Goal: Task Accomplishment & Management: Manage account settings

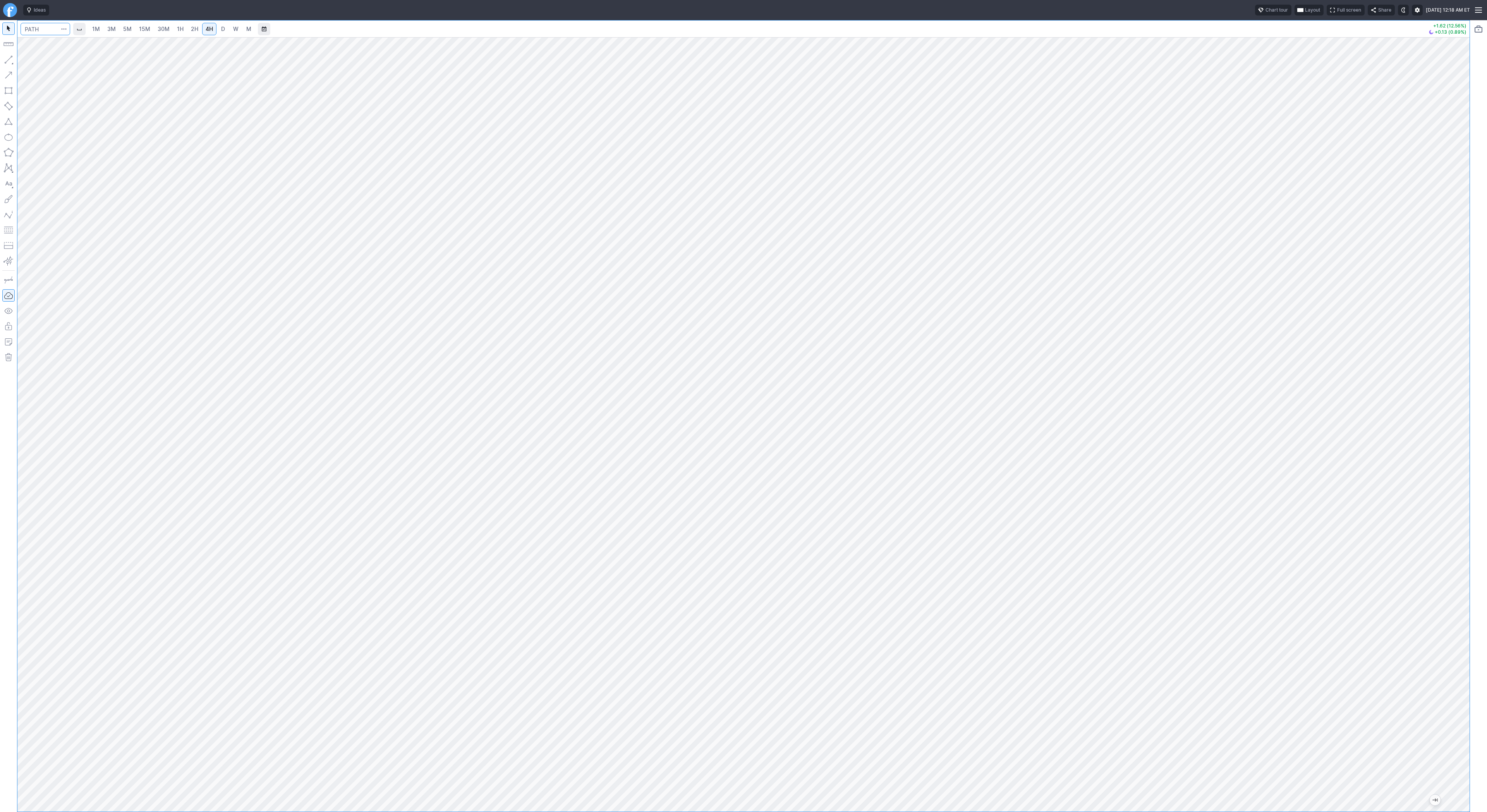
click at [39, 27] on input "Search" at bounding box center [46, 29] width 50 height 12
type input "bfly"
click at [1452, 624] on div at bounding box center [744, 424] width 1452 height 774
drag, startPoint x: 1458, startPoint y: 491, endPoint x: 1454, endPoint y: 567, distance: 76.1
click at [1455, 567] on div at bounding box center [1462, 422] width 16 height 755
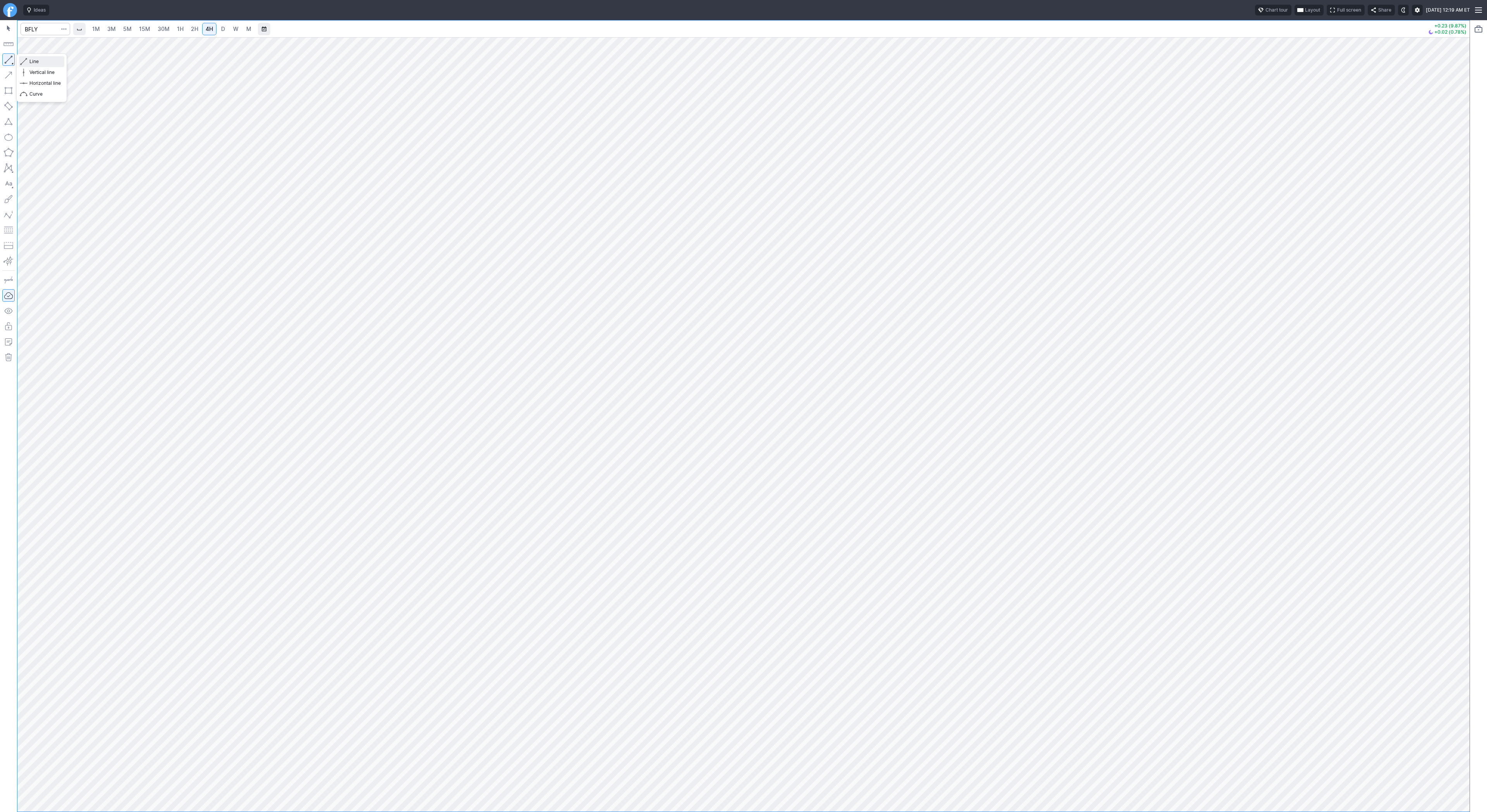
click at [31, 61] on span "Line" at bounding box center [45, 61] width 31 height 8
click at [33, 61] on span "Line" at bounding box center [45, 61] width 31 height 8
click at [29, 58] on span "Line" at bounding box center [45, 61] width 31 height 8
click at [27, 63] on span "button" at bounding box center [25, 61] width 5 height 11
drag, startPoint x: 35, startPoint y: 62, endPoint x: 48, endPoint y: 82, distance: 23.9
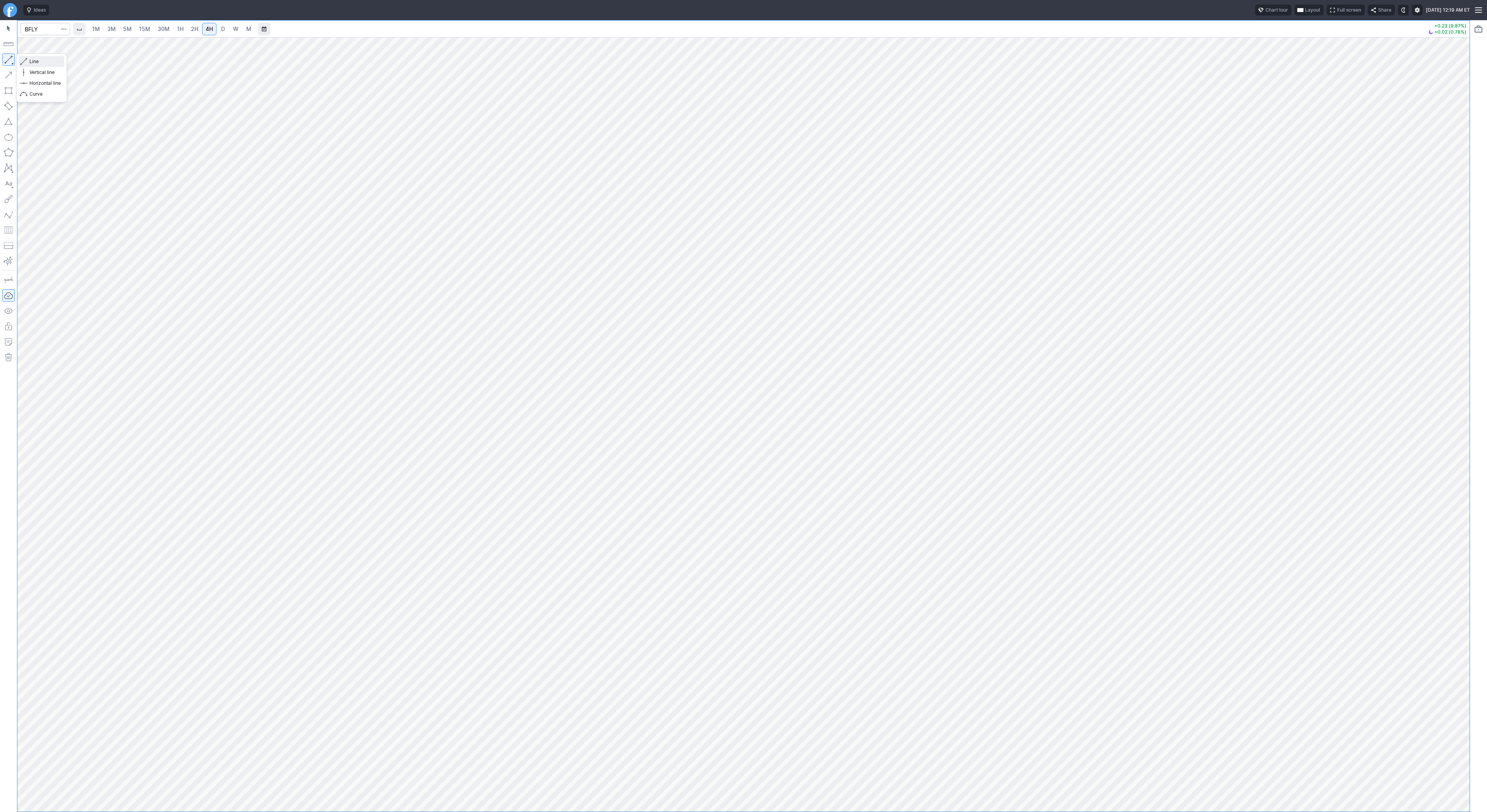
click at [35, 63] on span "Line" at bounding box center [45, 61] width 31 height 8
click at [23, 59] on span "button" at bounding box center [25, 61] width 5 height 11
drag, startPoint x: 33, startPoint y: 61, endPoint x: 63, endPoint y: 95, distance: 45.3
click at [63, 95] on div "Line Vertical line Horizontal line Curve" at bounding box center [42, 77] width 45 height 43
click at [30, 61] on span "Line" at bounding box center [45, 61] width 31 height 8
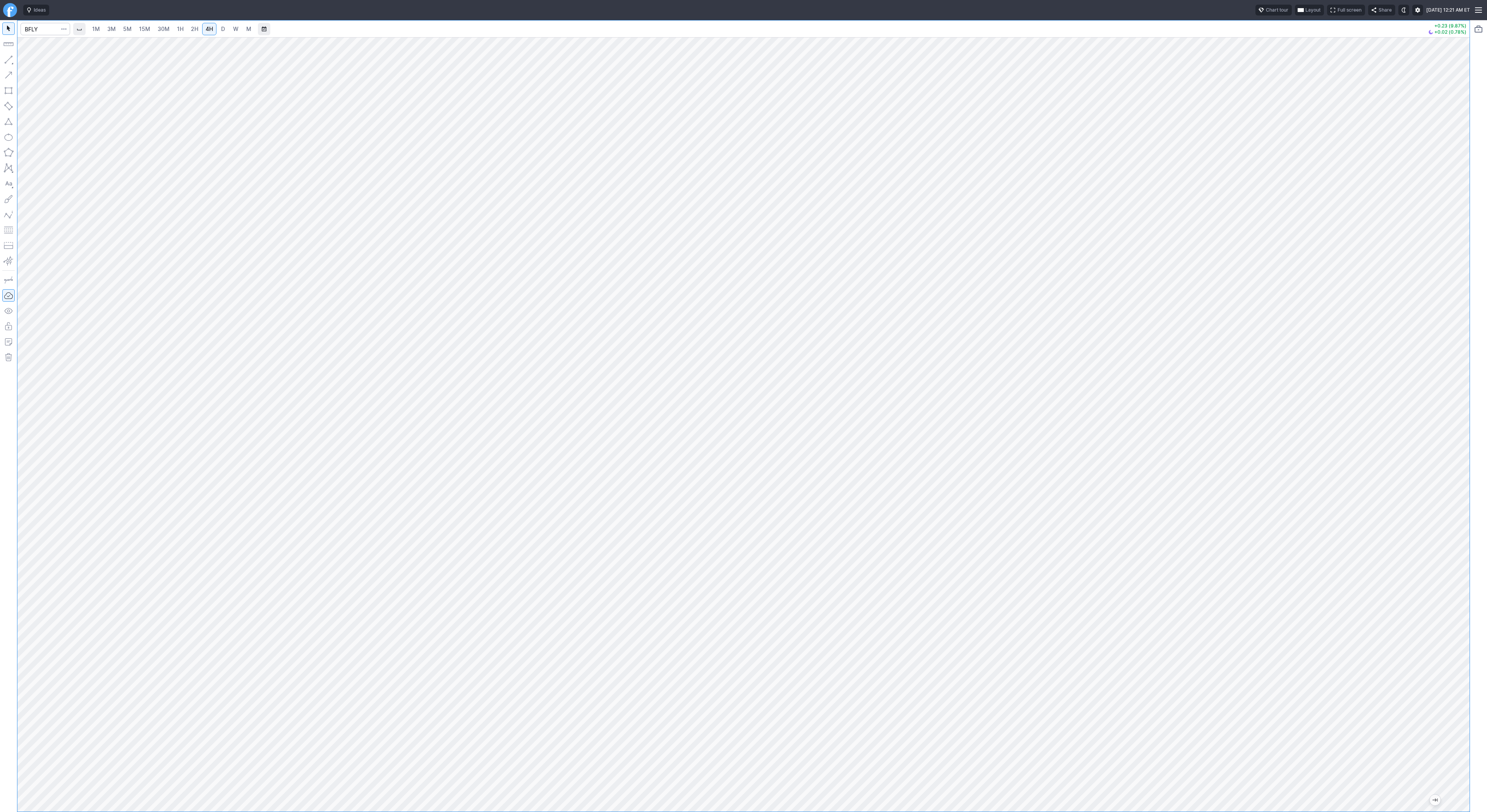
click at [217, 25] on link "D" at bounding box center [223, 29] width 12 height 12
click at [188, 27] on link "2H" at bounding box center [195, 29] width 14 height 12
click at [206, 29] on span "4H" at bounding box center [209, 28] width 8 height 6
click at [38, 31] on input "Search" at bounding box center [46, 29] width 50 height 12
type input "abat"
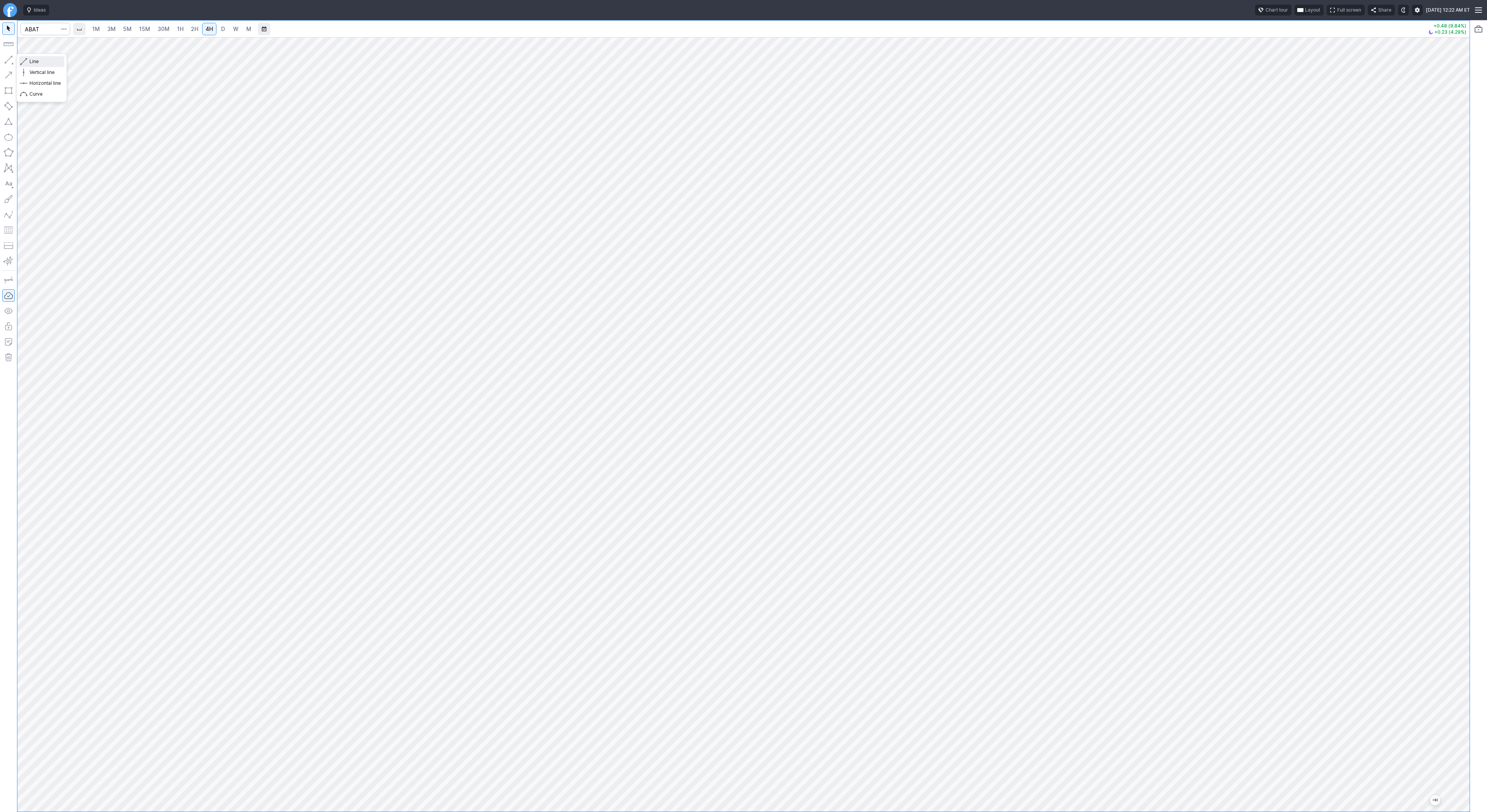
click at [31, 62] on span "Line" at bounding box center [45, 61] width 31 height 8
drag, startPoint x: 28, startPoint y: 59, endPoint x: 46, endPoint y: 91, distance: 36.7
click at [28, 60] on button "Line" at bounding box center [42, 61] width 45 height 11
click at [45, 30] on input "Search" at bounding box center [46, 29] width 50 height 12
type input "lumn"
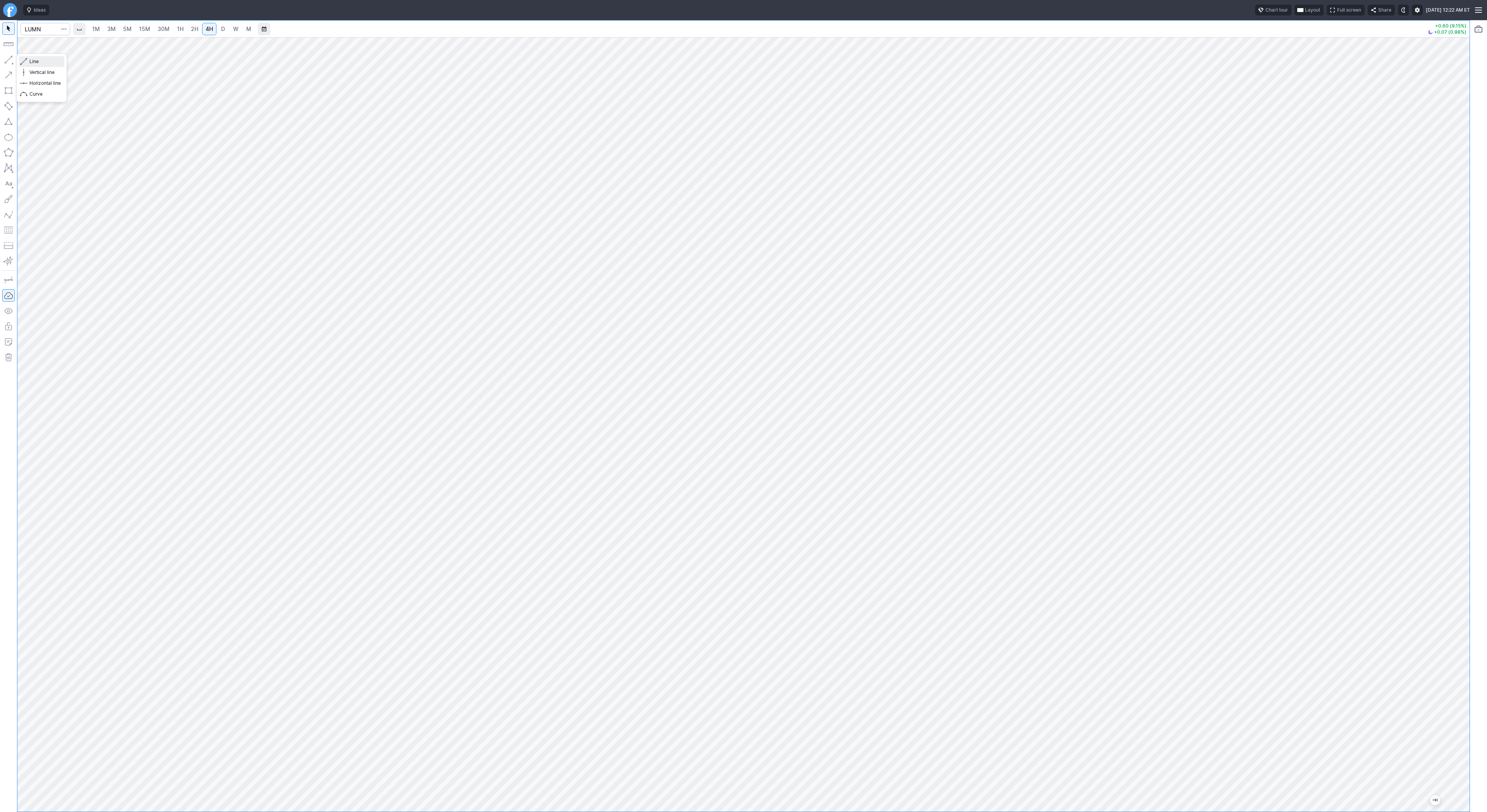
click at [57, 63] on span "Line" at bounding box center [45, 61] width 31 height 8
click at [35, 30] on input "Search" at bounding box center [46, 29] width 50 height 12
type input "abat"
click at [59, 47] on span "American Battery Technology Company" at bounding box center [96, 46] width 87 height 6
drag, startPoint x: 34, startPoint y: 61, endPoint x: 30, endPoint y: 76, distance: 15.5
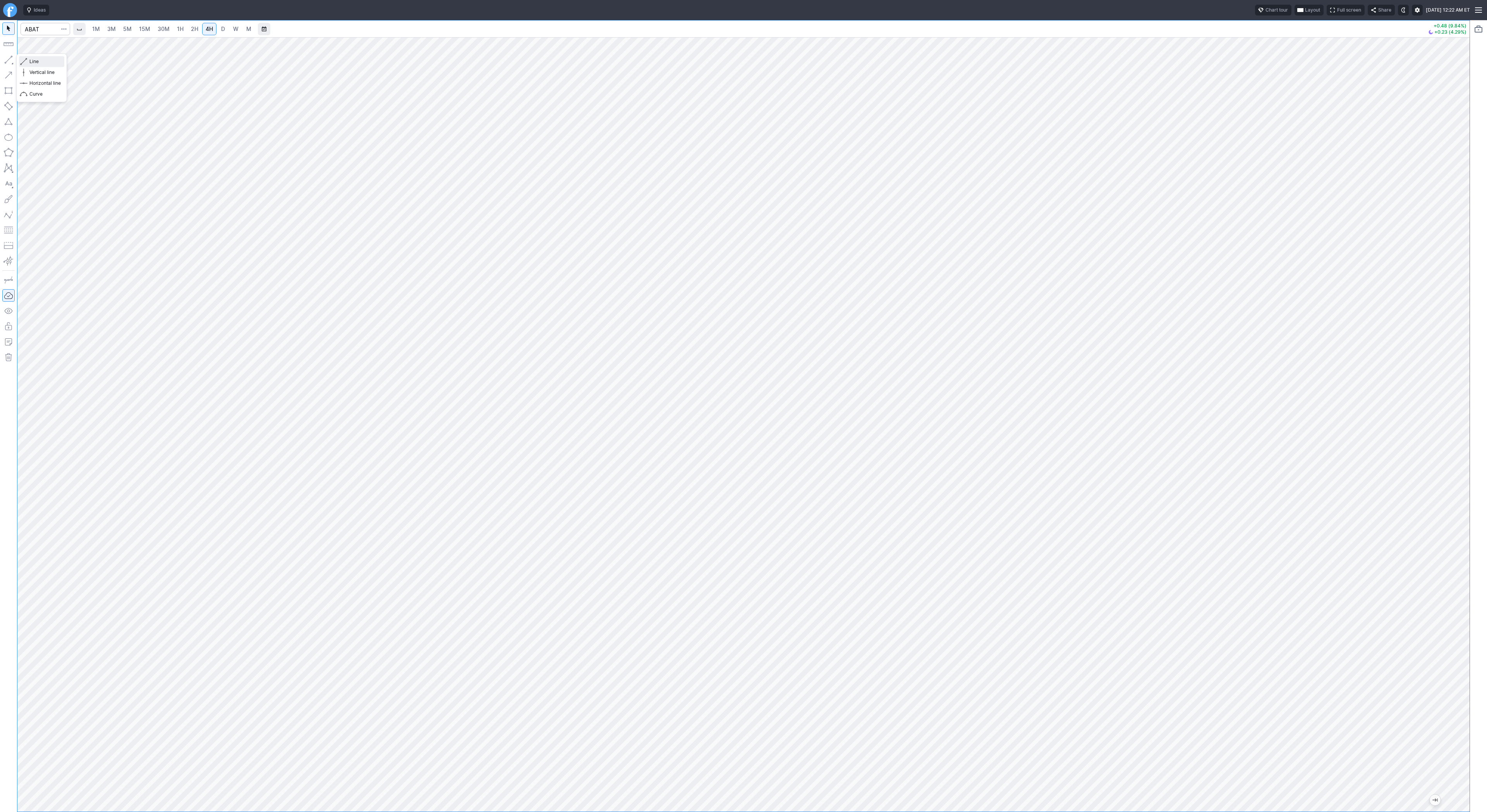
click at [31, 70] on div "Line Vertical line Horizontal line Curve" at bounding box center [42, 77] width 45 height 43
drag, startPoint x: 2, startPoint y: 59, endPoint x: 10, endPoint y: 91, distance: 33.0
click at [2, 63] on div at bounding box center [9, 416] width 17 height 792
click at [35, 28] on input "Search" at bounding box center [46, 29] width 50 height 12
click at [36, 28] on input "Search" at bounding box center [46, 29] width 50 height 12
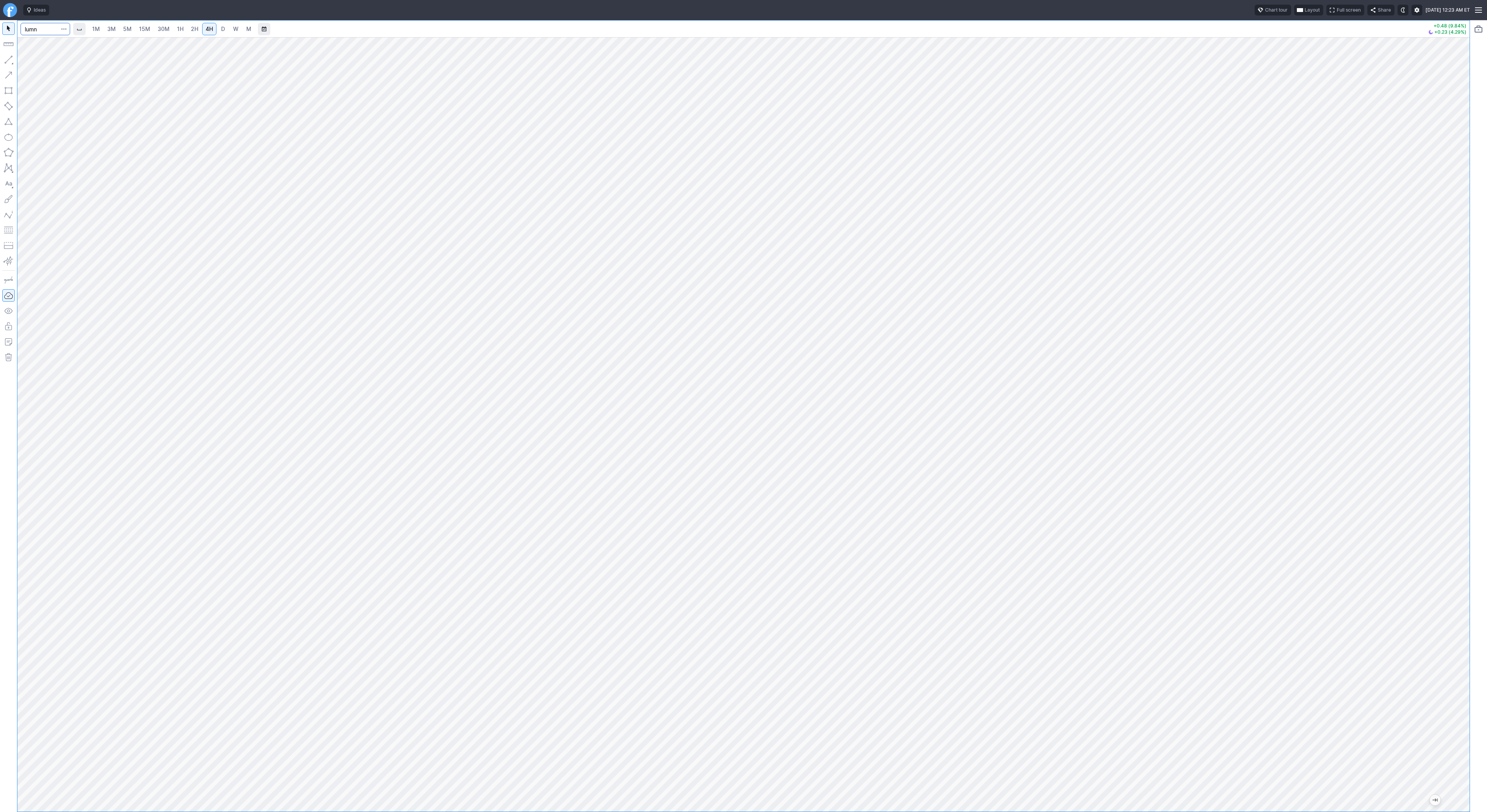
type input "lumn"
click at [31, 59] on span "Line" at bounding box center [45, 61] width 31 height 8
click at [46, 63] on span "Line" at bounding box center [45, 61] width 31 height 8
click at [10, 57] on button "button" at bounding box center [8, 59] width 12 height 12
drag, startPoint x: 32, startPoint y: 62, endPoint x: 39, endPoint y: 89, distance: 27.9
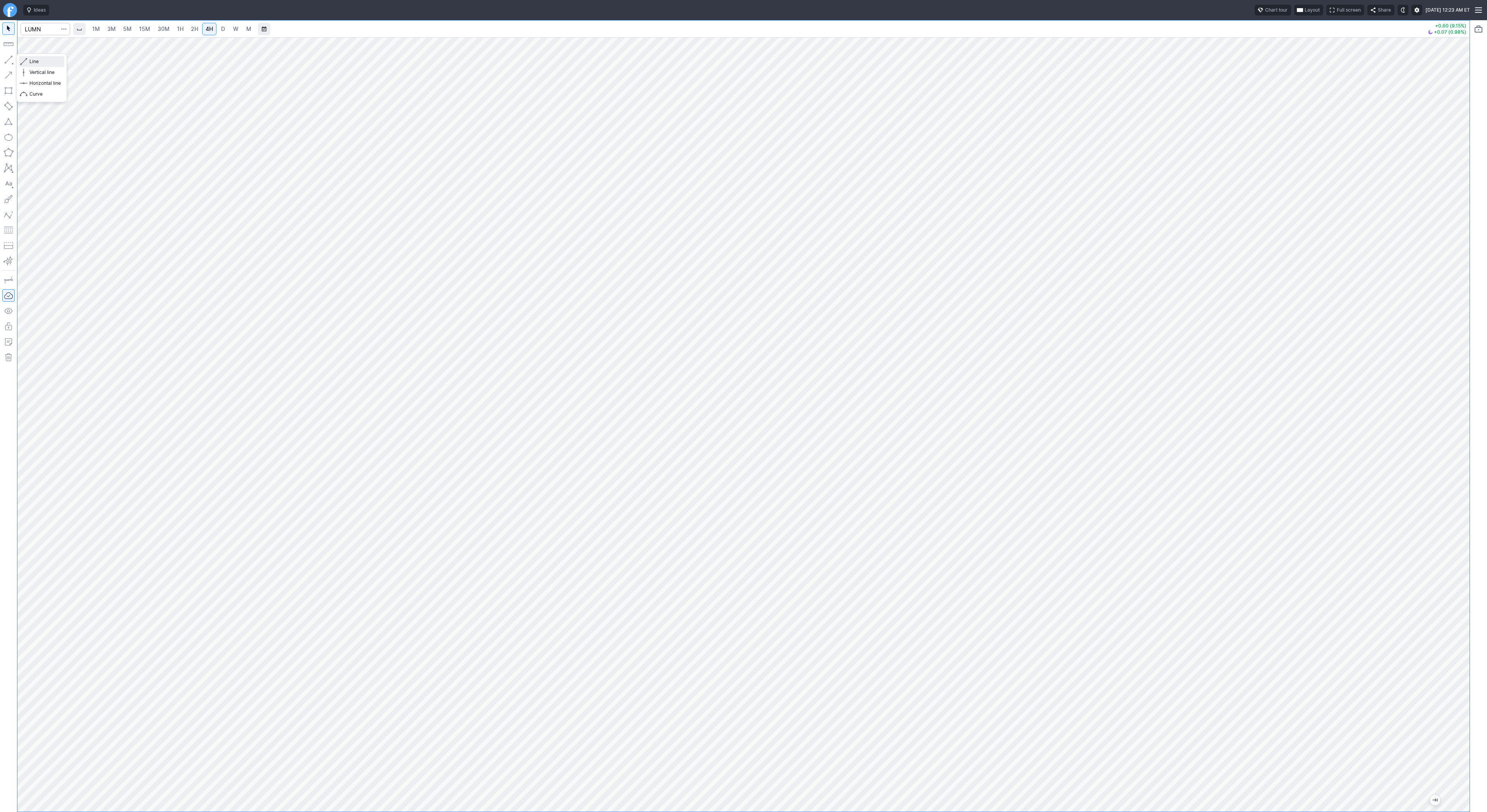
click at [32, 65] on span "Line" at bounding box center [45, 61] width 31 height 8
click at [46, 27] on input "Search" at bounding box center [46, 29] width 50 height 12
type input "plug"
drag, startPoint x: 31, startPoint y: 61, endPoint x: 33, endPoint y: 81, distance: 20.1
click at [31, 61] on span "Line" at bounding box center [45, 61] width 31 height 8
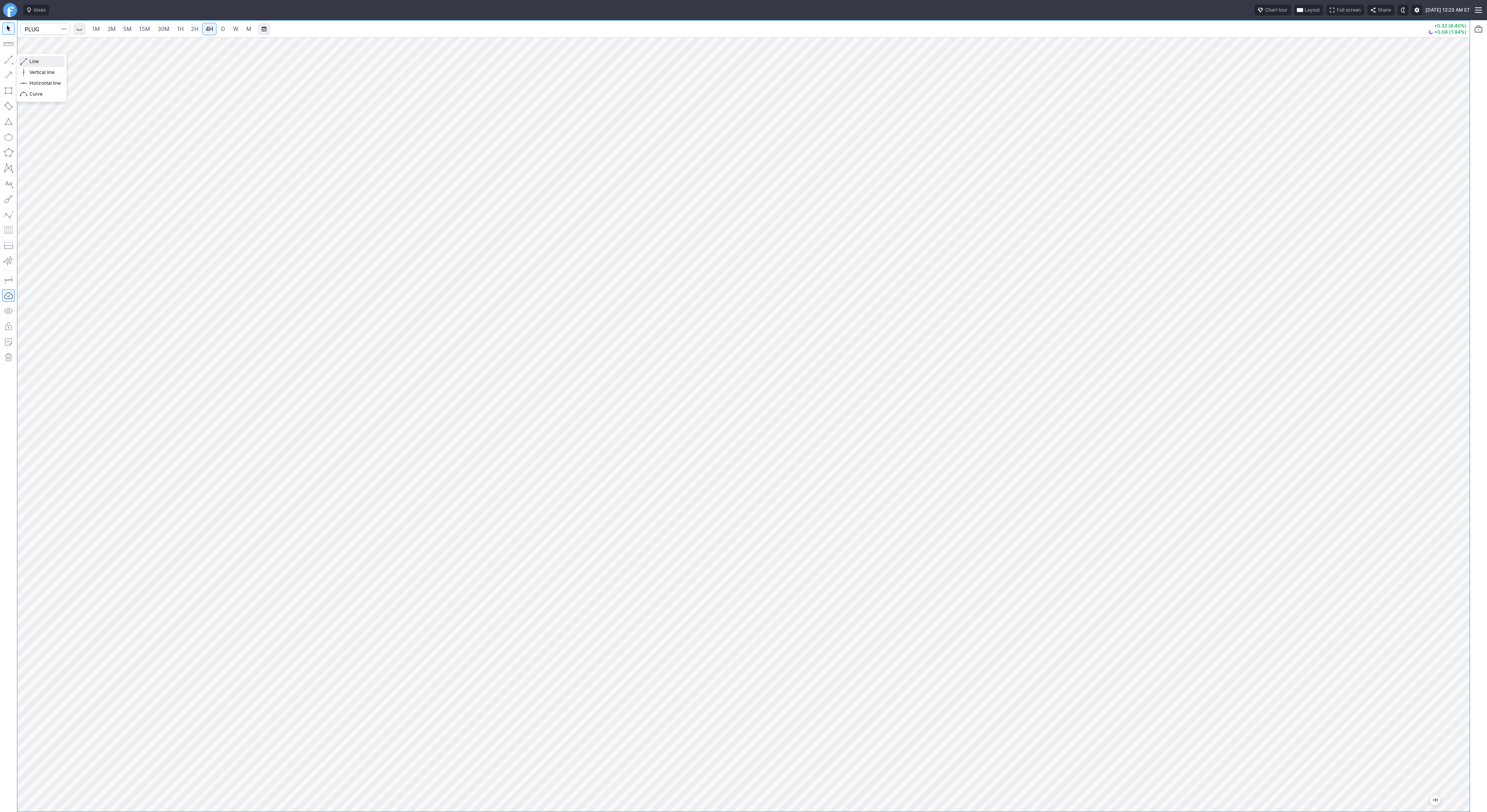
click at [49, 62] on span "Line" at bounding box center [45, 61] width 31 height 8
drag, startPoint x: 9, startPoint y: 60, endPoint x: 36, endPoint y: 95, distance: 44.2
click at [10, 62] on button "button" at bounding box center [8, 59] width 12 height 12
drag, startPoint x: 36, startPoint y: 61, endPoint x: 66, endPoint y: 95, distance: 45.3
click at [36, 62] on span "Line" at bounding box center [45, 61] width 31 height 8
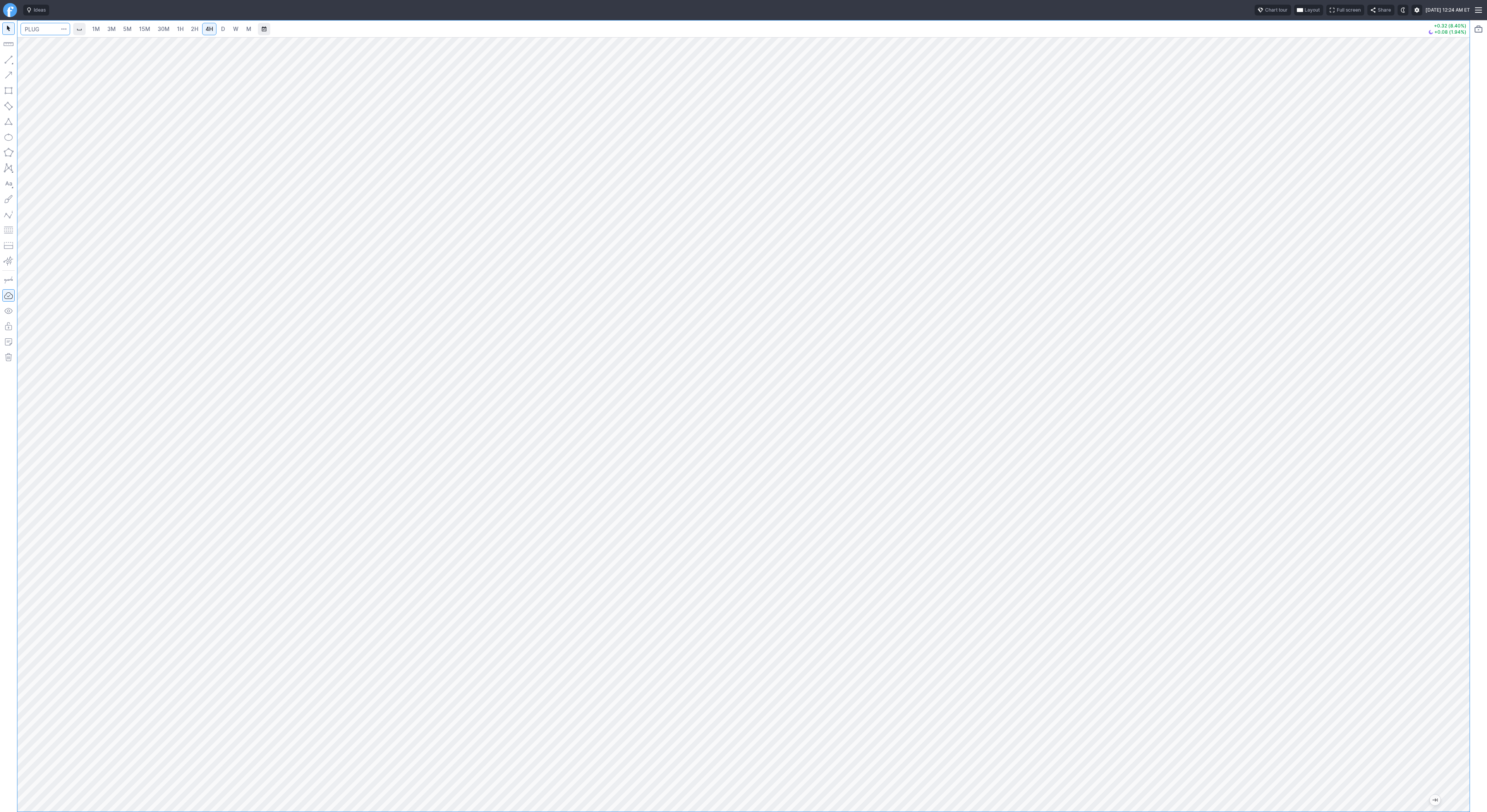
click at [38, 31] on input "Search" at bounding box center [46, 29] width 50 height 12
click at [46, 30] on input "Search" at bounding box center [46, 29] width 50 height 12
type input "hnst"
click at [47, 63] on span "Line" at bounding box center [45, 61] width 31 height 8
click at [40, 25] on input "Search" at bounding box center [46, 29] width 50 height 12
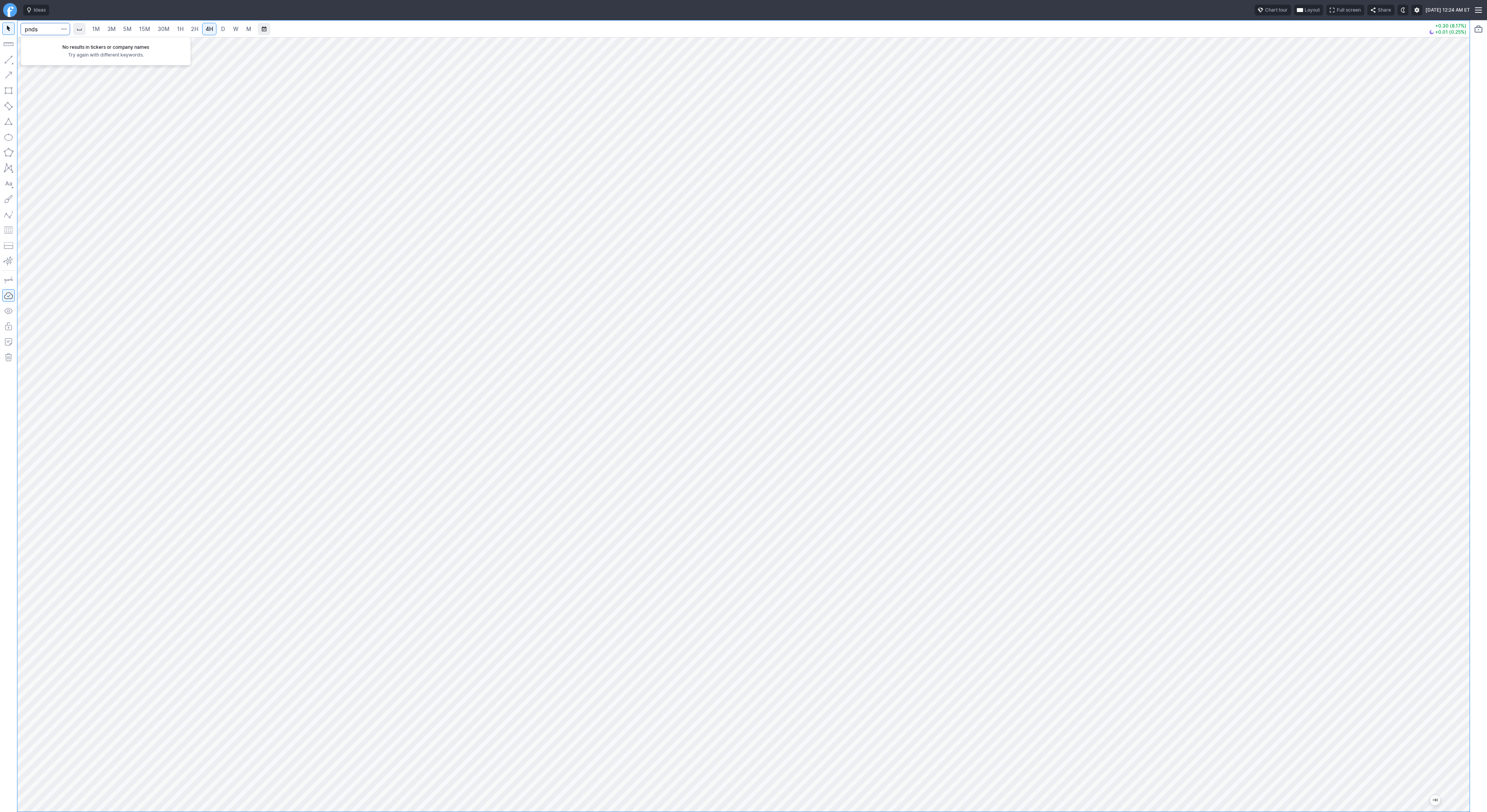
type input "pnds"
type input "onds"
click at [21, 62] on button "Line" at bounding box center [42, 61] width 45 height 11
drag, startPoint x: 10, startPoint y: 59, endPoint x: 20, endPoint y: 86, distance: 28.8
click at [20, 86] on body "Ideas Chart tour Layout Full screen Share [DATE] 12:24 AM ET 1M 3M 5M 15M 30M 1…" at bounding box center [744, 406] width 1487 height 812
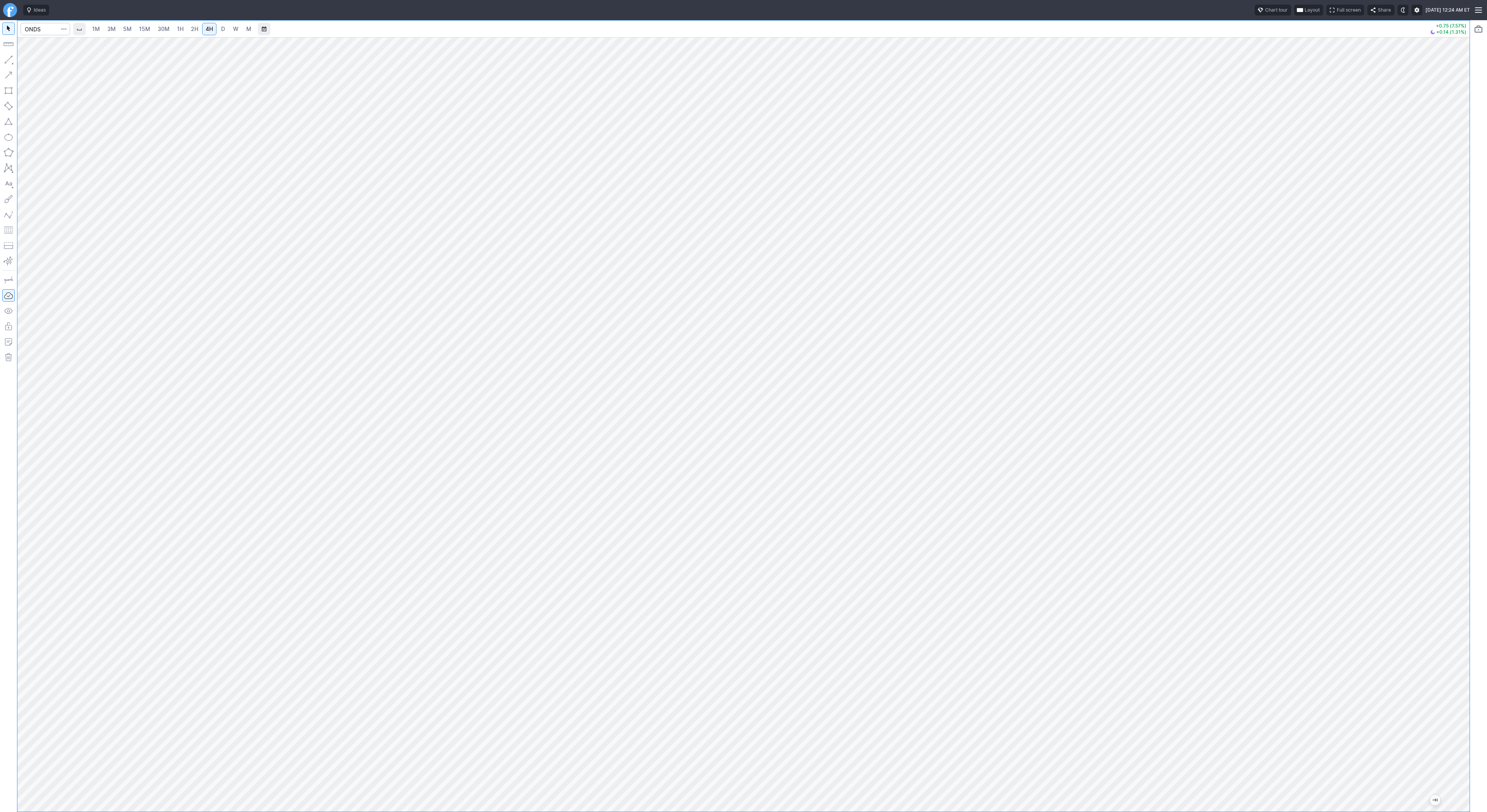
click at [222, 28] on span "D" at bounding box center [223, 28] width 4 height 6
click at [211, 28] on span "4H" at bounding box center [209, 28] width 8 height 6
click at [13, 57] on button "button" at bounding box center [8, 59] width 12 height 12
click at [44, 24] on input "Search" at bounding box center [46, 29] width 50 height 12
type input "g"
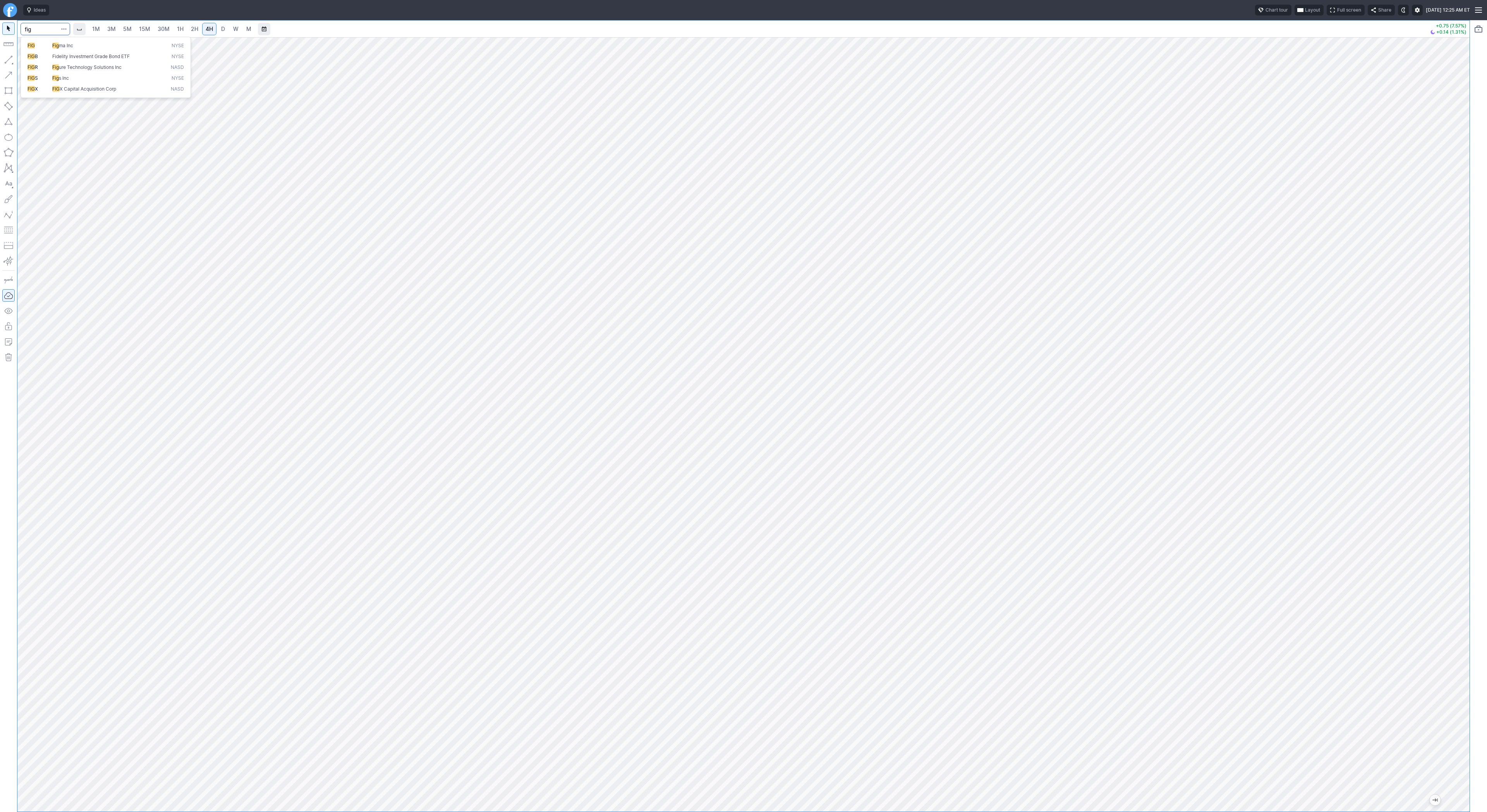
type input "fig"
click at [52, 31] on input "Search" at bounding box center [46, 29] width 50 height 12
type input "obts"
type input "qbts"
click at [28, 59] on button "Line" at bounding box center [42, 61] width 45 height 11
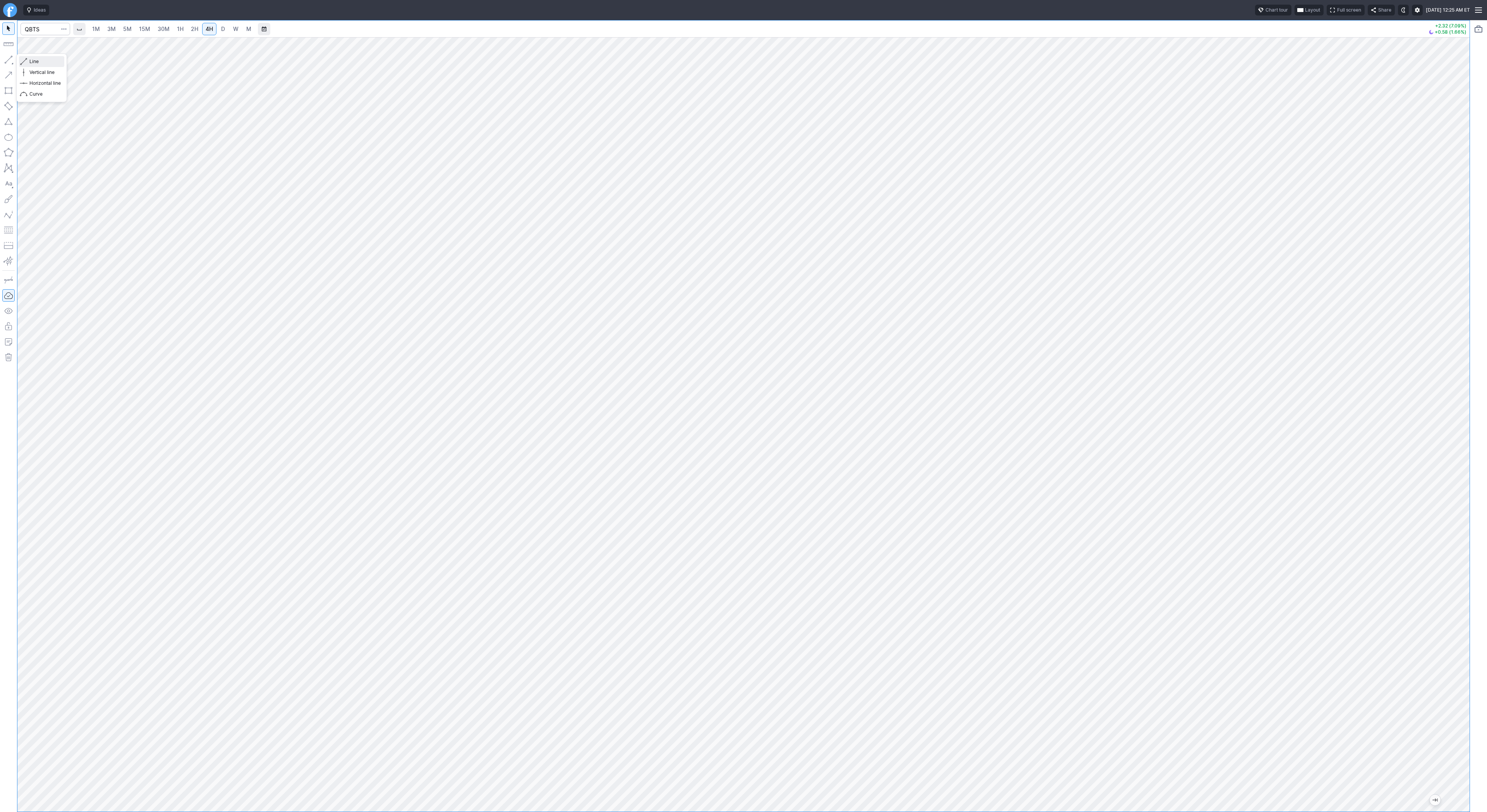
click at [28, 59] on button "Line" at bounding box center [42, 61] width 45 height 11
click at [37, 61] on span "Line" at bounding box center [45, 61] width 31 height 8
drag, startPoint x: 9, startPoint y: 56, endPoint x: 18, endPoint y: 93, distance: 38.1
click at [9, 61] on button "button" at bounding box center [8, 59] width 12 height 12
drag, startPoint x: 41, startPoint y: 61, endPoint x: 62, endPoint y: 98, distance: 42.5
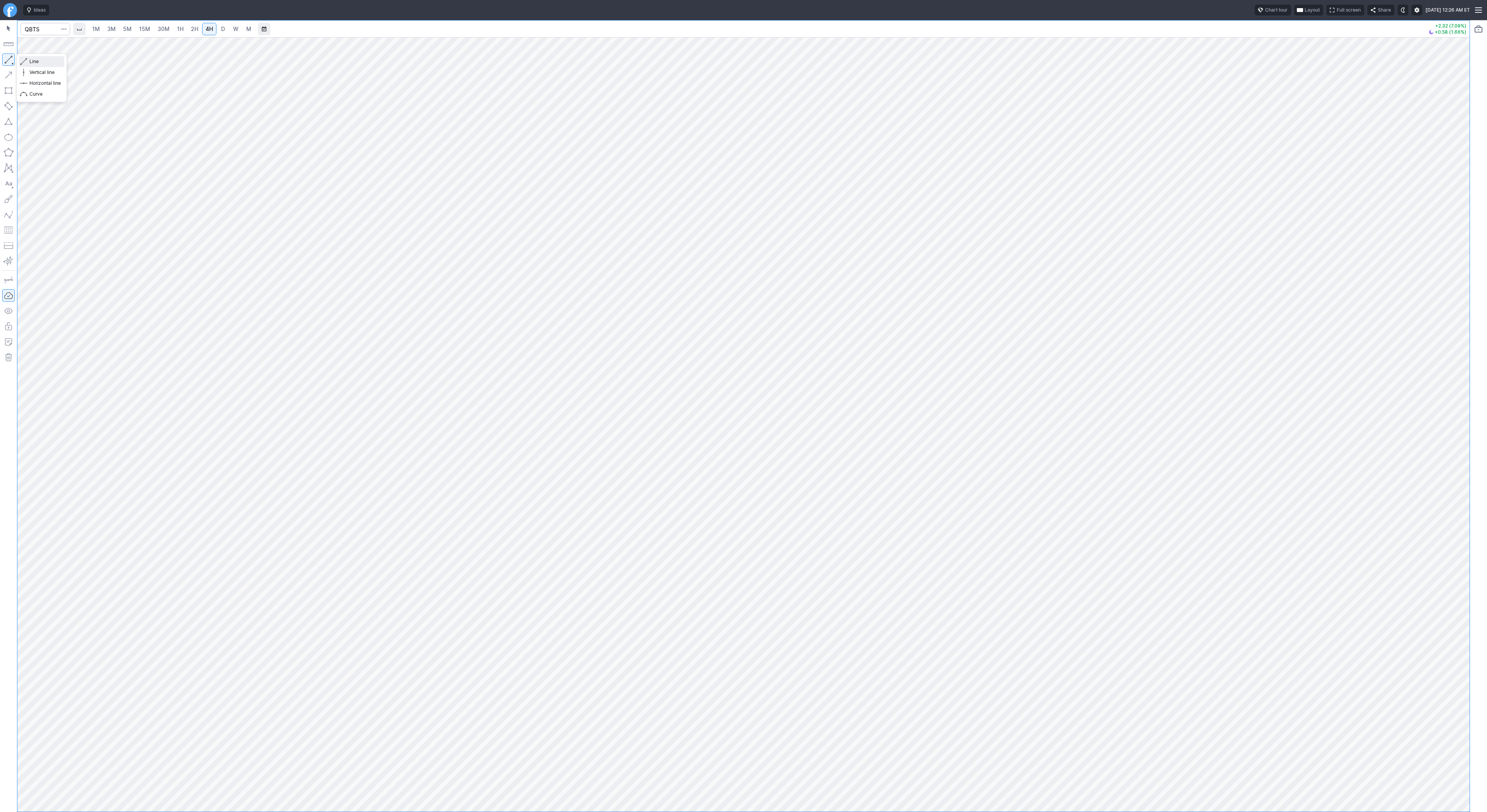
click at [41, 62] on span "Line" at bounding box center [45, 61] width 31 height 8
drag, startPoint x: 1458, startPoint y: 293, endPoint x: 1454, endPoint y: 318, distance: 25.3
click at [1456, 320] on div at bounding box center [1462, 422] width 16 height 755
drag, startPoint x: 31, startPoint y: 58, endPoint x: 41, endPoint y: 73, distance: 18.0
click at [31, 59] on span "Line" at bounding box center [45, 61] width 31 height 8
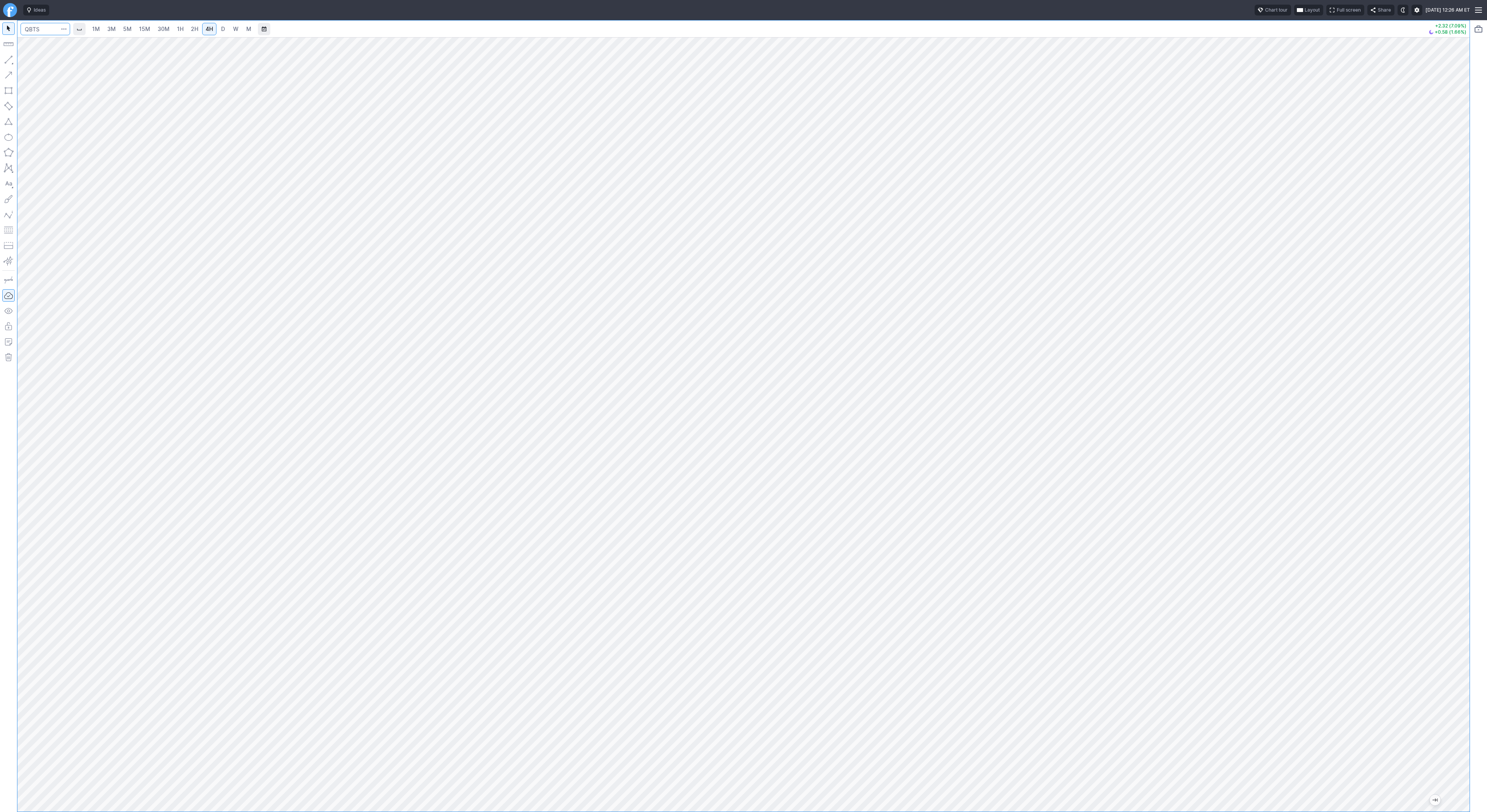
click at [42, 31] on input "Search" at bounding box center [46, 29] width 50 height 12
type input "asan"
click at [24, 61] on span "button" at bounding box center [25, 61] width 5 height 11
click at [227, 27] on link "D" at bounding box center [223, 29] width 12 height 12
click at [212, 28] on link "4H" at bounding box center [209, 29] width 14 height 12
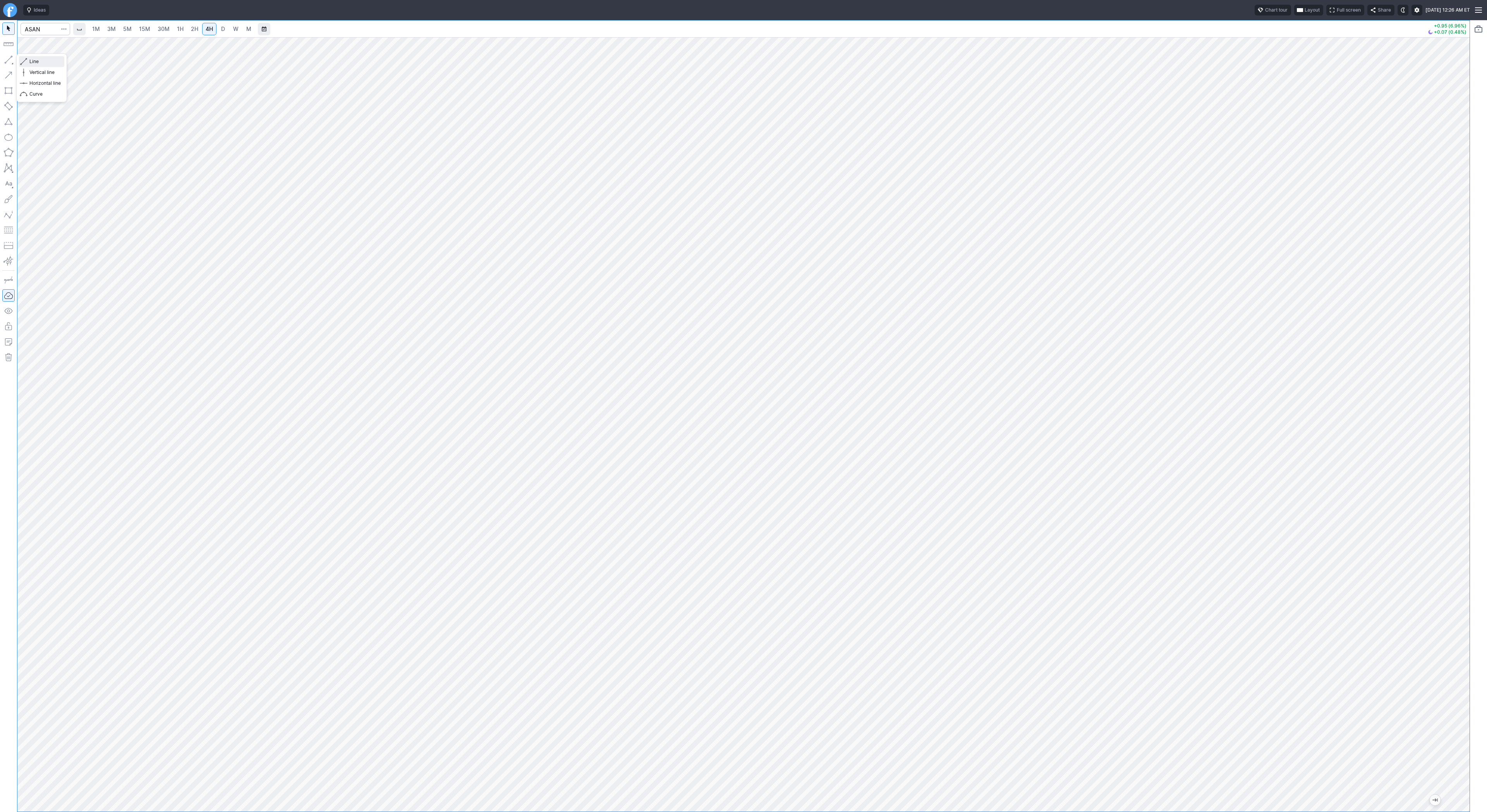
click at [42, 61] on span "Line" at bounding box center [45, 61] width 31 height 8
drag, startPoint x: 38, startPoint y: 62, endPoint x: 42, endPoint y: 77, distance: 15.5
click at [38, 62] on span "Line" at bounding box center [45, 61] width 31 height 8
drag, startPoint x: 30, startPoint y: 63, endPoint x: 61, endPoint y: 88, distance: 39.8
click at [30, 65] on span "Line" at bounding box center [45, 61] width 31 height 8
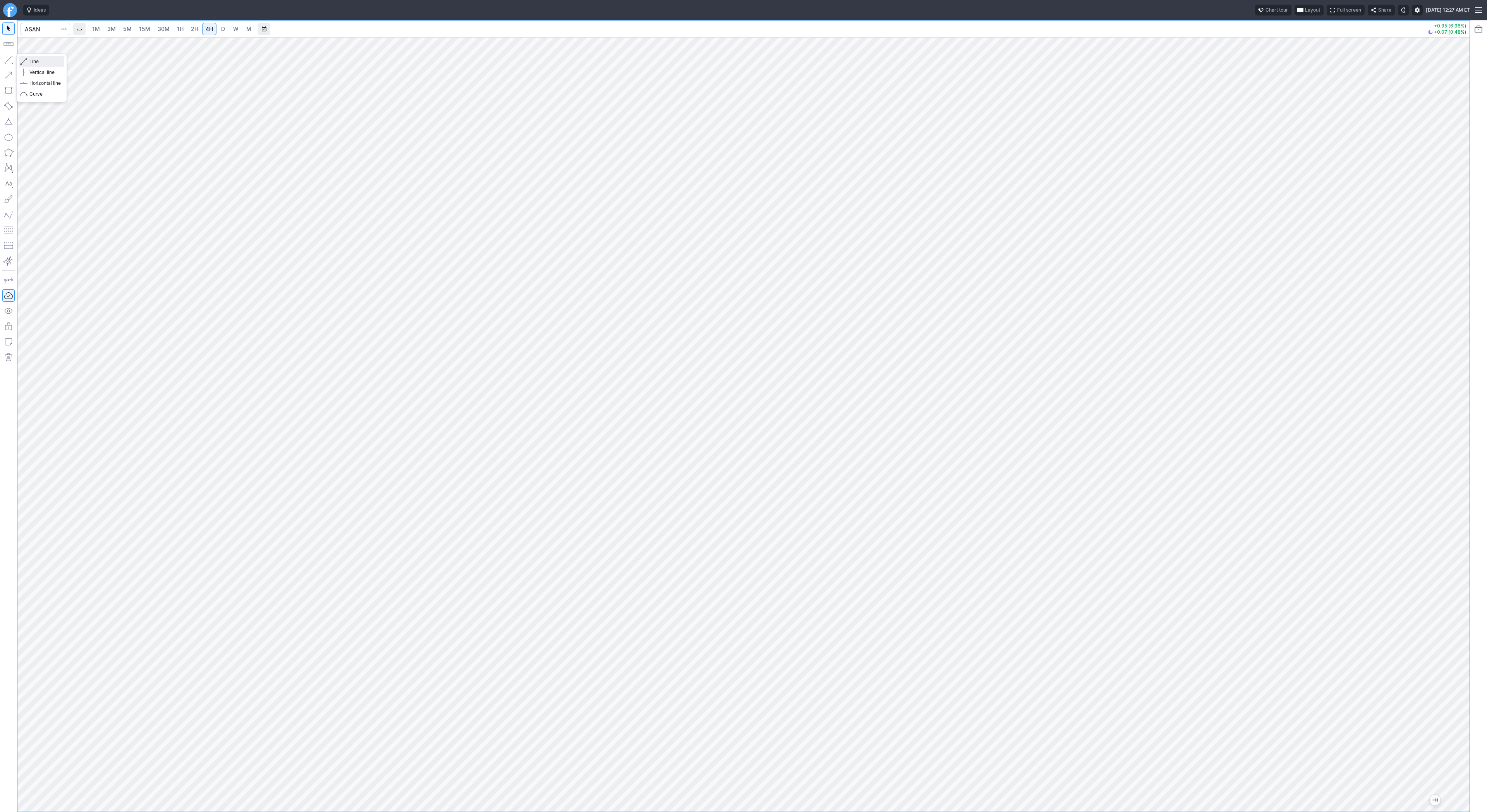
click at [38, 62] on span "Line" at bounding box center [45, 61] width 31 height 8
click at [40, 62] on span "Line" at bounding box center [45, 61] width 31 height 8
click at [37, 58] on span "Line" at bounding box center [45, 61] width 31 height 8
click at [38, 30] on input "Search" at bounding box center [46, 29] width 50 height 12
type input "ltbr"
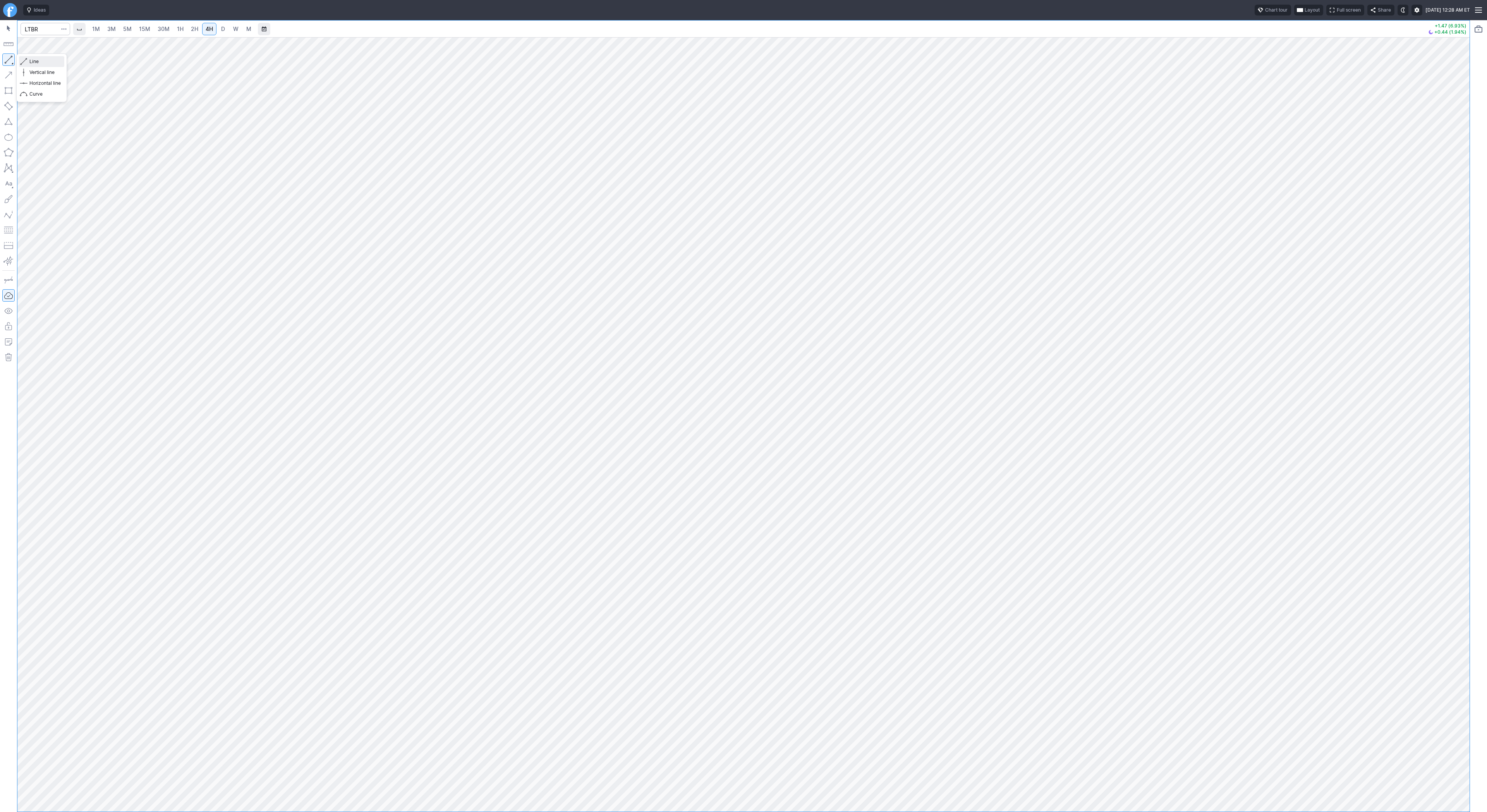
click at [31, 65] on button "Line" at bounding box center [42, 61] width 45 height 11
click at [38, 25] on input "Search" at bounding box center [46, 29] width 50 height 12
type input "rr"
drag, startPoint x: 20, startPoint y: 62, endPoint x: 21, endPoint y: 73, distance: 11.0
click at [20, 67] on div "Line Vertical line Horizontal line Curve" at bounding box center [42, 77] width 45 height 43
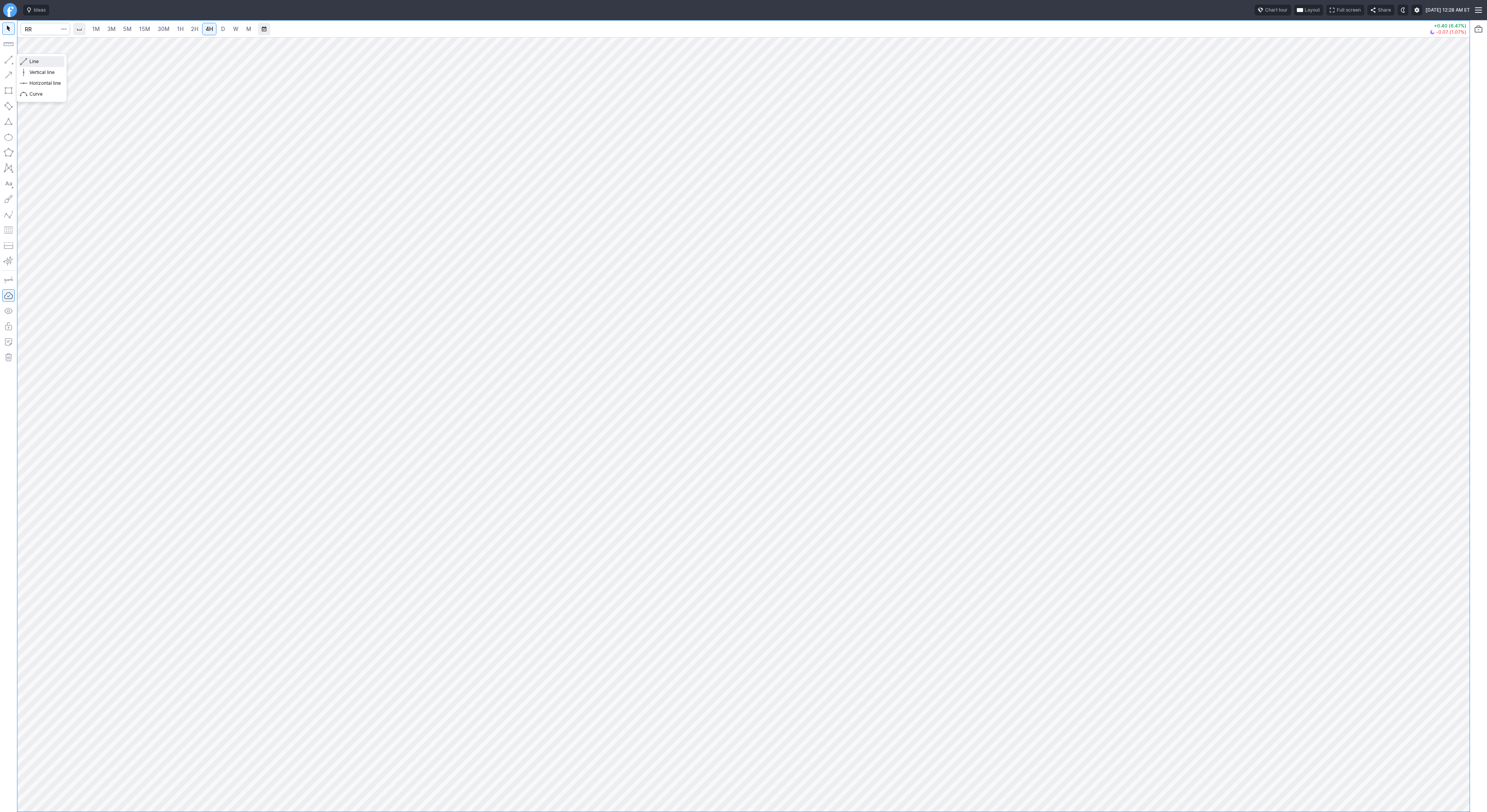
drag, startPoint x: 50, startPoint y: 62, endPoint x: 54, endPoint y: 69, distance: 8.1
click at [51, 62] on span "Line" at bounding box center [45, 61] width 31 height 8
click at [43, 62] on span "Line" at bounding box center [45, 61] width 31 height 8
click at [56, 111] on body "Ideas Chart tour Layout Full screen Share [DATE] 12:28 AM ET 1M 3M 5M 15M 30M 1…" at bounding box center [744, 406] width 1487 height 812
drag, startPoint x: 8, startPoint y: 56, endPoint x: 8, endPoint y: 61, distance: 5.0
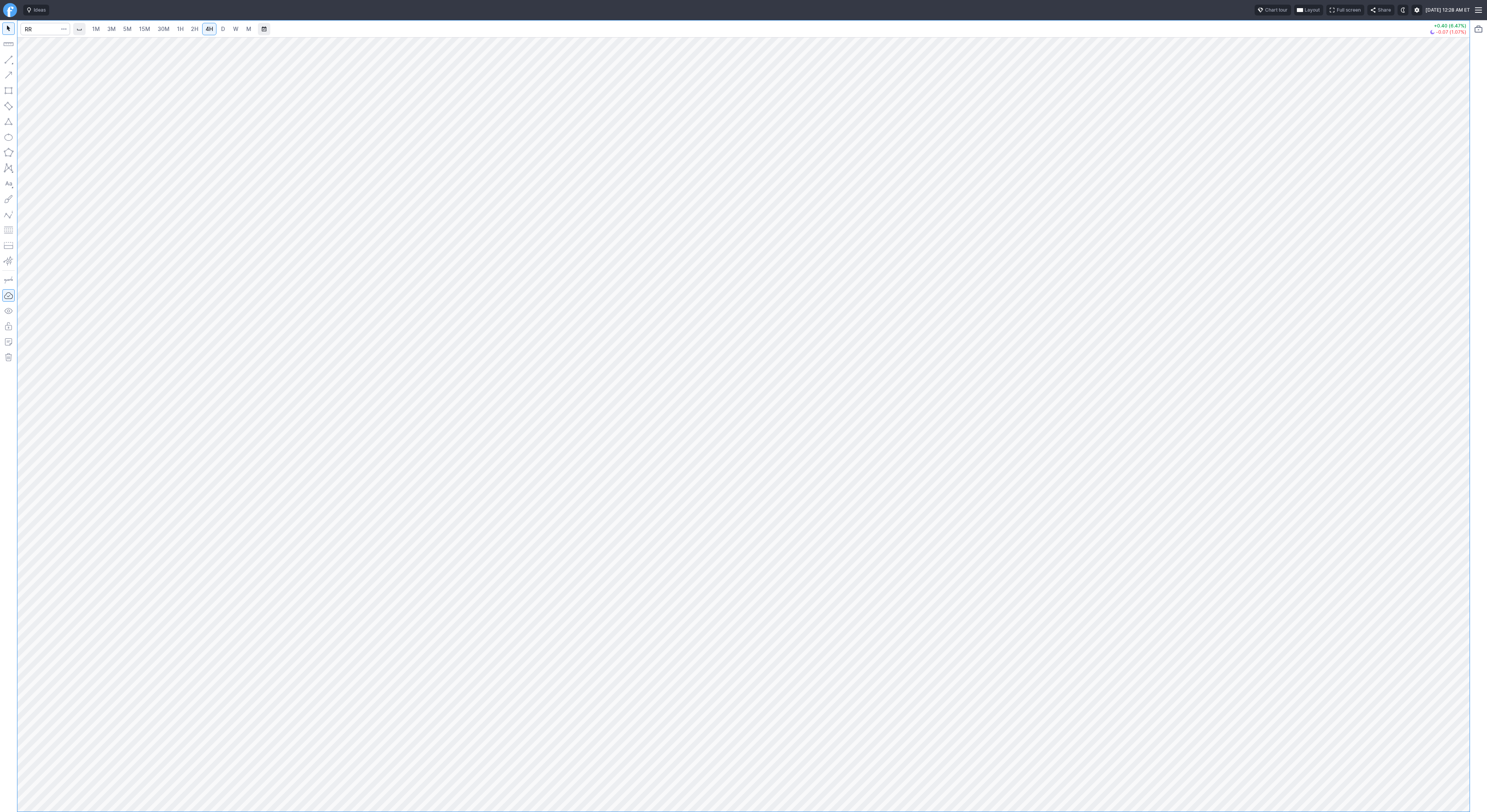
click at [8, 58] on button "button" at bounding box center [8, 59] width 12 height 12
drag, startPoint x: 6, startPoint y: 58, endPoint x: 8, endPoint y: 63, distance: 5.4
click at [7, 60] on button "button" at bounding box center [8, 59] width 12 height 12
drag, startPoint x: 1467, startPoint y: 215, endPoint x: 1456, endPoint y: 285, distance: 70.9
click at [1459, 290] on div at bounding box center [1462, 422] width 16 height 755
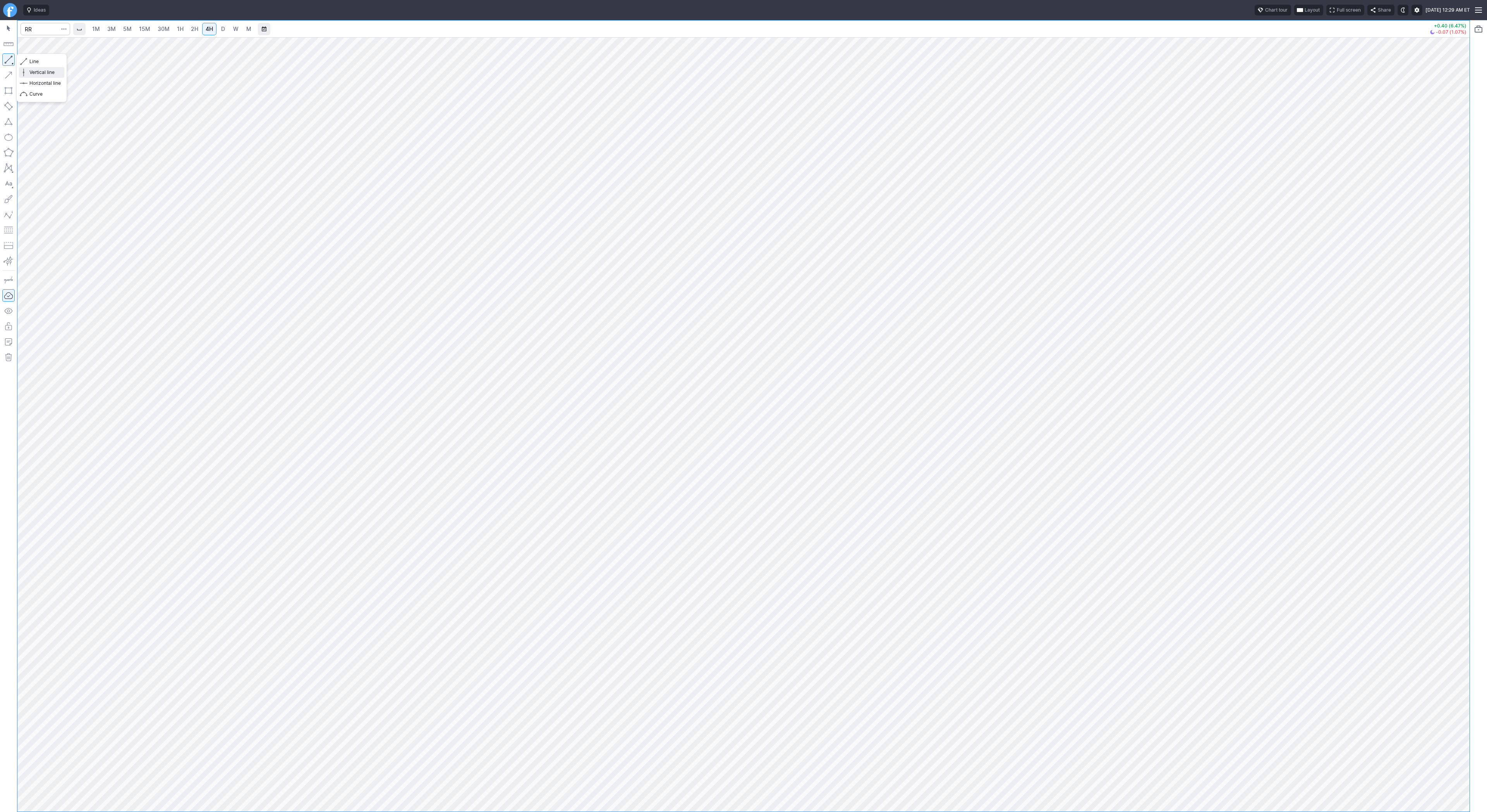
drag, startPoint x: 38, startPoint y: 63, endPoint x: 44, endPoint y: 83, distance: 20.9
click at [39, 69] on div "Line Vertical line Horizontal line Curve" at bounding box center [42, 77] width 45 height 43
click at [24, 25] on input "Search" at bounding box center [46, 29] width 50 height 12
type input "o"
type input "pgy"
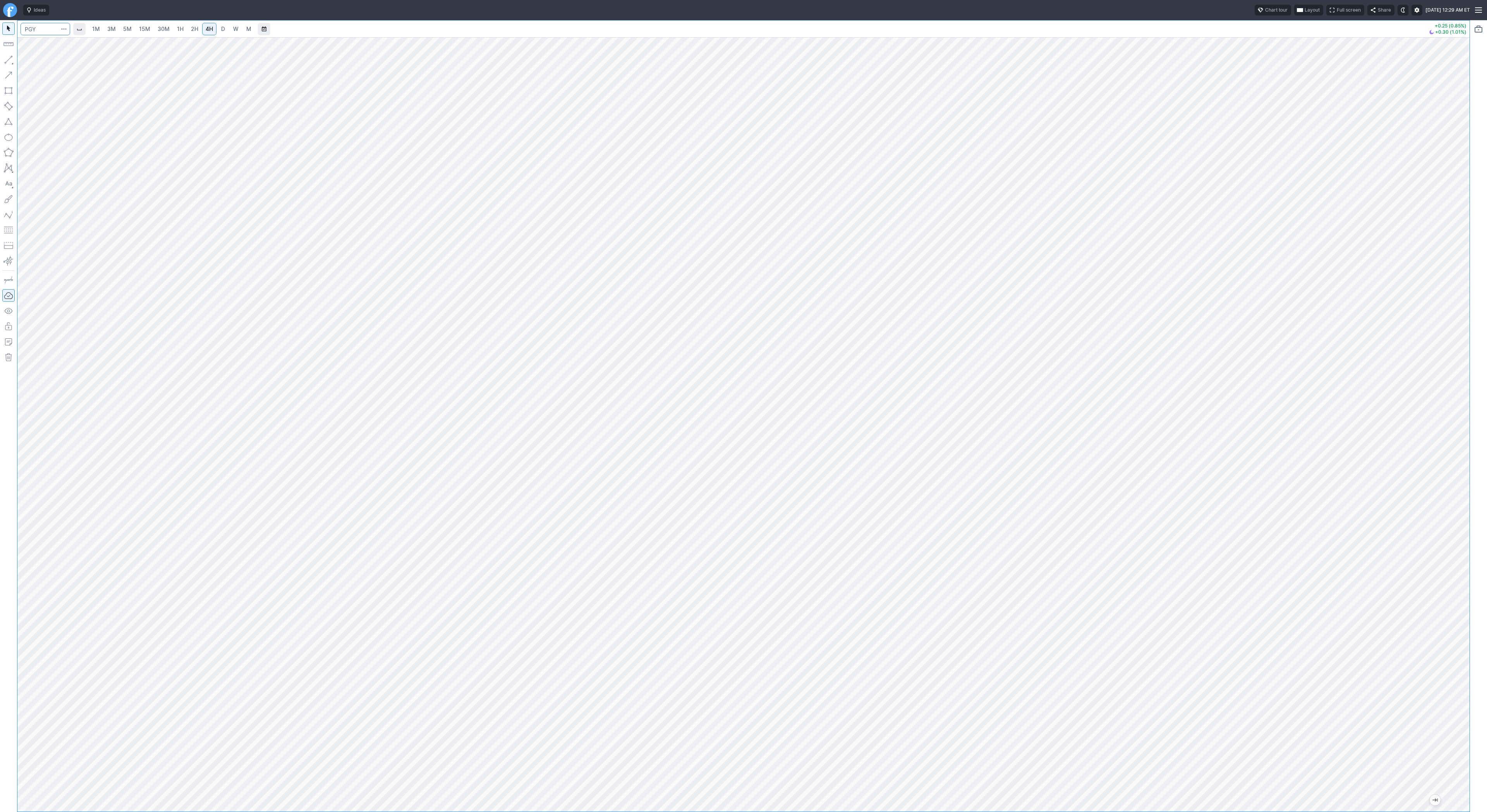
click at [42, 31] on input "Search" at bounding box center [46, 29] width 50 height 12
type input "axti"
click at [221, 29] on span "D" at bounding box center [223, 29] width 5 height 8
click at [208, 31] on span "4H" at bounding box center [209, 28] width 8 height 6
drag, startPoint x: 7, startPoint y: 59, endPoint x: 14, endPoint y: 78, distance: 20.2
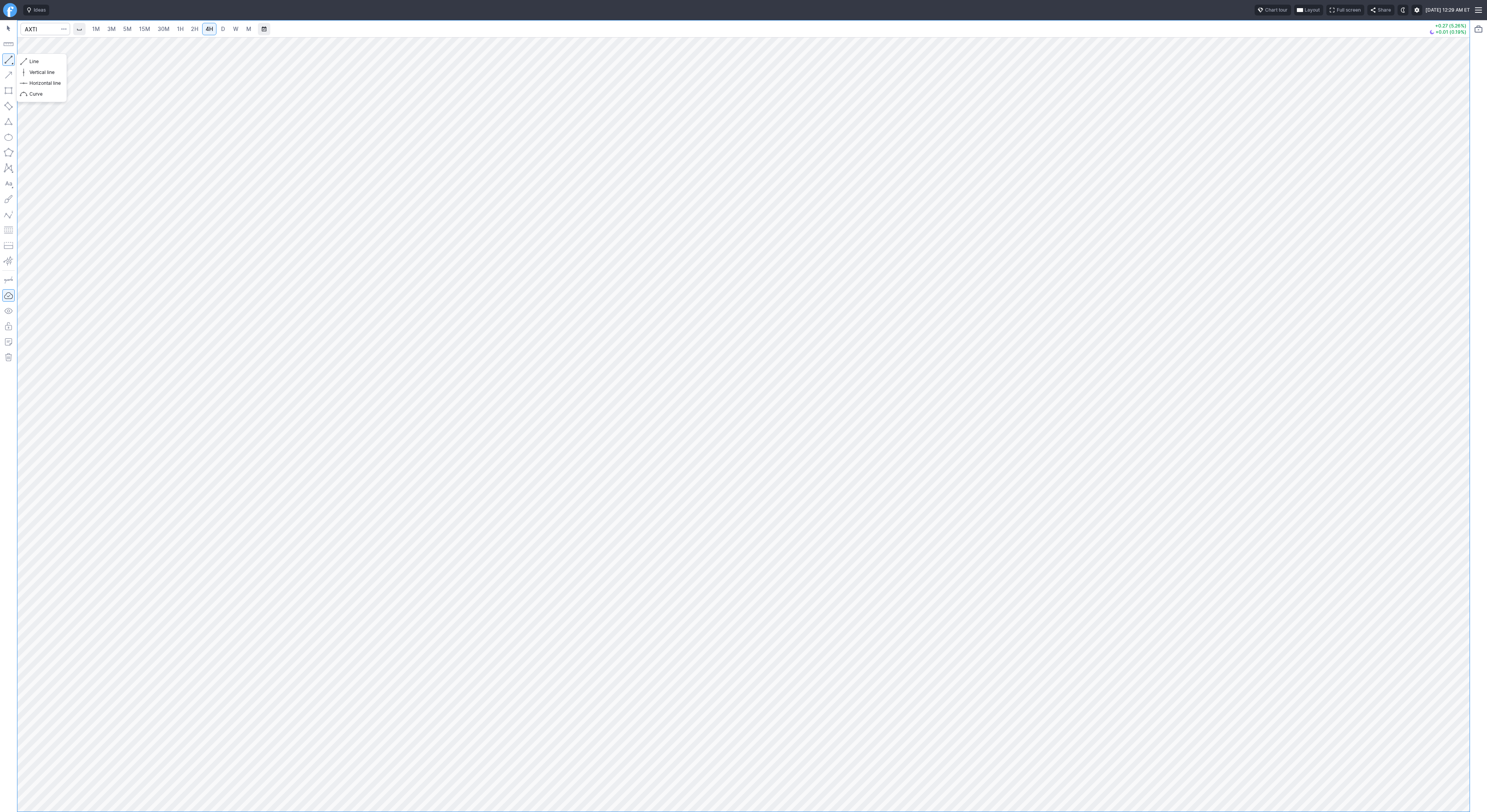
click at [7, 59] on button "button" at bounding box center [8, 59] width 12 height 12
drag, startPoint x: 36, startPoint y: 63, endPoint x: 33, endPoint y: 82, distance: 19.2
click at [36, 65] on span "Line" at bounding box center [45, 61] width 31 height 8
click at [27, 61] on span "button" at bounding box center [25, 61] width 5 height 11
click at [31, 62] on span "Line" at bounding box center [45, 61] width 31 height 8
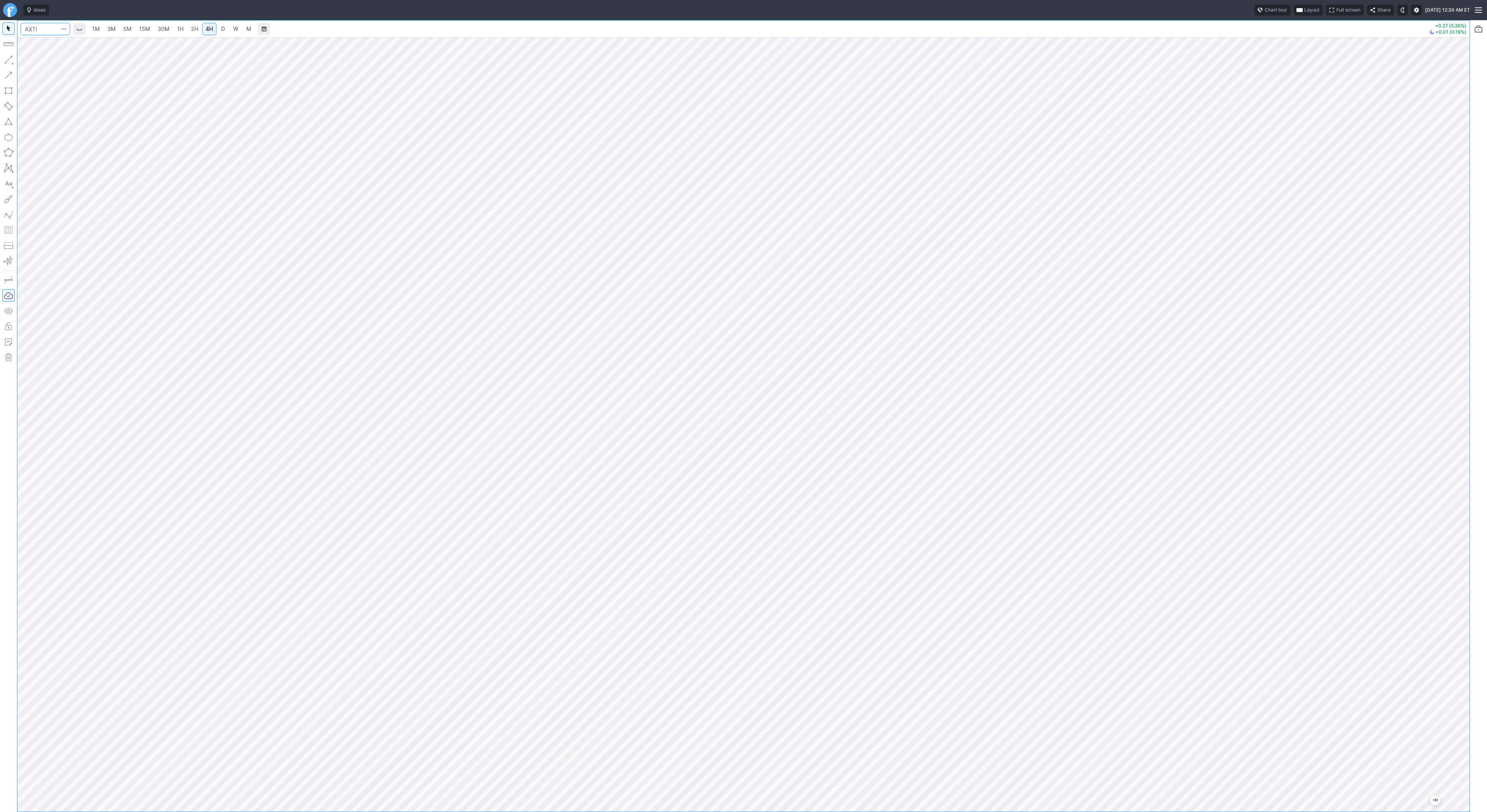
click at [29, 29] on input "Search" at bounding box center [46, 29] width 50 height 12
type input "tti"
click at [34, 27] on input "Search" at bounding box center [46, 29] width 50 height 12
type input "qsi"
click at [22, 62] on button "Line" at bounding box center [42, 61] width 45 height 11
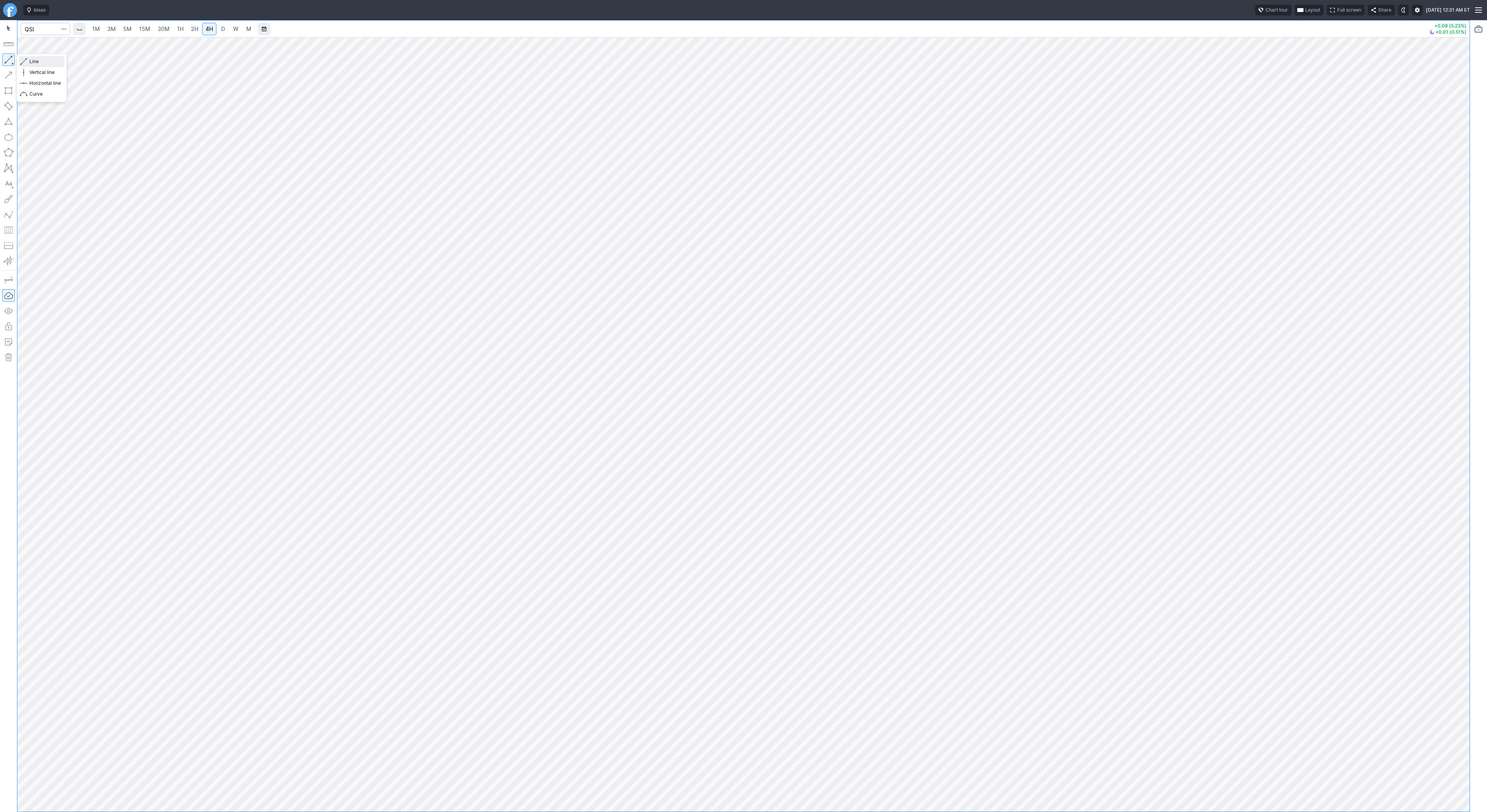
click at [30, 61] on span "Line" at bounding box center [45, 61] width 31 height 8
drag, startPoint x: 24, startPoint y: 61, endPoint x: 27, endPoint y: 89, distance: 28.2
click at [24, 61] on span "button" at bounding box center [25, 61] width 5 height 11
drag, startPoint x: 25, startPoint y: 62, endPoint x: 33, endPoint y: 81, distance: 20.6
click at [25, 63] on span "button" at bounding box center [25, 61] width 5 height 11
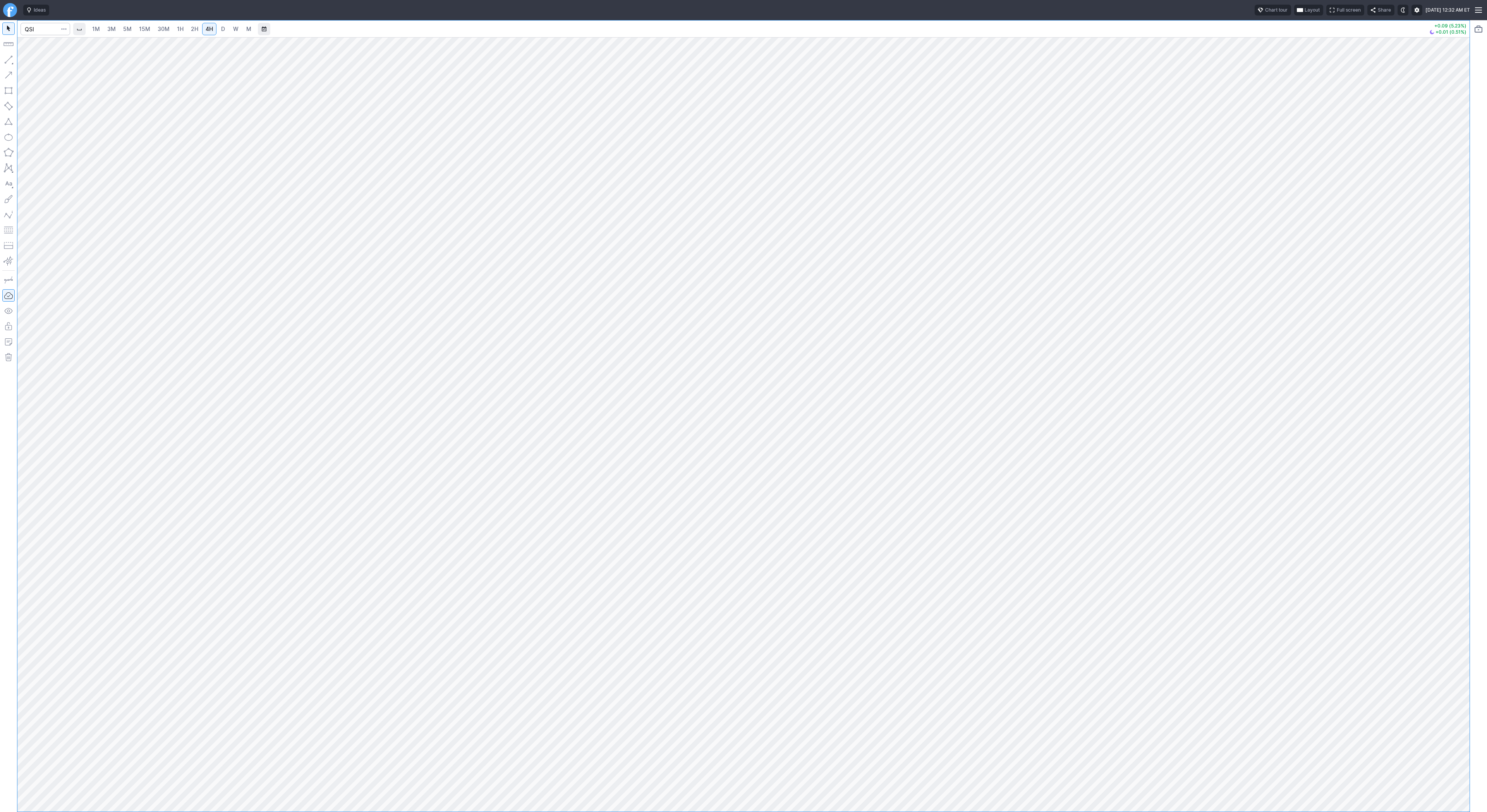
click at [13, 59] on button "button" at bounding box center [8, 59] width 12 height 12
click at [53, 59] on span "Line" at bounding box center [45, 61] width 31 height 8
drag, startPoint x: 32, startPoint y: 60, endPoint x: 35, endPoint y: 96, distance: 36.1
click at [32, 61] on span "Line" at bounding box center [45, 61] width 31 height 8
click at [39, 31] on input "Search" at bounding box center [46, 29] width 50 height 12
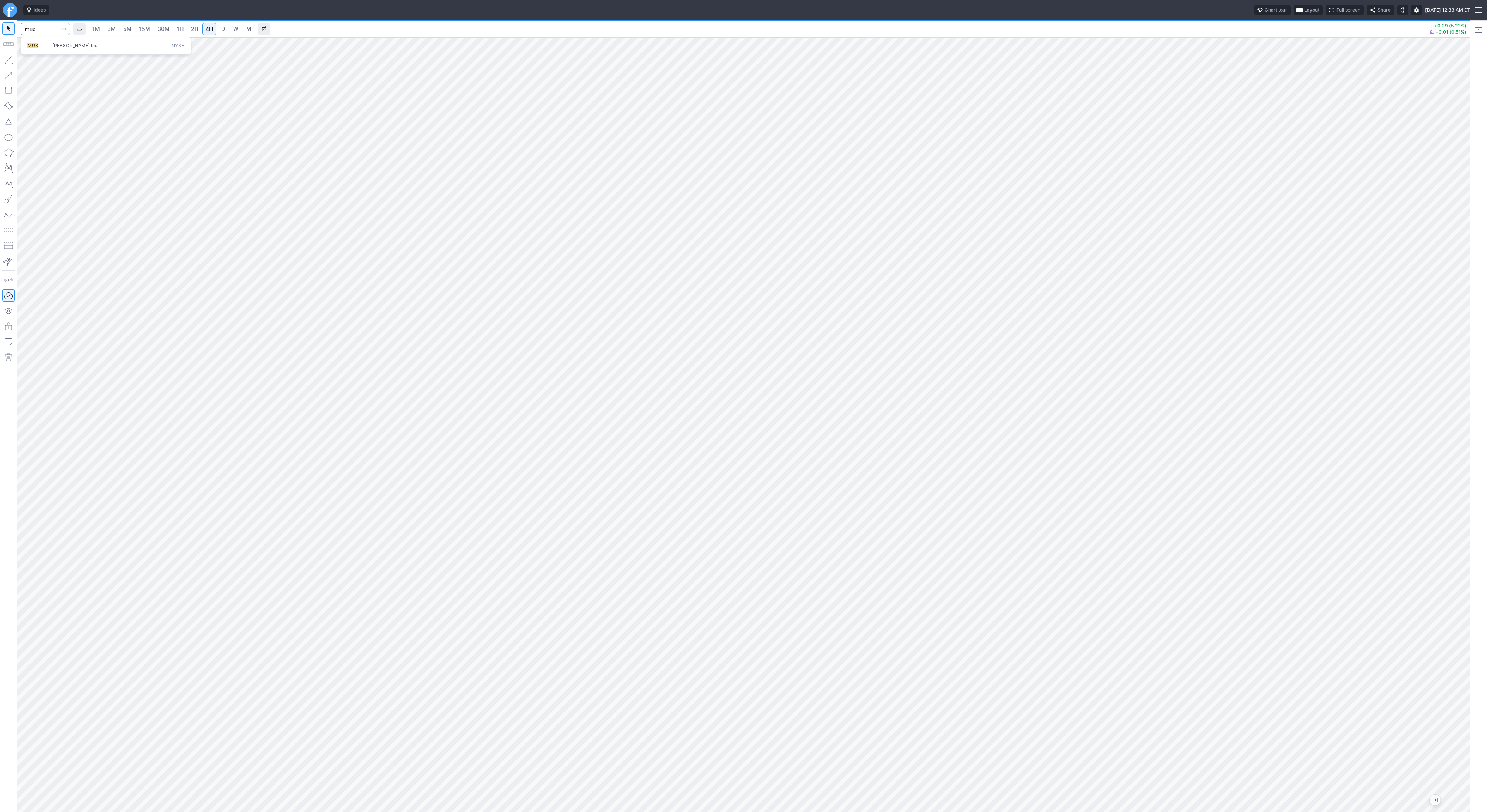
type input "mux"
click at [221, 27] on span "D" at bounding box center [223, 29] width 5 height 8
click at [33, 31] on input "Search" at bounding box center [46, 29] width 50 height 12
type input "rdw"
click at [206, 28] on span "4H" at bounding box center [209, 28] width 8 height 6
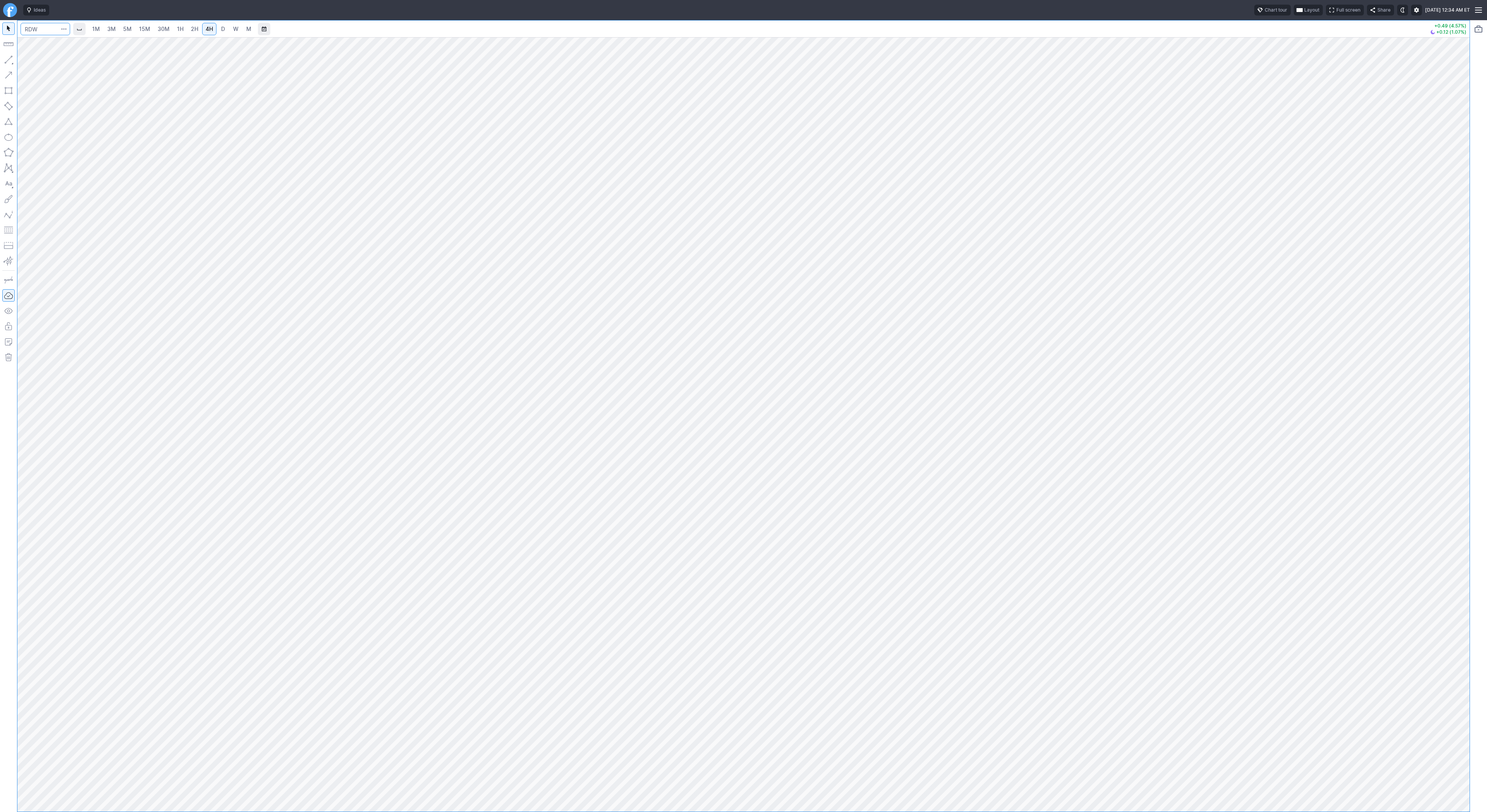
click at [35, 29] on input "Search" at bounding box center [46, 29] width 50 height 12
type input "rgti"
click at [38, 27] on input "Search" at bounding box center [46, 29] width 50 height 12
type input "fcel"
drag, startPoint x: 1470, startPoint y: 331, endPoint x: 1481, endPoint y: 553, distance: 222.3
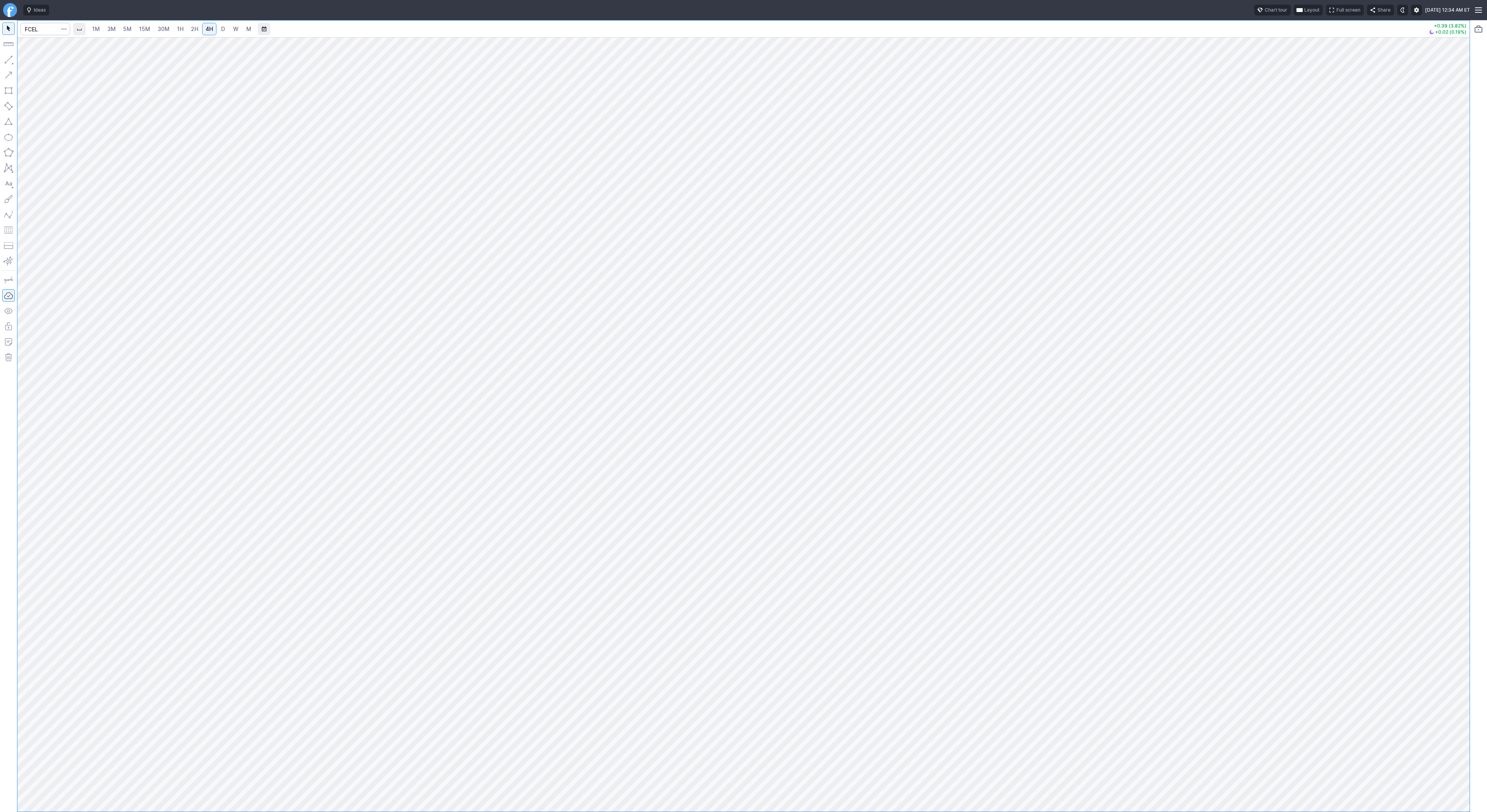
click at [1481, 553] on div "1M 3M 5M 15M 30M 1H 2H 4H D W M +0.39 (3.82%) +0.02 (0.19%)" at bounding box center [744, 416] width 1487 height 792
drag, startPoint x: 28, startPoint y: 58, endPoint x: 42, endPoint y: 98, distance: 42.4
click at [28, 59] on button "Line" at bounding box center [42, 61] width 45 height 11
drag, startPoint x: 8, startPoint y: 57, endPoint x: 9, endPoint y: 62, distance: 5.1
click at [8, 58] on button "button" at bounding box center [8, 59] width 12 height 12
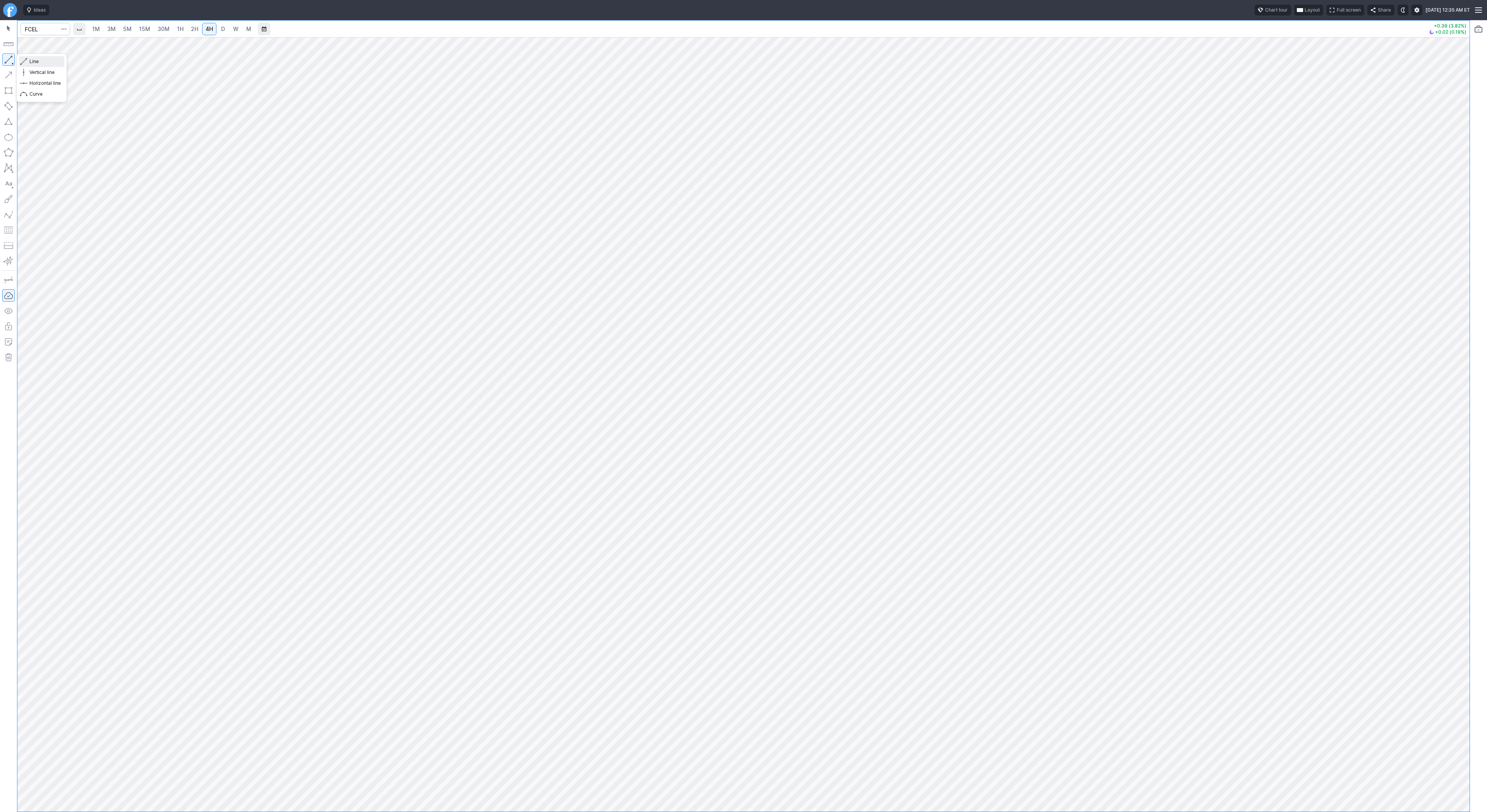
drag, startPoint x: 33, startPoint y: 62, endPoint x: 44, endPoint y: 86, distance: 26.4
click at [35, 66] on button "Line" at bounding box center [42, 61] width 45 height 11
drag, startPoint x: 8, startPoint y: 57, endPoint x: 30, endPoint y: 98, distance: 46.5
click at [9, 59] on button "button" at bounding box center [8, 59] width 12 height 12
click at [225, 28] on link "D" at bounding box center [223, 29] width 12 height 12
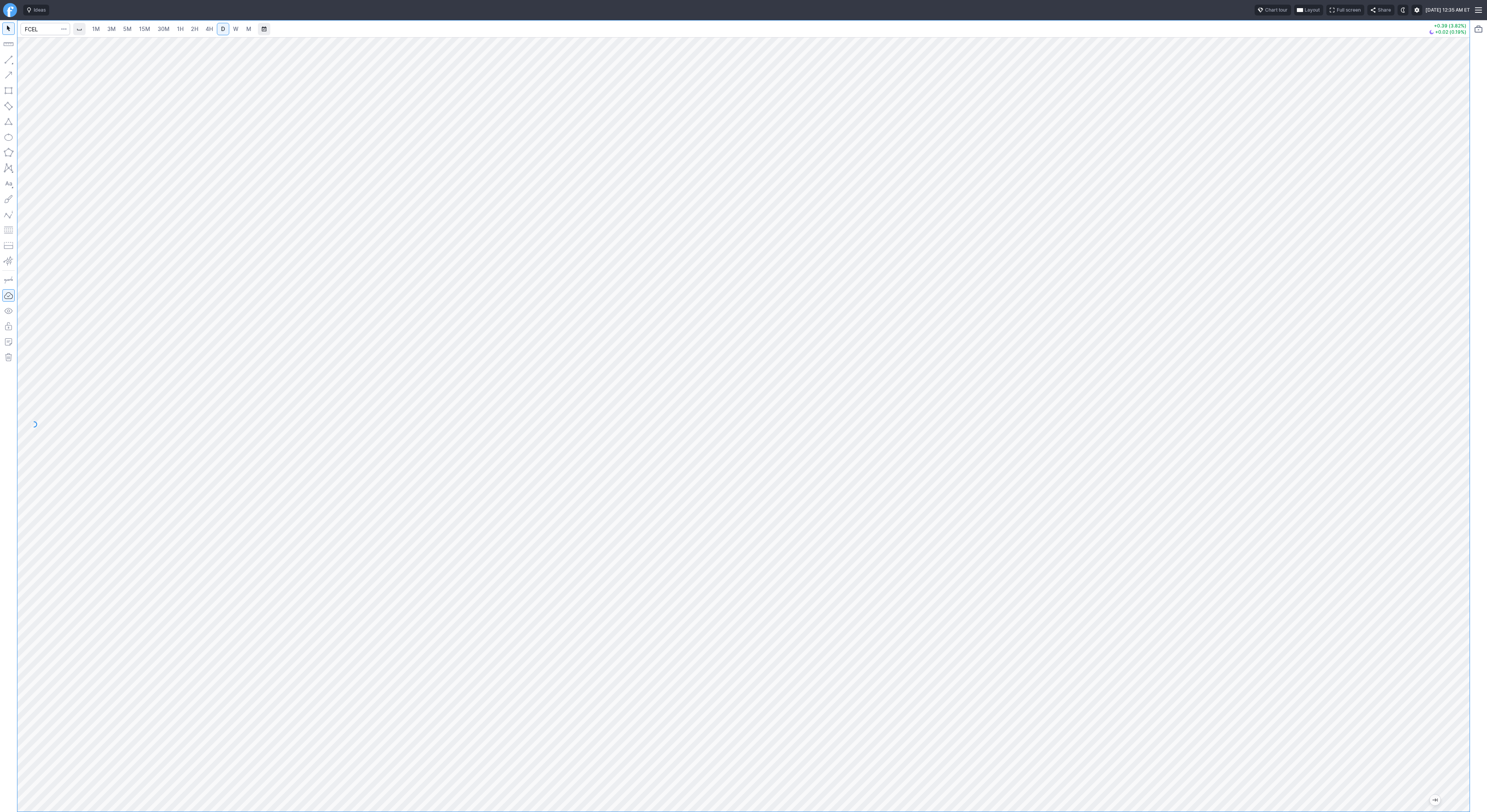
click at [206, 28] on span "4H" at bounding box center [209, 28] width 8 height 6
click at [40, 30] on input "Search" at bounding box center [46, 29] width 50 height 12
type input "gevo"
drag, startPoint x: 6, startPoint y: 55, endPoint x: 10, endPoint y: 62, distance: 8.1
click at [6, 56] on button "button" at bounding box center [8, 59] width 12 height 12
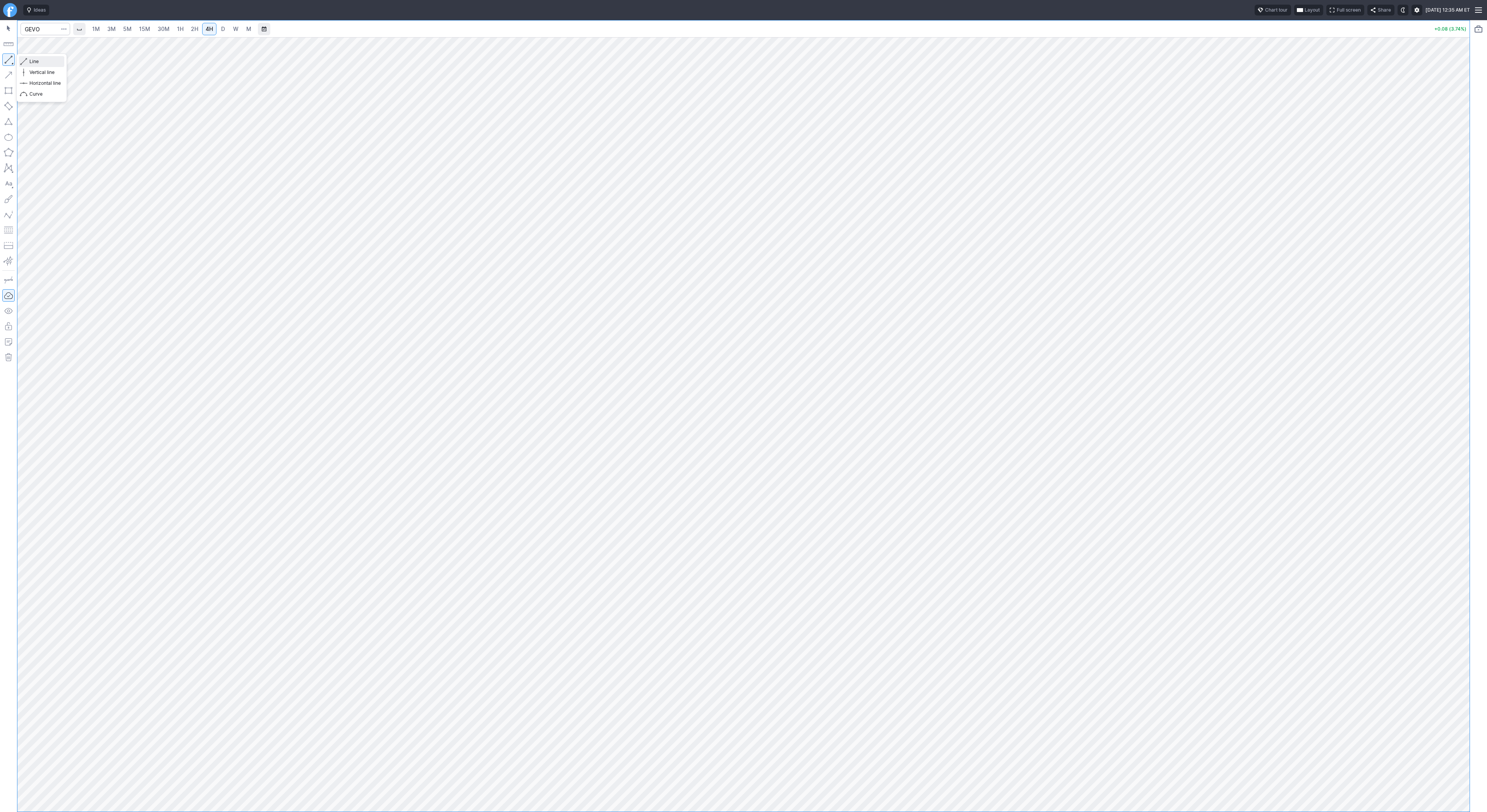
drag, startPoint x: 38, startPoint y: 62, endPoint x: 62, endPoint y: 78, distance: 28.8
click at [38, 62] on span "Line" at bounding box center [45, 61] width 31 height 8
click at [9, 58] on button "button" at bounding box center [8, 59] width 12 height 12
click at [30, 57] on button "Line" at bounding box center [42, 61] width 45 height 11
drag, startPoint x: 29, startPoint y: 58, endPoint x: 53, endPoint y: 83, distance: 34.7
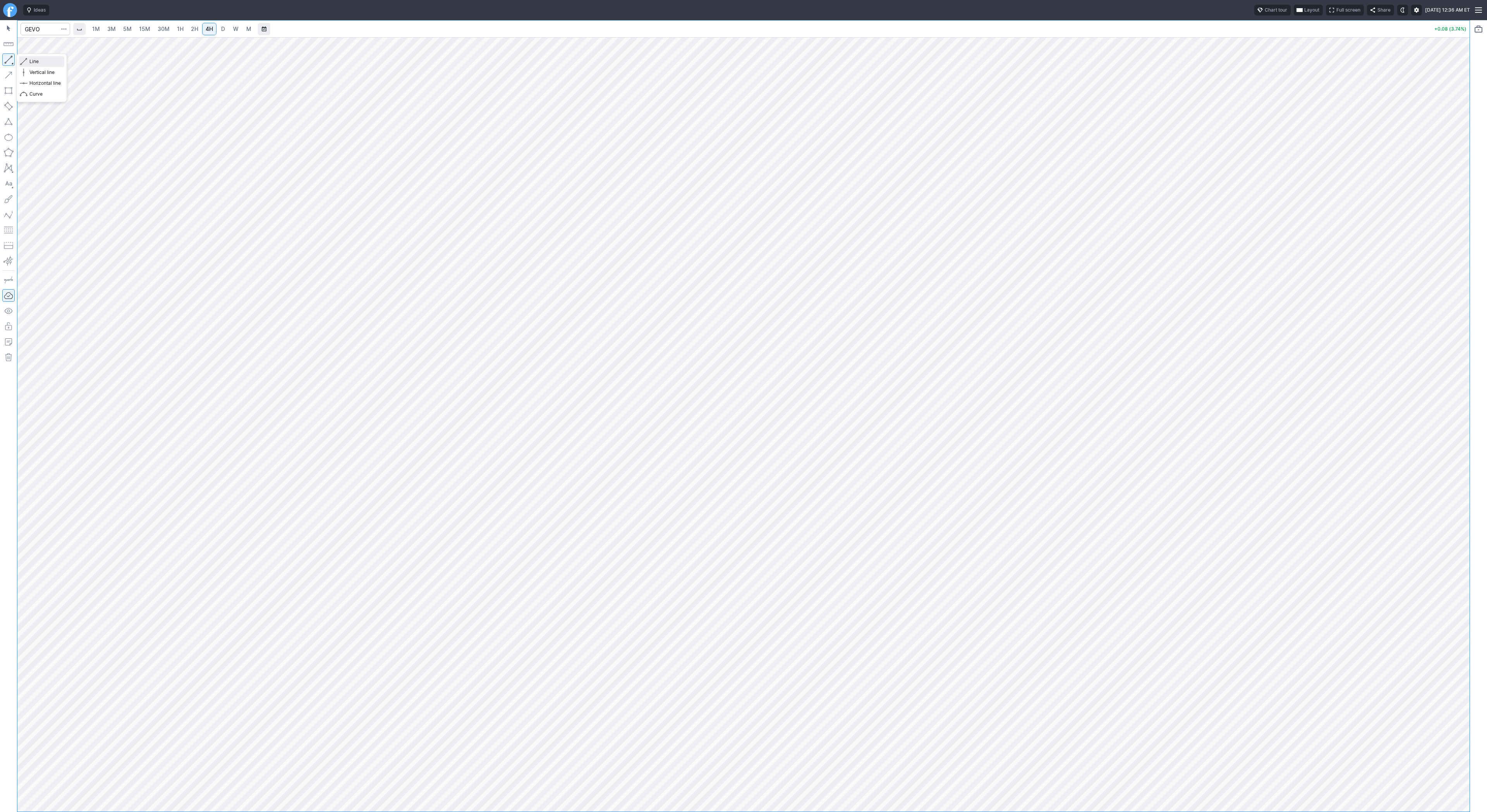
click at [31, 62] on button "Line" at bounding box center [42, 61] width 45 height 11
drag, startPoint x: 57, startPoint y: 66, endPoint x: 58, endPoint y: 89, distance: 23.0
click at [58, 89] on div "Line Vertical line Horizontal line Curve" at bounding box center [42, 77] width 45 height 43
drag, startPoint x: 27, startPoint y: 59, endPoint x: 45, endPoint y: 100, distance: 44.8
click at [27, 62] on span "button" at bounding box center [25, 61] width 5 height 11
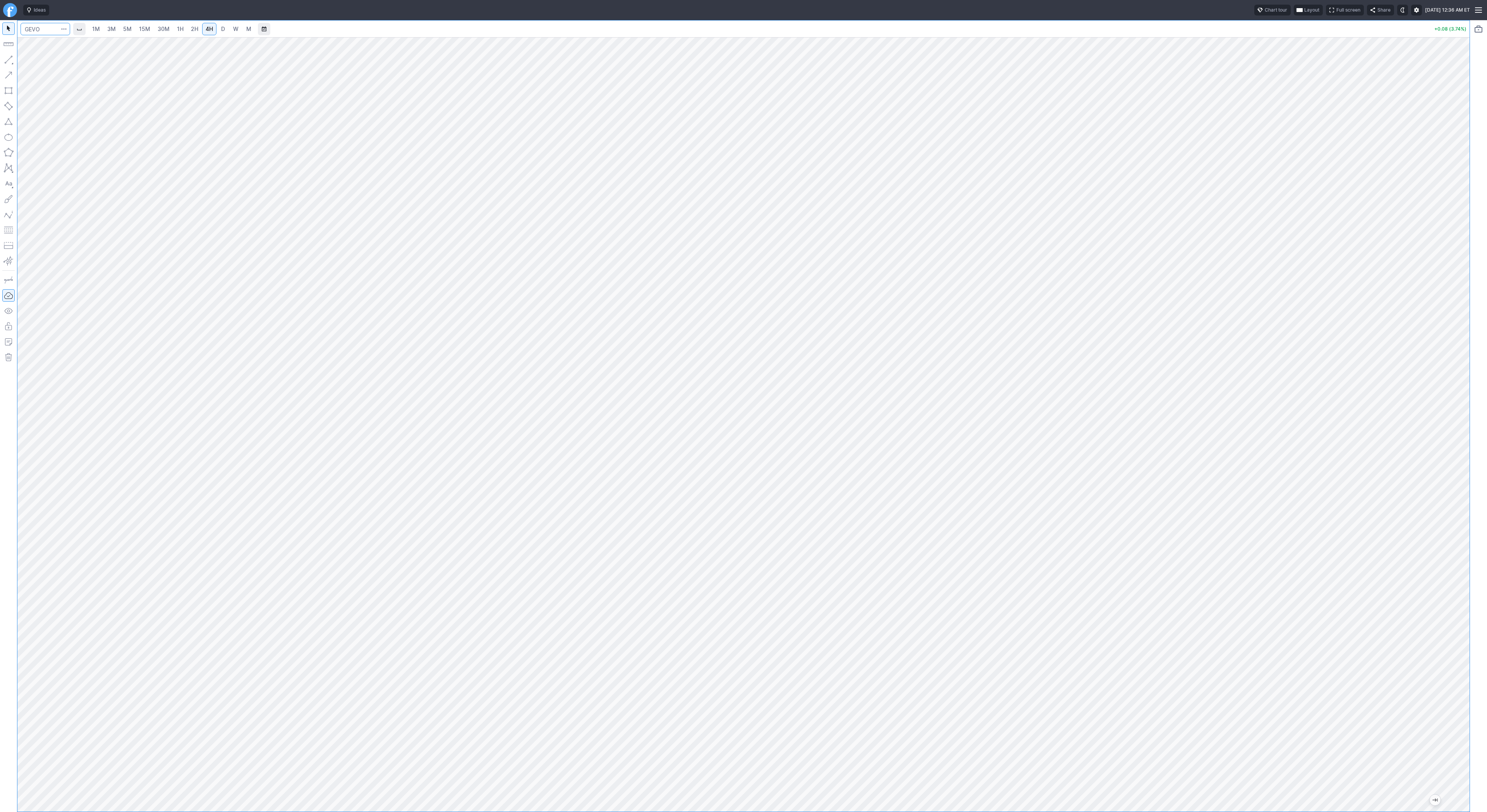
click at [43, 29] on input "Search" at bounding box center [46, 29] width 50 height 12
type input "nxe"
click at [43, 25] on input "Search" at bounding box center [46, 29] width 50 height 12
type input "dell"
click at [225, 31] on link "D" at bounding box center [223, 29] width 12 height 12
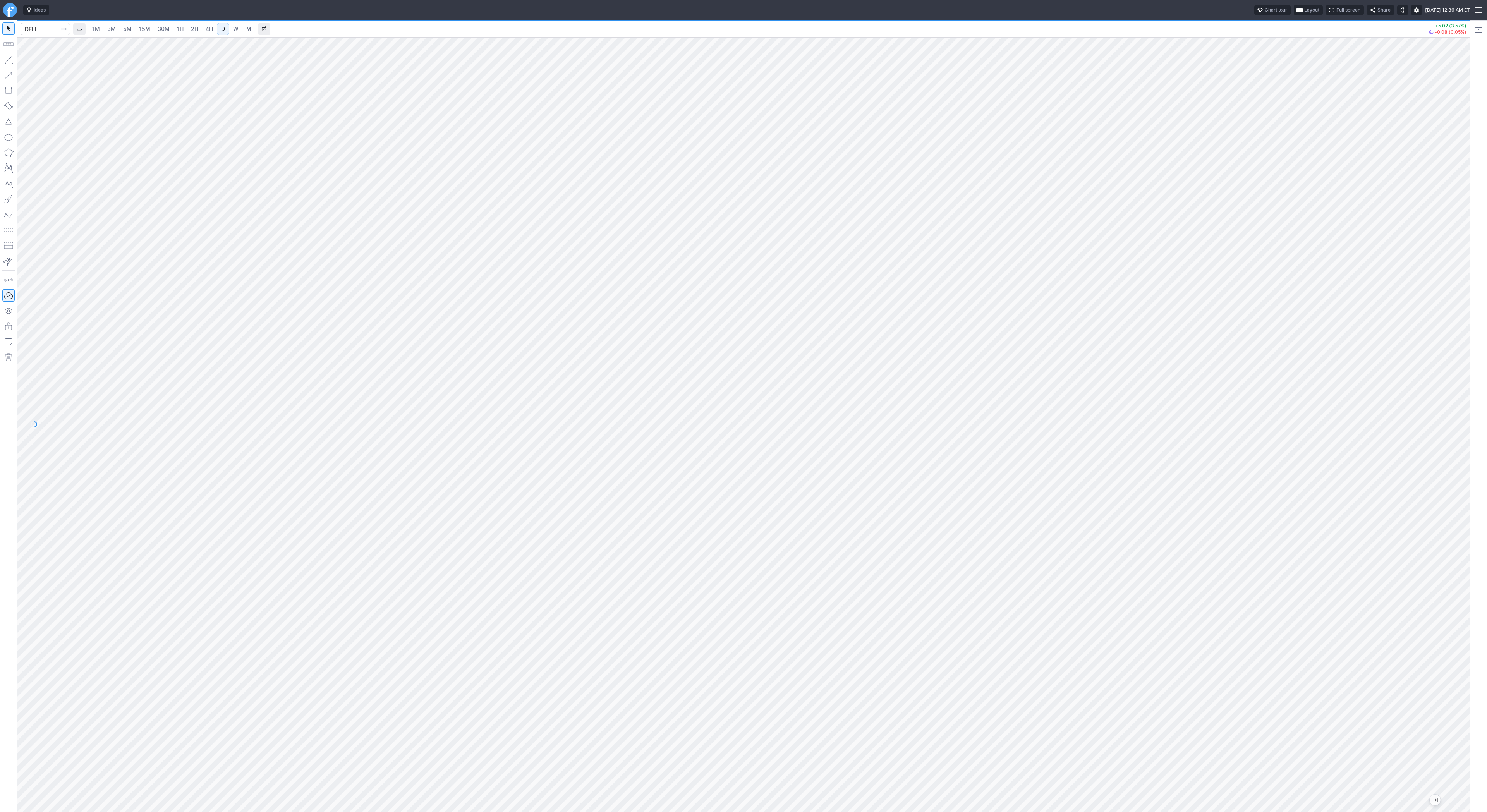
click at [208, 29] on span "4H" at bounding box center [209, 28] width 8 height 6
click at [44, 31] on input "Search" at bounding box center [46, 29] width 50 height 12
type input "docu"
click at [226, 32] on link "D" at bounding box center [223, 29] width 12 height 12
click at [32, 61] on span "Line" at bounding box center [45, 61] width 31 height 8
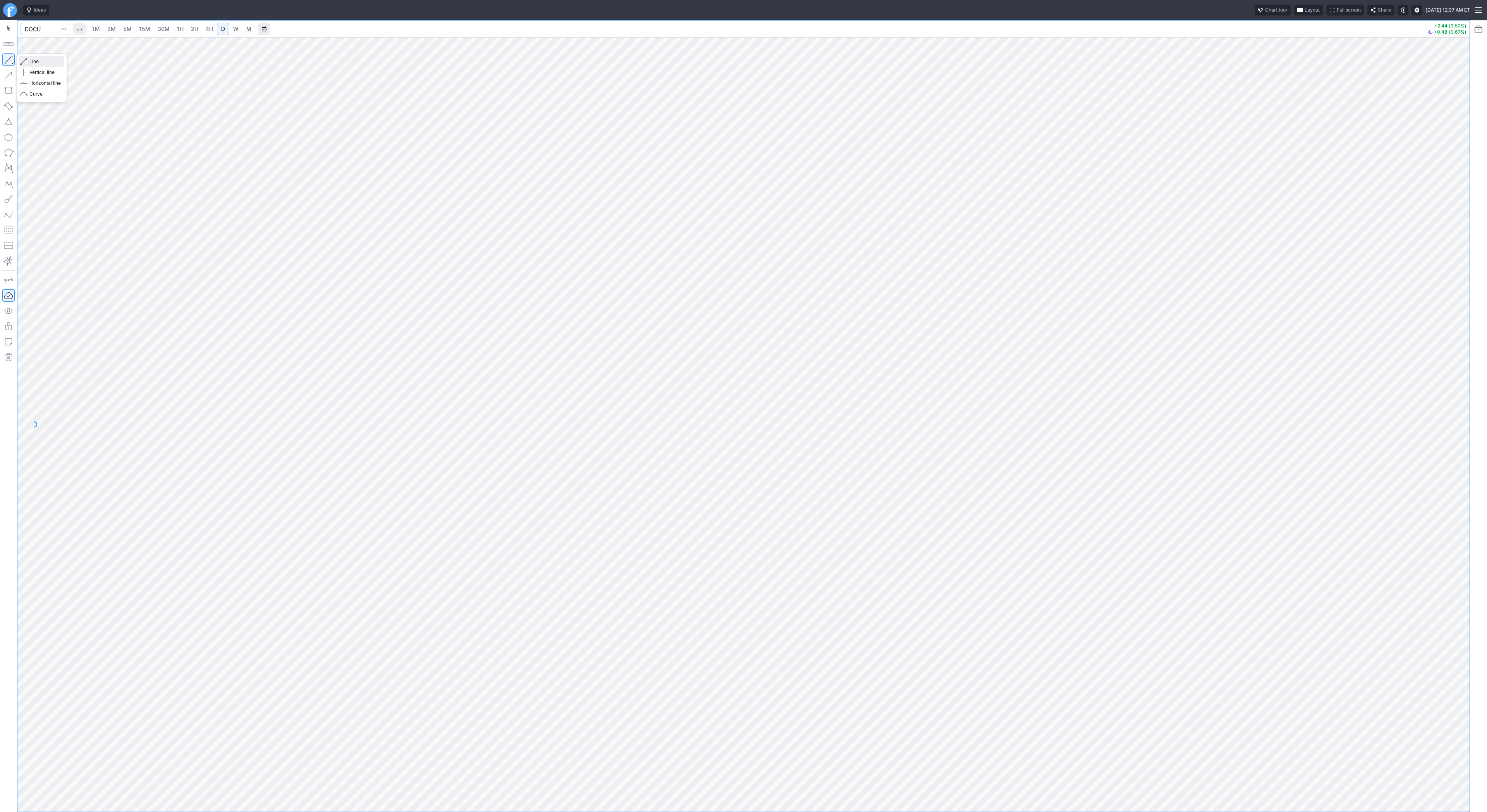
click at [39, 59] on span "Line" at bounding box center [45, 61] width 31 height 8
click at [7, 59] on button "button" at bounding box center [8, 59] width 12 height 12
click at [36, 60] on span "Line" at bounding box center [45, 61] width 31 height 8
click at [28, 29] on input "Search" at bounding box center [46, 29] width 50 height 12
type input "bldp"
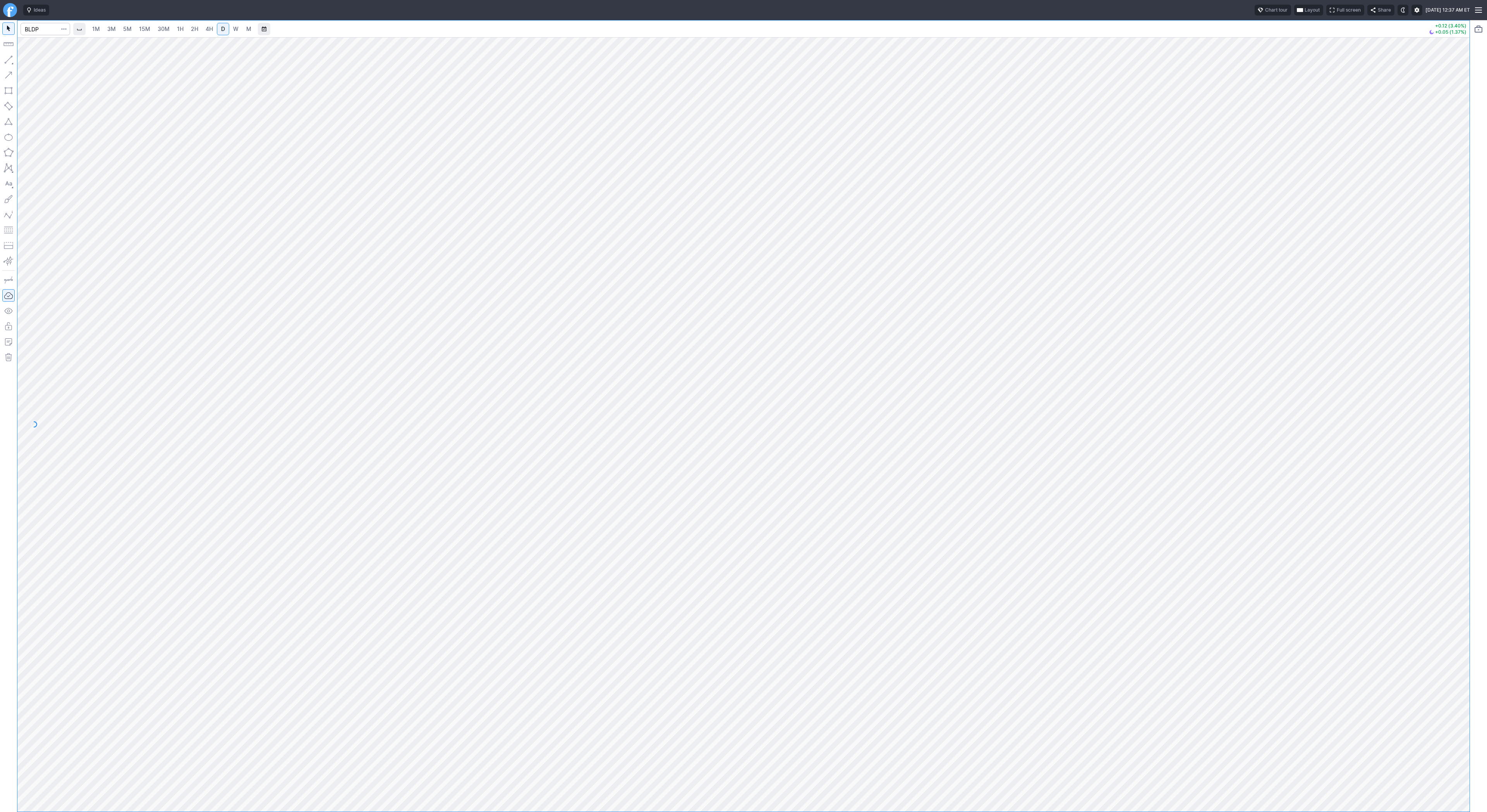
click at [207, 31] on span "4H" at bounding box center [209, 28] width 8 height 6
click at [53, 33] on input "Search" at bounding box center [46, 29] width 50 height 12
type input "ai"
click at [39, 64] on span "Line" at bounding box center [45, 61] width 31 height 8
click at [43, 26] on input "Search" at bounding box center [46, 29] width 50 height 12
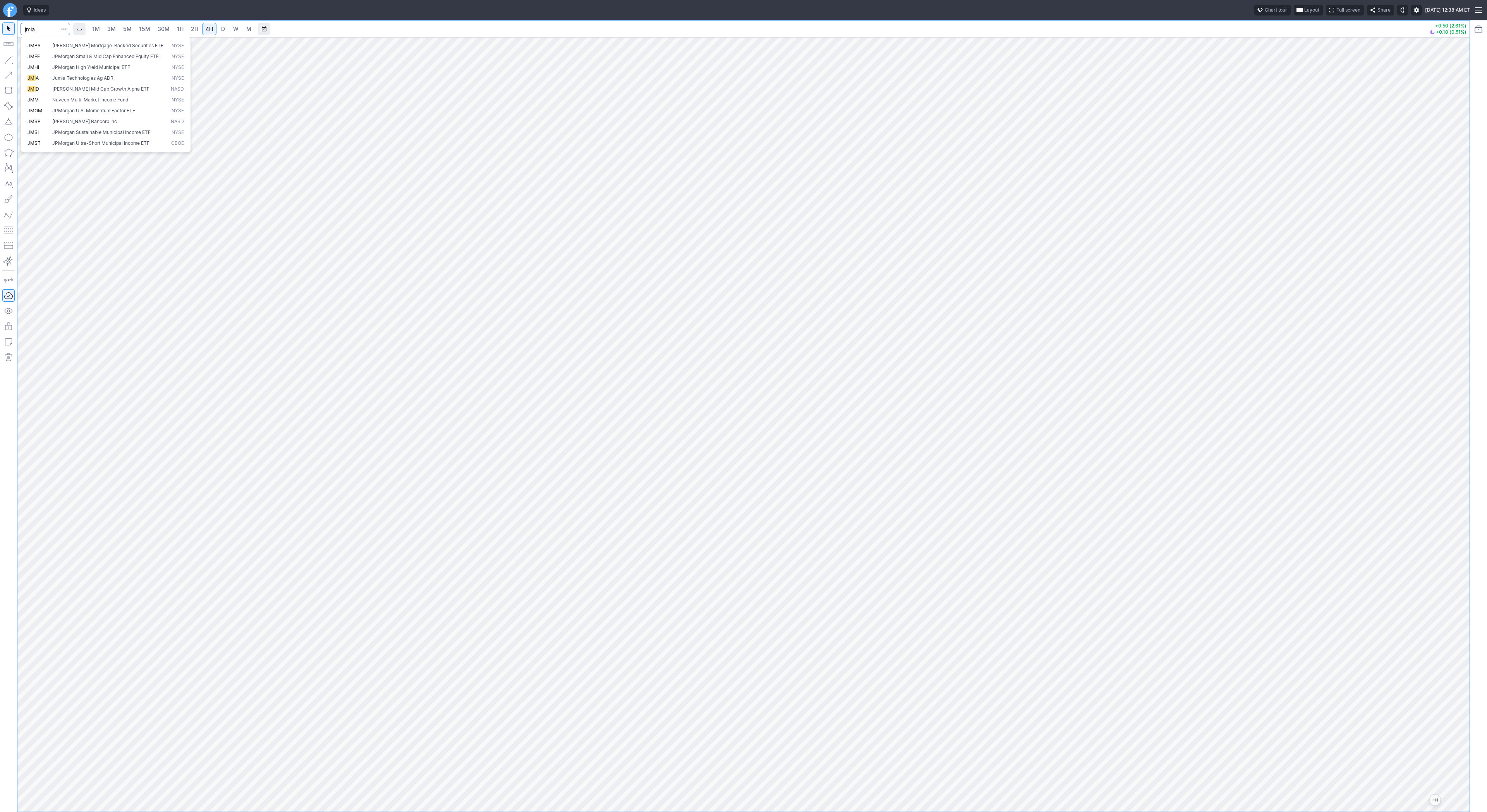
type input "jmia"
click at [42, 30] on input "Search" at bounding box center [46, 29] width 50 height 12
type input "aehr"
type input "mu"
click at [31, 27] on input "Search" at bounding box center [46, 29] width 50 height 12
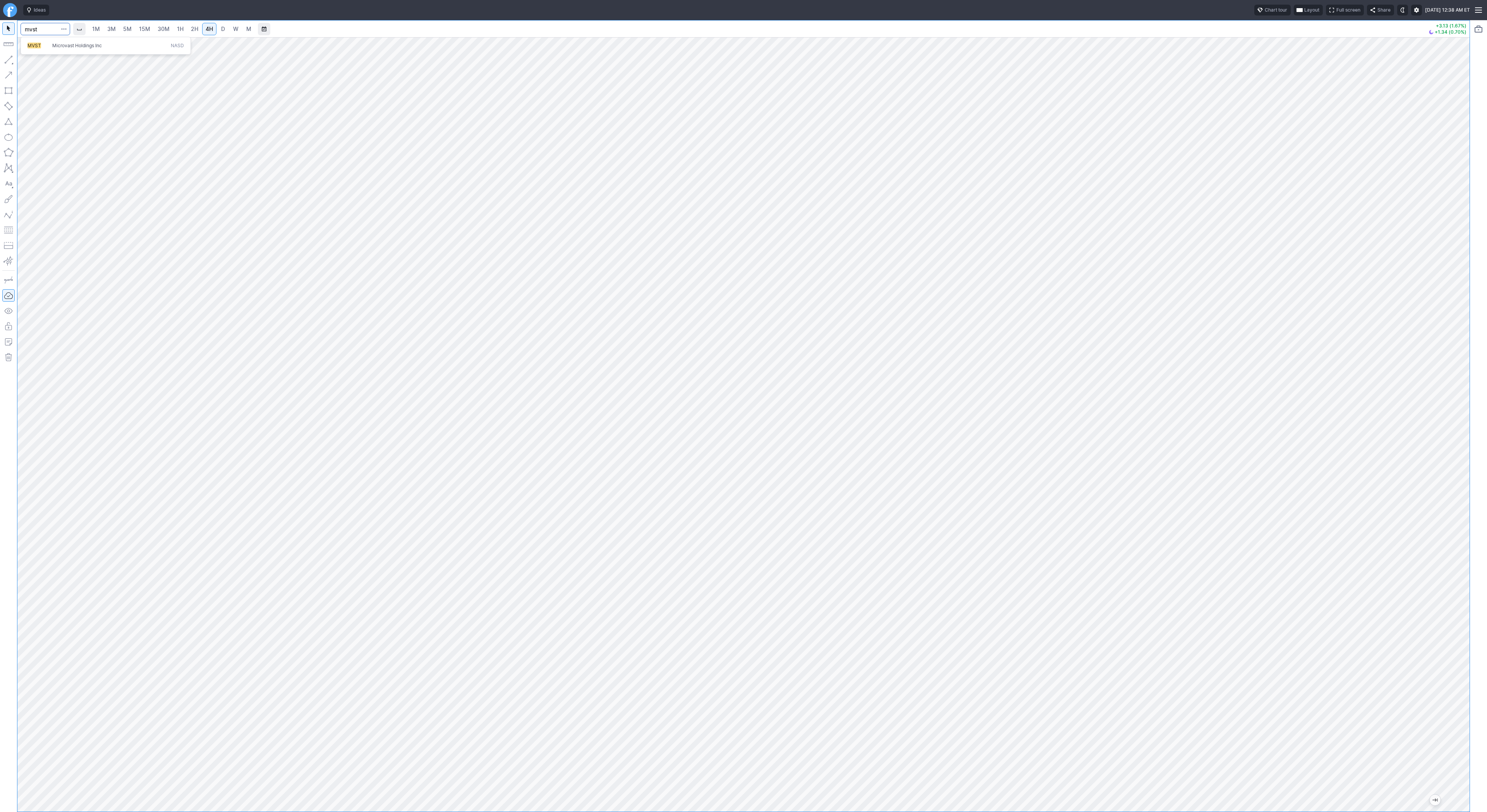
type input "mvst"
type input "usas"
click at [35, 31] on input "Search" at bounding box center [46, 29] width 50 height 12
type input "team"
click at [19, 61] on button "Line" at bounding box center [42, 61] width 45 height 11
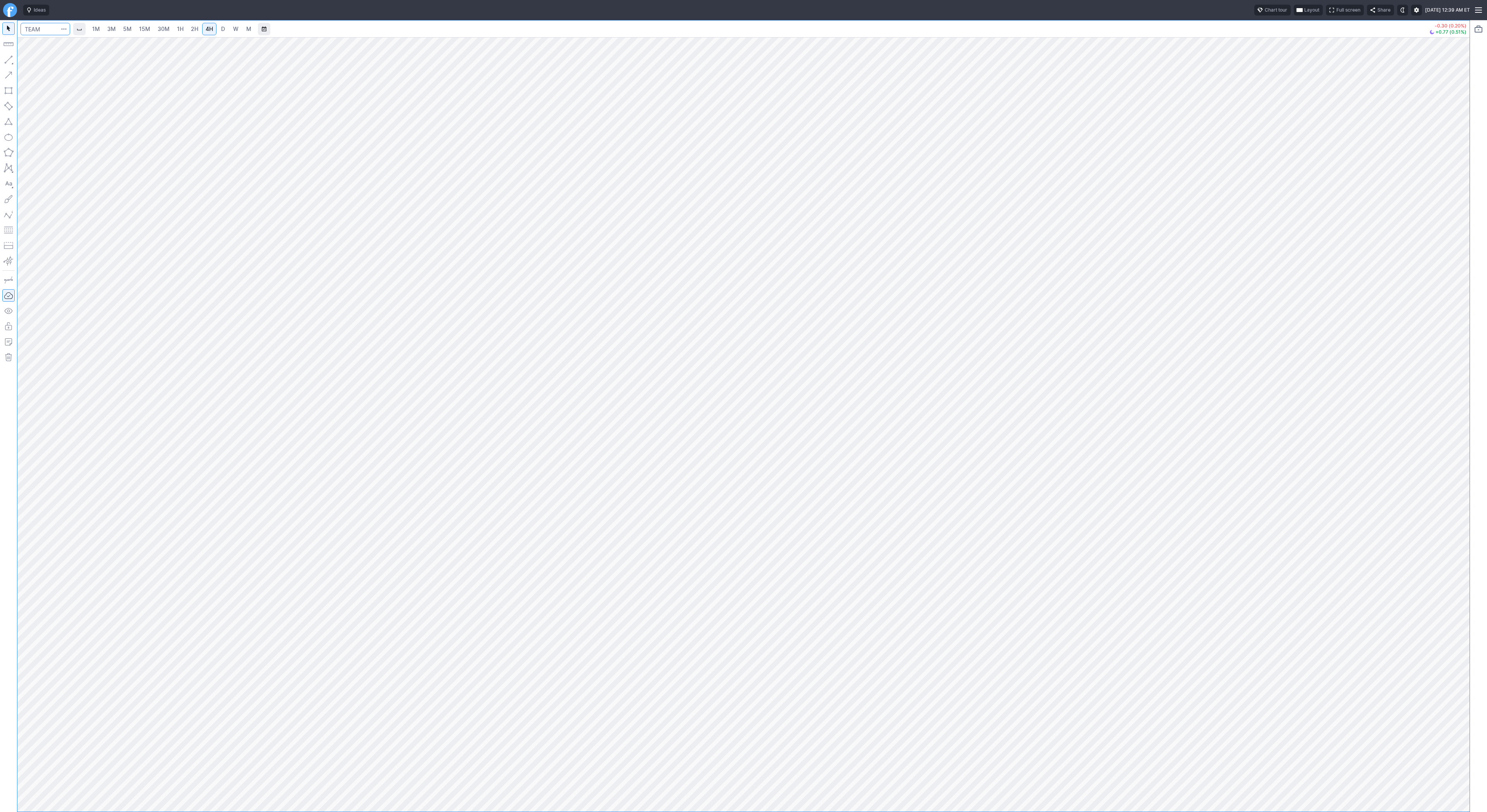
click at [41, 29] on input "Search" at bounding box center [46, 29] width 50 height 12
type input "snap"
click at [223, 31] on span "D" at bounding box center [223, 28] width 4 height 6
click at [210, 32] on span "4H" at bounding box center [209, 29] width 8 height 8
click at [10, 57] on button "button" at bounding box center [8, 59] width 12 height 12
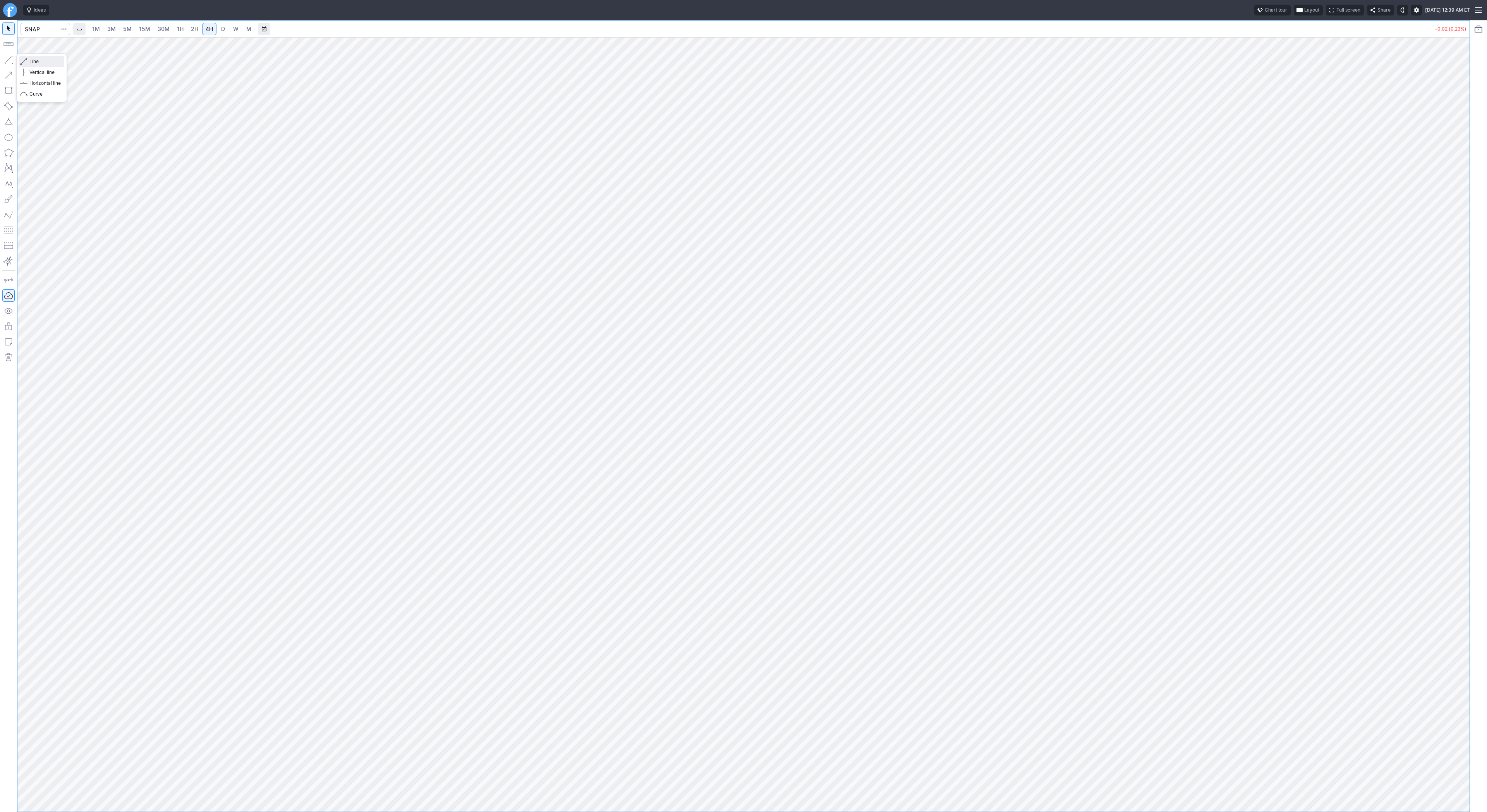
drag, startPoint x: 40, startPoint y: 65, endPoint x: 63, endPoint y: 91, distance: 34.7
click at [39, 65] on button "Line" at bounding box center [42, 61] width 45 height 11
click at [42, 31] on input "Search" at bounding box center [46, 29] width 50 height 12
type input "payc"
type input "run"
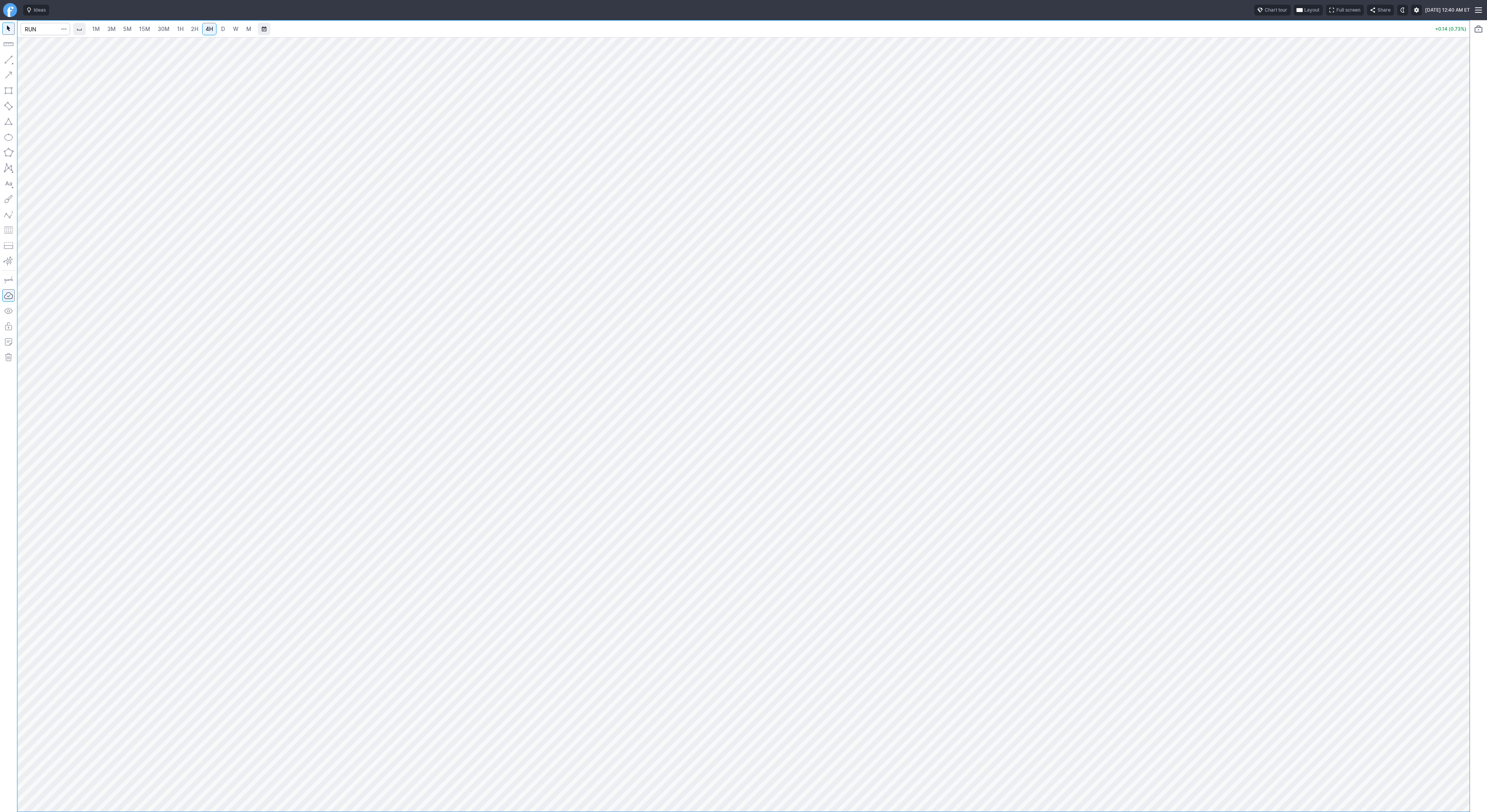
click at [221, 29] on span "D" at bounding box center [223, 28] width 4 height 6
drag, startPoint x: 1462, startPoint y: 458, endPoint x: 1459, endPoint y: 536, distance: 78.1
click at [1461, 538] on div at bounding box center [1462, 422] width 16 height 755
click at [9, 59] on button "button" at bounding box center [8, 59] width 12 height 12
click at [47, 64] on span "Line" at bounding box center [45, 61] width 31 height 8
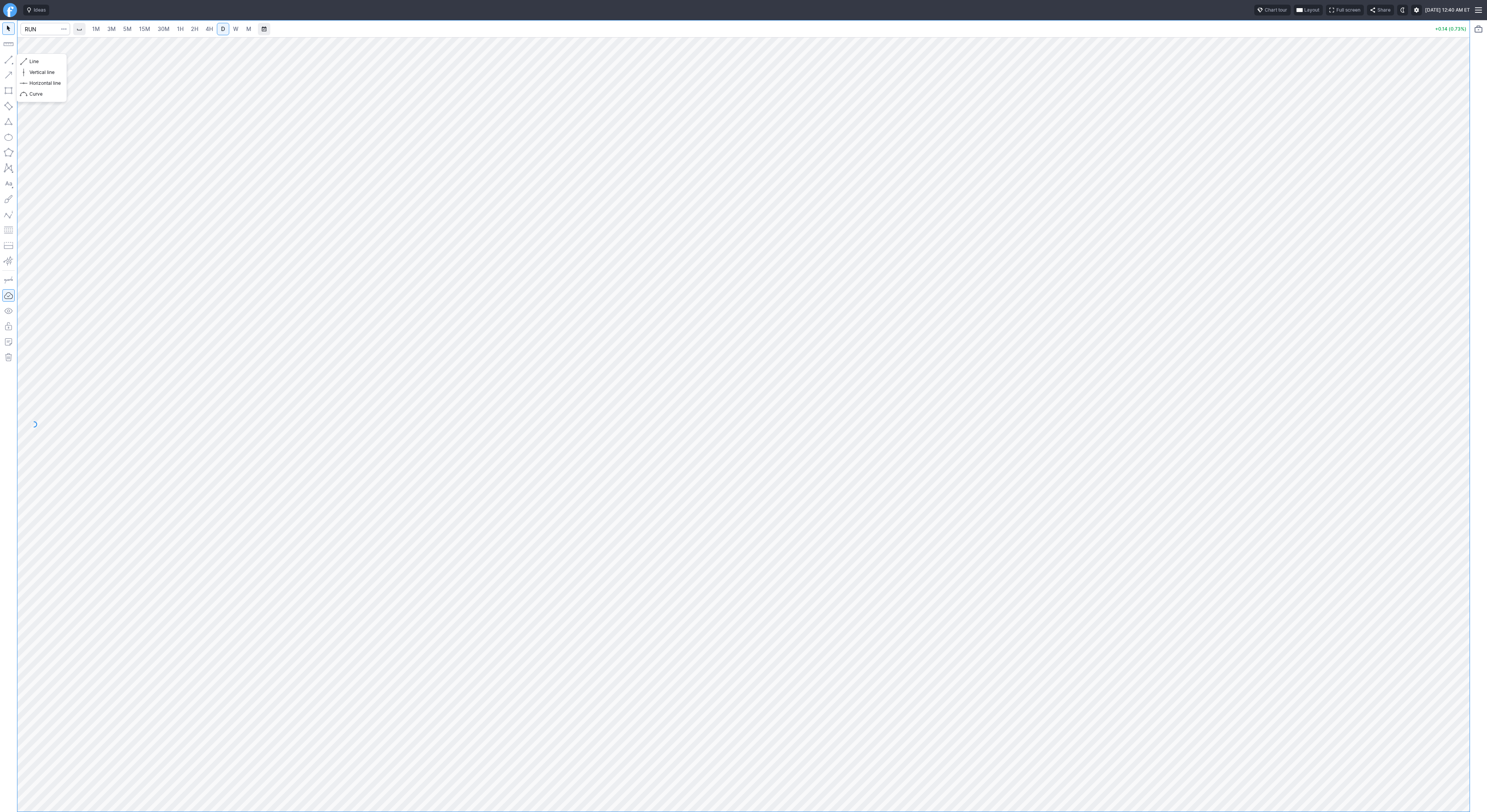
click at [10, 62] on button "button" at bounding box center [8, 59] width 12 height 12
drag, startPoint x: 9, startPoint y: 57, endPoint x: 13, endPoint y: 64, distance: 8.1
click at [13, 64] on button "button" at bounding box center [8, 59] width 12 height 12
click at [10, 58] on button "button" at bounding box center [8, 59] width 12 height 12
drag, startPoint x: 6, startPoint y: 56, endPoint x: 10, endPoint y: 63, distance: 8.1
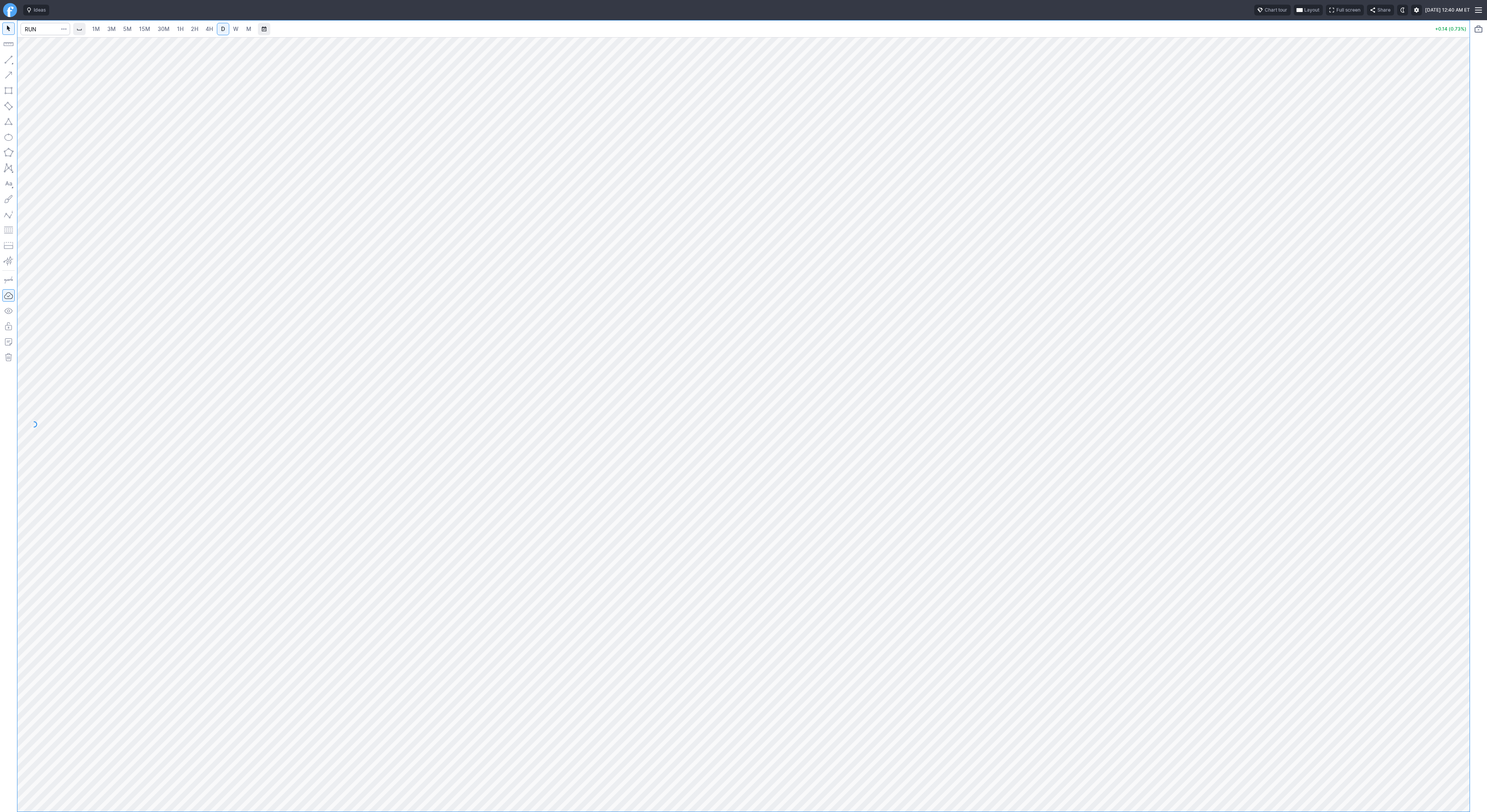
click at [6, 57] on button "button" at bounding box center [8, 59] width 12 height 12
click at [8, 59] on button "button" at bounding box center [8, 59] width 12 height 12
click at [54, 31] on input "Search" at bounding box center [46, 29] width 50 height 12
click at [211, 29] on span "4H" at bounding box center [209, 28] width 8 height 6
click at [53, 25] on input "Search" at bounding box center [46, 29] width 50 height 12
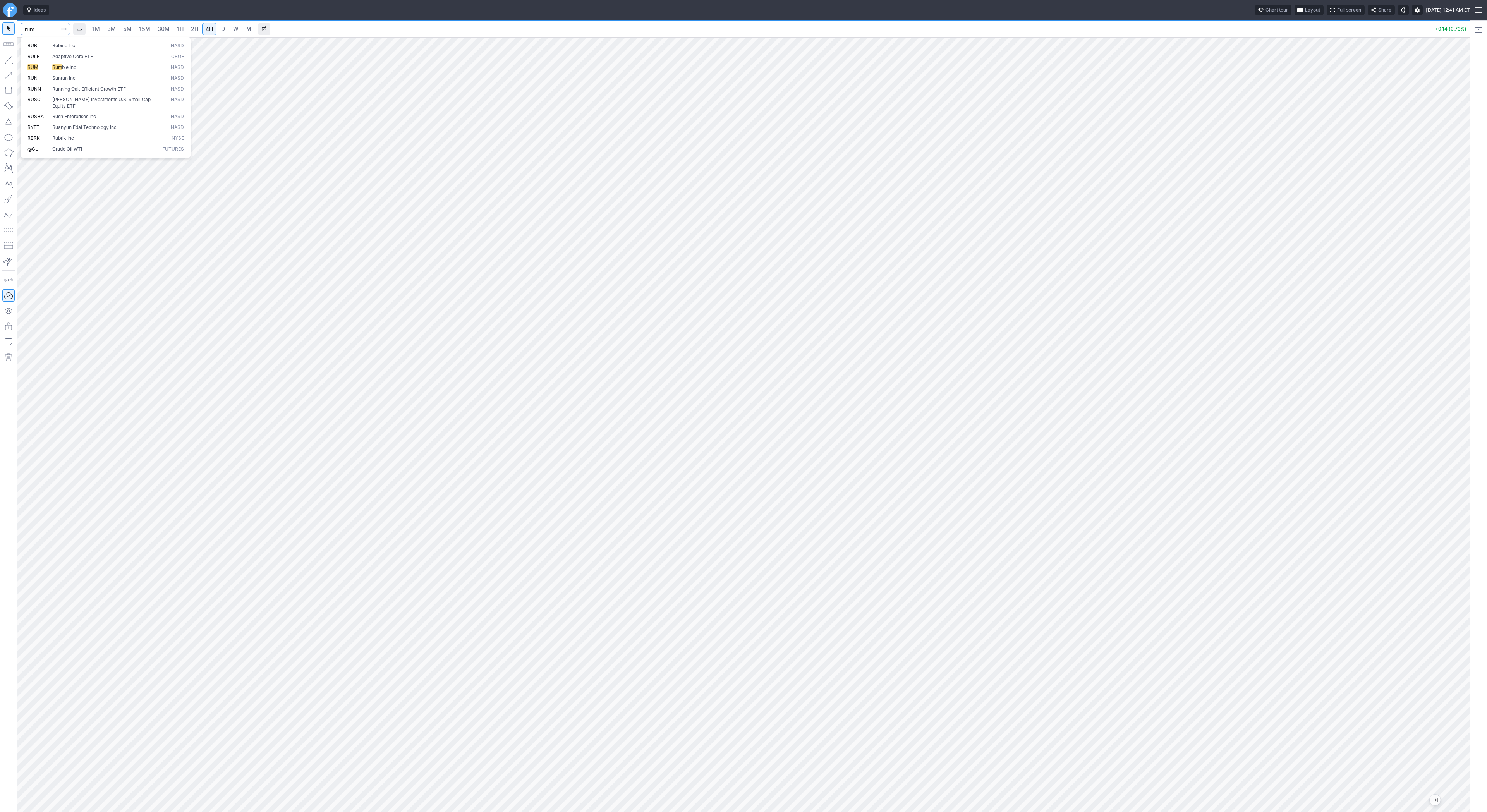
type input "rum"
click at [25, 62] on span "button" at bounding box center [25, 61] width 5 height 11
drag, startPoint x: 23, startPoint y: 59, endPoint x: 35, endPoint y: 81, distance: 25.1
click at [23, 59] on span "button" at bounding box center [25, 61] width 5 height 11
click at [47, 29] on input "Search" at bounding box center [46, 29] width 50 height 12
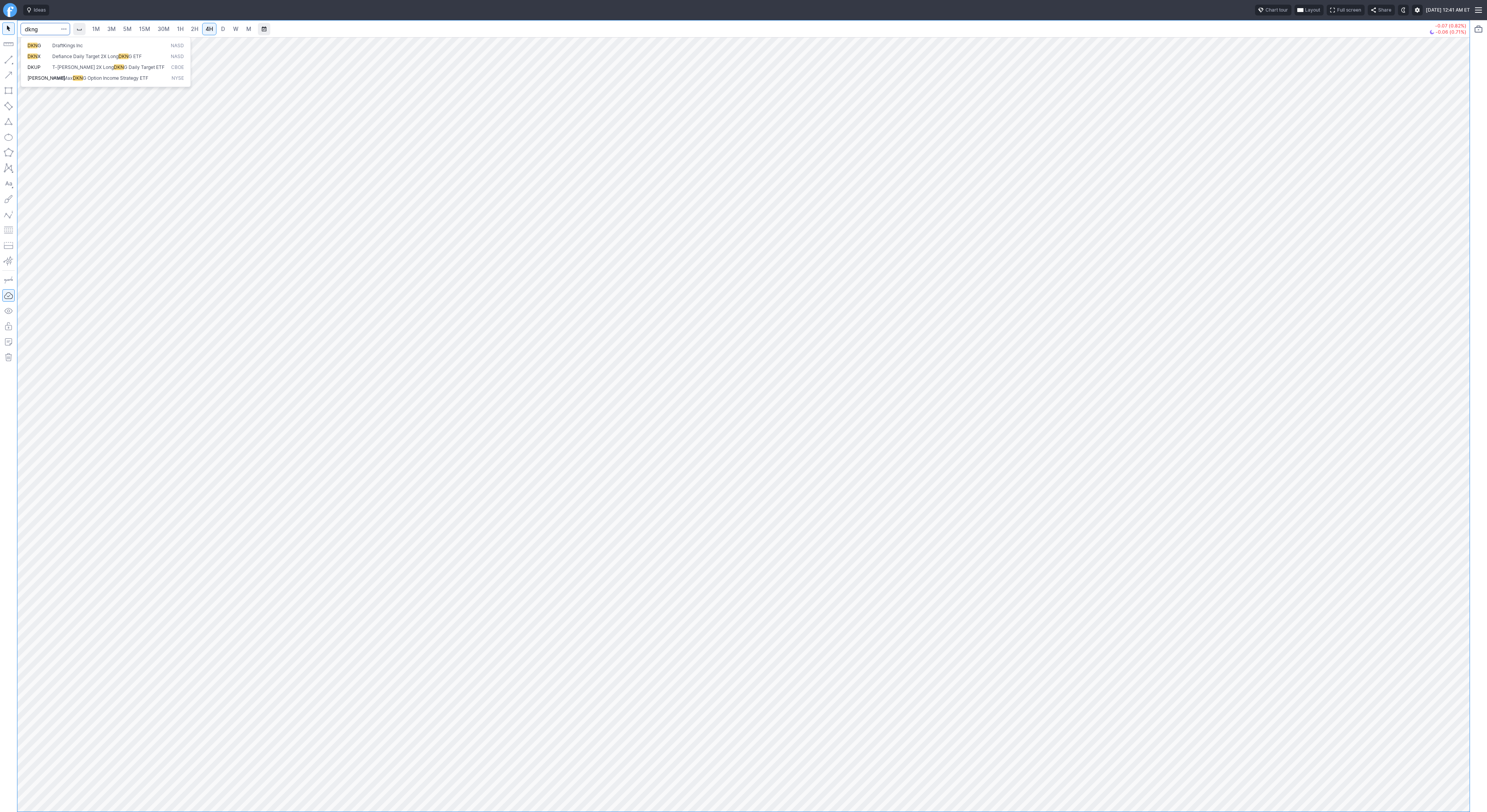
type input "dkng"
click at [53, 32] on input "Search" at bounding box center [46, 29] width 50 height 12
type input "btu"
click at [223, 32] on span "D" at bounding box center [223, 28] width 4 height 6
click at [209, 27] on span "4H" at bounding box center [209, 28] width 8 height 6
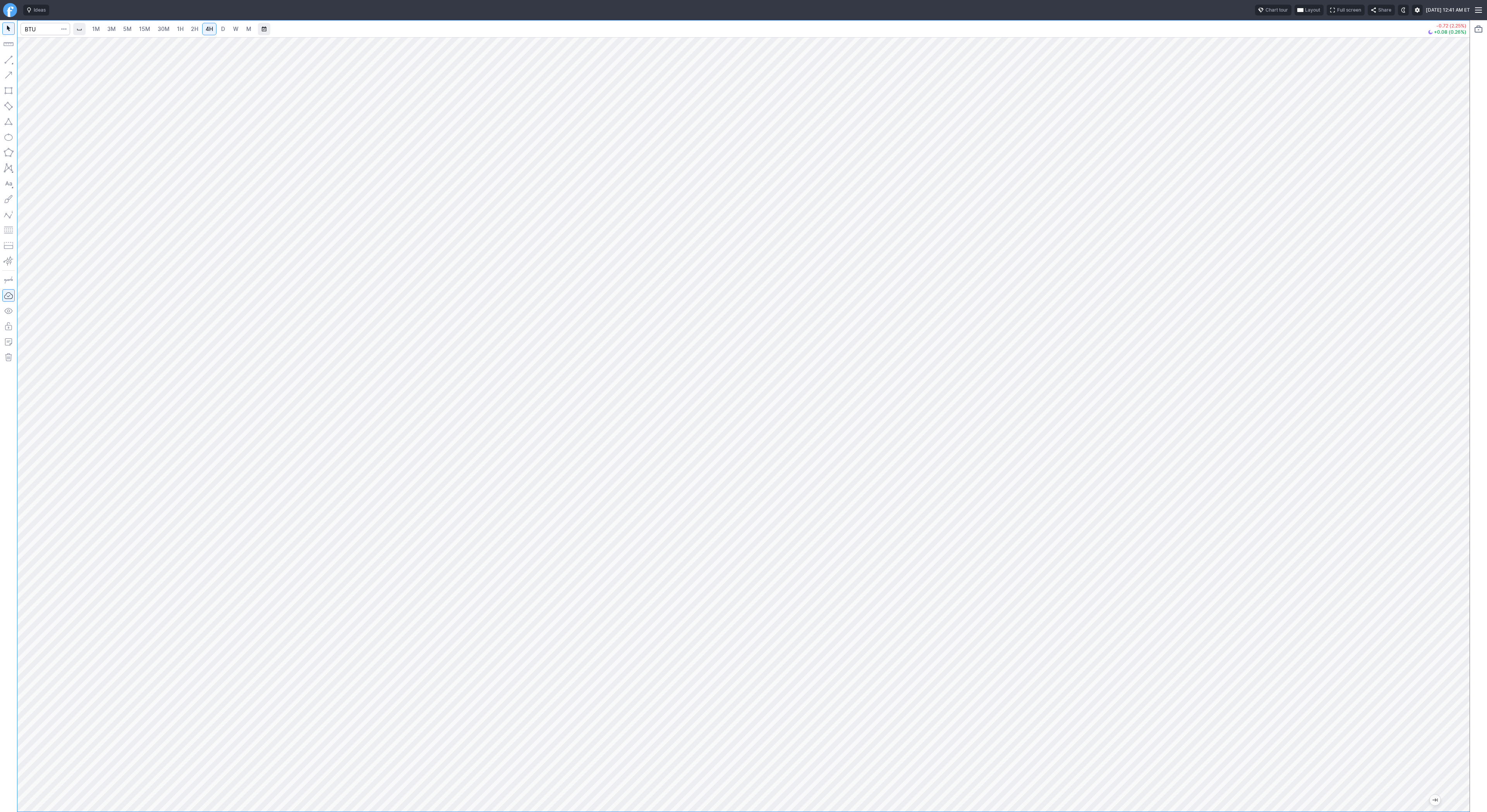
click at [226, 31] on link "D" at bounding box center [223, 29] width 12 height 12
click at [23, 59] on span "button" at bounding box center [25, 61] width 5 height 11
click at [31, 58] on span "Line" at bounding box center [45, 61] width 31 height 8
click at [210, 31] on span "4H" at bounding box center [209, 28] width 8 height 6
drag, startPoint x: 6, startPoint y: 58, endPoint x: 9, endPoint y: 72, distance: 14.3
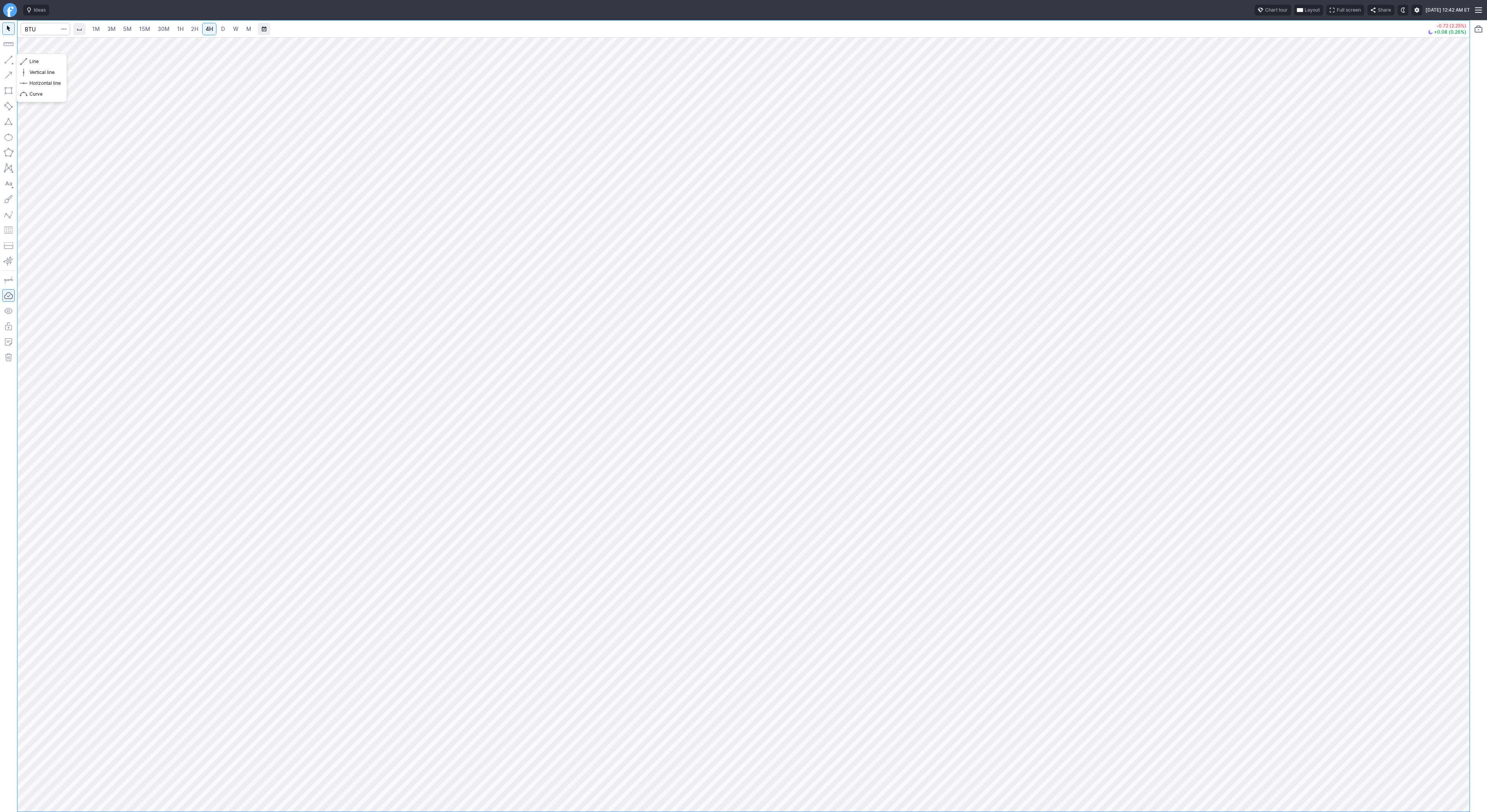
click at [6, 62] on button "button" at bounding box center [8, 59] width 12 height 12
drag, startPoint x: 6, startPoint y: 56, endPoint x: 9, endPoint y: 62, distance: 6.7
click at [8, 59] on button "button" at bounding box center [8, 59] width 12 height 12
click at [12, 59] on button "button" at bounding box center [8, 59] width 12 height 12
drag, startPoint x: 6, startPoint y: 59, endPoint x: 18, endPoint y: 81, distance: 25.1
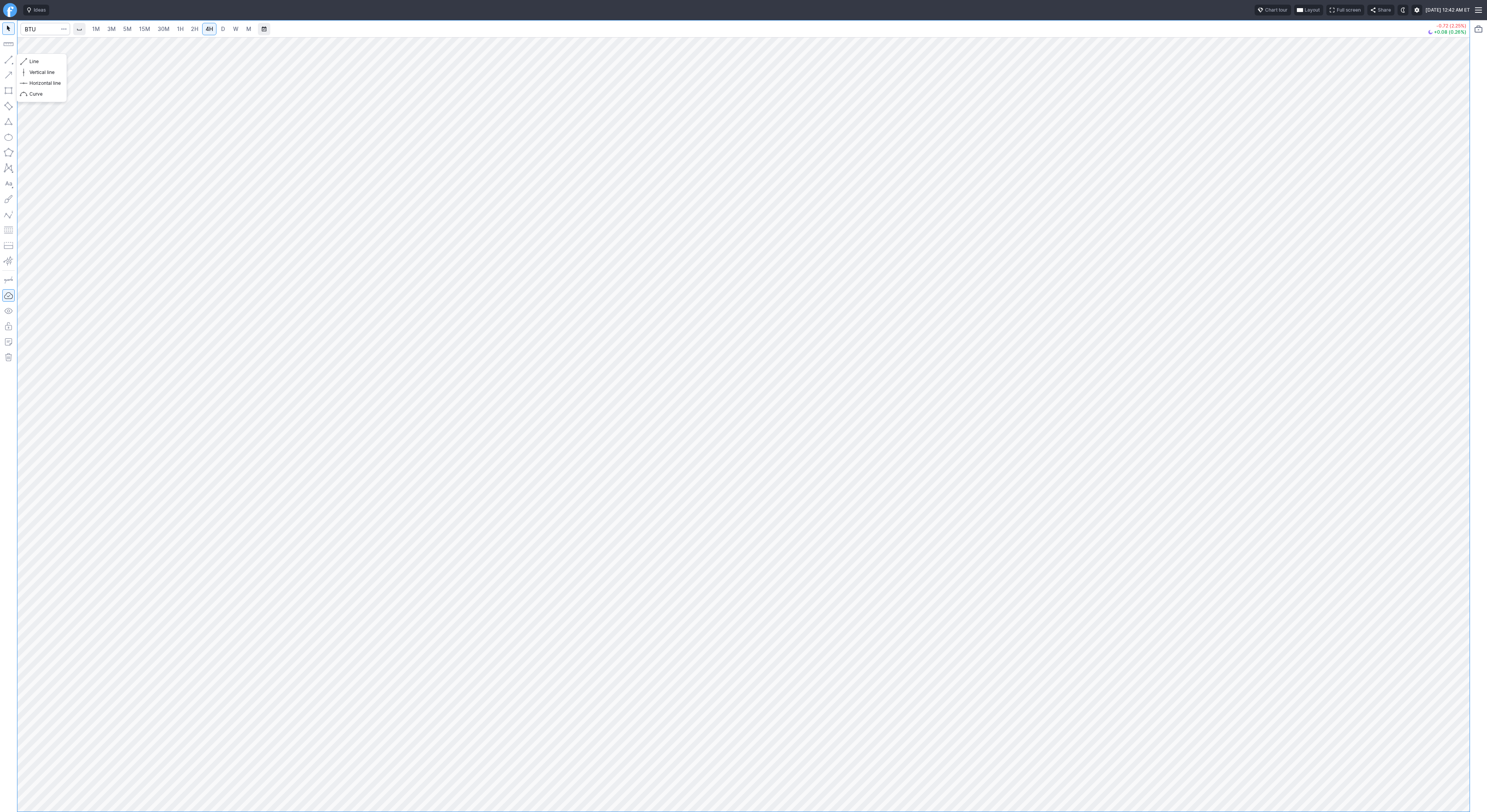
click at [6, 59] on button "button" at bounding box center [8, 59] width 12 height 12
drag, startPoint x: 9, startPoint y: 56, endPoint x: 10, endPoint y: 70, distance: 14.0
click at [9, 58] on button "button" at bounding box center [8, 59] width 12 height 12
click at [46, 30] on input "Search" at bounding box center [46, 29] width 50 height 12
type input "slyt"
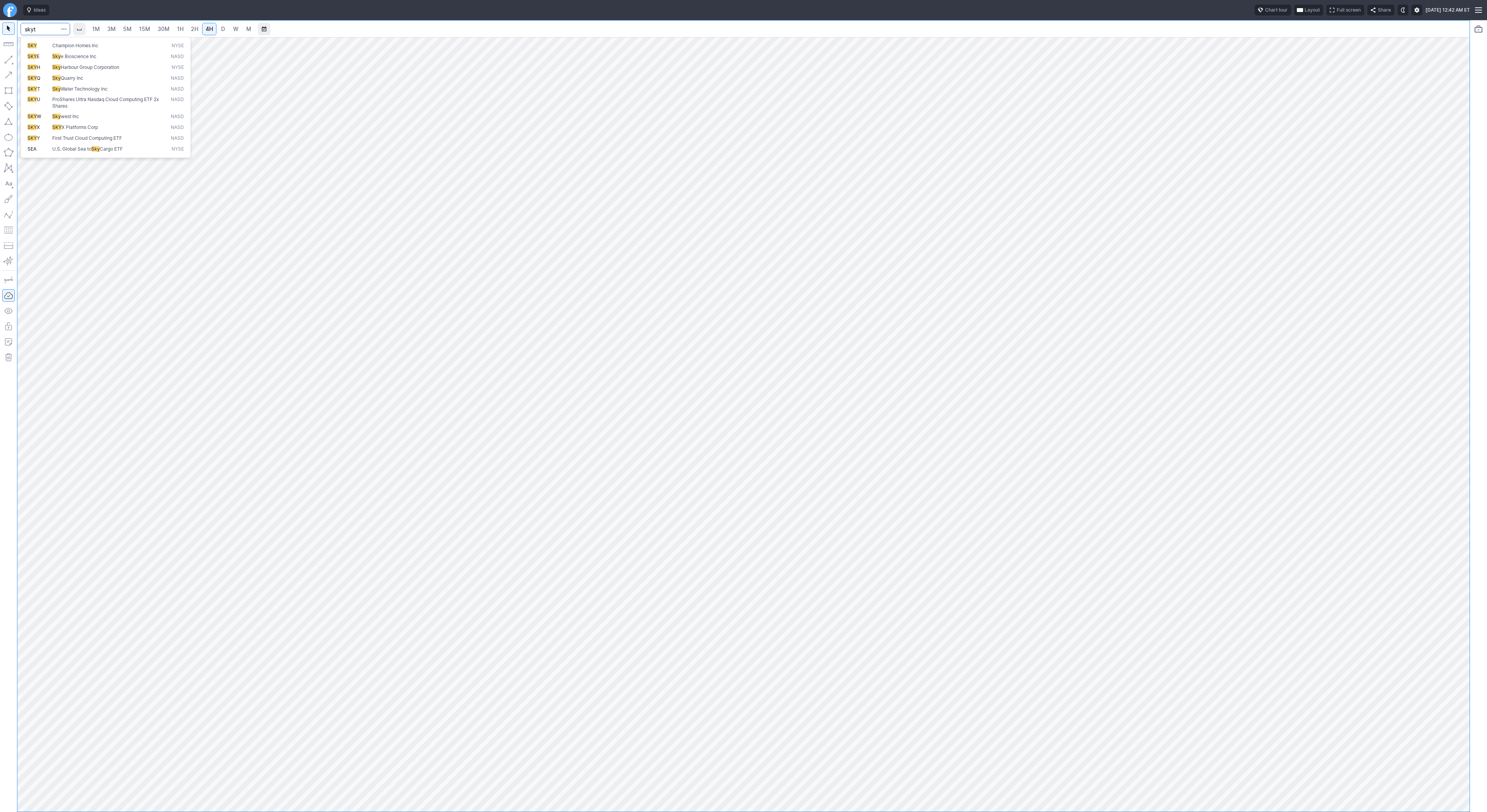
type input "skyt"
drag, startPoint x: 36, startPoint y: 66, endPoint x: 46, endPoint y: 91, distance: 26.9
click at [36, 67] on button "Vertical line" at bounding box center [42, 72] width 45 height 11
click at [35, 58] on span "Line" at bounding box center [45, 61] width 31 height 8
click at [54, 65] on span "Line" at bounding box center [45, 61] width 31 height 8
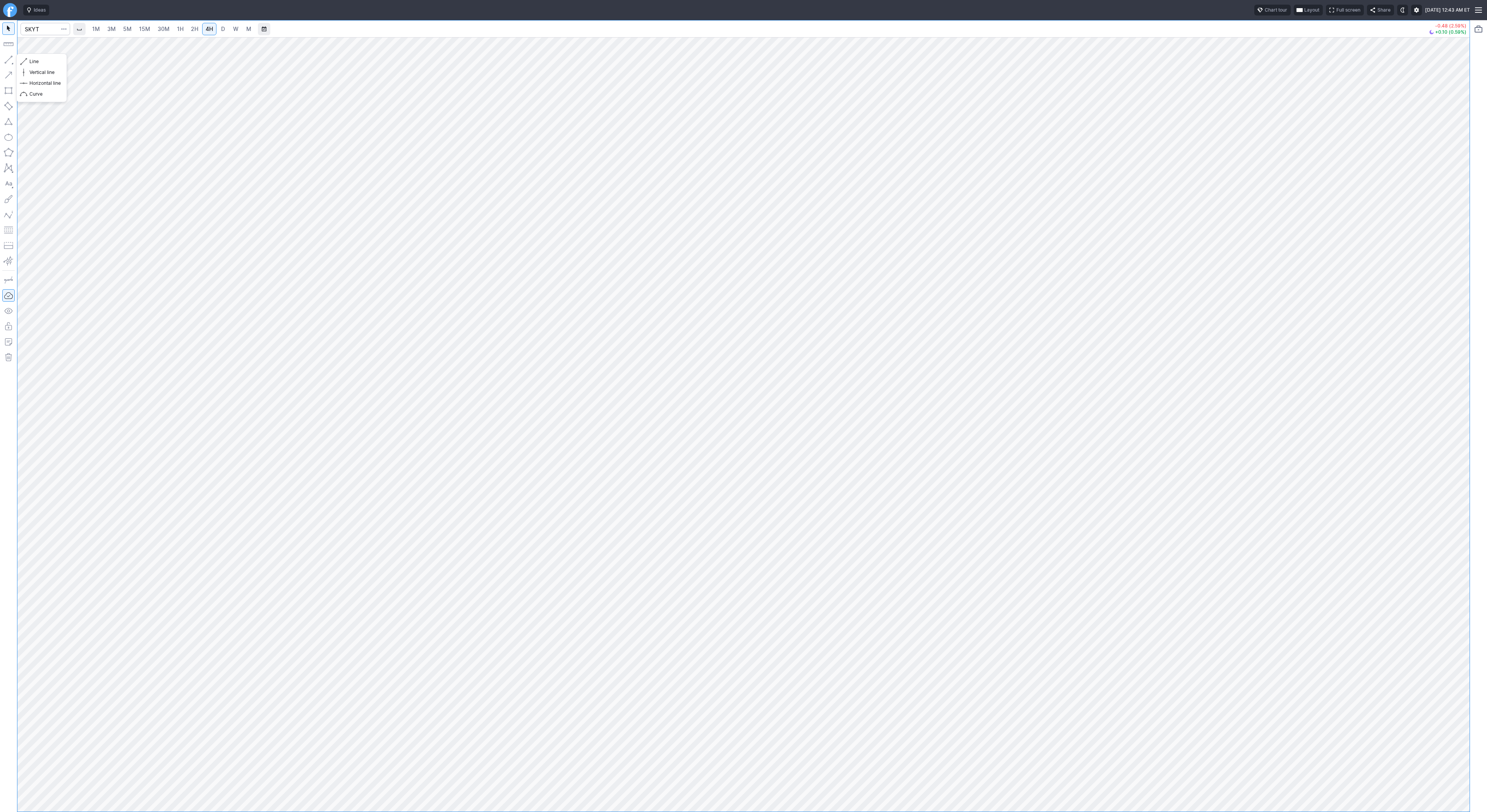
click at [10, 58] on button "button" at bounding box center [8, 59] width 12 height 12
click at [48, 62] on span "Line" at bounding box center [45, 61] width 31 height 8
drag, startPoint x: 8, startPoint y: 56, endPoint x: 8, endPoint y: 65, distance: 9.0
click at [8, 56] on button "button" at bounding box center [8, 59] width 12 height 12
drag, startPoint x: 6, startPoint y: 57, endPoint x: 9, endPoint y: 100, distance: 43.1
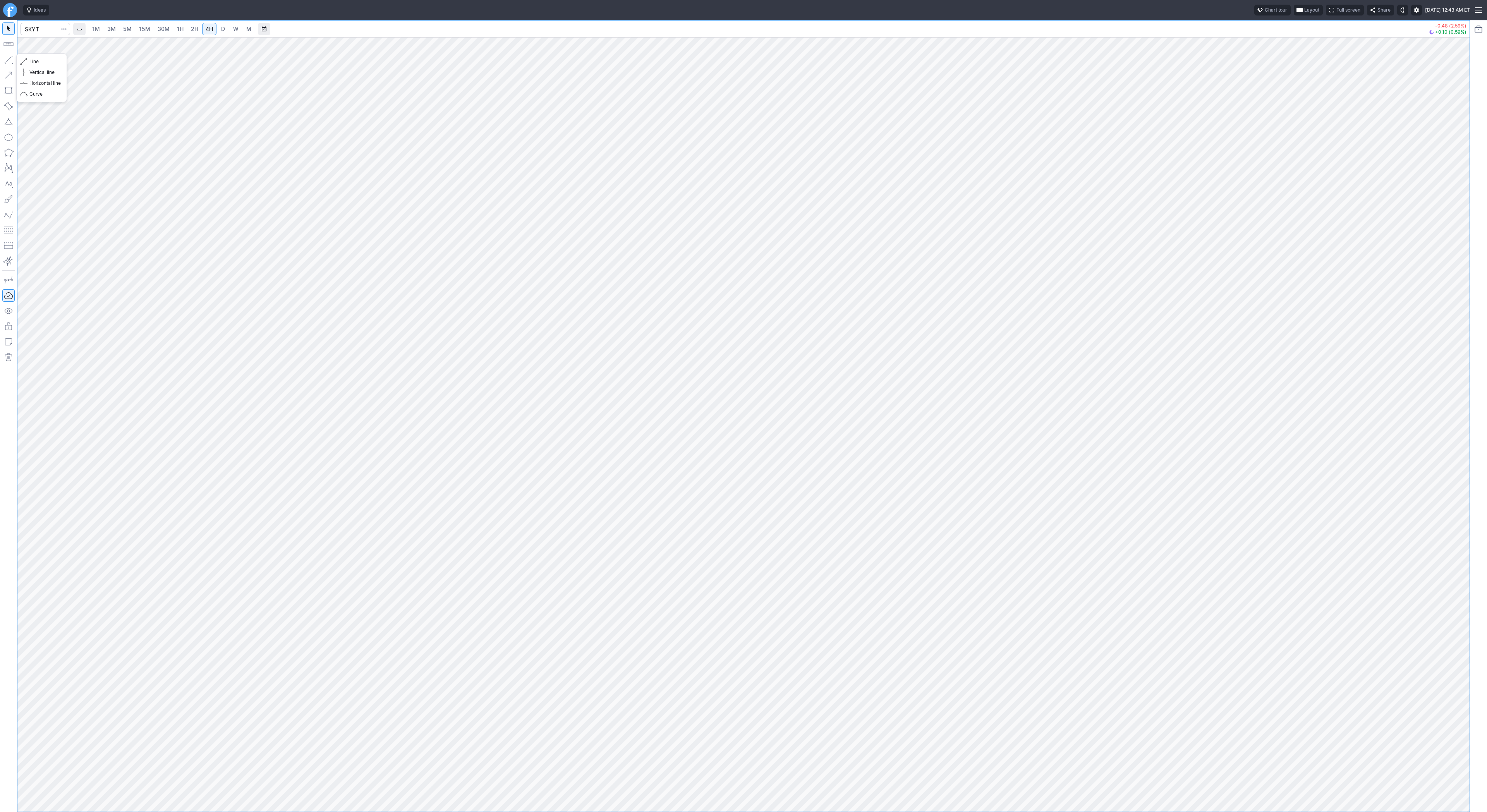
click at [6, 58] on button "button" at bounding box center [8, 59] width 12 height 12
click at [48, 24] on input "Search" at bounding box center [46, 29] width 50 height 12
type input "bull"
click at [21, 61] on button "Line" at bounding box center [42, 61] width 45 height 11
click at [8, 59] on button "button" at bounding box center [8, 59] width 12 height 12
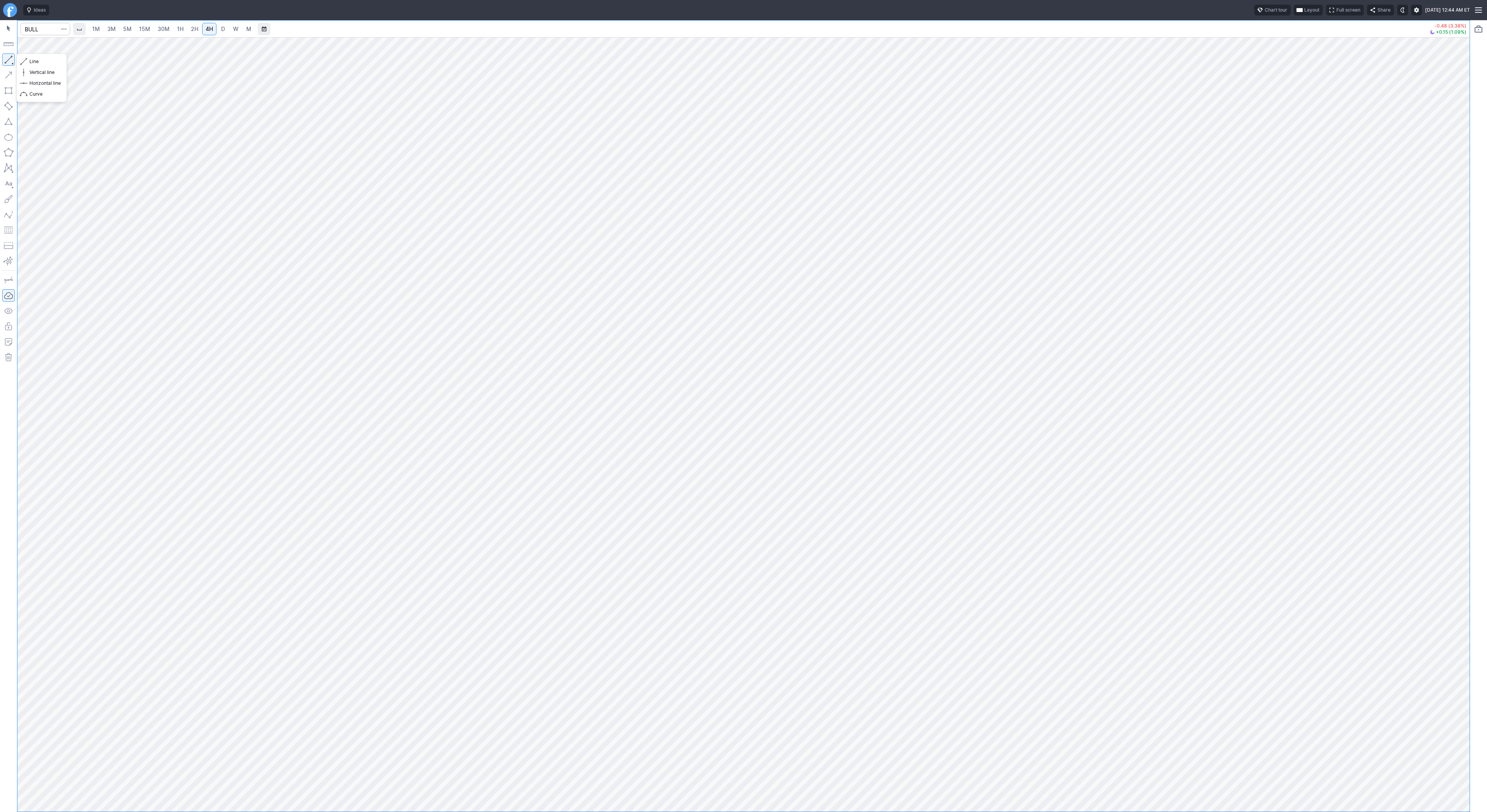
drag, startPoint x: 8, startPoint y: 58, endPoint x: 19, endPoint y: 95, distance: 38.6
click at [8, 59] on button "button" at bounding box center [8, 59] width 12 height 12
drag, startPoint x: 20, startPoint y: 62, endPoint x: 30, endPoint y: 80, distance: 20.6
click at [20, 62] on button "Line" at bounding box center [42, 61] width 45 height 11
click at [9, 60] on button "button" at bounding box center [8, 59] width 12 height 12
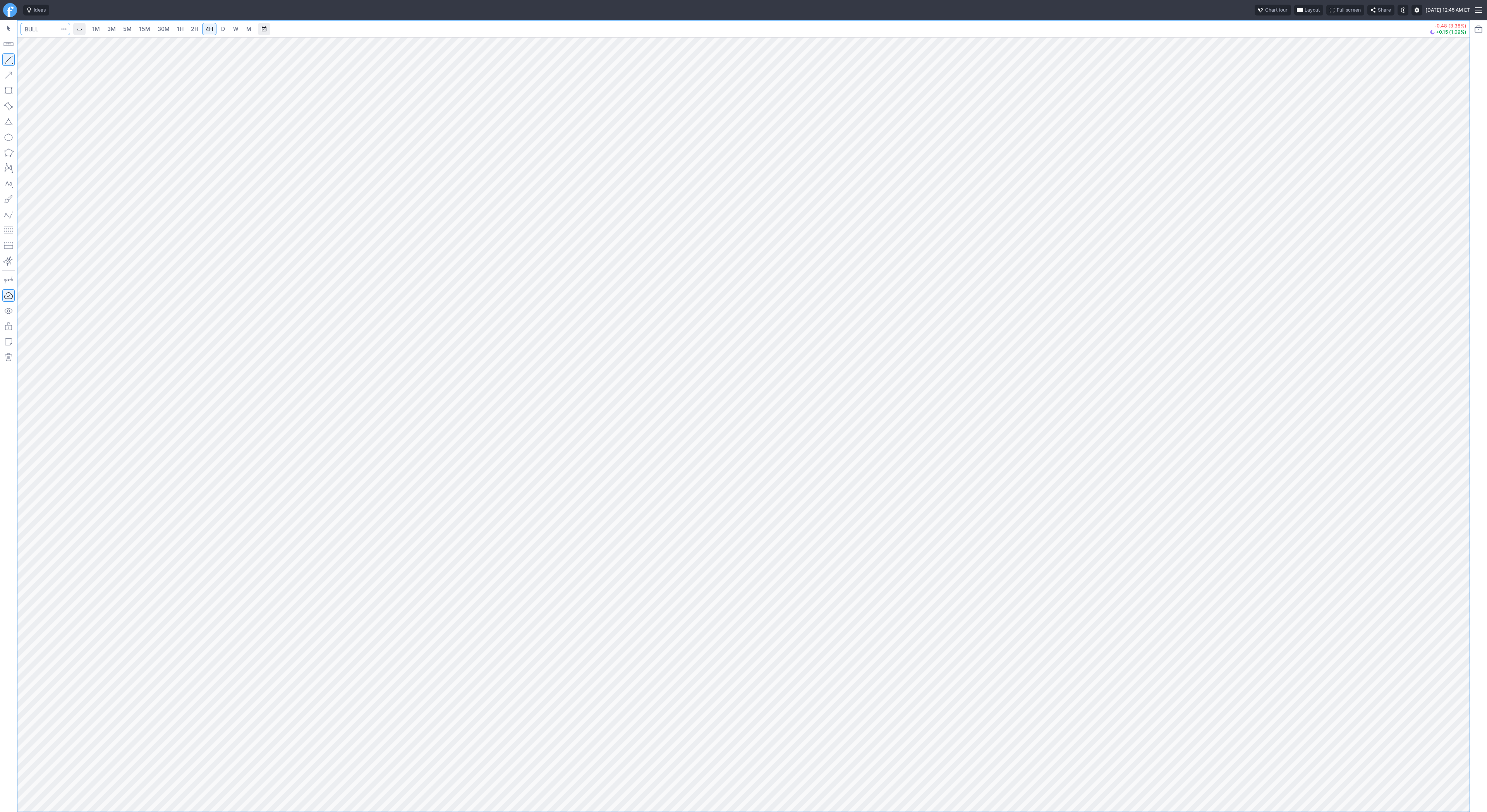
click at [39, 28] on input "Search" at bounding box center [46, 29] width 50 height 12
type input "betr"
click at [51, 29] on input "Search" at bounding box center [46, 29] width 50 height 12
type input "wdc"
click at [221, 28] on span "D" at bounding box center [223, 28] width 4 height 6
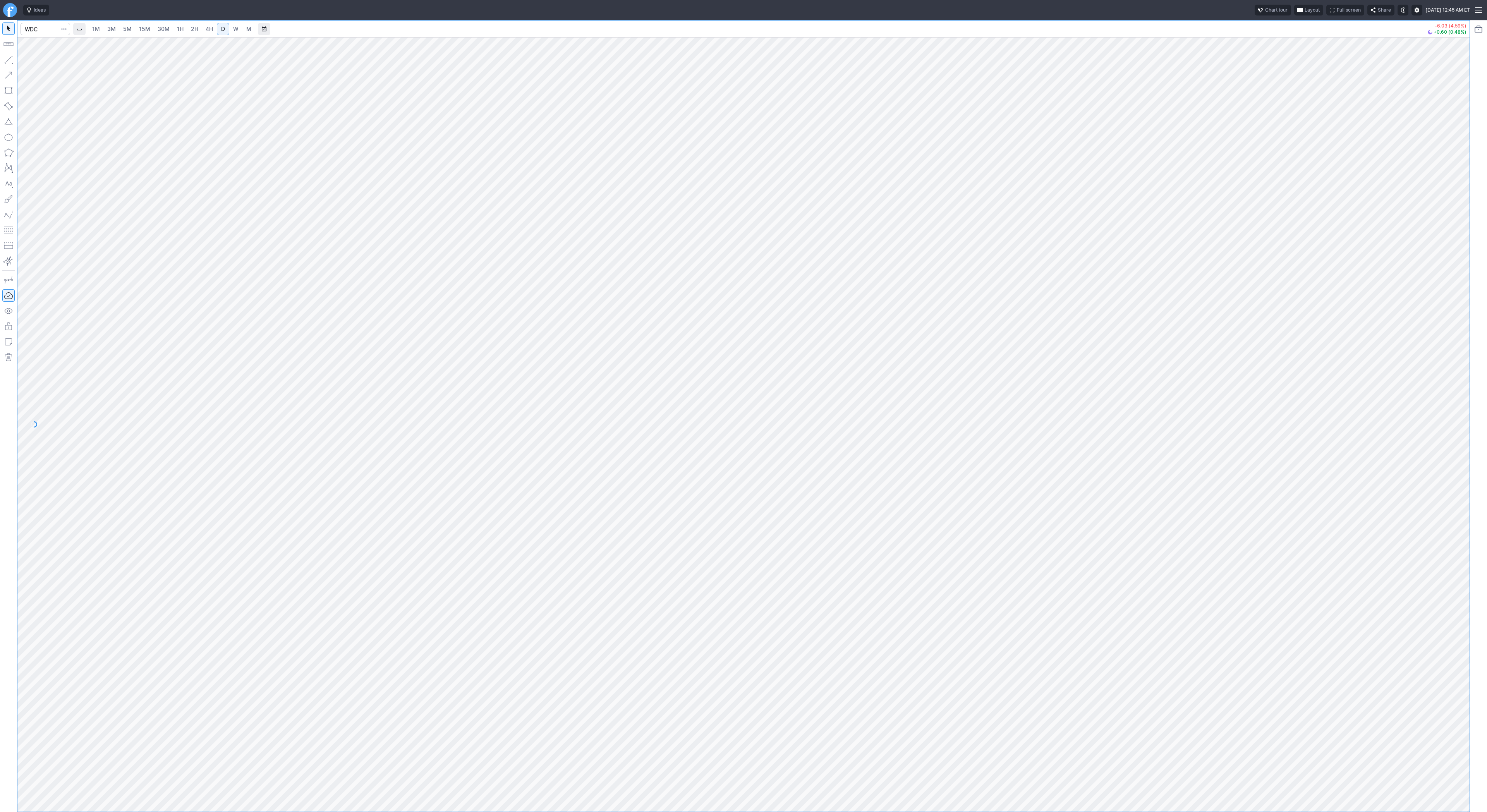
click at [230, 28] on link "W" at bounding box center [236, 29] width 12 height 12
click at [221, 31] on span "D" at bounding box center [223, 29] width 5 height 8
click at [208, 27] on span "4H" at bounding box center [209, 28] width 8 height 6
click at [36, 25] on input "Search" at bounding box center [46, 29] width 50 height 12
click at [36, 29] on input "Search" at bounding box center [46, 29] width 50 height 12
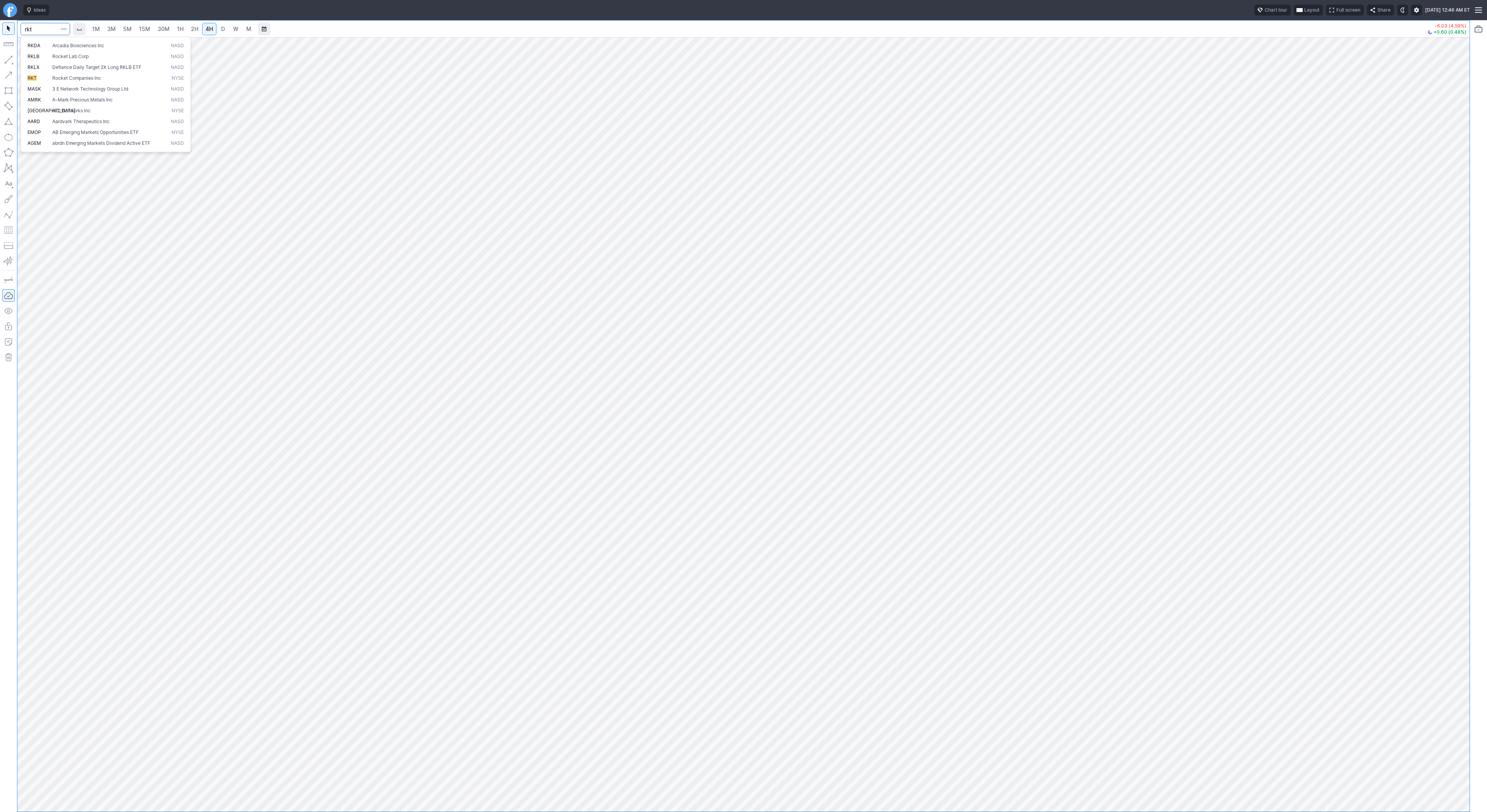
type input "rkt"
click at [10, 58] on button "button" at bounding box center [8, 59] width 12 height 12
drag, startPoint x: 10, startPoint y: 57, endPoint x: 20, endPoint y: 91, distance: 35.4
click at [11, 64] on button "button" at bounding box center [8, 59] width 12 height 12
click at [10, 56] on button "button" at bounding box center [8, 59] width 12 height 12
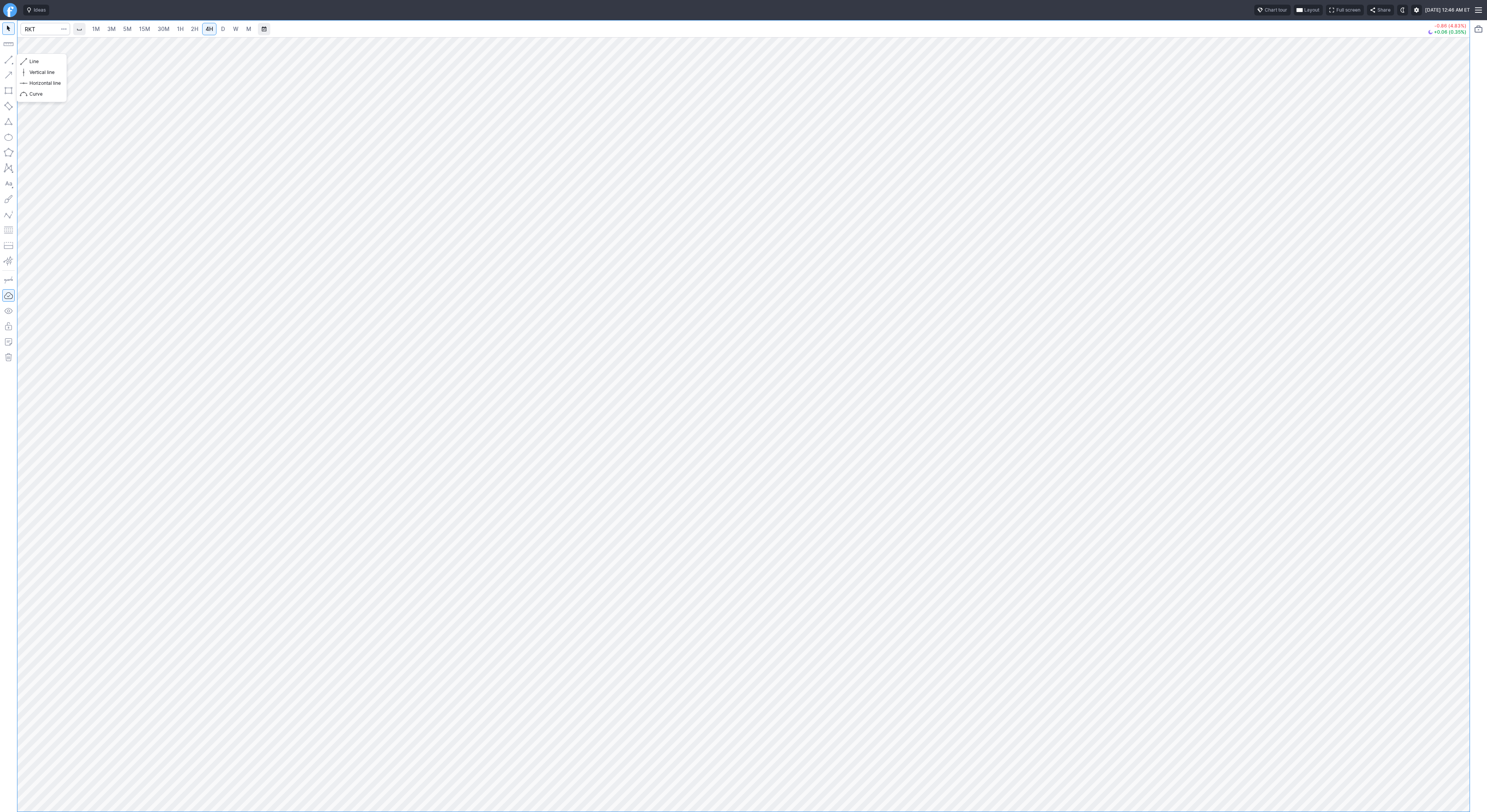
drag, startPoint x: 6, startPoint y: 58, endPoint x: 17, endPoint y: 96, distance: 39.6
click at [6, 59] on button "button" at bounding box center [8, 59] width 12 height 12
click at [32, 27] on input "Search" at bounding box center [46, 29] width 50 height 12
type input "bmnr"
drag, startPoint x: 1458, startPoint y: 346, endPoint x: 1463, endPoint y: 425, distance: 79.2
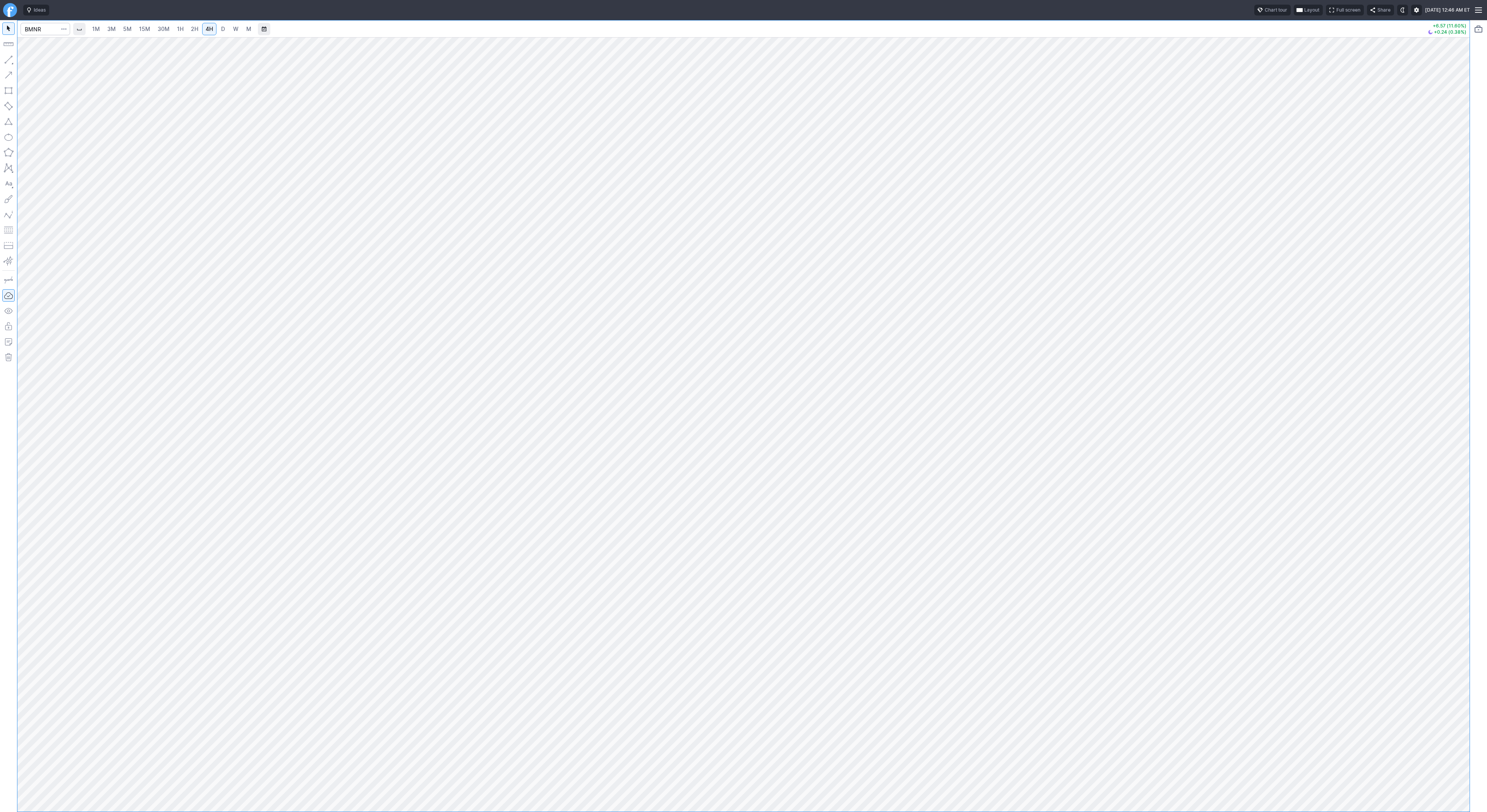
click at [1463, 425] on div at bounding box center [1462, 422] width 16 height 755
click at [43, 30] on input "Search" at bounding box center [46, 29] width 50 height 12
type input "smci"
click at [221, 30] on span "D" at bounding box center [223, 28] width 4 height 6
click at [206, 31] on span "4H" at bounding box center [209, 28] width 8 height 6
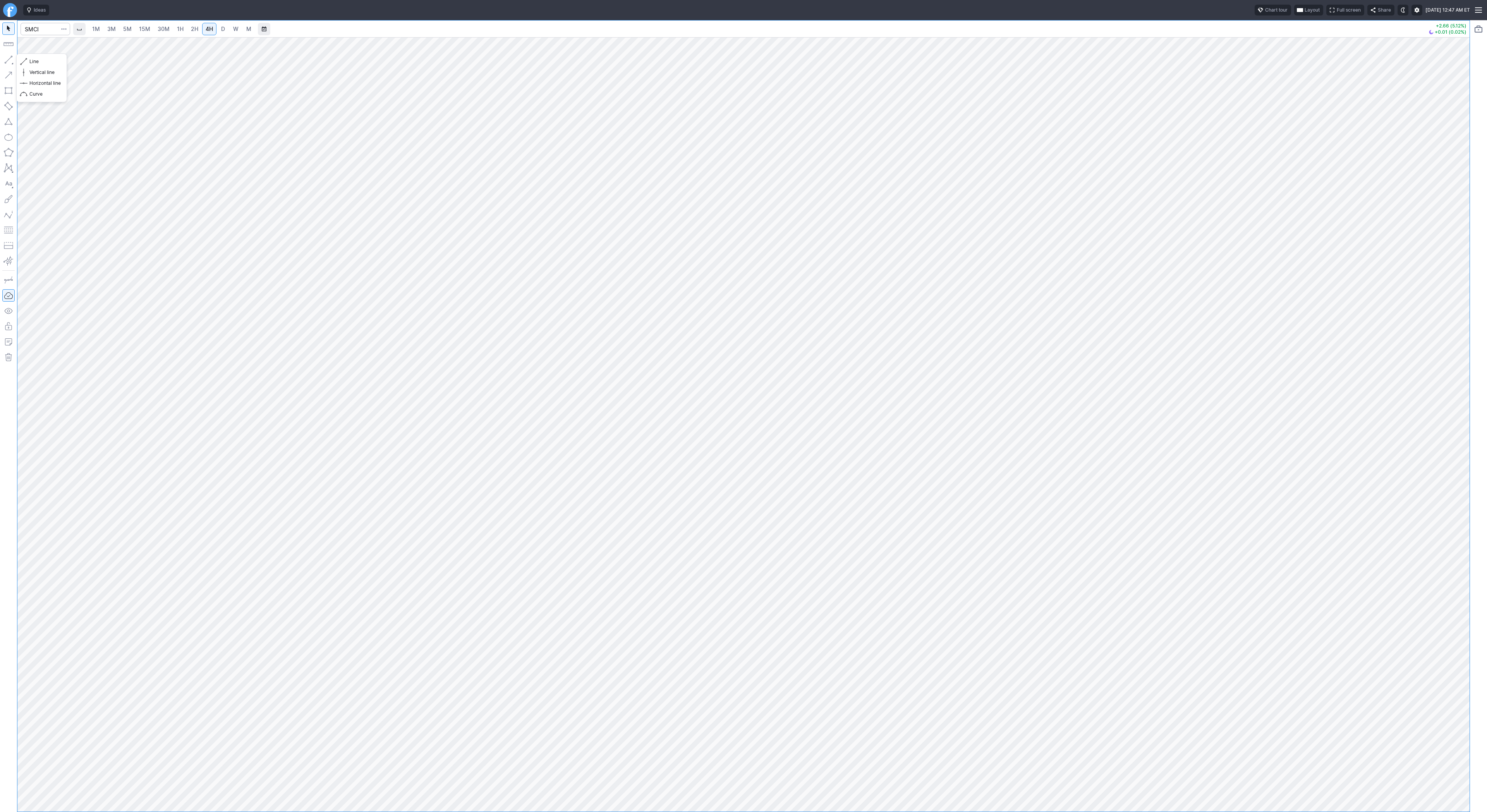
drag, startPoint x: 12, startPoint y: 61, endPoint x: 25, endPoint y: 85, distance: 27.3
click at [12, 61] on button "button" at bounding box center [8, 59] width 12 height 12
click at [11, 59] on button "button" at bounding box center [8, 59] width 12 height 12
click at [8, 61] on button "button" at bounding box center [8, 59] width 12 height 12
click at [10, 57] on button "button" at bounding box center [8, 59] width 12 height 12
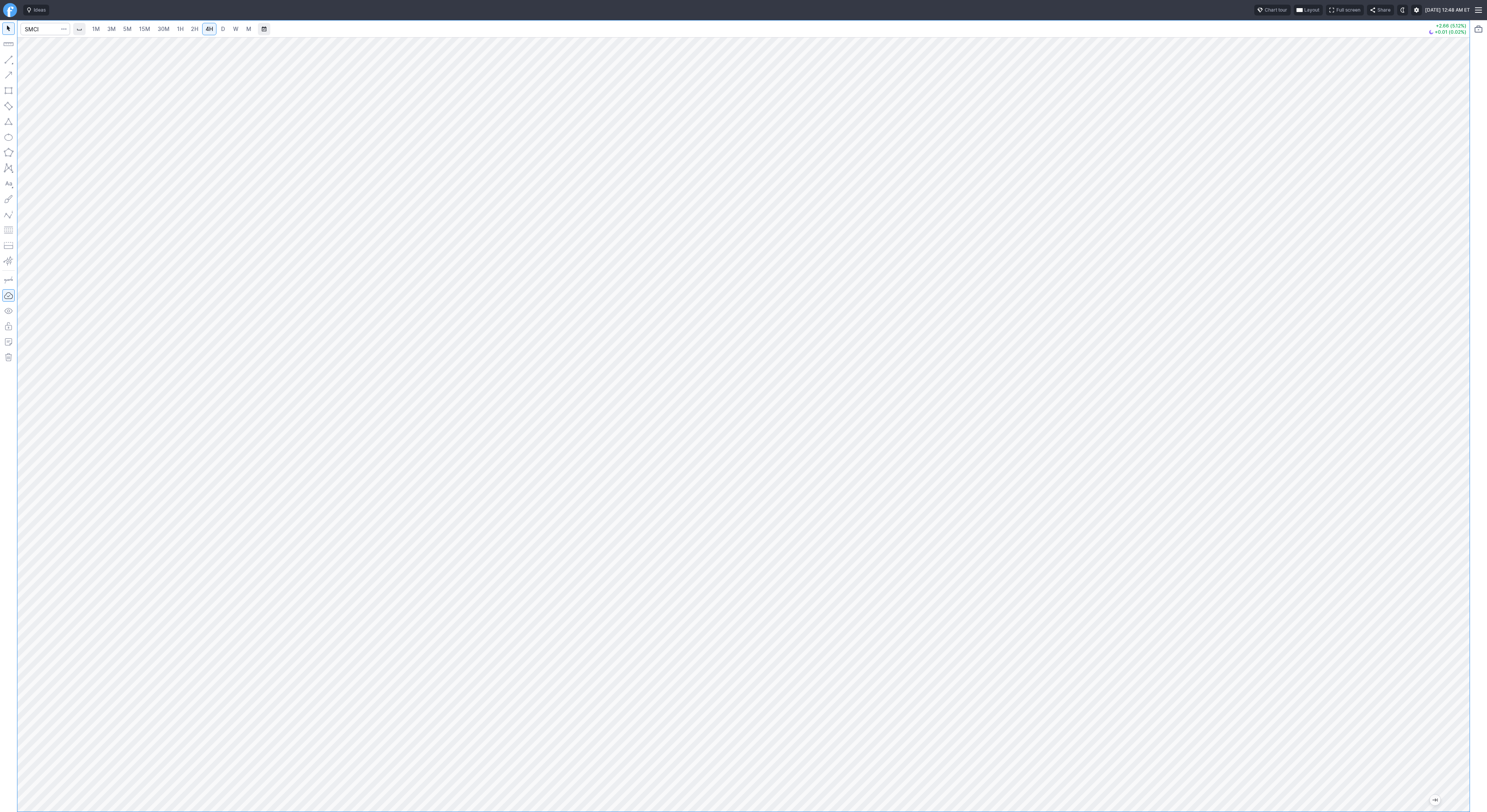
drag, startPoint x: 1458, startPoint y: 483, endPoint x: 1463, endPoint y: 518, distance: 35.4
click at [1463, 518] on div at bounding box center [1462, 422] width 16 height 755
click at [29, 61] on button "Line" at bounding box center [42, 61] width 45 height 11
click at [6, 58] on button "button" at bounding box center [8, 59] width 12 height 12
drag, startPoint x: 32, startPoint y: 64, endPoint x: 42, endPoint y: 93, distance: 30.7
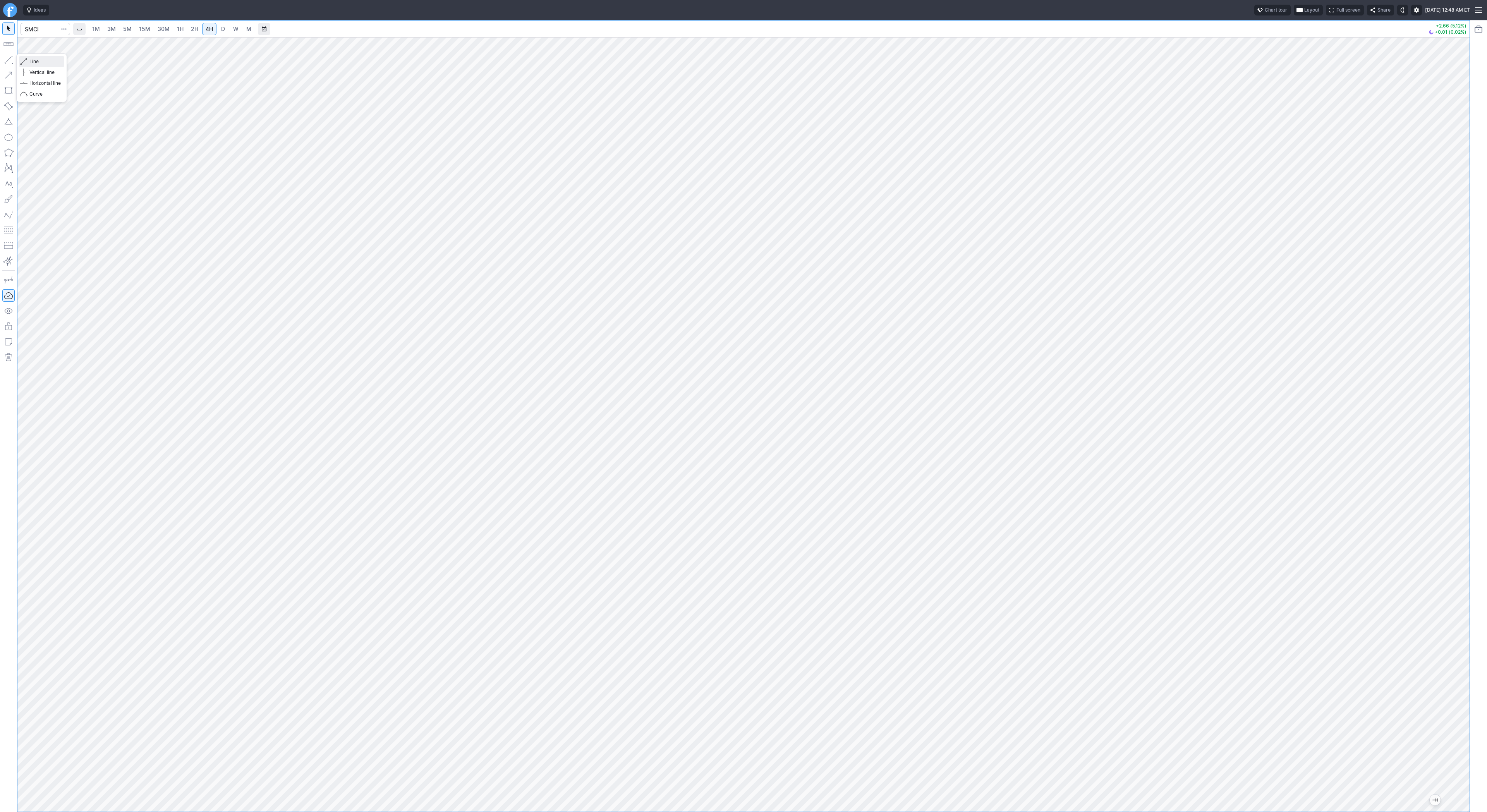
click at [33, 64] on span "Line" at bounding box center [45, 61] width 31 height 8
click at [35, 28] on input "Search" at bounding box center [46, 29] width 50 height 12
type input "uber"
click at [35, 33] on input "Search" at bounding box center [46, 29] width 50 height 12
type input "dell"
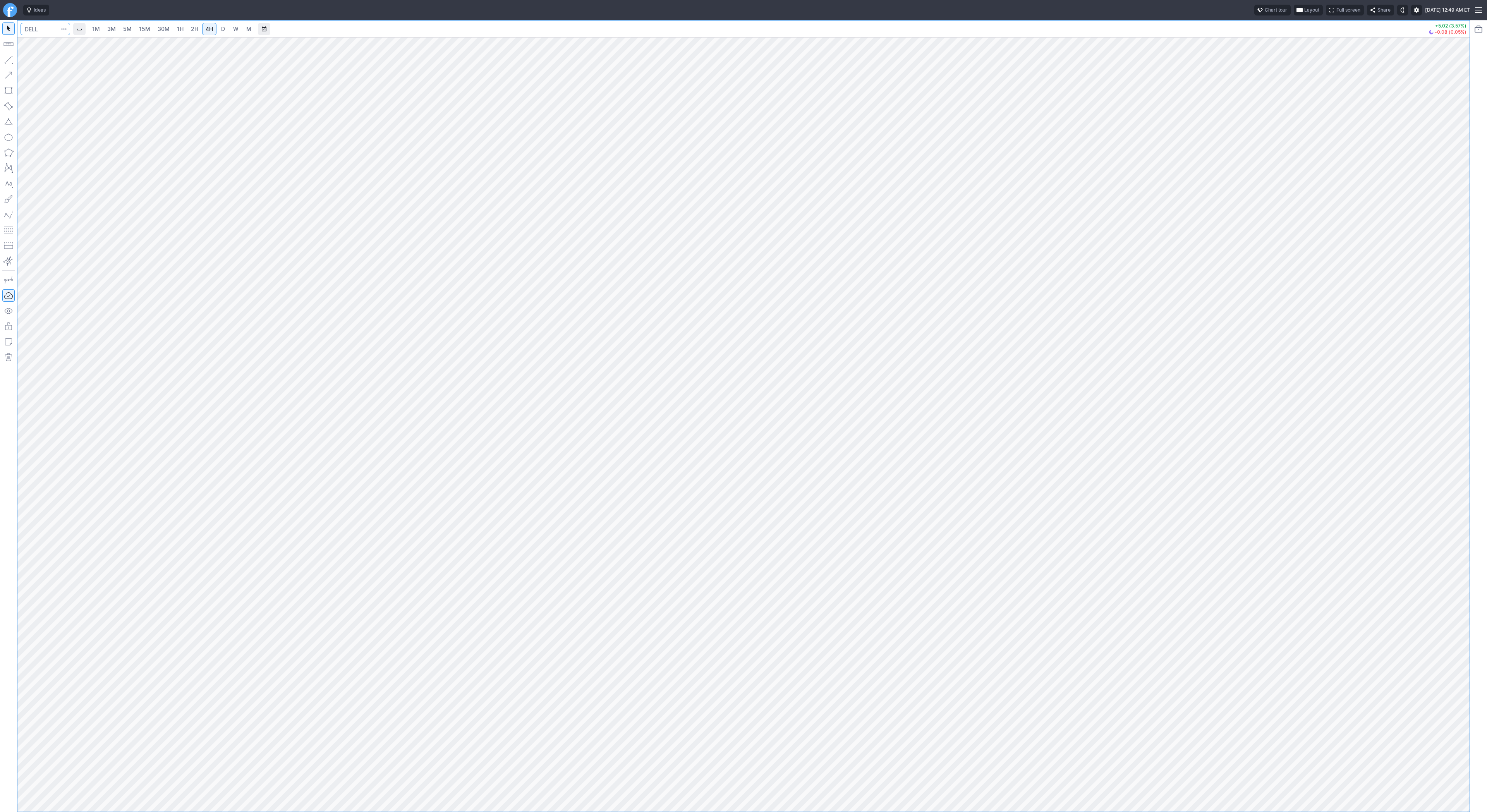
click at [43, 27] on input "Search" at bounding box center [46, 29] width 50 height 12
type input "docu"
click at [31, 31] on input "Search" at bounding box center [46, 29] width 50 height 12
type input "tsm"
click at [37, 29] on input "Search" at bounding box center [46, 29] width 50 height 12
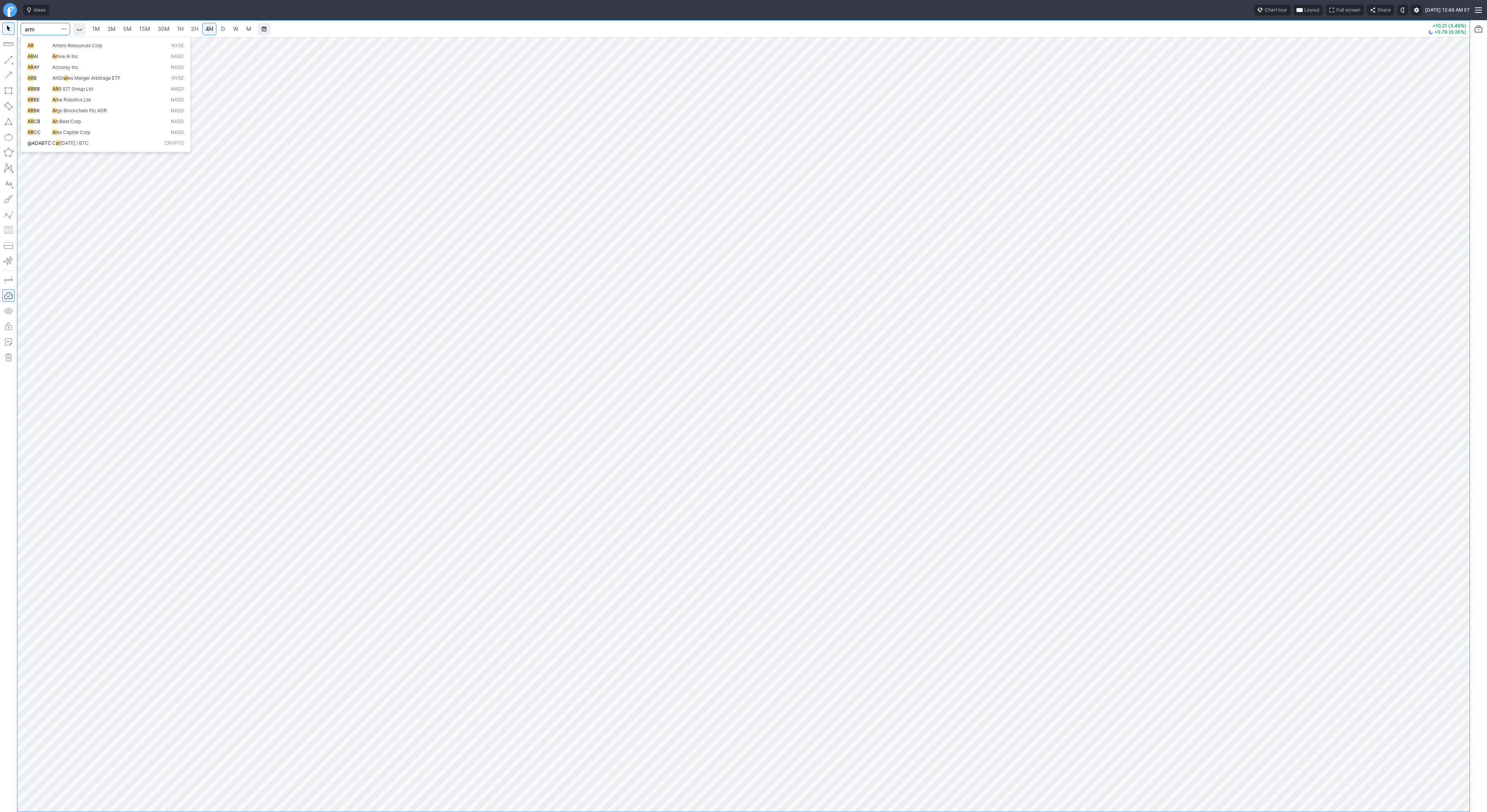
type input "arm"
click at [9, 61] on button "button" at bounding box center [8, 59] width 12 height 12
click at [226, 29] on link "D" at bounding box center [223, 29] width 12 height 12
drag, startPoint x: 9, startPoint y: 55, endPoint x: 20, endPoint y: 61, distance: 12.5
click at [9, 55] on button "button" at bounding box center [8, 59] width 12 height 12
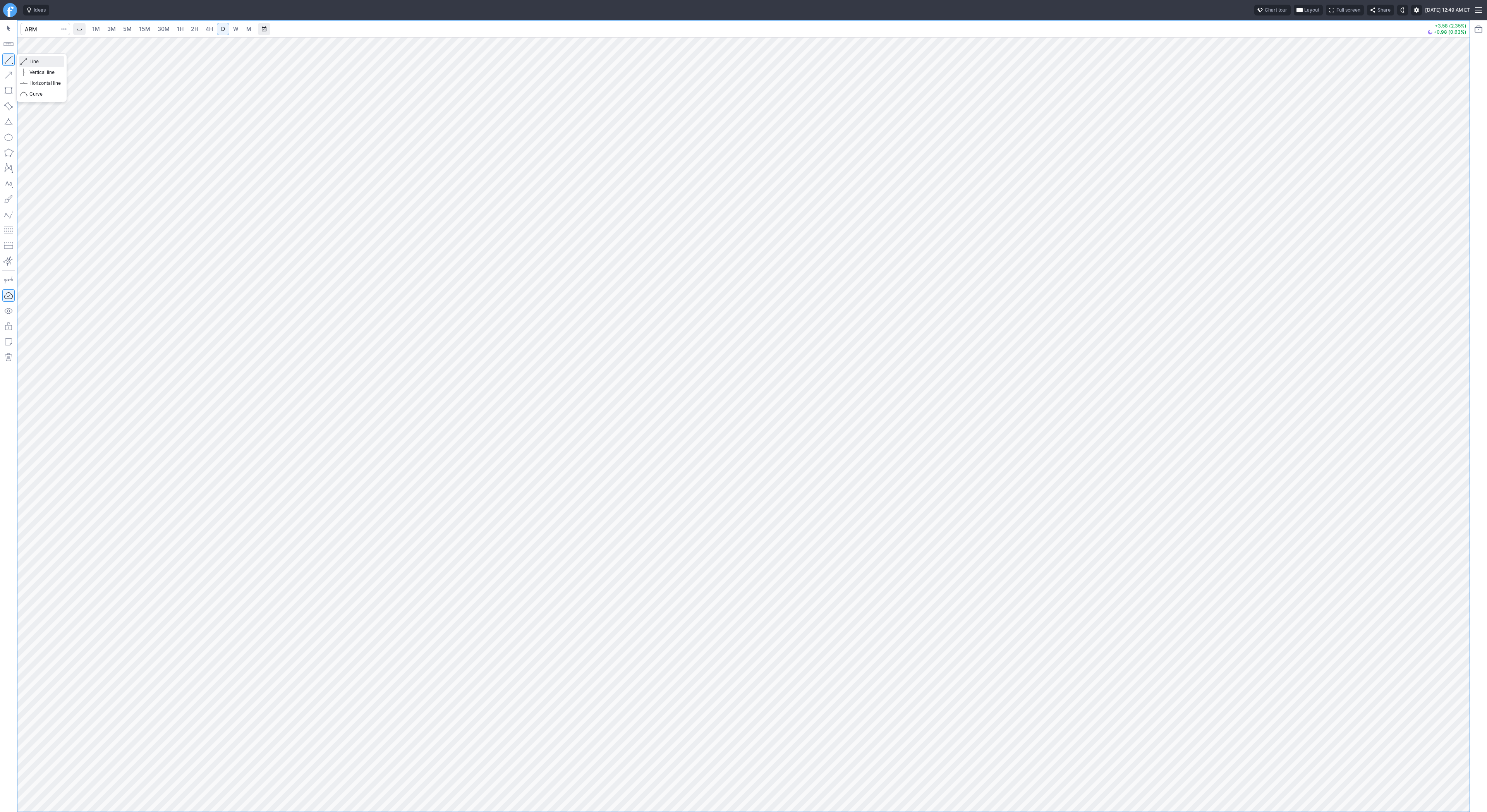
drag, startPoint x: 33, startPoint y: 59, endPoint x: 35, endPoint y: 66, distance: 7.3
click at [33, 59] on span "Line" at bounding box center [45, 61] width 31 height 8
click at [35, 62] on span "Line" at bounding box center [45, 61] width 31 height 8
drag, startPoint x: 36, startPoint y: 61, endPoint x: 32, endPoint y: 84, distance: 23.3
click at [35, 62] on span "Line" at bounding box center [45, 61] width 31 height 8
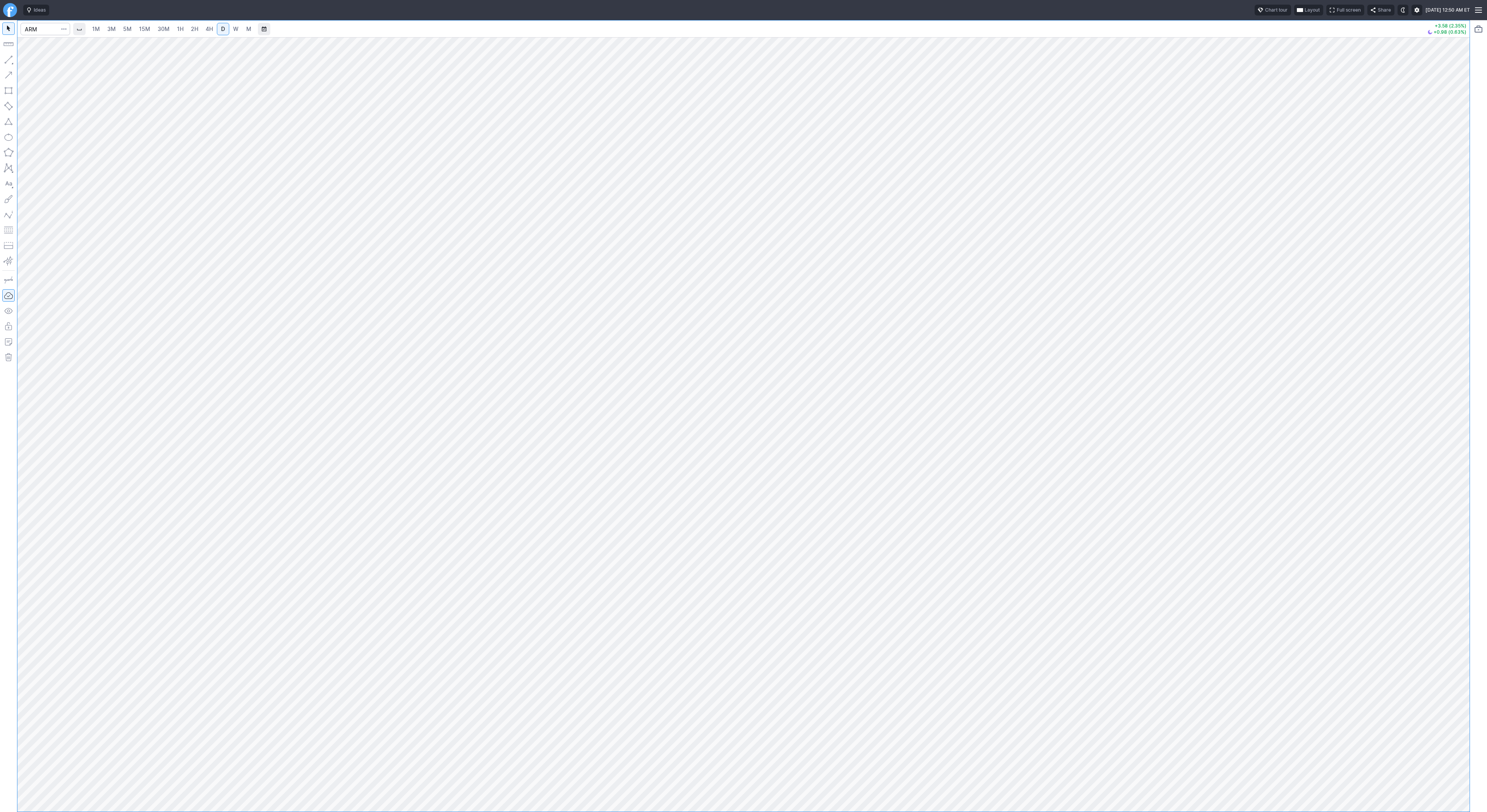
drag, startPoint x: 12, startPoint y: 62, endPoint x: 14, endPoint y: 155, distance: 93.0
click at [12, 62] on button "button" at bounding box center [8, 59] width 12 height 12
drag, startPoint x: 10, startPoint y: 57, endPoint x: 20, endPoint y: 102, distance: 46.1
click at [10, 57] on button "button" at bounding box center [8, 59] width 12 height 12
drag, startPoint x: 1458, startPoint y: 424, endPoint x: 1472, endPoint y: 485, distance: 62.6
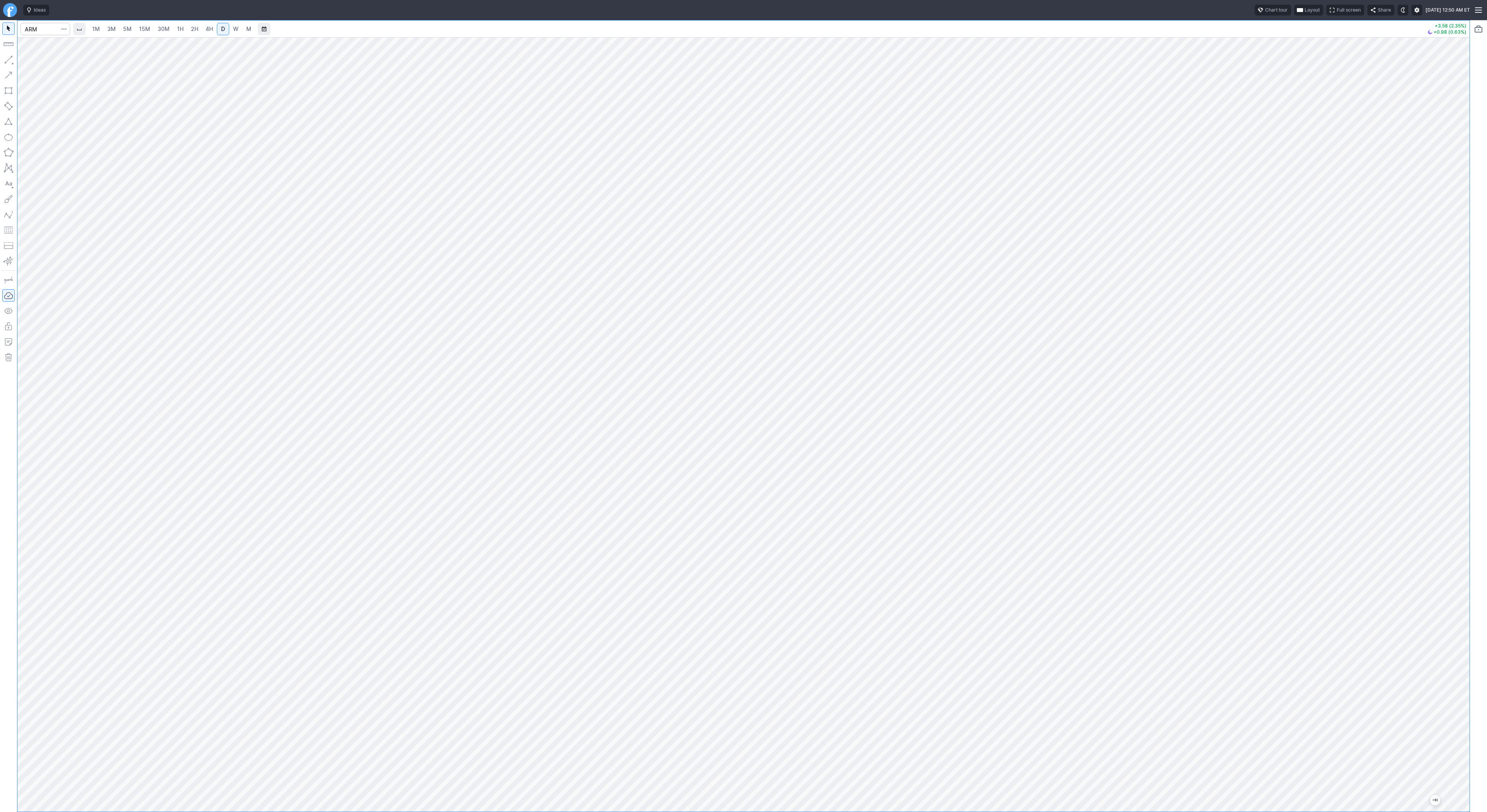
click at [1472, 485] on div "1M 3M 5M 15M 30M 1H 2H 4H D W M +3.58 (2.35%) +0.98 (0.63%)" at bounding box center [744, 416] width 1487 height 792
click at [8, 59] on button "button" at bounding box center [8, 59] width 12 height 12
drag, startPoint x: 1458, startPoint y: 339, endPoint x: 1454, endPoint y: 383, distance: 44.2
click at [1459, 387] on div at bounding box center [1462, 422] width 16 height 755
click at [57, 59] on span "Line" at bounding box center [45, 61] width 31 height 8
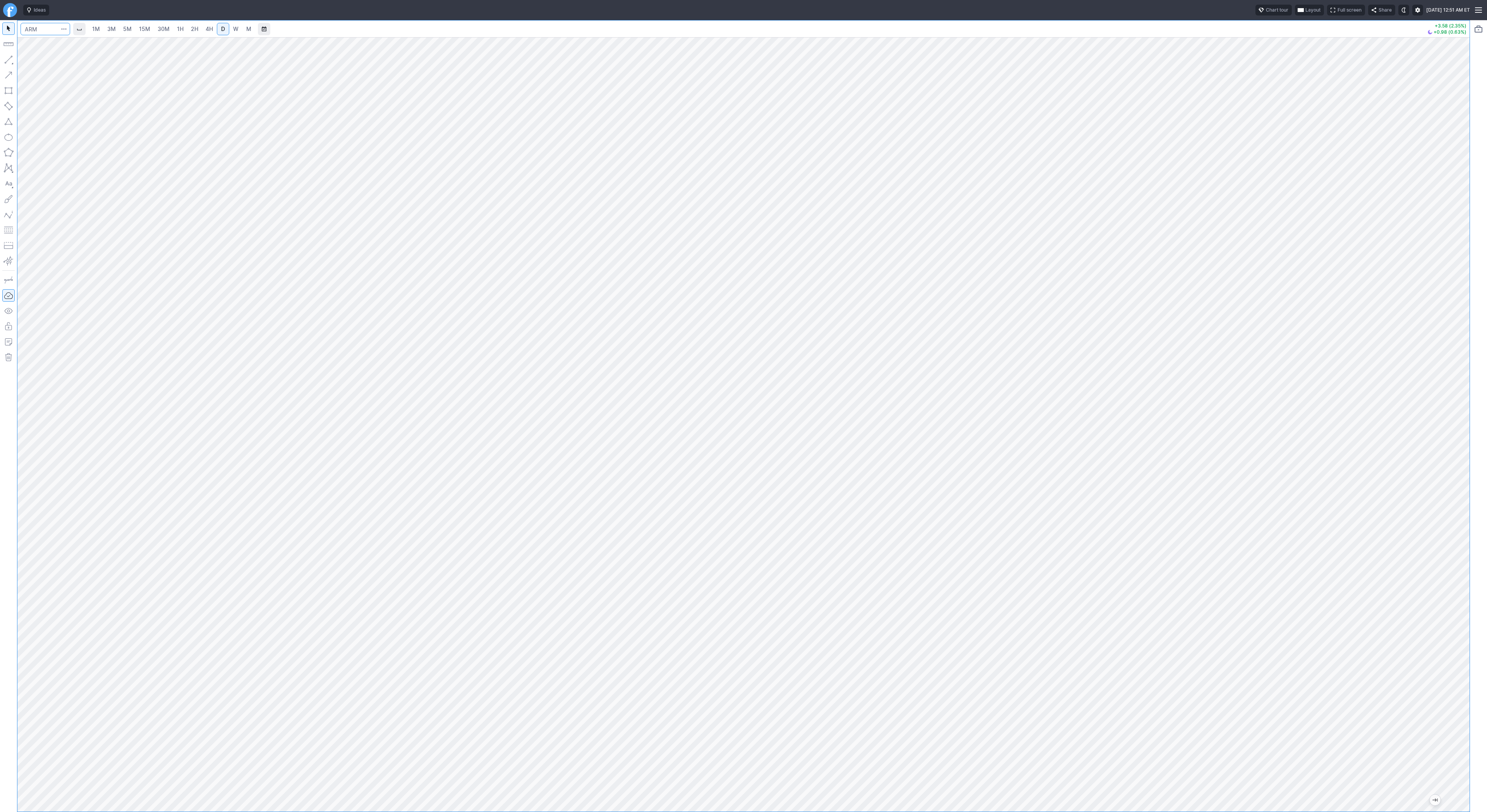
click at [45, 30] on input "Search" at bounding box center [46, 29] width 50 height 12
type input "crm"
click at [233, 30] on span "W" at bounding box center [236, 28] width 5 height 6
click at [221, 32] on span "D" at bounding box center [223, 28] width 4 height 6
click at [47, 29] on input "Search" at bounding box center [46, 29] width 50 height 12
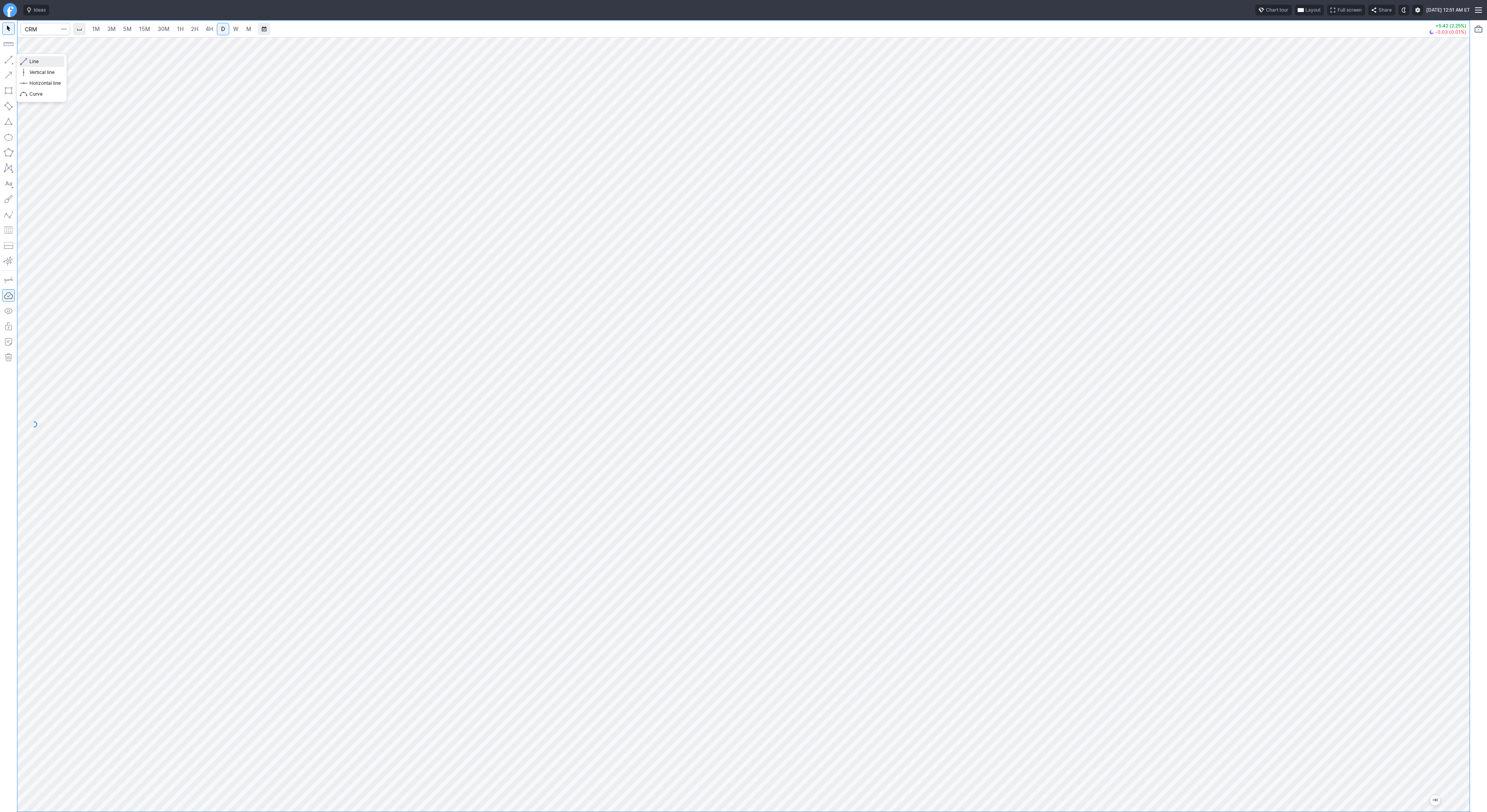
click at [39, 61] on span "Line" at bounding box center [45, 61] width 31 height 8
click at [13, 60] on button "button" at bounding box center [8, 59] width 12 height 12
click at [211, 31] on span "4H" at bounding box center [209, 28] width 8 height 6
click at [31, 61] on span "Line" at bounding box center [45, 61] width 31 height 8
click at [6, 57] on button "button" at bounding box center [8, 59] width 12 height 12
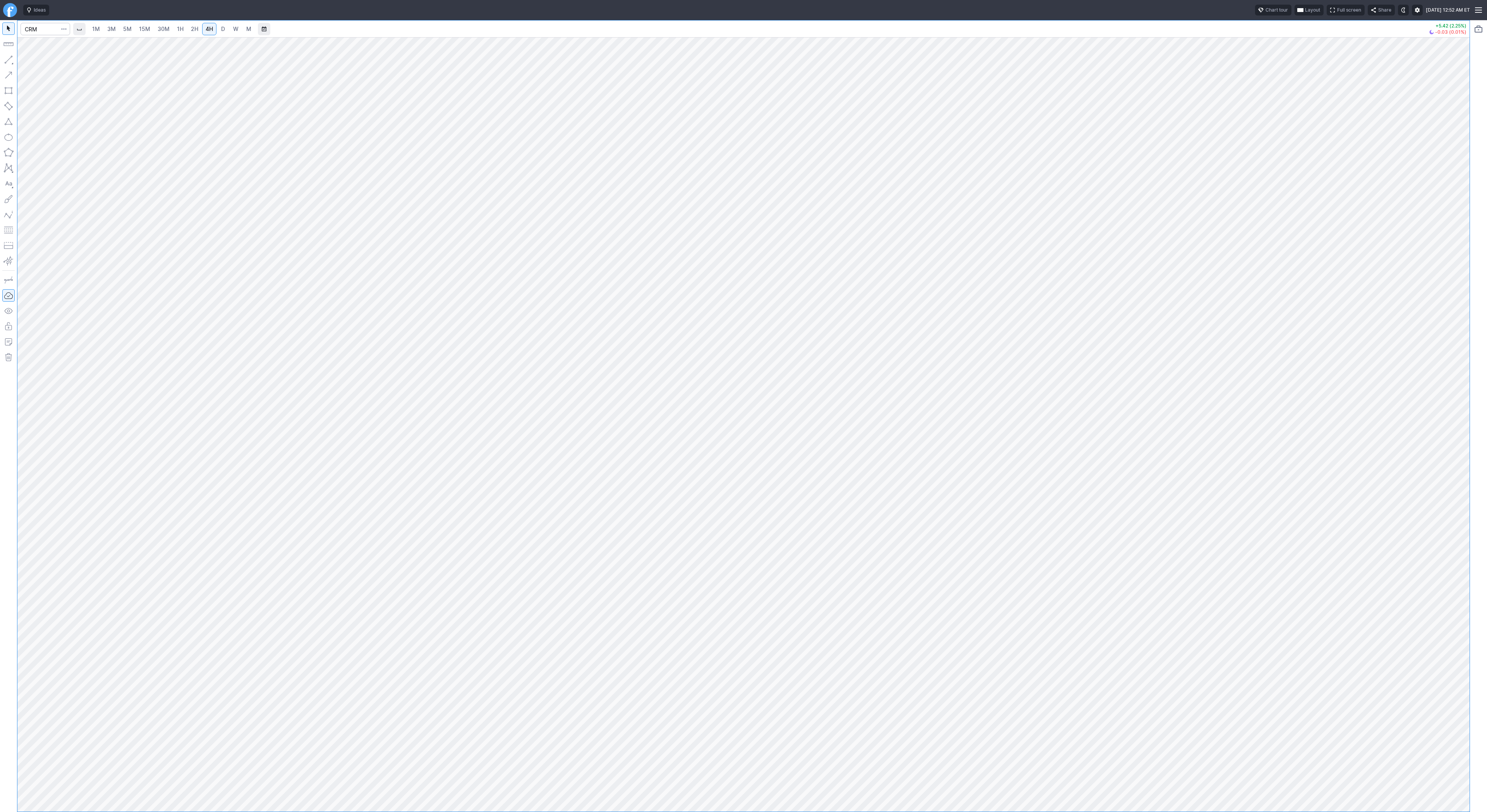
drag, startPoint x: 8, startPoint y: 59, endPoint x: 11, endPoint y: 70, distance: 11.4
click at [8, 62] on button "button" at bounding box center [8, 59] width 12 height 12
click at [9, 59] on button "button" at bounding box center [8, 59] width 12 height 12
click at [25, 61] on span "button" at bounding box center [25, 61] width 5 height 11
click at [11, 57] on button "button" at bounding box center [8, 59] width 12 height 12
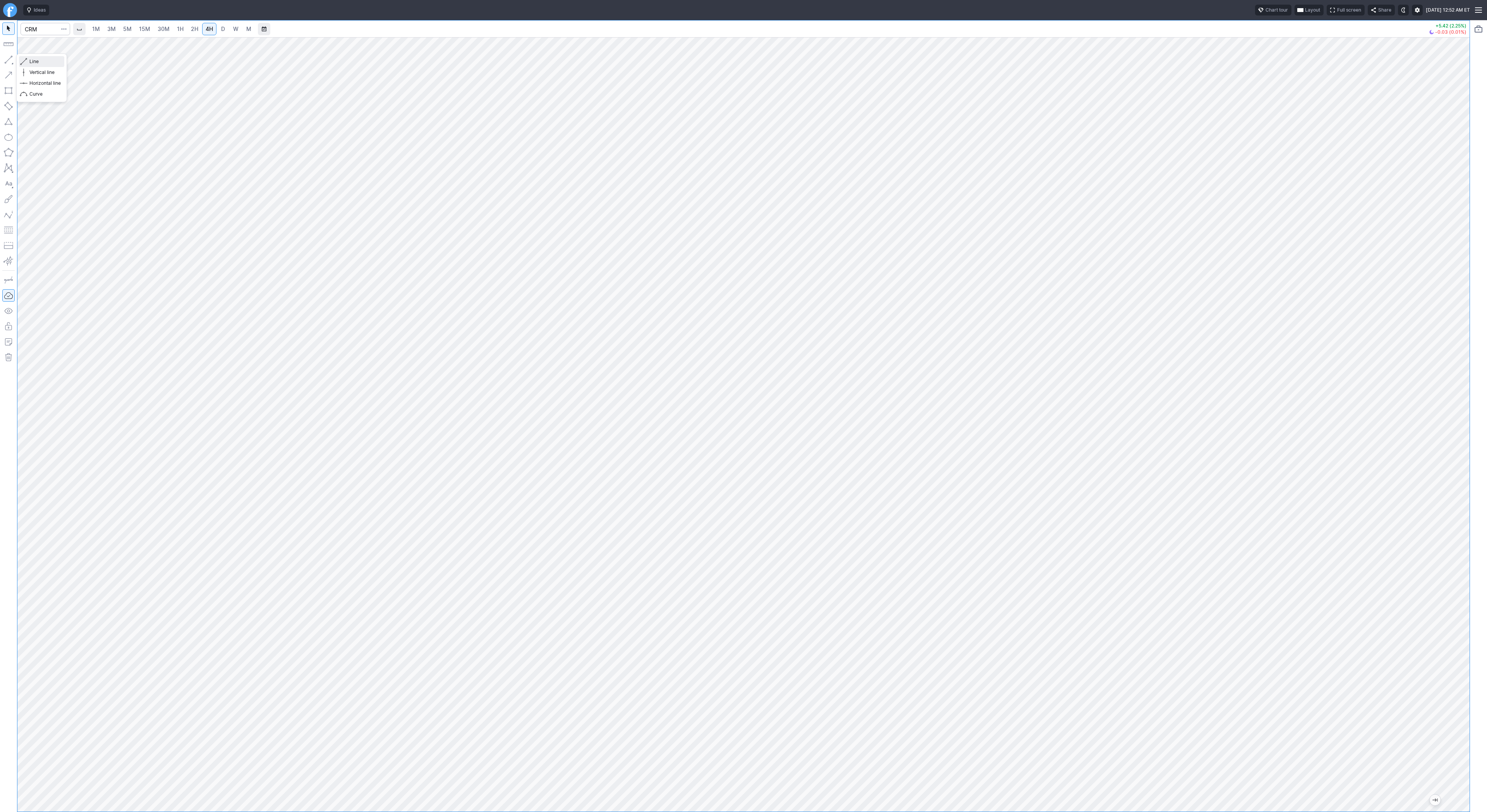
click at [27, 59] on span "button" at bounding box center [25, 61] width 5 height 11
click at [33, 61] on span "Line" at bounding box center [45, 61] width 31 height 8
click at [55, 28] on input "Search" at bounding box center [46, 29] width 50 height 12
type input "expe"
click at [50, 28] on input "Search" at bounding box center [46, 29] width 50 height 12
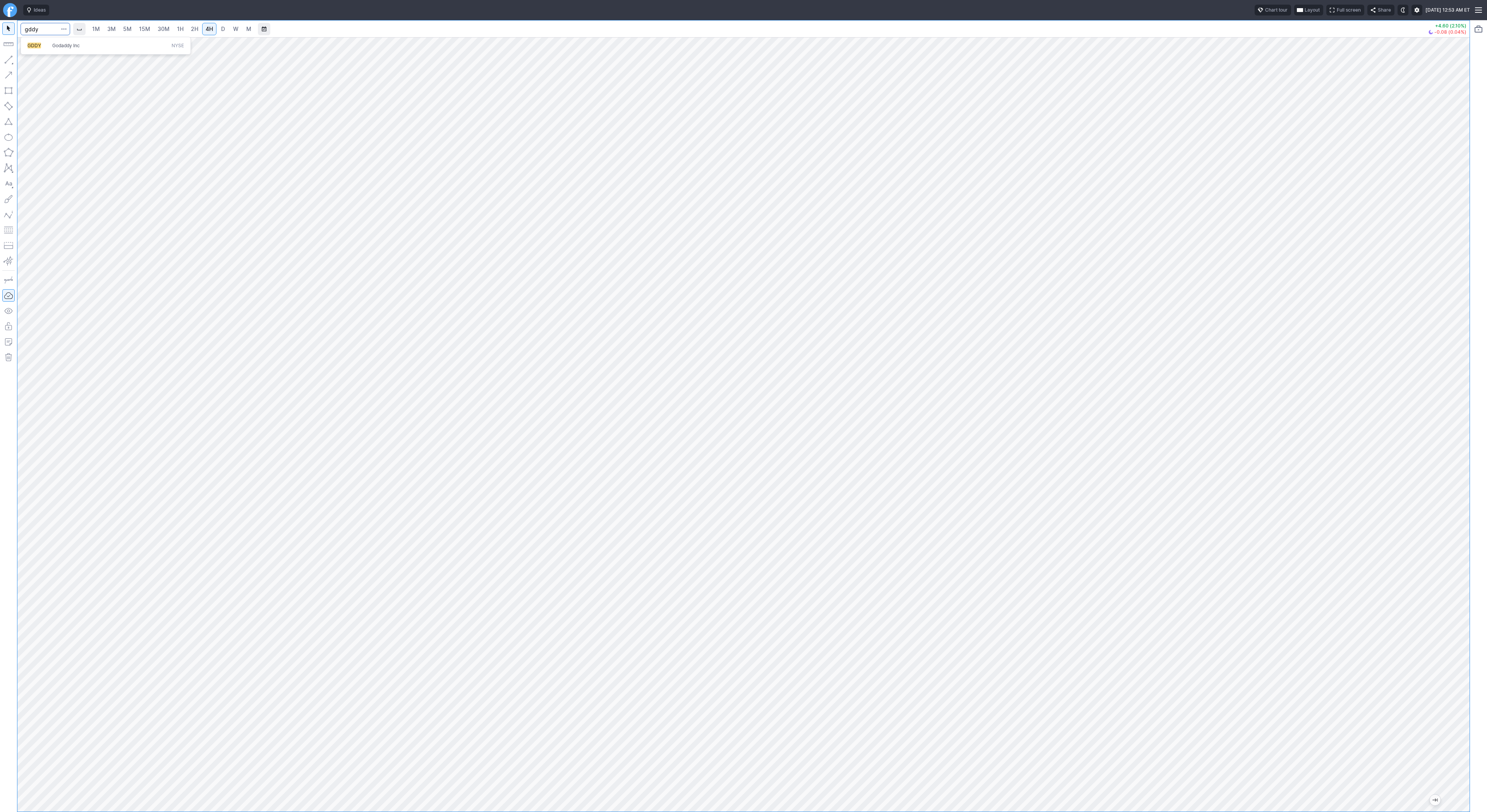
type input "gddy"
click at [223, 30] on span "D" at bounding box center [223, 28] width 4 height 6
click at [246, 30] on span "M" at bounding box center [249, 28] width 5 height 6
click at [240, 30] on link "W" at bounding box center [236, 29] width 12 height 12
click at [222, 31] on span "D" at bounding box center [223, 28] width 4 height 6
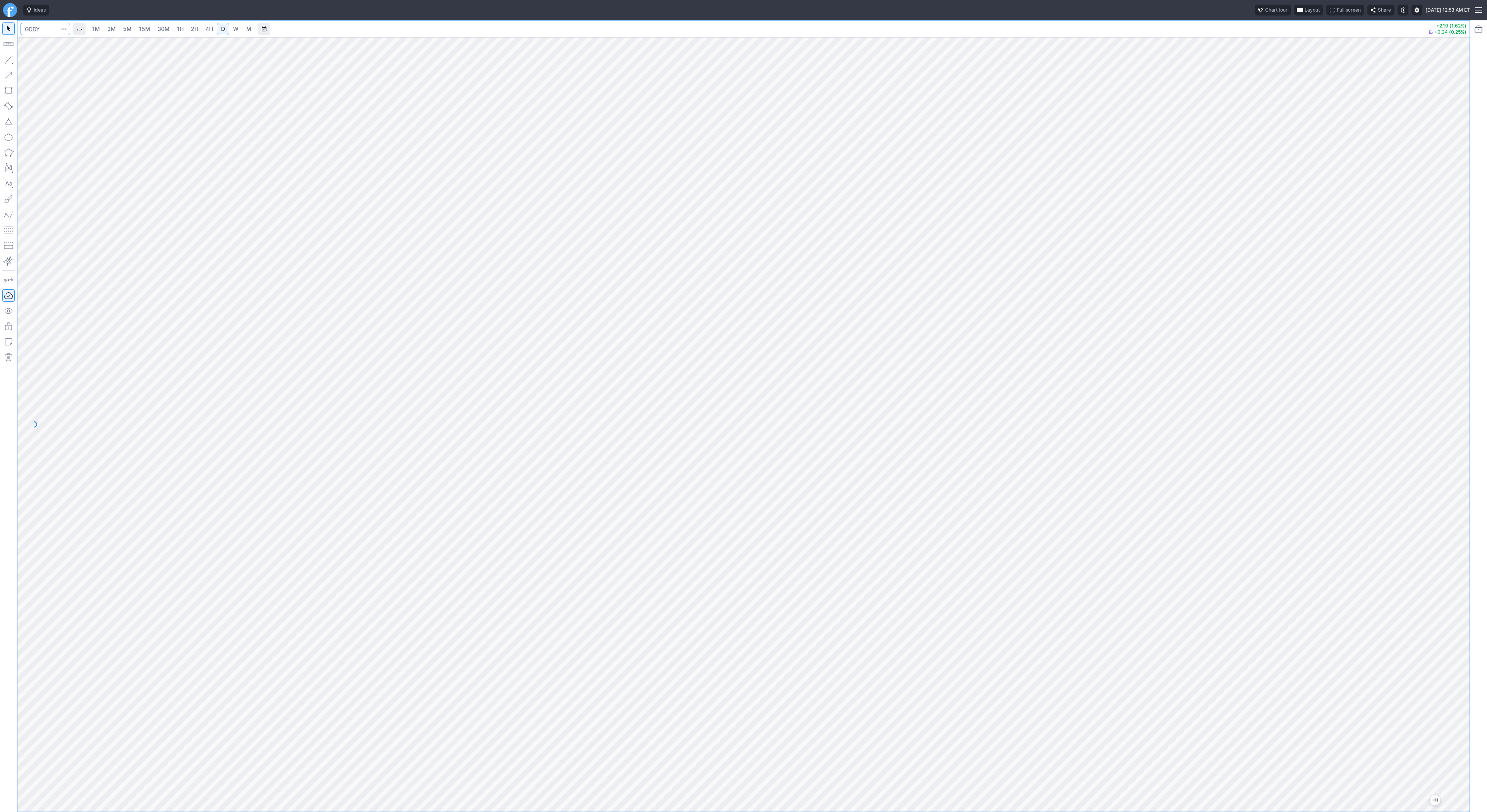
click at [45, 26] on input "Search" at bounding box center [46, 29] width 50 height 12
type input "snps"
click at [57, 46] on span "Synopsys, Inc" at bounding box center [68, 46] width 30 height 6
click at [45, 33] on input "Search" at bounding box center [46, 29] width 50 height 12
click at [40, 29] on input "Search" at bounding box center [46, 29] width 50 height 12
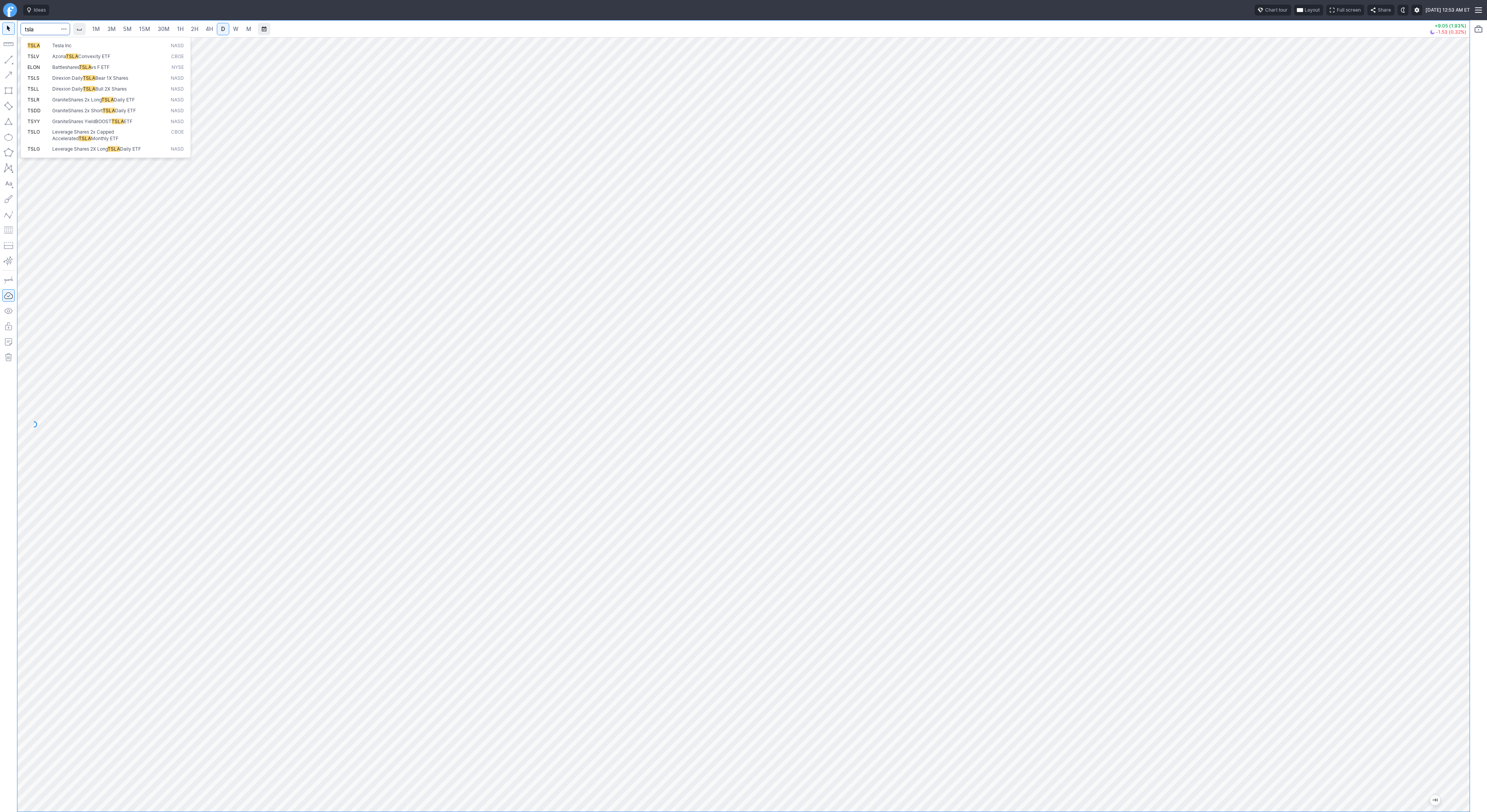
type input "tsla"
drag, startPoint x: 1464, startPoint y: 312, endPoint x: 1460, endPoint y: 368, distance: 56.1
click at [1460, 371] on div at bounding box center [1462, 422] width 16 height 755
click at [25, 58] on span "button" at bounding box center [25, 61] width 5 height 11
click at [10, 57] on button "button" at bounding box center [8, 59] width 12 height 12
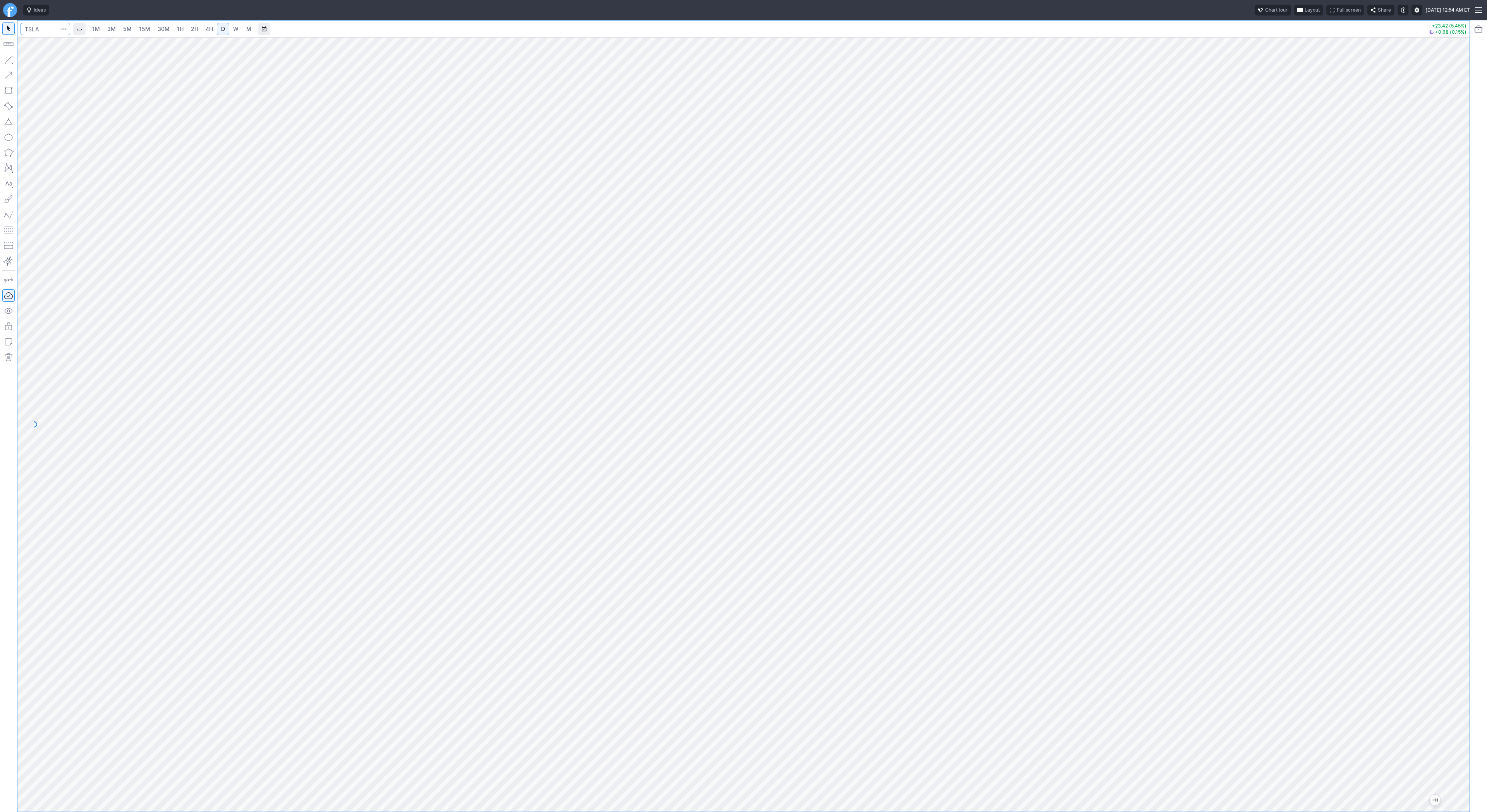
click at [41, 31] on input "Search" at bounding box center [46, 29] width 50 height 12
type input "ba"
click at [95, 47] on span "Boeing Co" at bounding box center [110, 46] width 118 height 6
click at [33, 32] on input "Search" at bounding box center [46, 29] width 50 height 12
type input "aaoi"
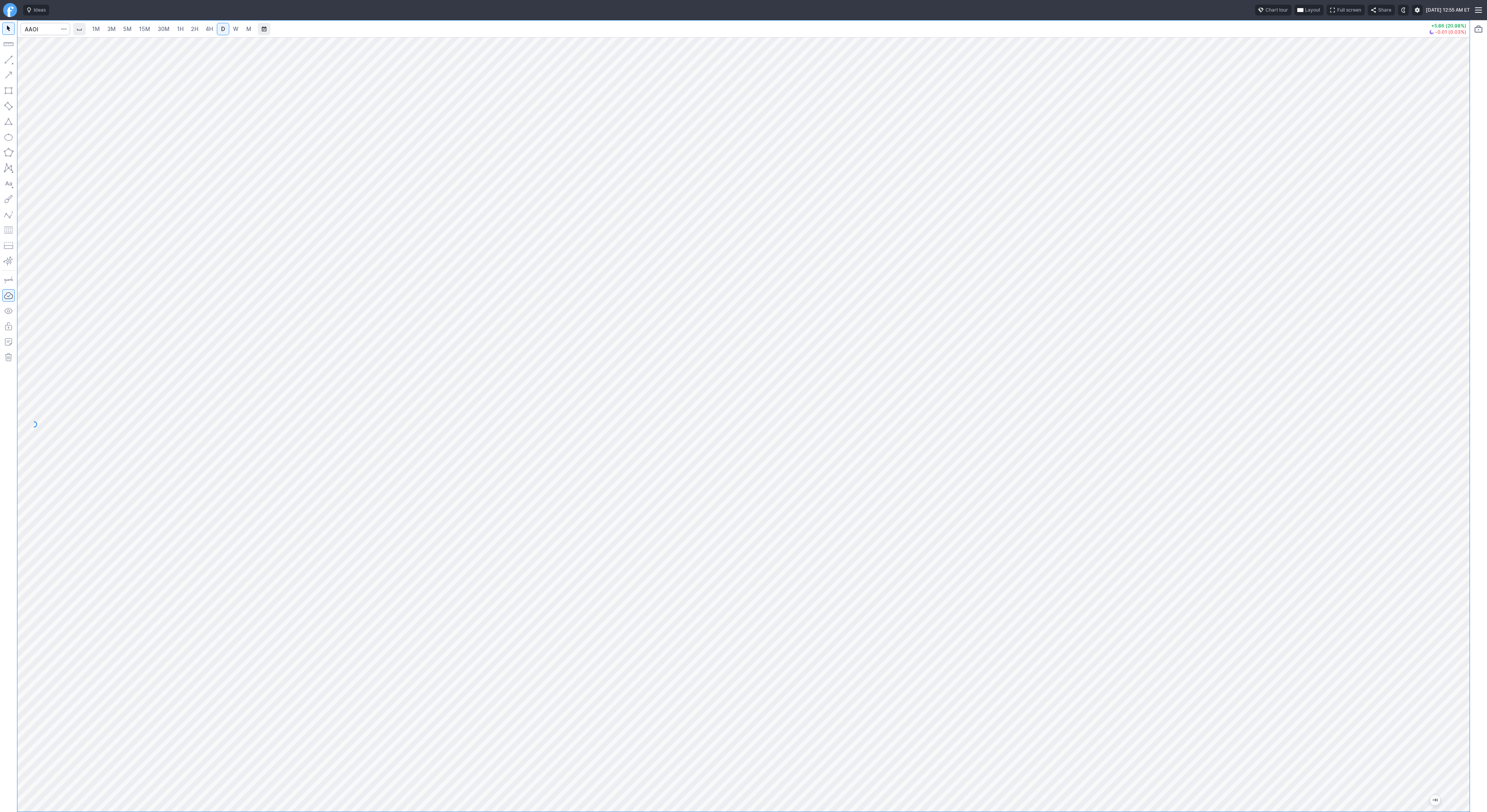
click at [210, 28] on span "4H" at bounding box center [209, 28] width 8 height 6
click at [44, 27] on input "Search" at bounding box center [46, 29] width 50 height 12
type input "nne"
click at [37, 32] on input "Search" at bounding box center [46, 29] width 50 height 12
type input "iren"
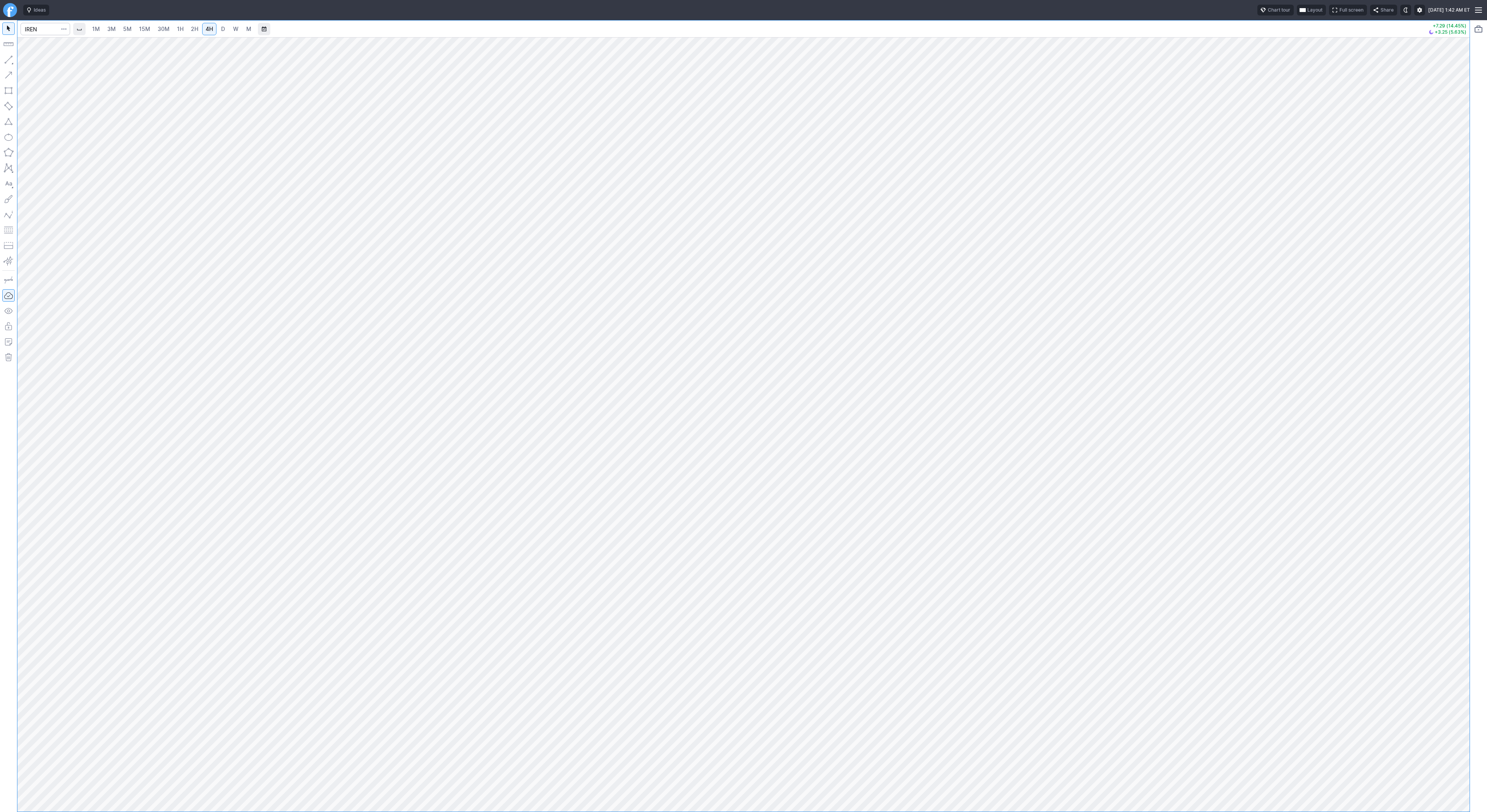
click at [1479, 29] on button "Portfolio watchlist" at bounding box center [1478, 29] width 12 height 12
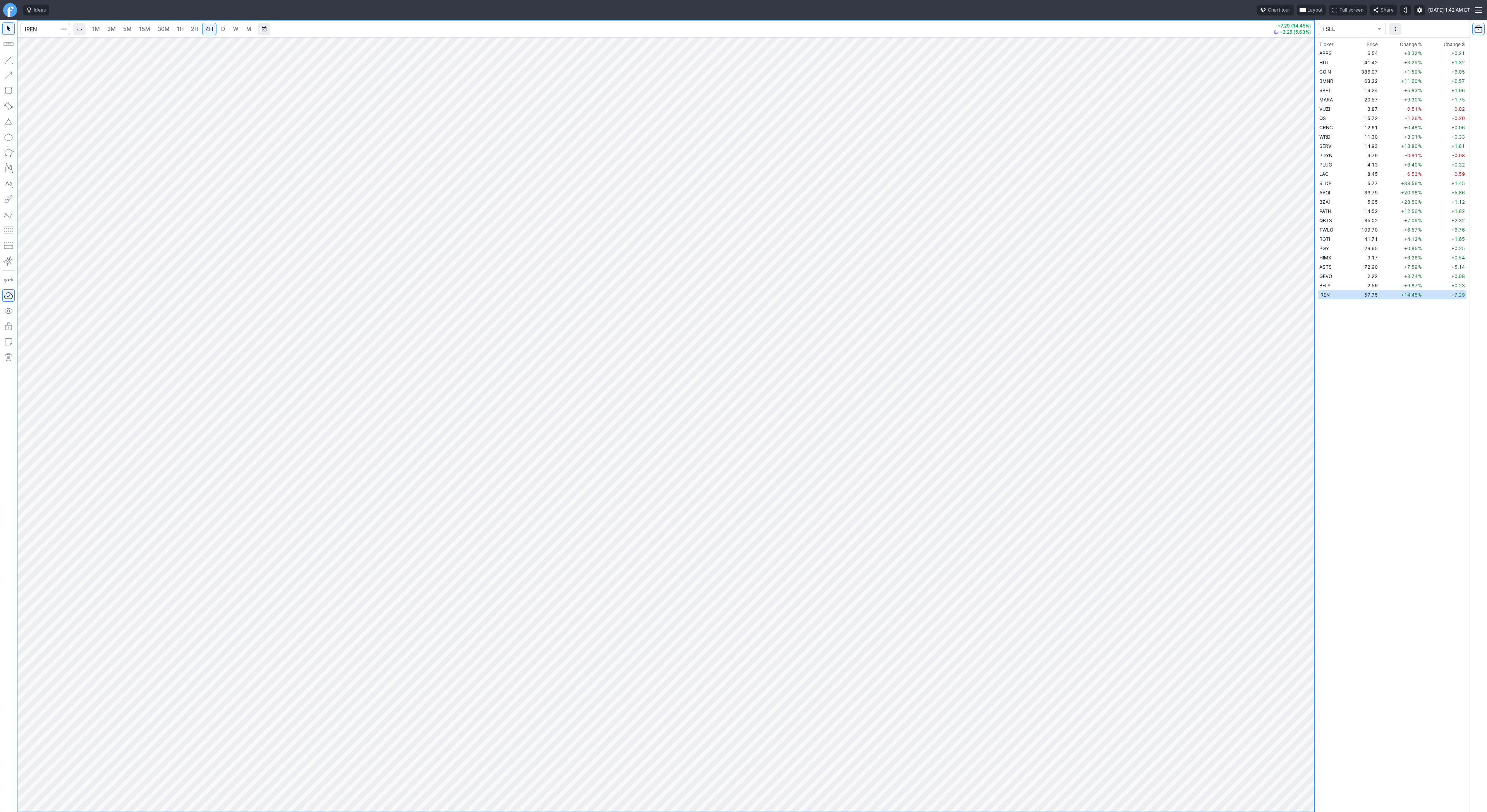
click at [224, 28] on span "D" at bounding box center [223, 29] width 5 height 8
drag, startPoint x: 1301, startPoint y: 273, endPoint x: 1306, endPoint y: 353, distance: 80.2
click at [1306, 353] on div at bounding box center [1306, 422] width 16 height 755
click at [44, 31] on input "Search" at bounding box center [46, 29] width 50 height 12
type input "hive"
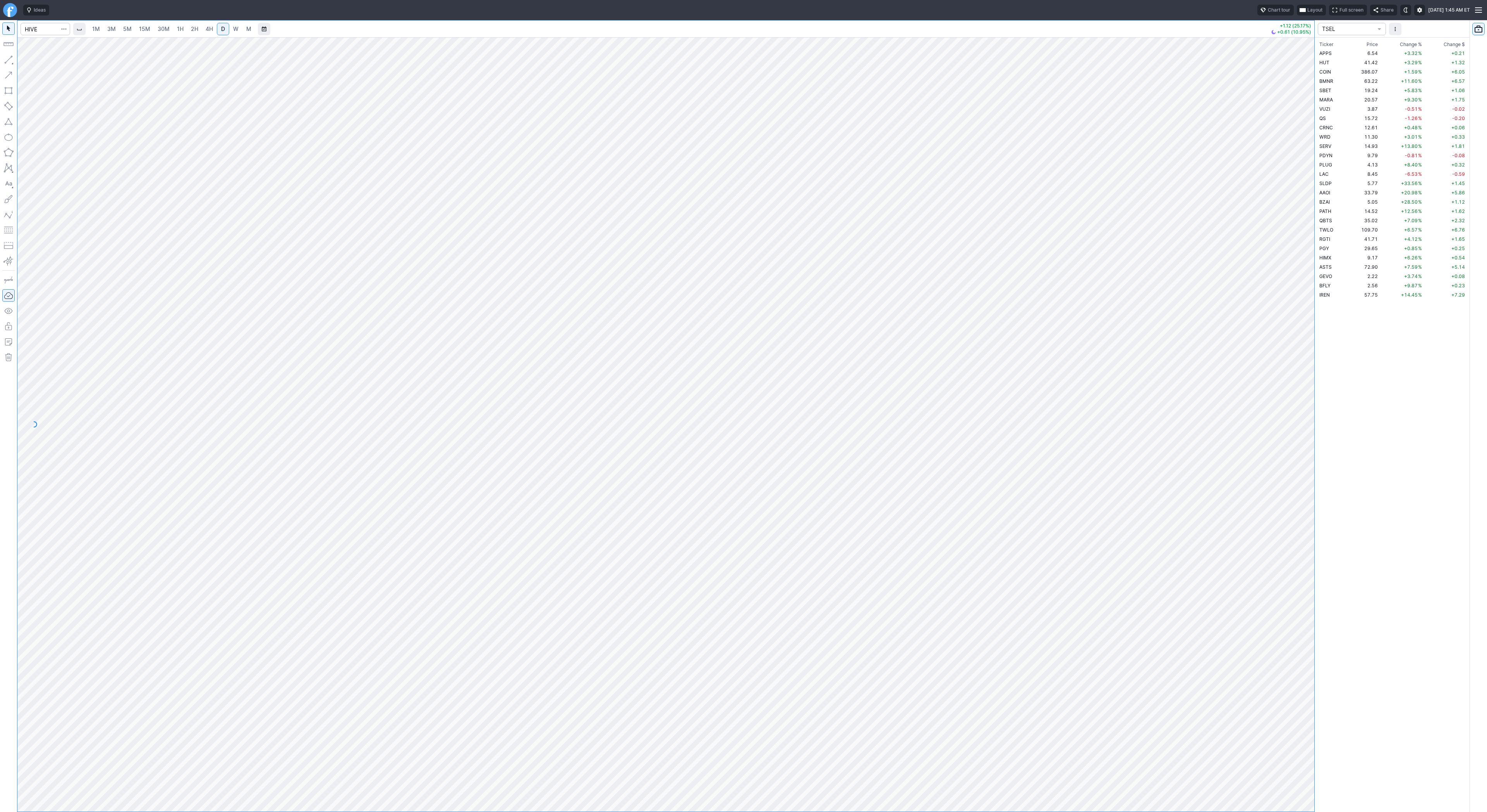
click at [208, 29] on span "4H" at bounding box center [209, 28] width 8 height 6
click at [61, 29] on button "button" at bounding box center [63, 29] width 11 height 12
click at [53, 56] on span "Save to Portfolio" at bounding box center [43, 55] width 39 height 8
click at [744, 392] on span "SECTOR" at bounding box center [775, 392] width 74 height 8
click at [769, 534] on span "TREND" at bounding box center [779, 532] width 74 height 8
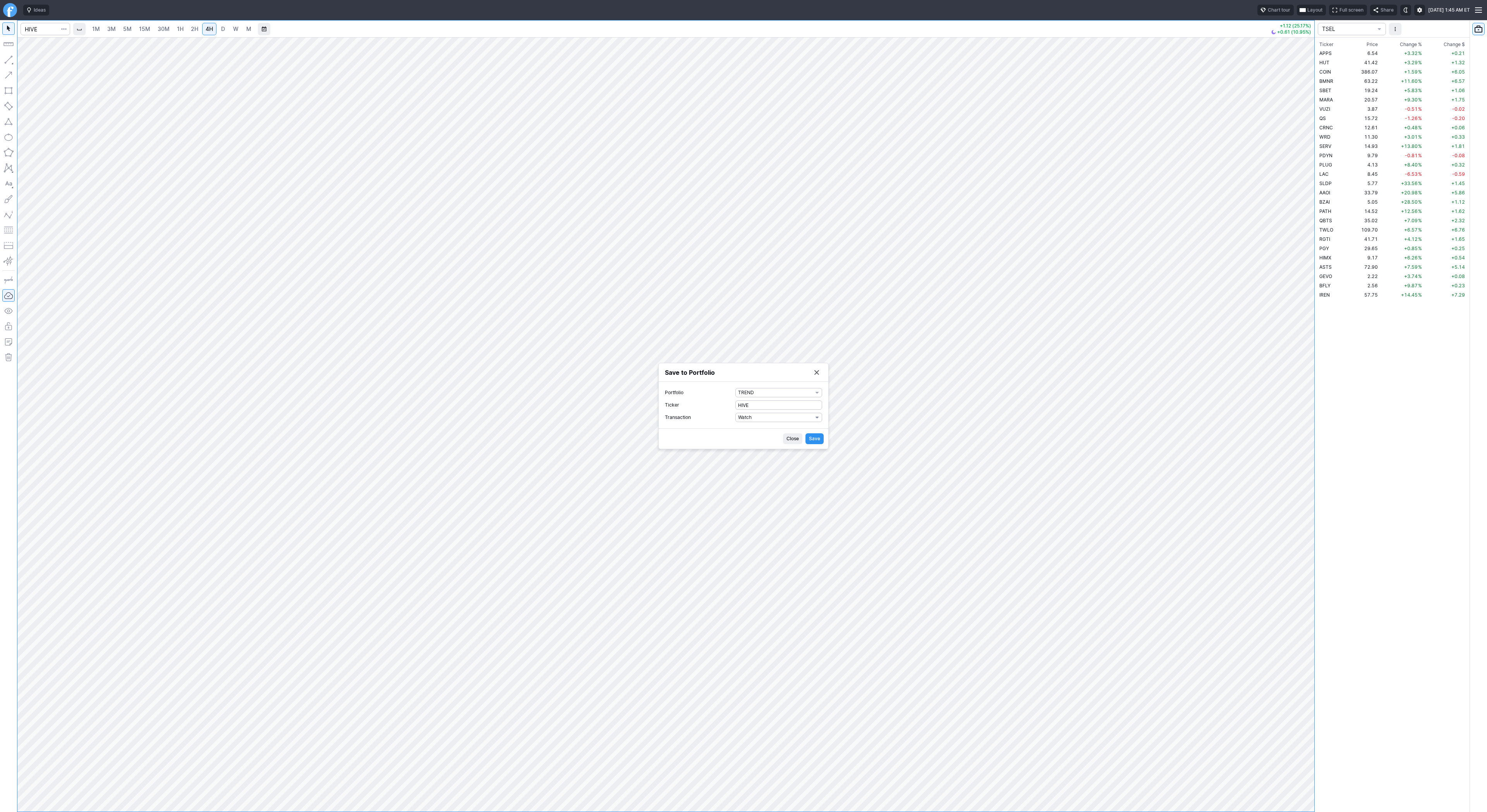
click at [760, 421] on button "Watch" at bounding box center [779, 417] width 87 height 9
click at [761, 441] on span "Buy" at bounding box center [779, 443] width 74 height 8
drag, startPoint x: 751, startPoint y: 425, endPoint x: 719, endPoint y: 424, distance: 32.0
click at [719, 424] on label "Shares 0" at bounding box center [744, 424] width 157 height 9
click at [735, 424] on input "0" at bounding box center [779, 424] width 87 height 9
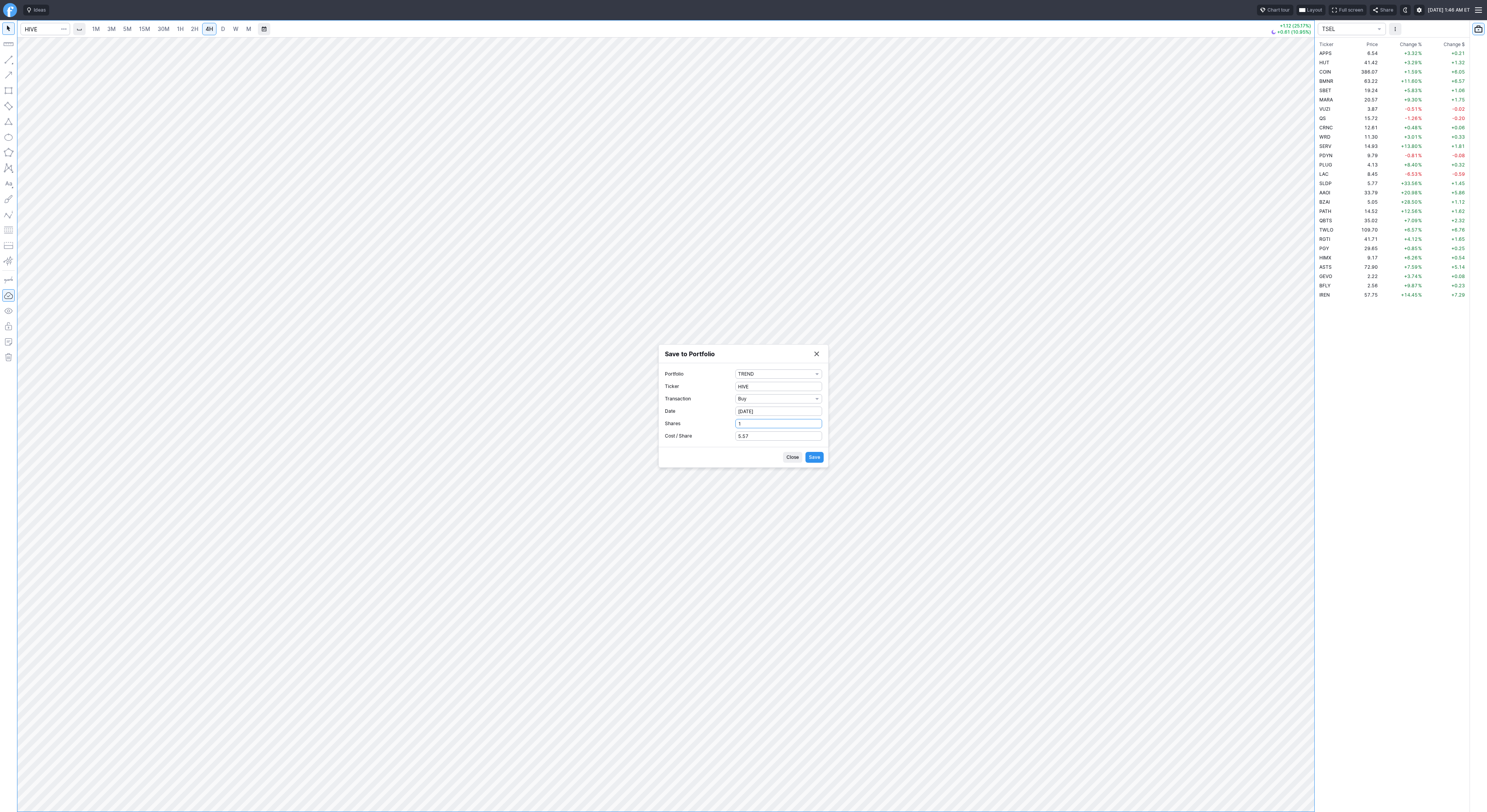
type input "1"
click at [812, 455] on span "Save" at bounding box center [814, 457] width 11 height 8
click at [816, 374] on button "Save to Portfolio" at bounding box center [816, 375] width 11 height 11
click at [42, 33] on input "Search" at bounding box center [46, 29] width 50 height 12
type input "dvlt"
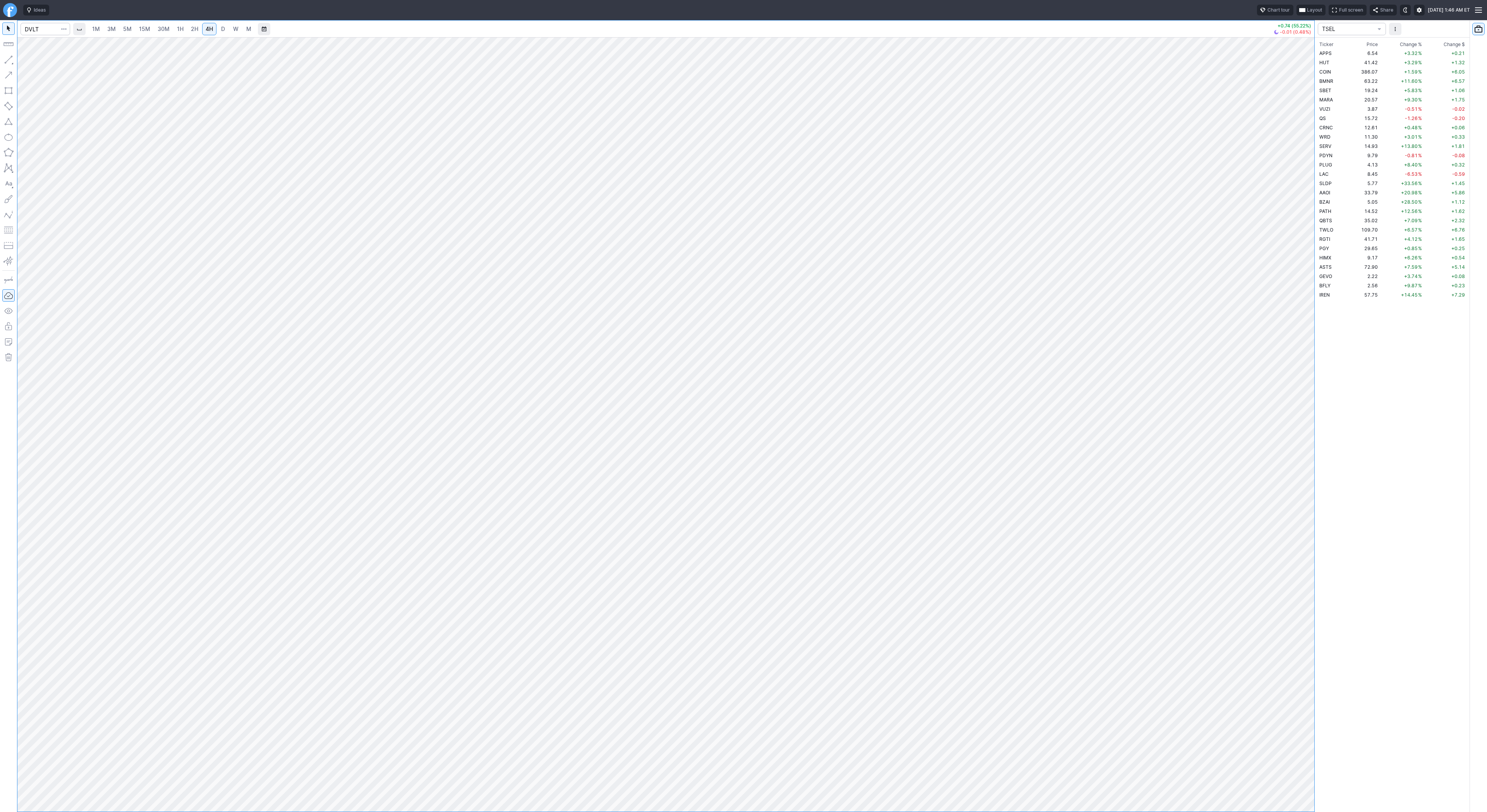
click at [231, 27] on link "W" at bounding box center [236, 29] width 12 height 12
click at [206, 30] on span "4H" at bounding box center [209, 28] width 8 height 6
click at [227, 28] on link "D" at bounding box center [223, 29] width 12 height 12
click at [45, 31] on input "Search" at bounding box center [46, 29] width 50 height 12
type input "ionr"
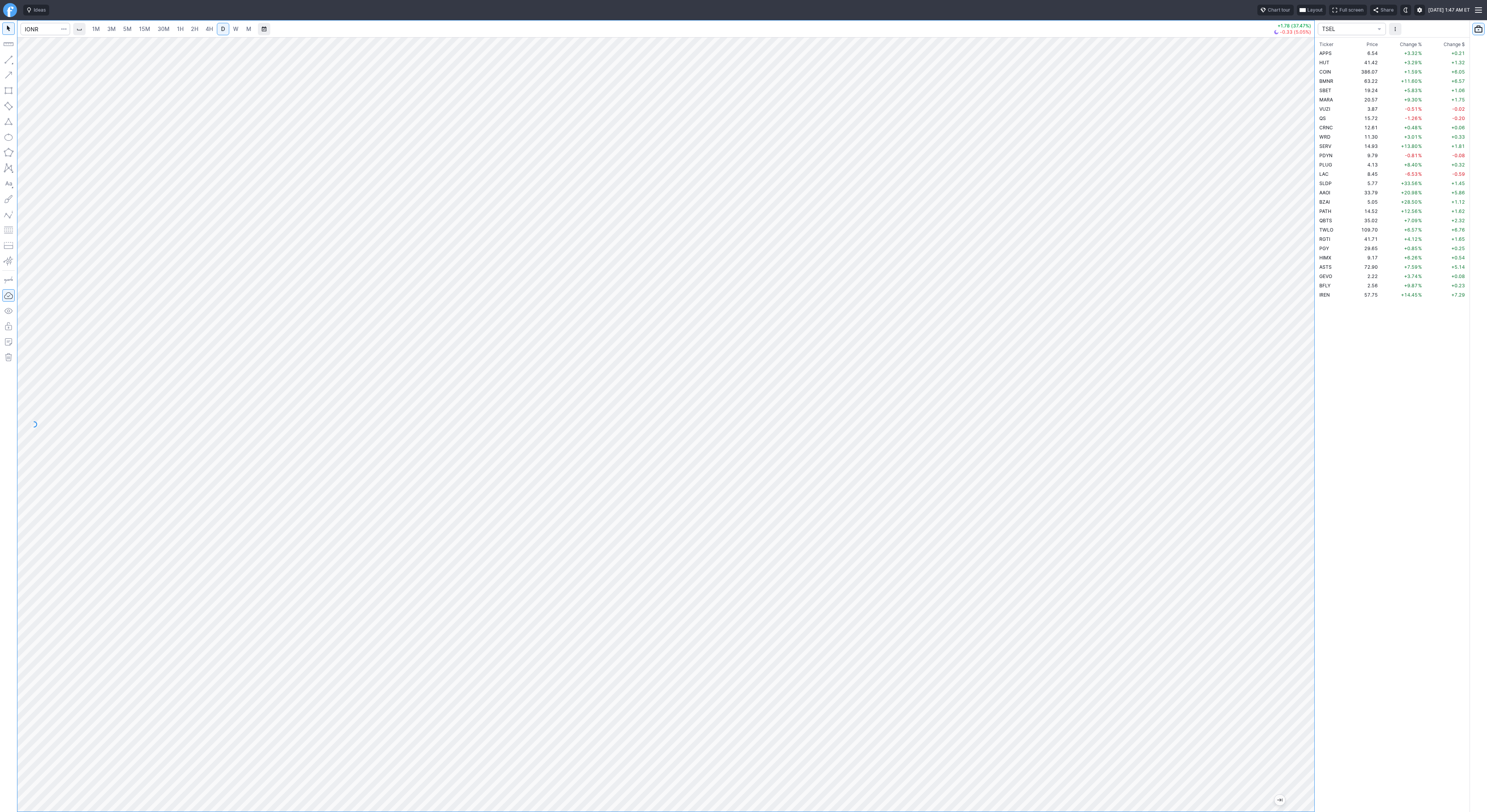
click at [237, 28] on span "W" at bounding box center [236, 28] width 5 height 6
click at [226, 36] on div "1M 3M 5M 15M 30M 1H 2H 4H D W M" at bounding box center [671, 29] width 1198 height 18
click at [33, 28] on input "Search" at bounding box center [46, 29] width 50 height 12
type input "flux"
click at [246, 29] on span "M" at bounding box center [248, 29] width 5 height 8
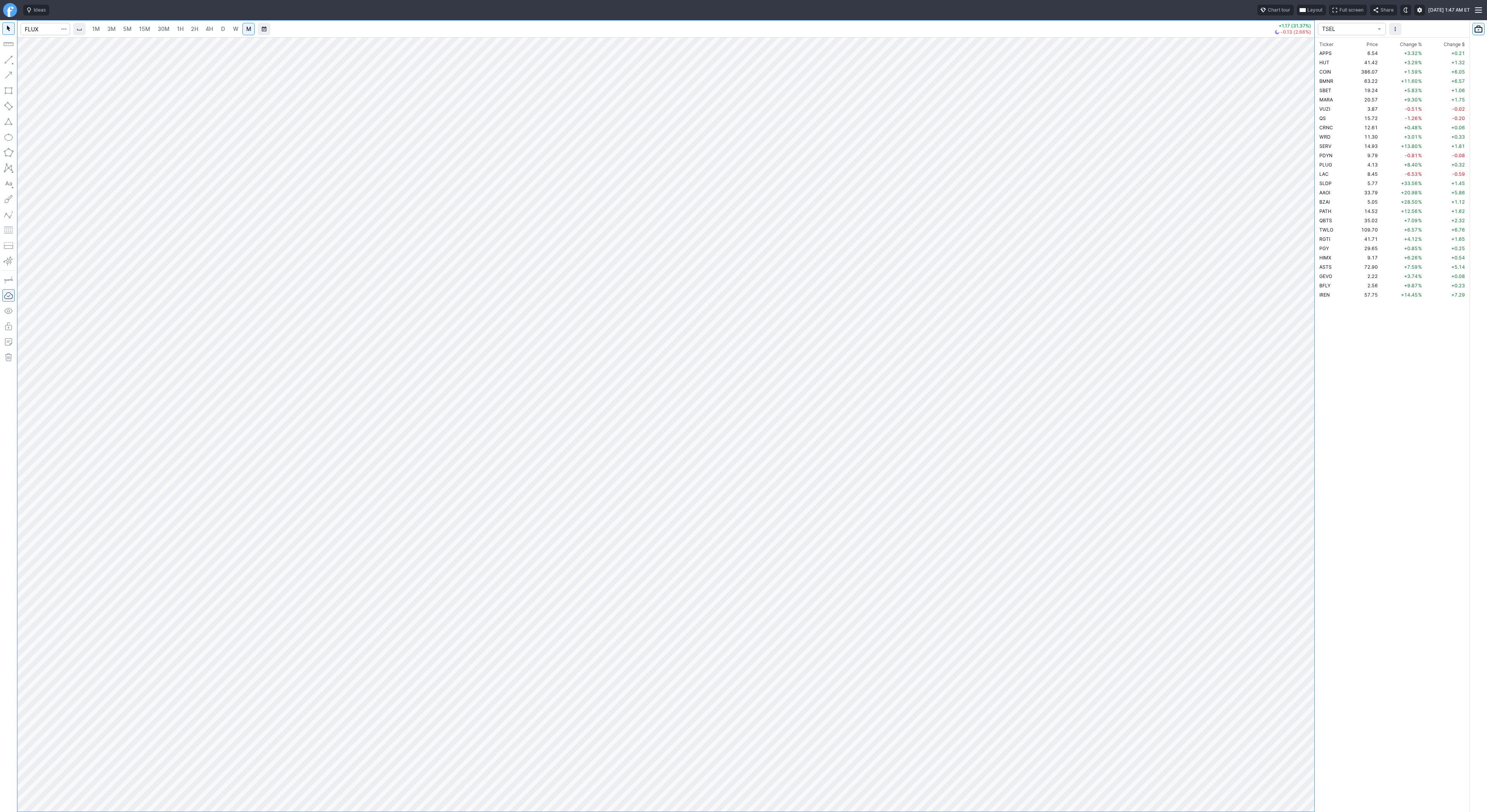
click at [230, 32] on link "W" at bounding box center [236, 29] width 12 height 12
click at [38, 32] on input "Search" at bounding box center [46, 29] width 50 height 12
type input "btq"
click at [211, 29] on span "4H" at bounding box center [209, 28] width 8 height 6
click at [225, 27] on link "D" at bounding box center [223, 29] width 12 height 12
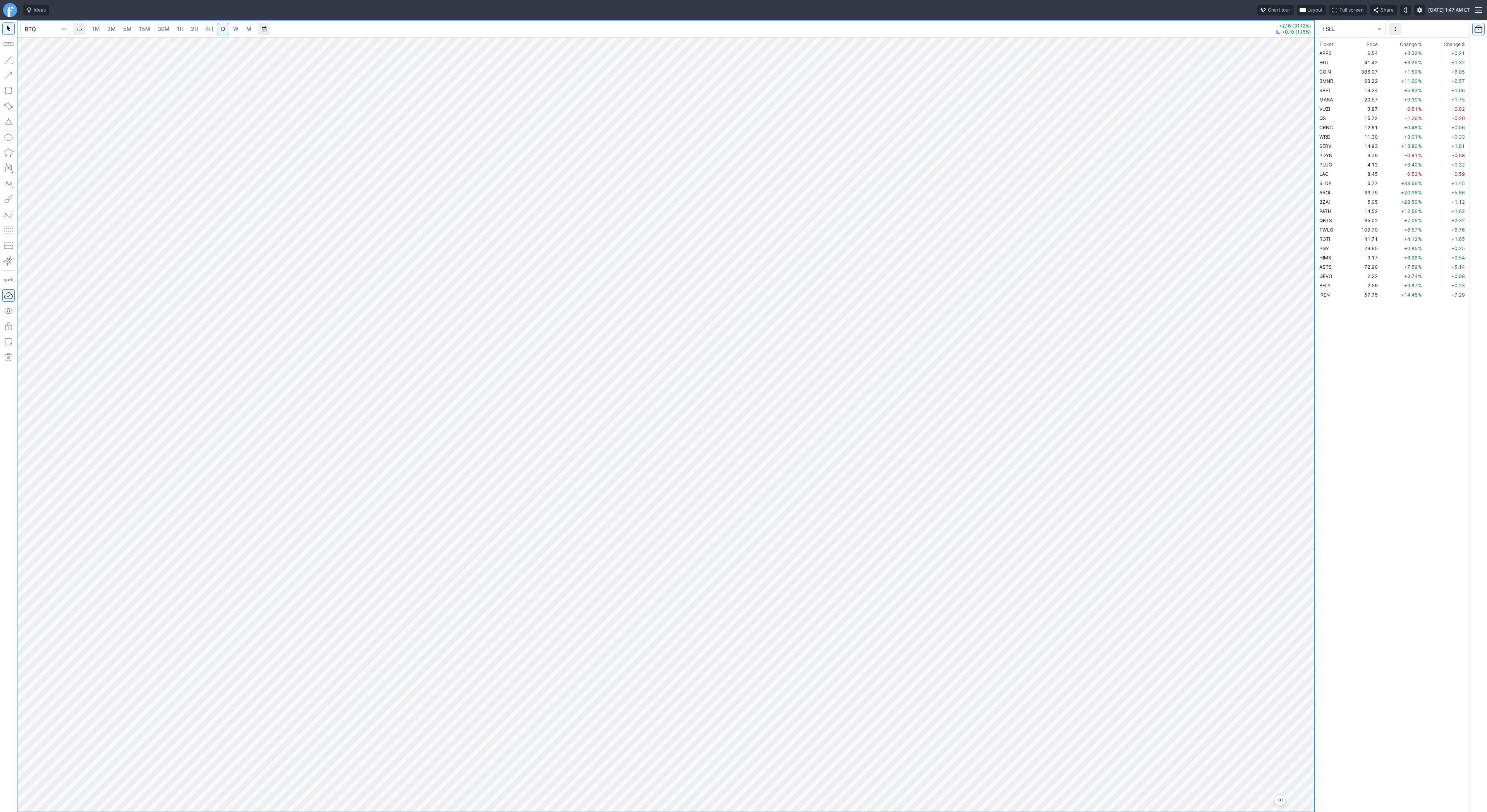
click at [234, 31] on span "W" at bounding box center [236, 28] width 5 height 6
click at [221, 28] on span "D" at bounding box center [223, 29] width 5 height 8
click at [36, 31] on input "Search" at bounding box center [46, 29] width 50 height 12
type input "arai"
click at [206, 30] on span "4H" at bounding box center [209, 28] width 8 height 6
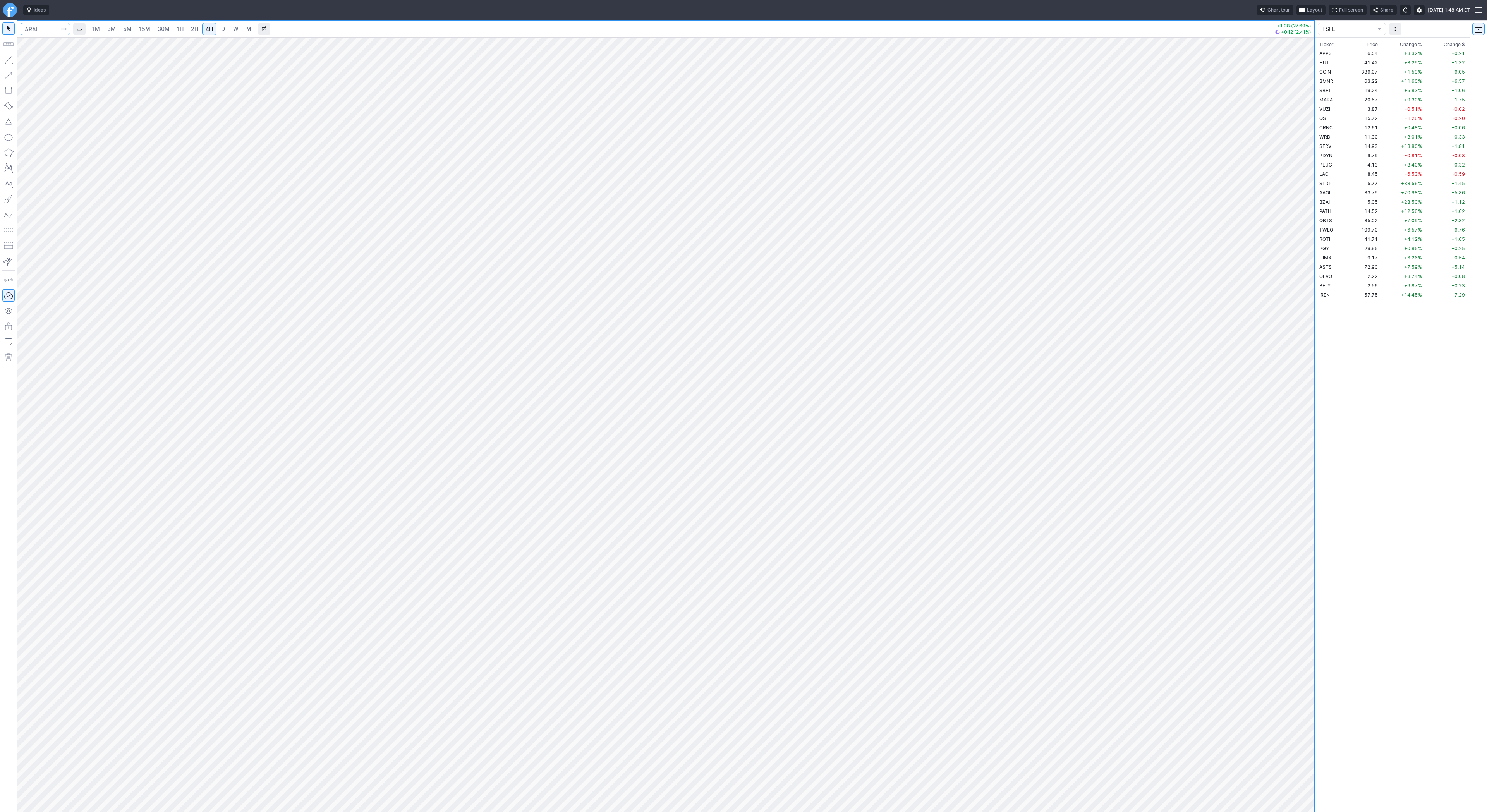
click at [37, 30] on input "Search" at bounding box center [46, 29] width 50 height 12
type input "kopn"
click at [231, 27] on link "W" at bounding box center [236, 29] width 12 height 12
click at [221, 30] on span "D" at bounding box center [223, 28] width 4 height 6
click at [43, 28] on input "Search" at bounding box center [46, 29] width 50 height 12
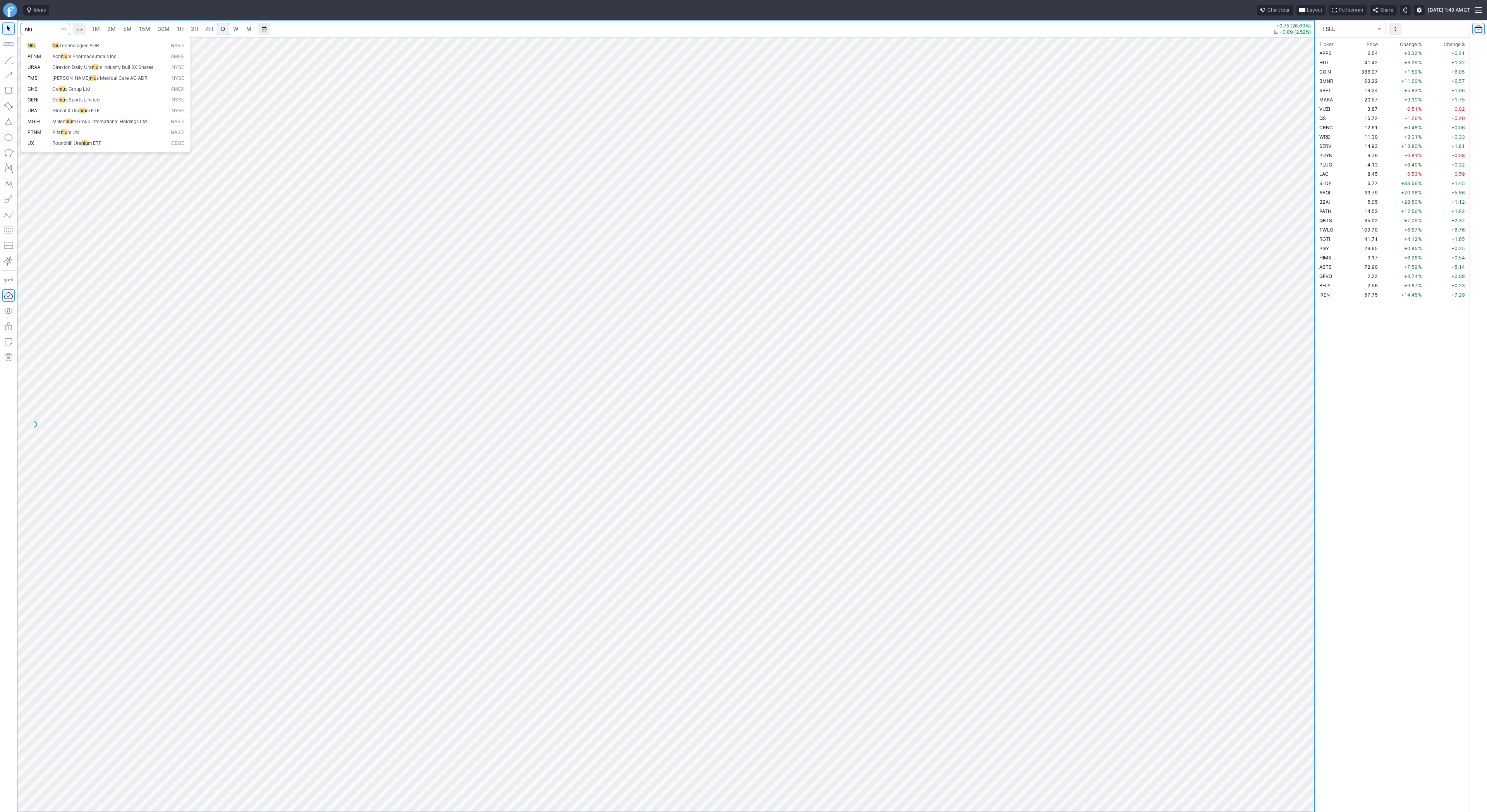
type input "niu"
click at [244, 28] on link "M" at bounding box center [248, 29] width 12 height 12
click at [230, 31] on link "W" at bounding box center [236, 29] width 12 height 12
click at [65, 31] on span "button" at bounding box center [64, 29] width 5 height 8
click at [54, 56] on span "Save to Portfolio" at bounding box center [43, 55] width 39 height 8
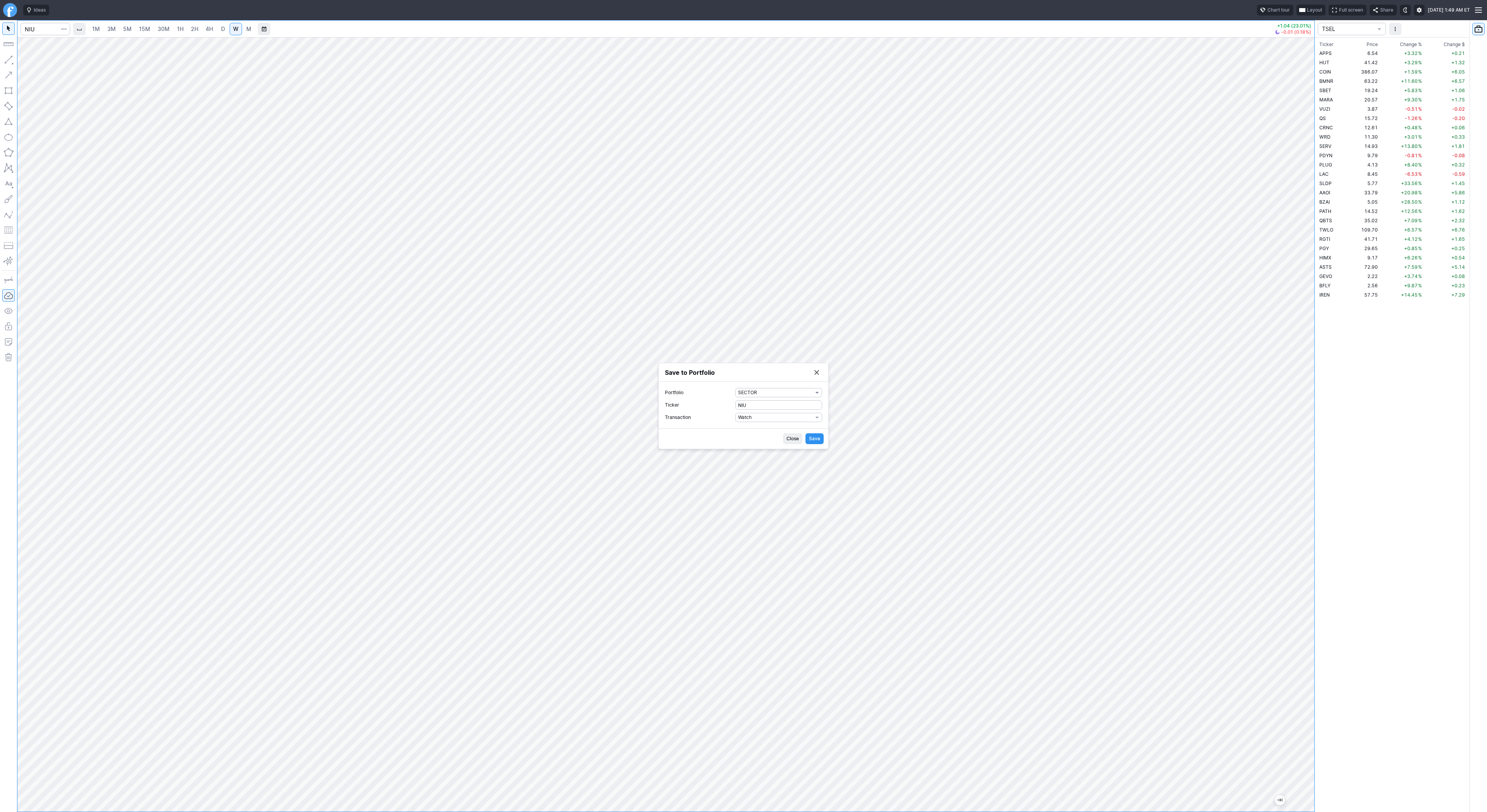
click at [760, 392] on span "SECTOR" at bounding box center [775, 392] width 74 height 8
click at [792, 531] on span "TREND" at bounding box center [779, 532] width 74 height 8
click at [750, 418] on span "Watch" at bounding box center [775, 417] width 74 height 8
click at [747, 441] on span "Buy" at bounding box center [779, 443] width 74 height 8
drag, startPoint x: 748, startPoint y: 428, endPoint x: 715, endPoint y: 422, distance: 33.5
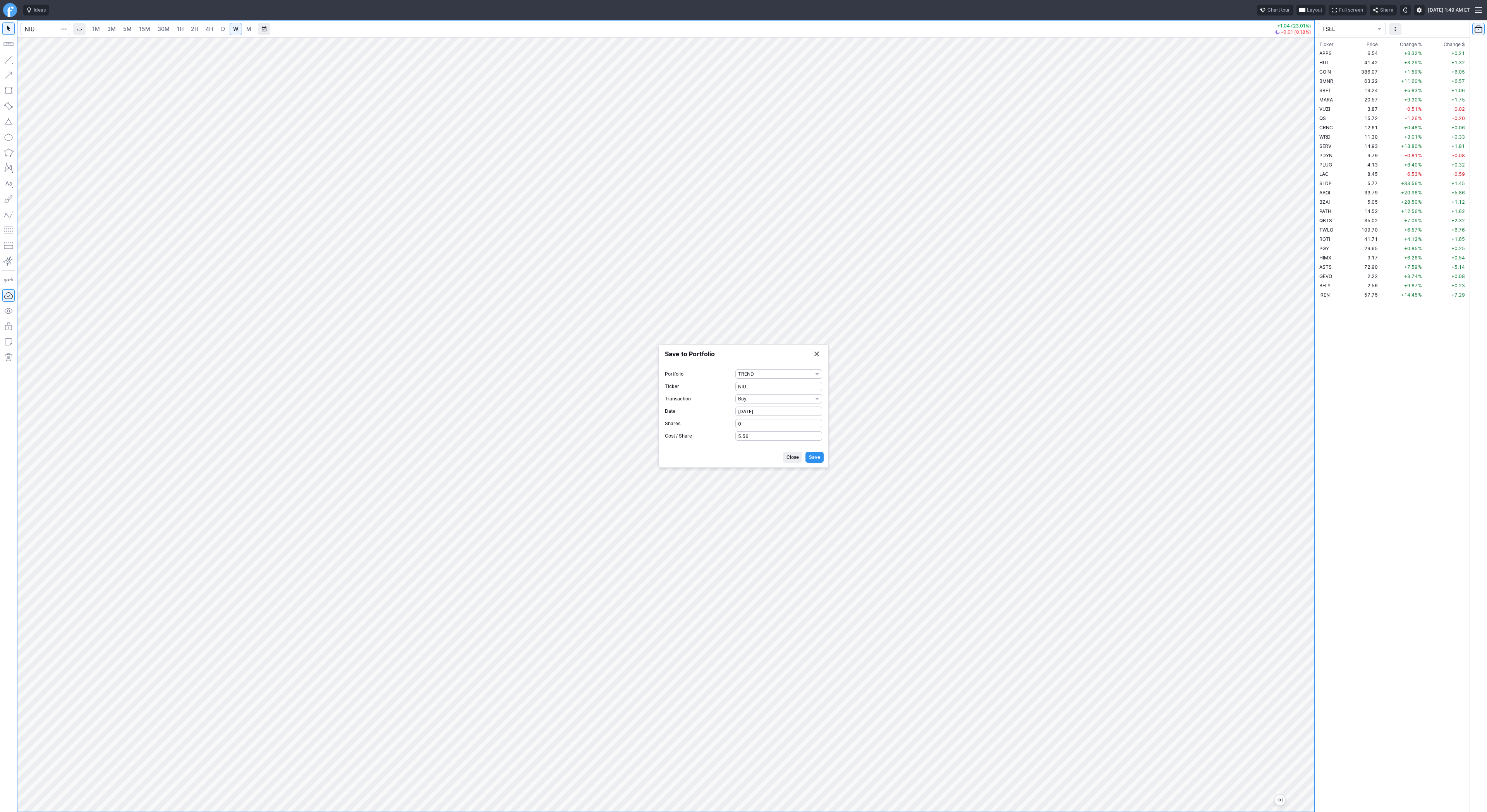
click at [715, 422] on form "Portfolio TREND Ticker NIU Transaction Buy Date [DATE] Shares 0 Cost / Share 5.…" at bounding box center [744, 405] width 157 height 71
drag, startPoint x: 754, startPoint y: 426, endPoint x: 717, endPoint y: 424, distance: 37.1
click at [717, 424] on label "Shares 0" at bounding box center [744, 424] width 157 height 9
click at [735, 424] on input "0" at bounding box center [779, 424] width 87 height 9
type input "1"
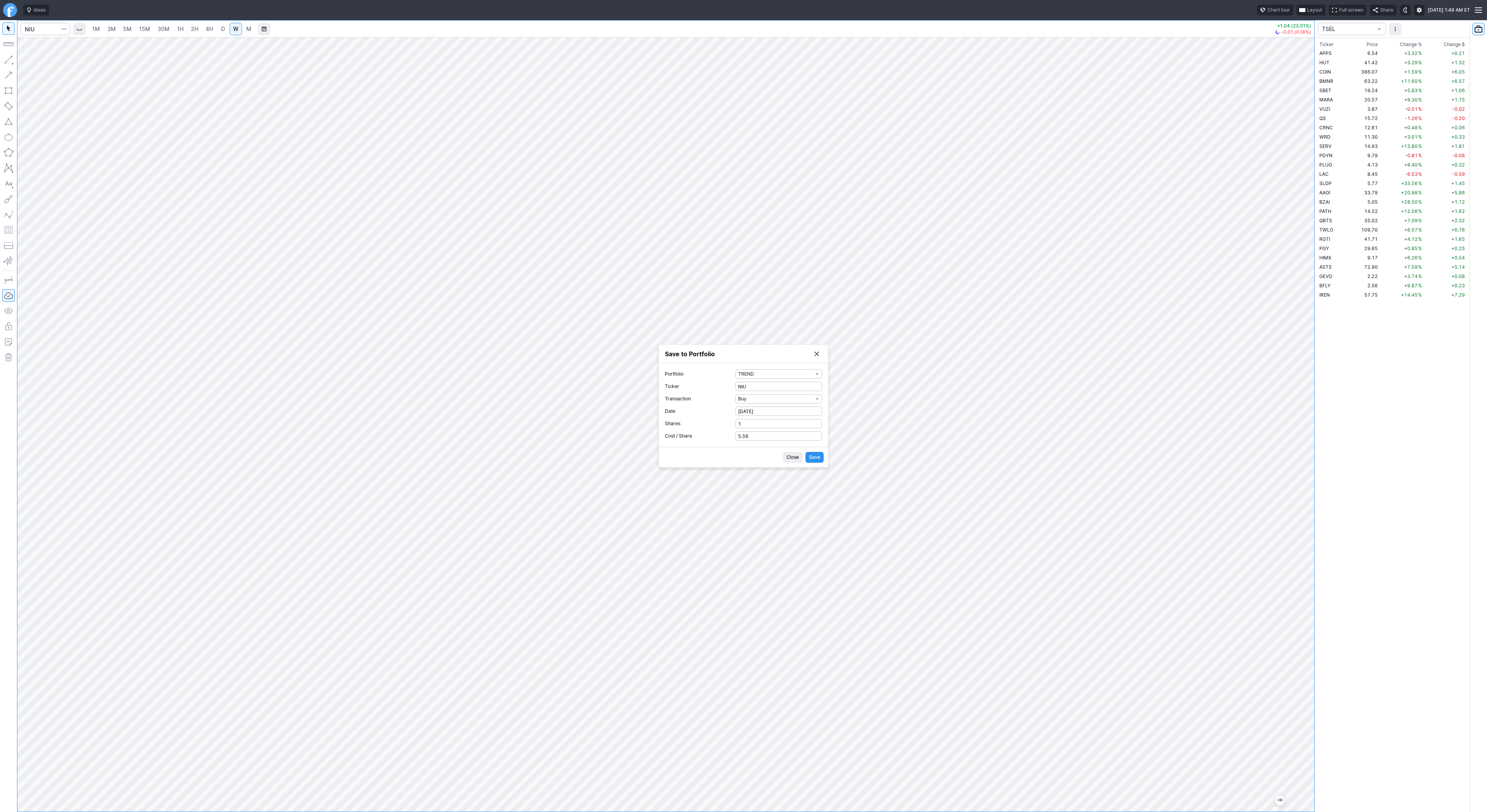
click at [823, 457] on button "Save" at bounding box center [815, 457] width 18 height 11
click at [818, 376] on button "Save to Portfolio" at bounding box center [816, 375] width 11 height 11
click at [33, 26] on input "Search" at bounding box center [46, 29] width 50 height 12
type input "optt"
click at [49, 48] on span "OPTT" at bounding box center [40, 46] width 25 height 6
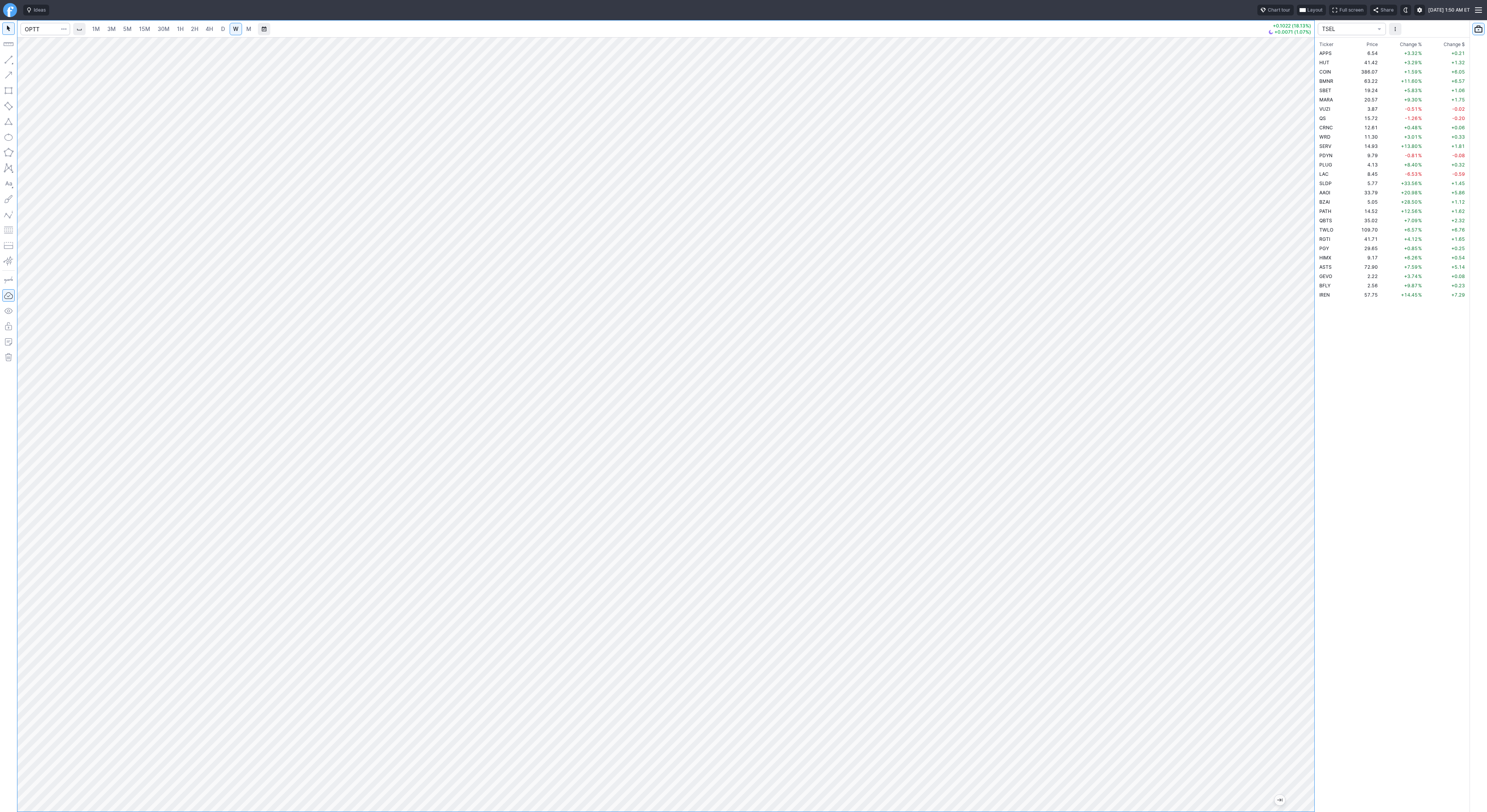
click at [62, 30] on span "button" at bounding box center [64, 29] width 5 height 8
click at [51, 53] on span "Save to Portfolio" at bounding box center [43, 55] width 39 height 8
click at [754, 396] on button "SECTOR" at bounding box center [779, 392] width 87 height 9
click at [753, 394] on div at bounding box center [744, 406] width 1487 height 812
click at [758, 393] on span "SECTOR" at bounding box center [775, 392] width 74 height 8
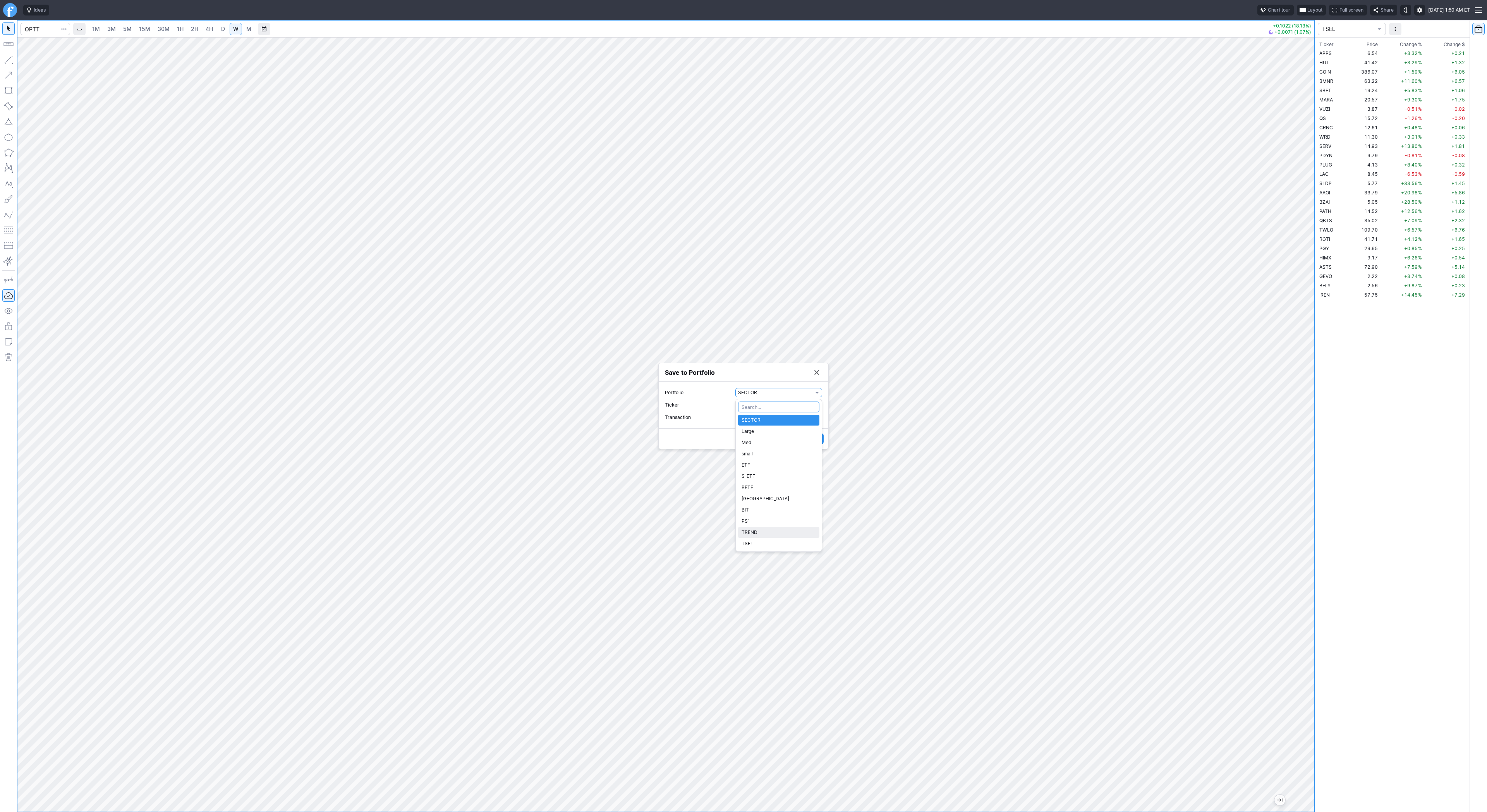
click at [758, 530] on span "TREND" at bounding box center [779, 532] width 74 height 8
click at [759, 417] on span "Watch" at bounding box center [775, 417] width 74 height 8
click at [761, 444] on span "Buy" at bounding box center [779, 443] width 74 height 8
click at [723, 428] on form "Portfolio TREND Ticker OPTT Transaction Buy Date [DATE] Shares 0 Cost / Share 0…" at bounding box center [744, 405] width 157 height 71
drag, startPoint x: 749, startPoint y: 425, endPoint x: 735, endPoint y: 424, distance: 14.0
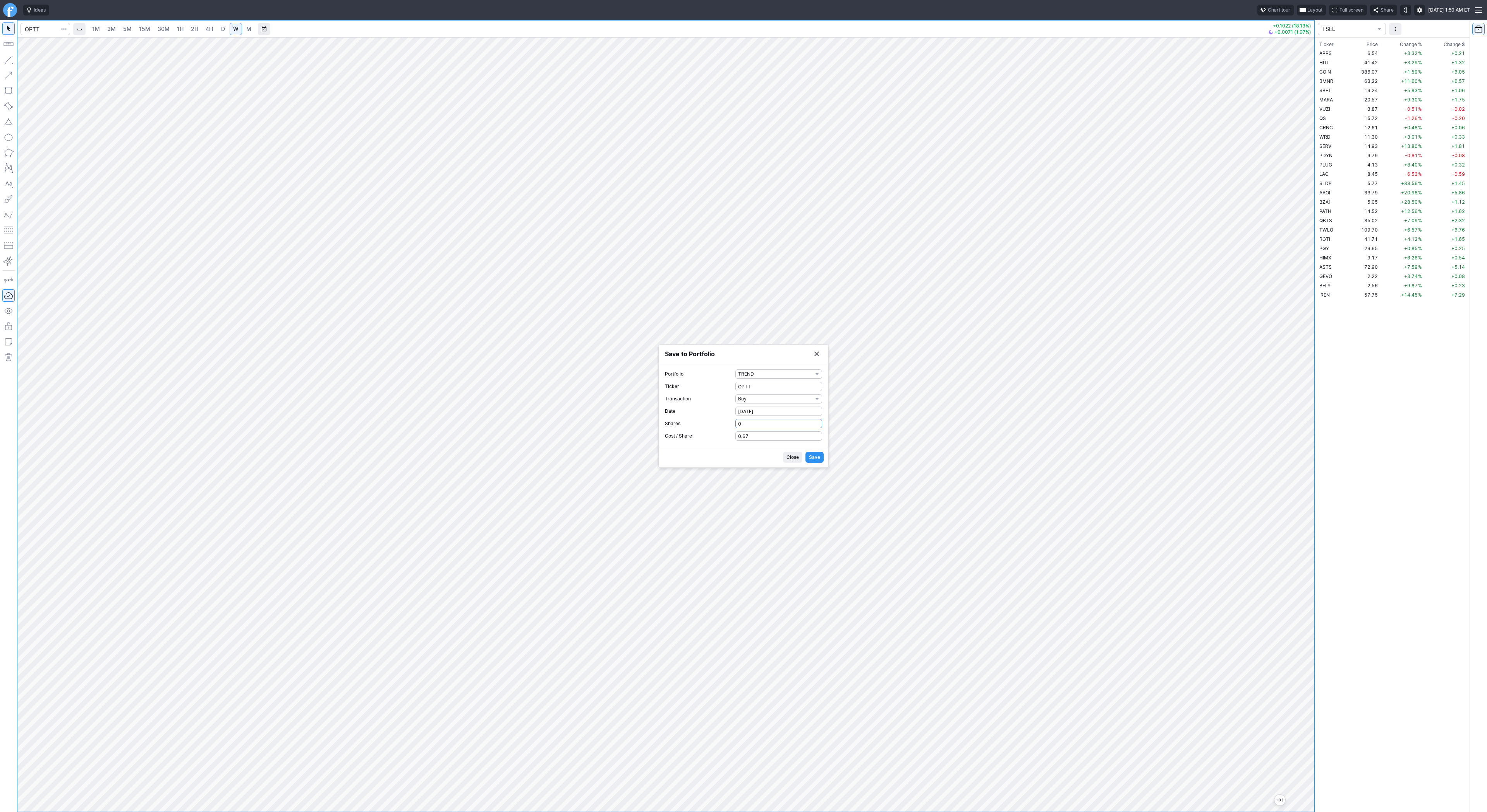
click at [735, 424] on input "0" at bounding box center [779, 424] width 87 height 9
type input "1"
click at [815, 456] on span "Save" at bounding box center [814, 457] width 11 height 8
click at [780, 439] on span "Close" at bounding box center [784, 435] width 12 height 8
click at [222, 29] on span "D" at bounding box center [223, 28] width 4 height 6
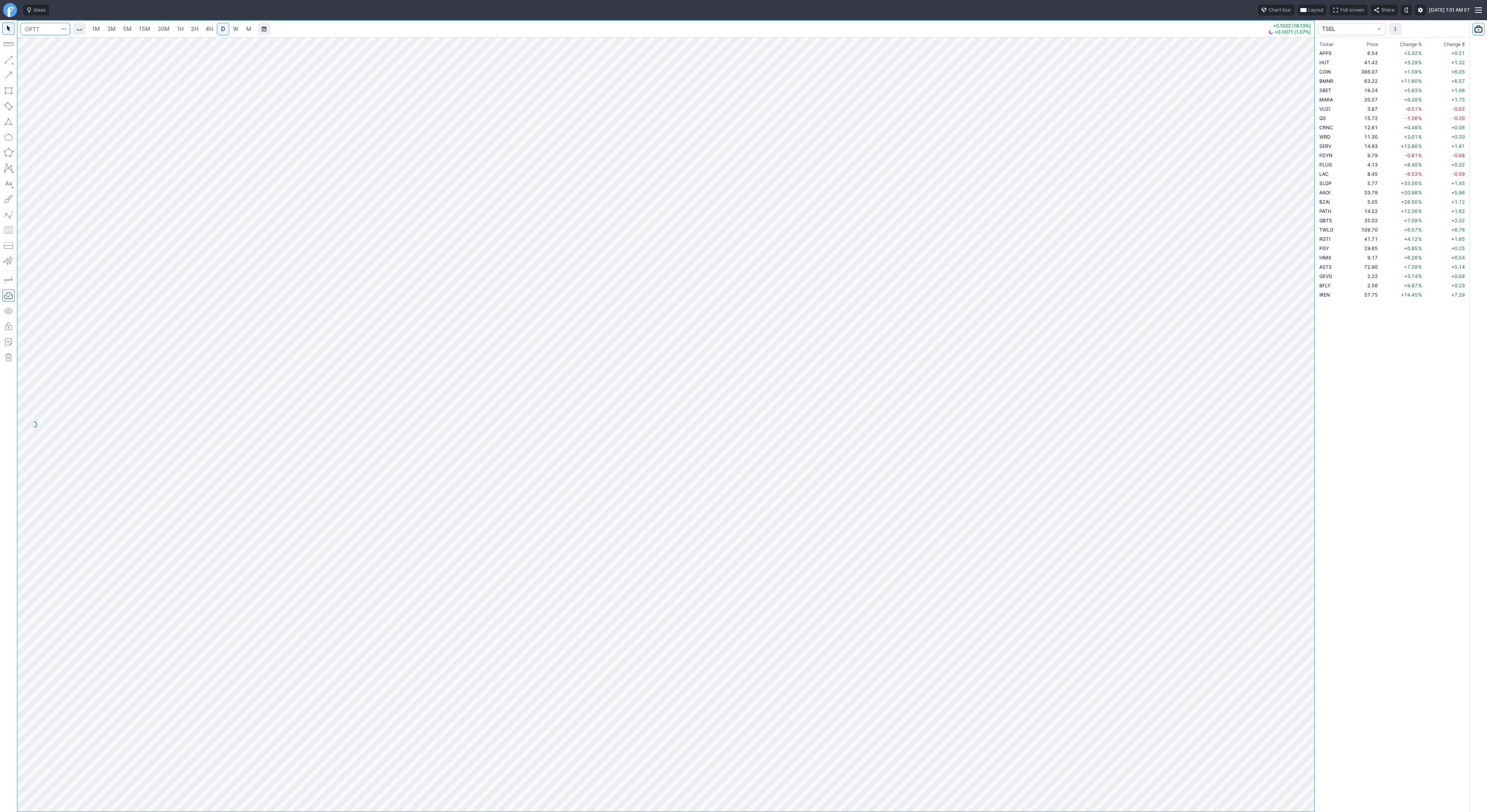
click at [53, 30] on input "Search" at bounding box center [46, 29] width 50 height 12
type input "wwr"
click at [48, 29] on input "Search" at bounding box center [46, 29] width 50 height 12
type input "[PERSON_NAME]"
click at [51, 45] on span "Beam Global" at bounding box center [110, 46] width 118 height 6
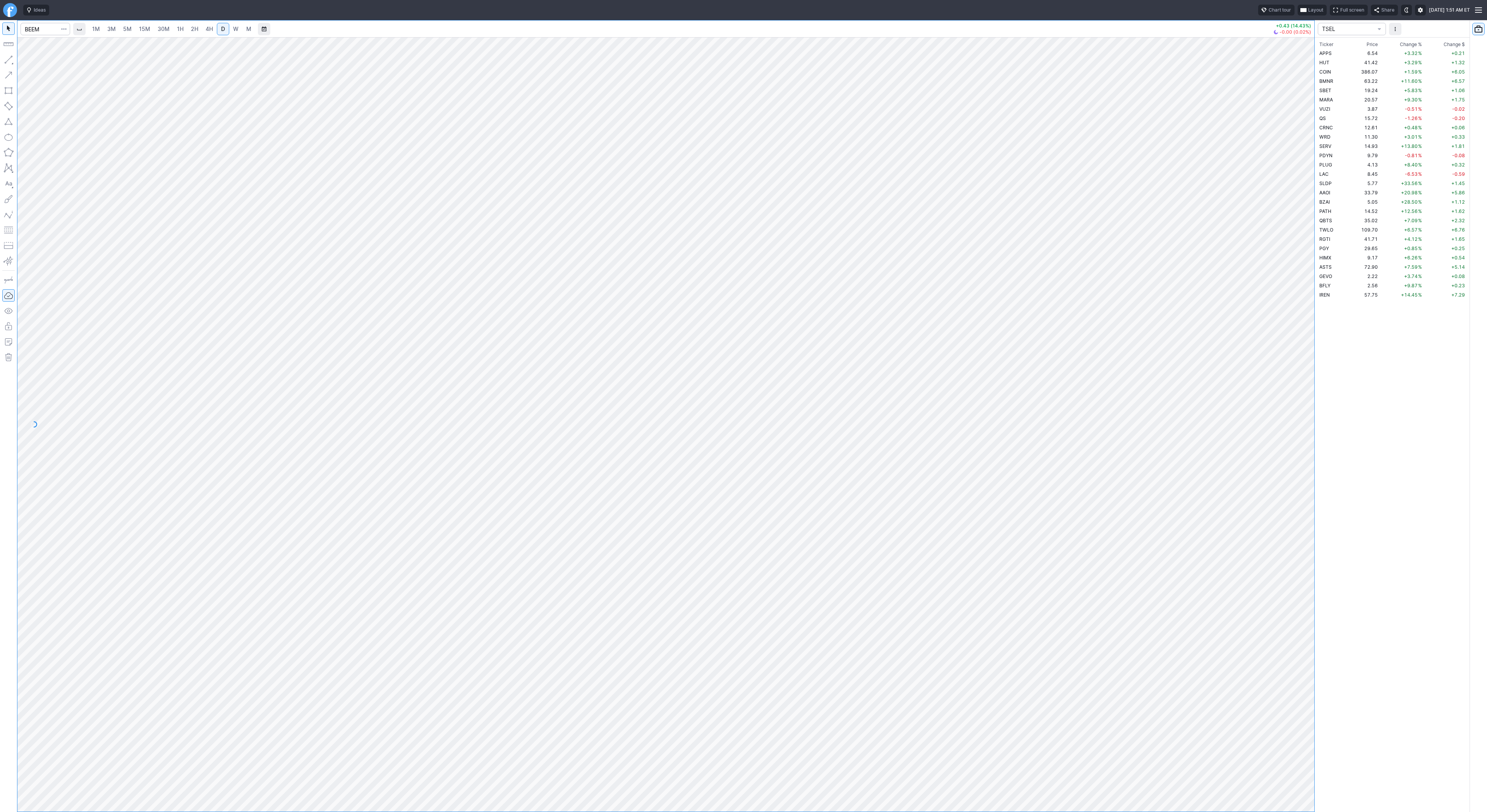
click at [236, 29] on span "W" at bounding box center [236, 28] width 5 height 6
click at [65, 30] on span "button" at bounding box center [64, 29] width 5 height 8
click at [62, 57] on span "Save to Portfolio" at bounding box center [43, 55] width 39 height 8
click at [747, 394] on span "SECTOR" at bounding box center [775, 392] width 74 height 8
click at [772, 529] on span "TREND" at bounding box center [779, 532] width 74 height 8
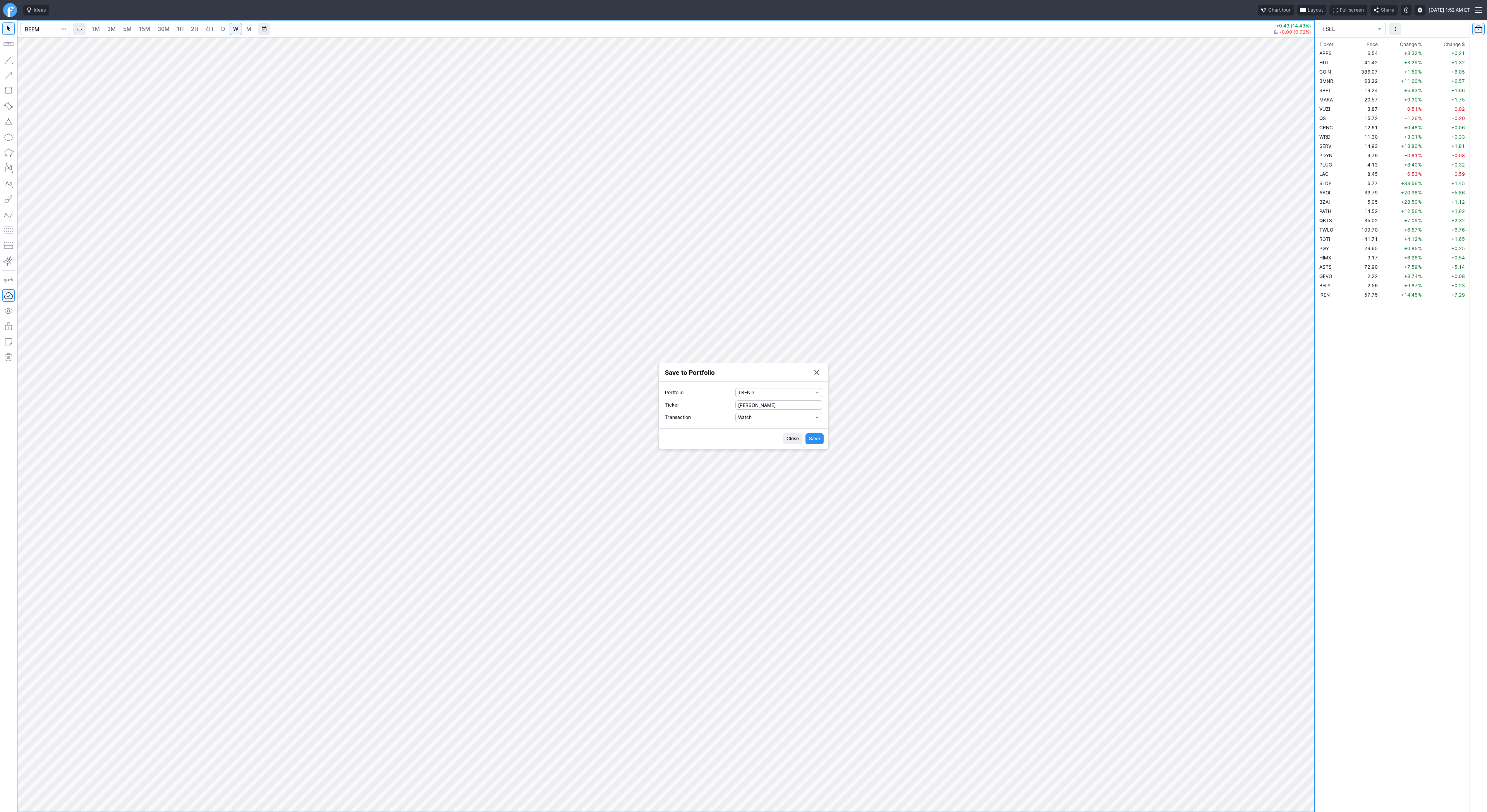
click at [786, 420] on span "Watch" at bounding box center [775, 417] width 74 height 8
click at [775, 445] on span "Buy" at bounding box center [779, 443] width 74 height 8
drag, startPoint x: 749, startPoint y: 425, endPoint x: 716, endPoint y: 425, distance: 33.0
click at [716, 425] on label "Shares 0" at bounding box center [744, 424] width 157 height 9
click at [735, 425] on input "0" at bounding box center [779, 424] width 87 height 9
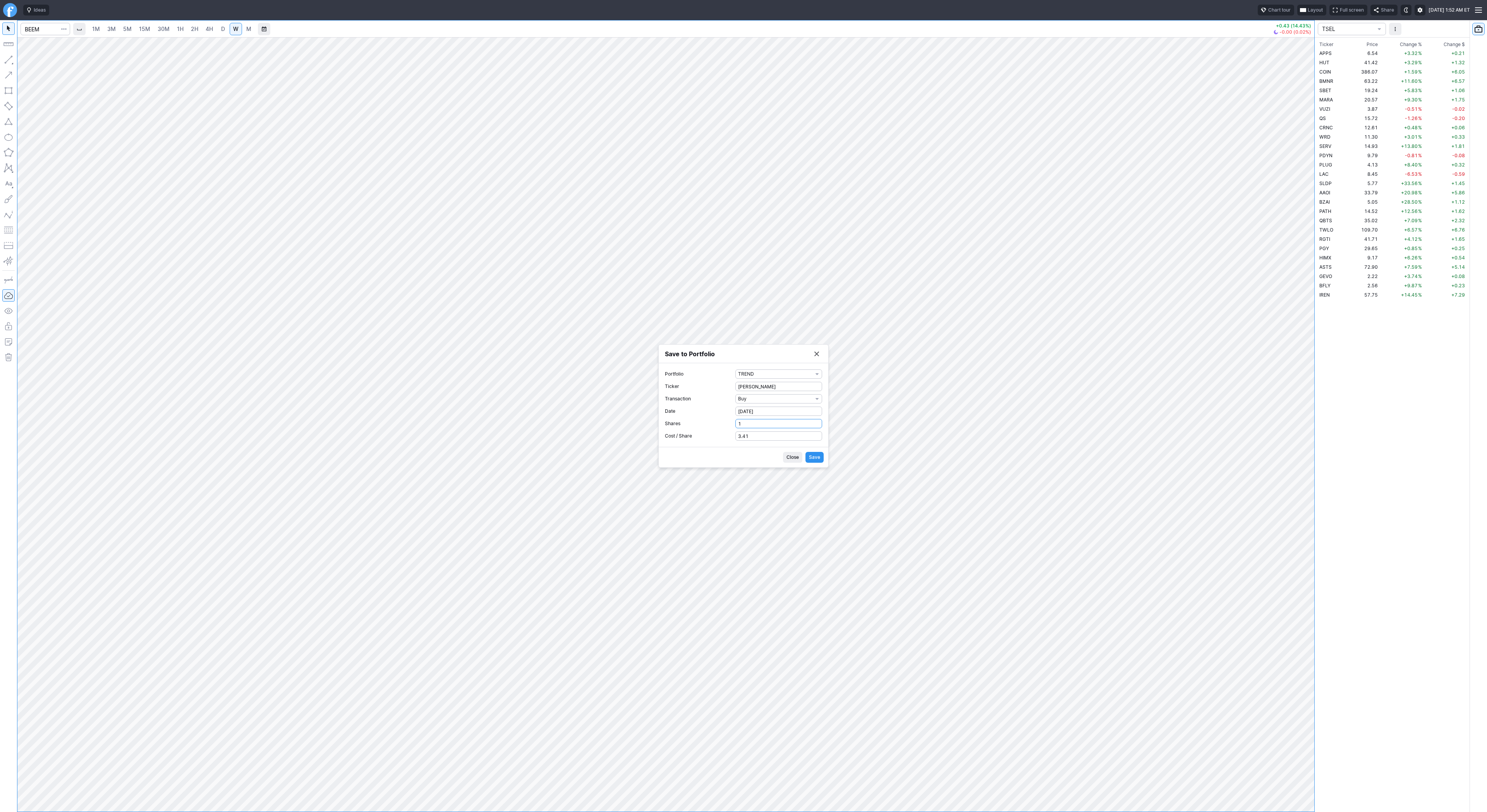
type input "1"
click at [819, 459] on span "Save" at bounding box center [814, 457] width 11 height 8
click at [818, 377] on button "Save to Portfolio" at bounding box center [816, 375] width 11 height 11
click at [48, 29] on input "Search" at bounding box center [46, 29] width 50 height 12
type input "nak"
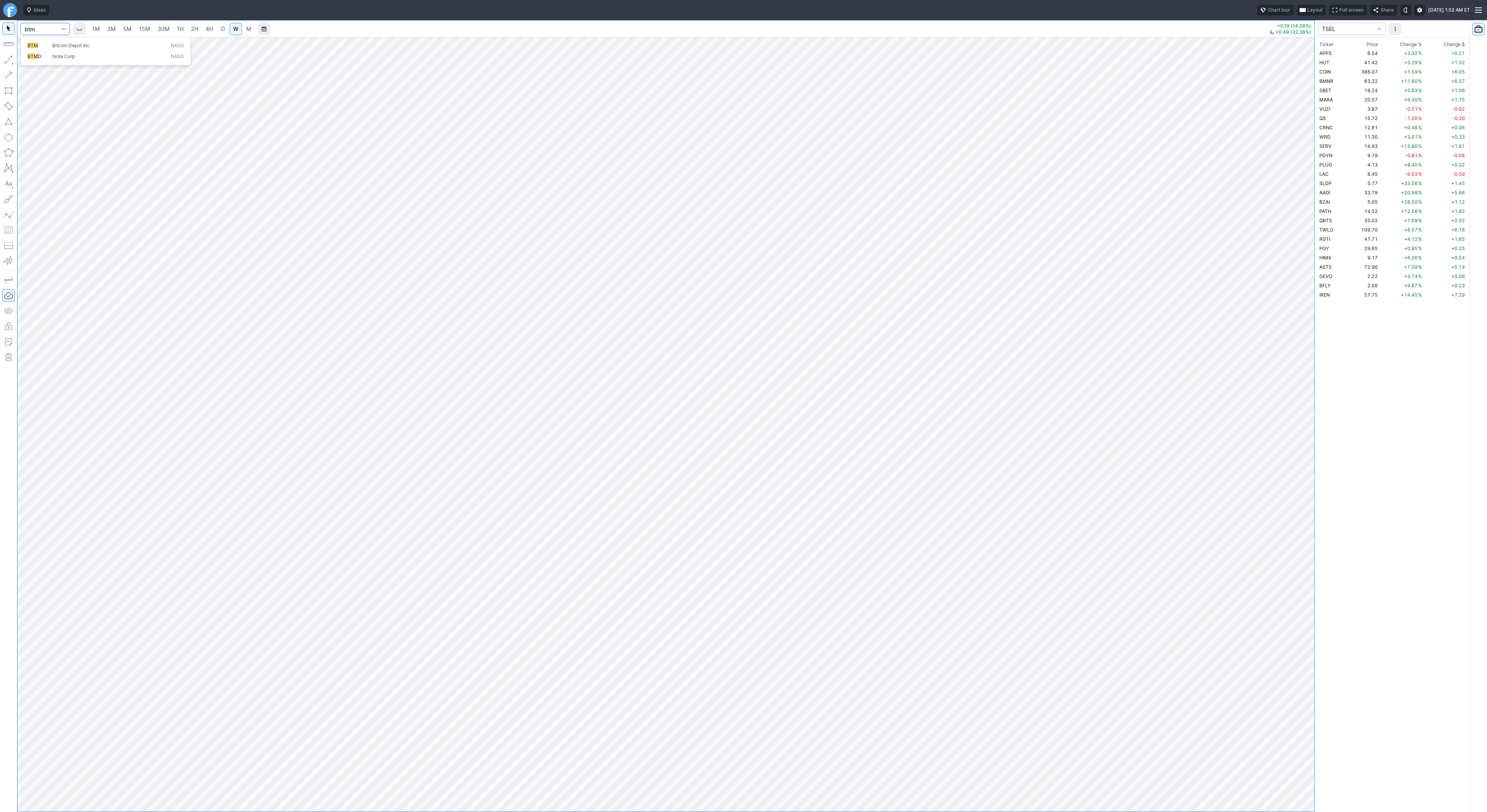
type input "btm"
click at [63, 29] on span "button" at bounding box center [64, 29] width 5 height 8
click at [51, 60] on button "Save to Portfolio" at bounding box center [43, 55] width 46 height 11
click at [797, 394] on span "SECTOR" at bounding box center [775, 392] width 74 height 8
click at [795, 531] on span "TREND" at bounding box center [779, 532] width 74 height 8
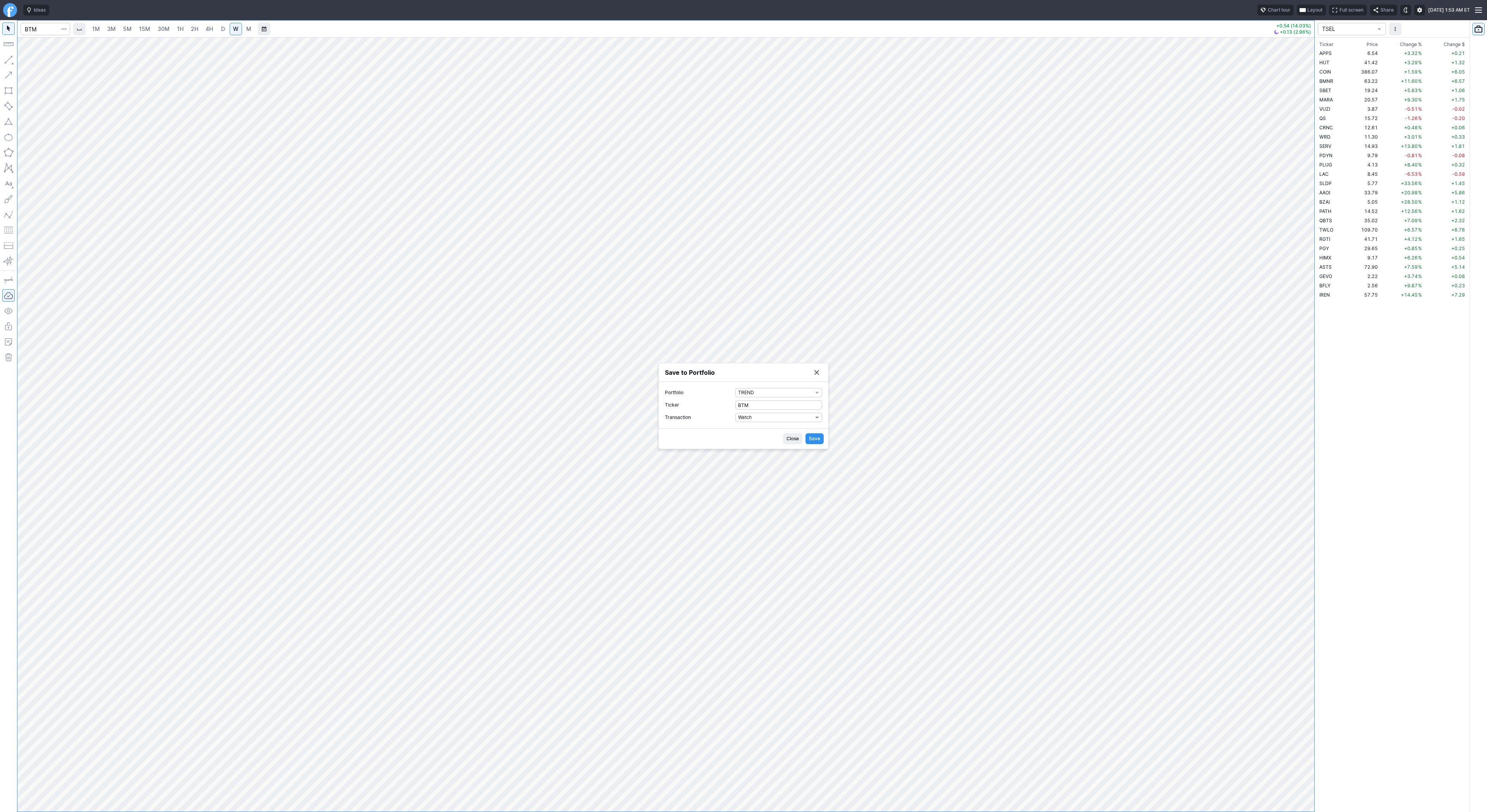
click at [749, 419] on span "Watch" at bounding box center [775, 417] width 74 height 8
click at [751, 443] on span "Buy" at bounding box center [779, 443] width 74 height 8
click at [733, 426] on label "Shares 0" at bounding box center [744, 424] width 157 height 9
click at [735, 426] on input "0" at bounding box center [779, 424] width 87 height 9
type input "1"
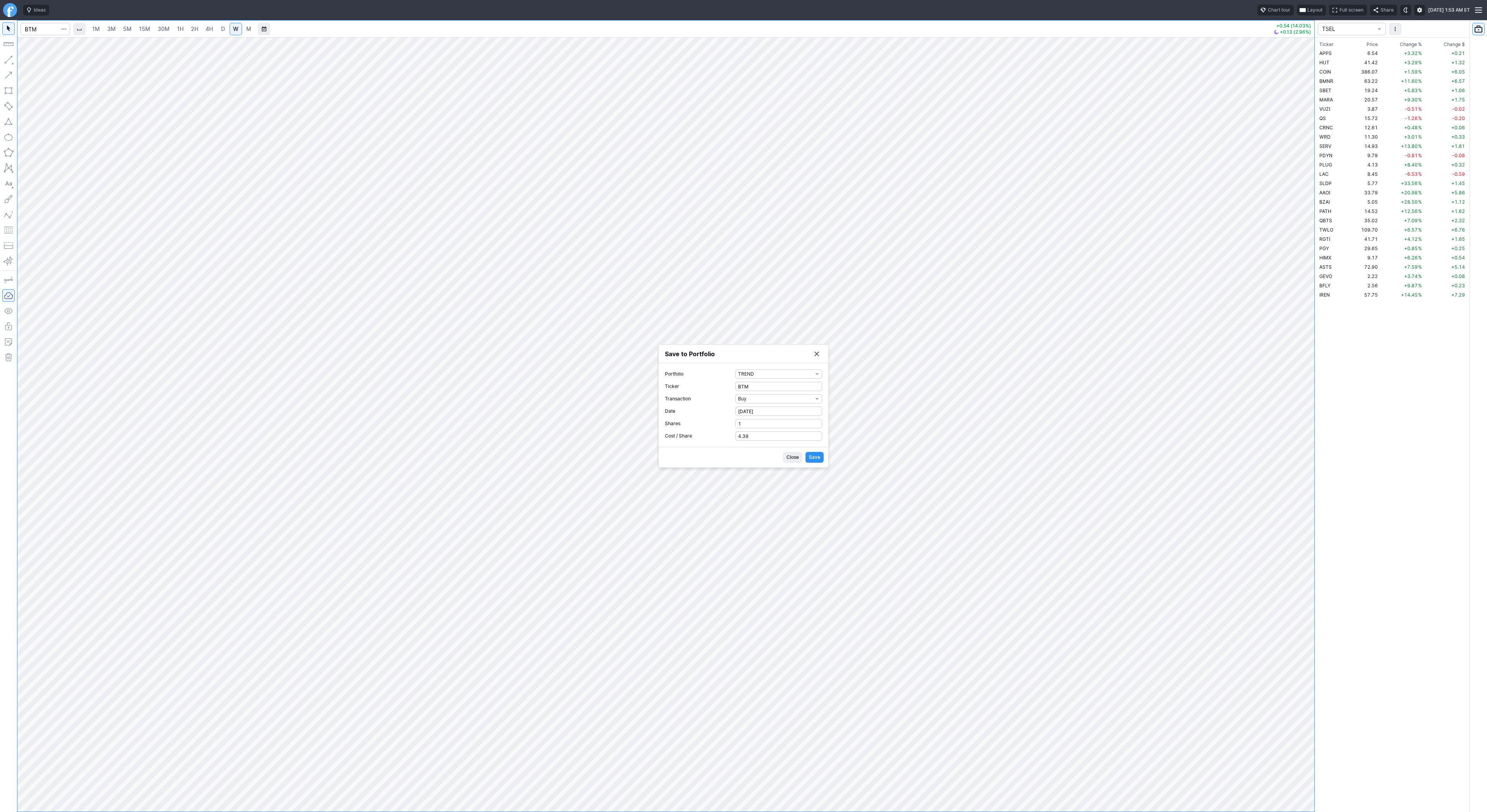
click at [811, 457] on span "Save" at bounding box center [814, 457] width 11 height 8
click at [820, 373] on button "Save to Portfolio" at bounding box center [816, 375] width 11 height 11
click at [48, 35] on input "Search" at bounding box center [46, 29] width 50 height 12
type input "rcat"
click at [223, 31] on span "D" at bounding box center [223, 28] width 4 height 6
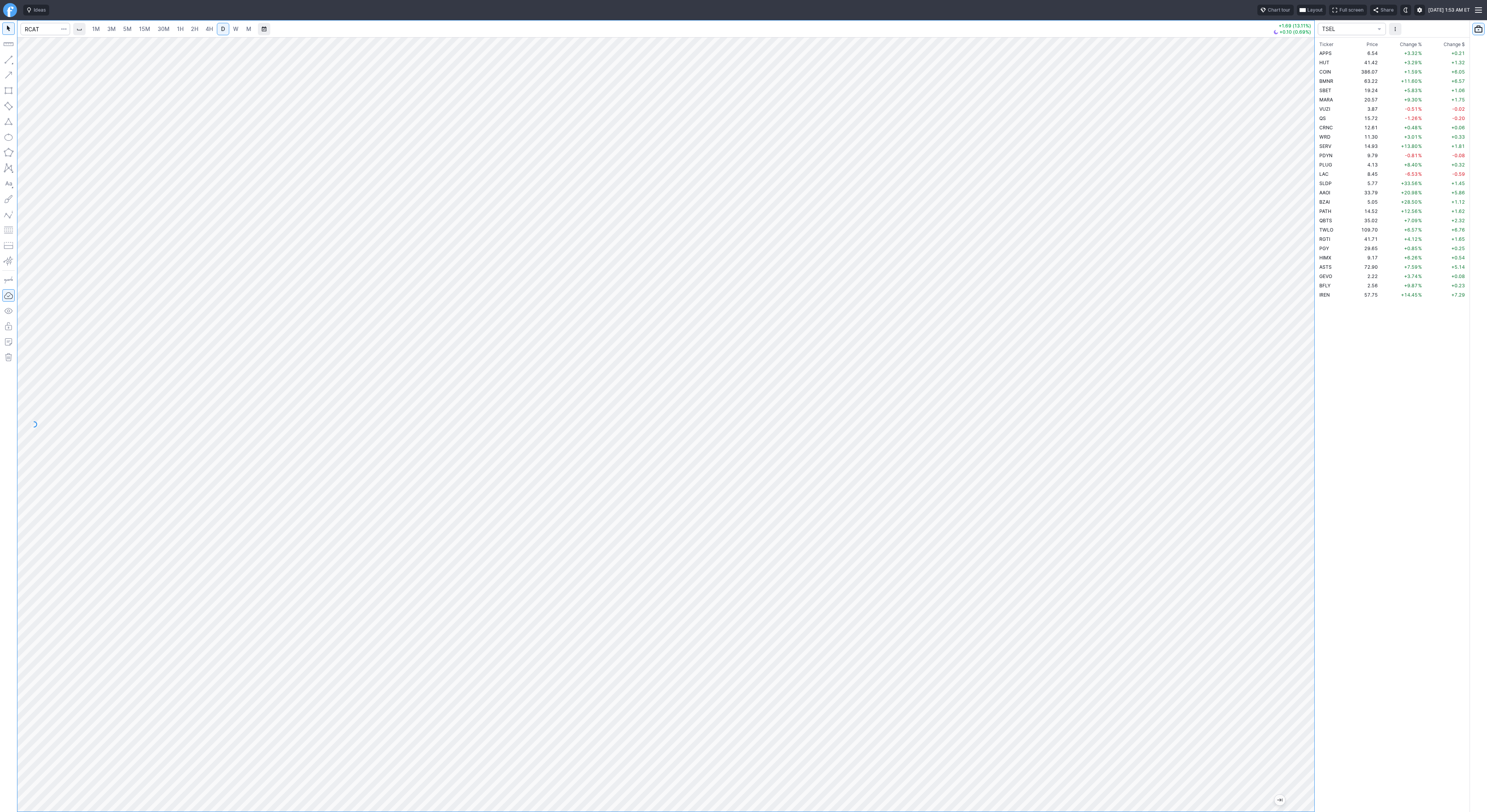
click at [39, 35] on div at bounding box center [46, 29] width 50 height 17
click at [40, 30] on input "Search" at bounding box center [46, 29] width 50 height 12
type input "kitt"
click at [38, 33] on input "Search" at bounding box center [46, 29] width 50 height 12
type input "grrr"
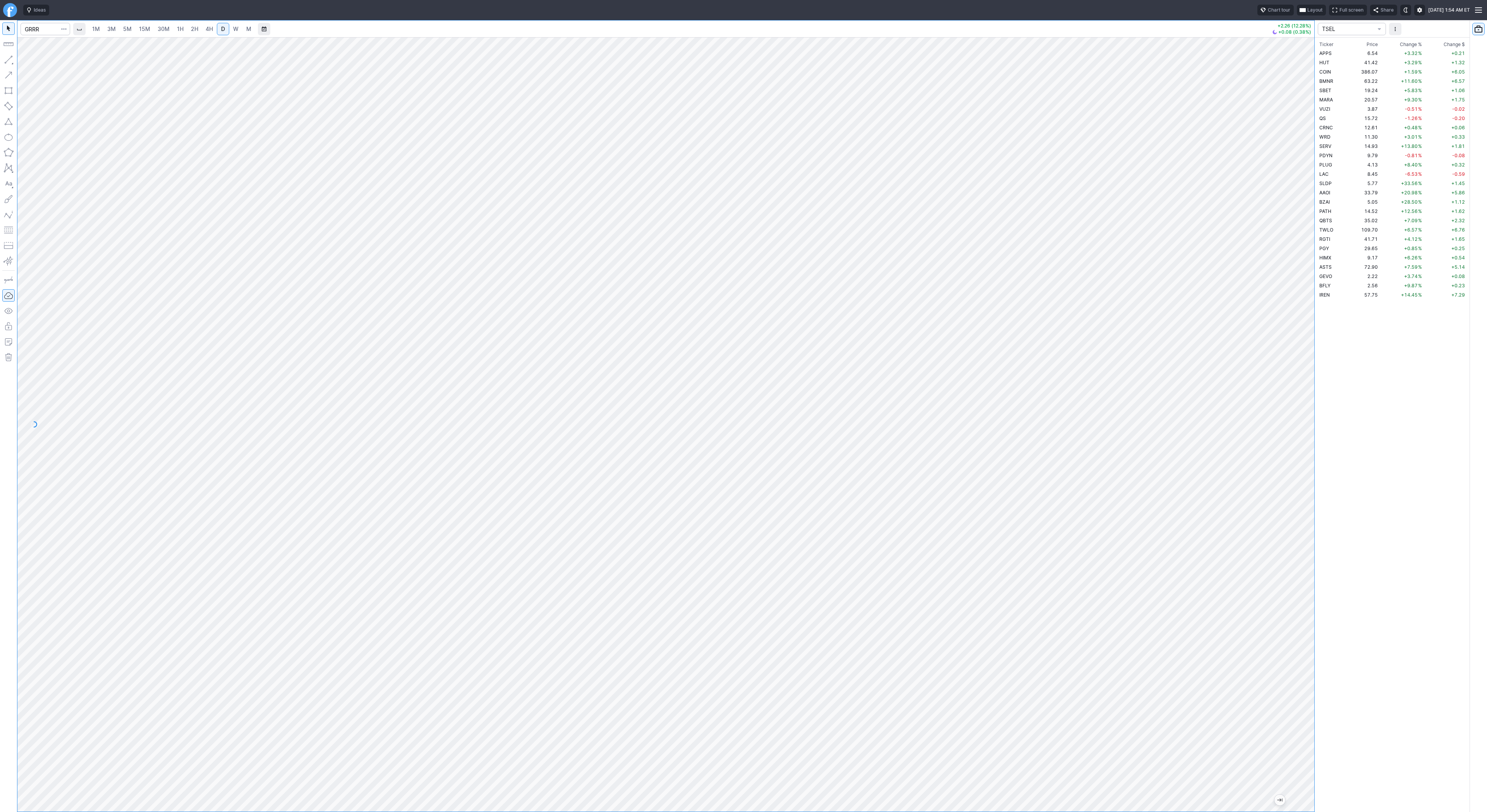
click at [214, 30] on link "4H" at bounding box center [209, 29] width 14 height 12
click at [221, 30] on span "D" at bounding box center [223, 28] width 4 height 6
click at [65, 29] on span "button" at bounding box center [64, 29] width 5 height 8
click at [59, 53] on span "Save to Portfolio" at bounding box center [43, 55] width 39 height 8
click at [782, 394] on span "SECTOR" at bounding box center [775, 392] width 74 height 8
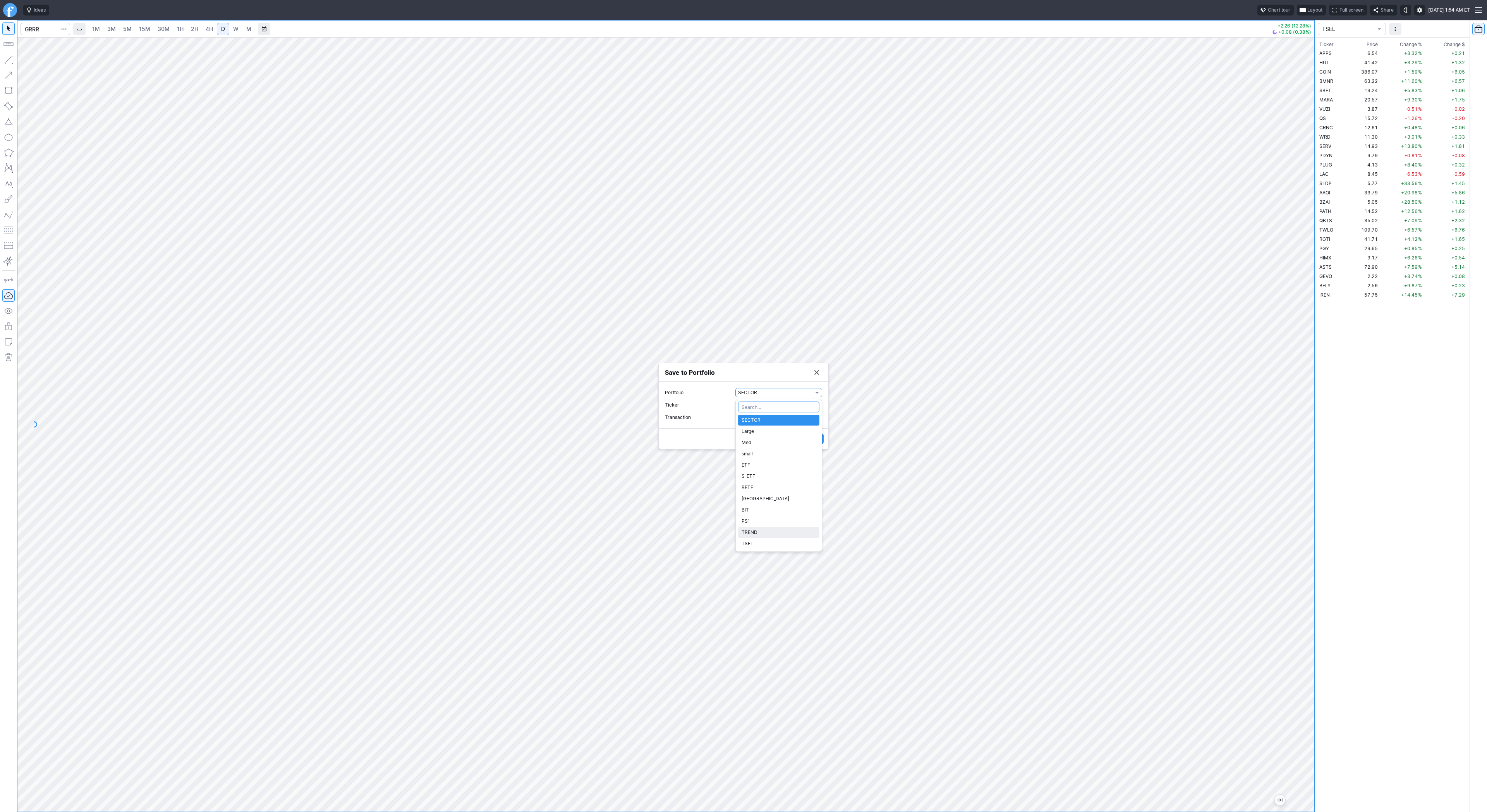
click at [772, 529] on span "TREND" at bounding box center [779, 532] width 74 height 8
click at [770, 417] on span "Watch" at bounding box center [775, 417] width 74 height 8
click at [764, 444] on span "Buy" at bounding box center [779, 443] width 74 height 8
drag, startPoint x: 750, startPoint y: 428, endPoint x: 735, endPoint y: 427, distance: 15.0
click at [735, 427] on input "0" at bounding box center [779, 424] width 87 height 9
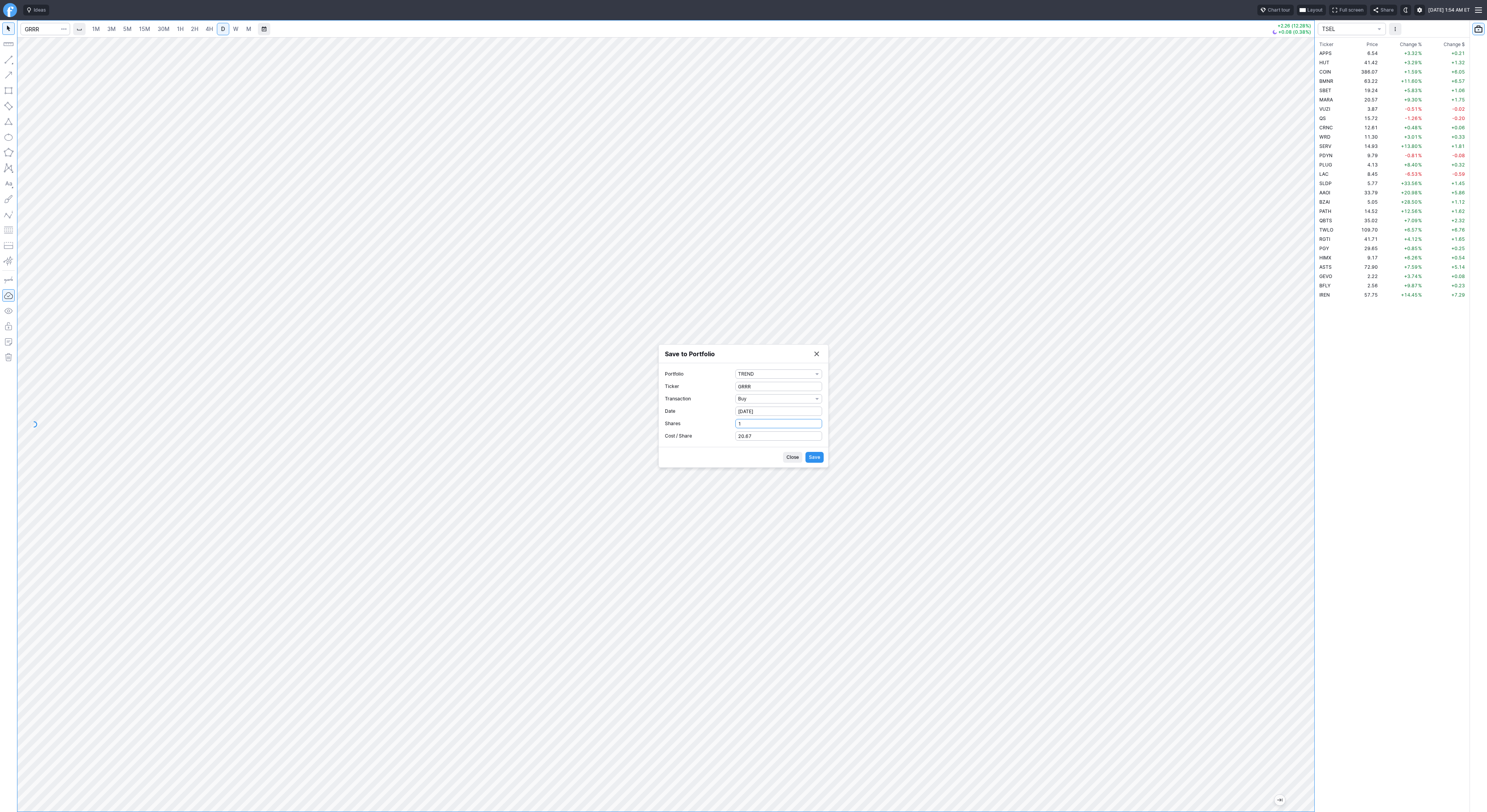
type input "1"
click at [818, 458] on span "Save" at bounding box center [814, 457] width 11 height 8
click at [31, 28] on div at bounding box center [744, 406] width 1487 height 812
click at [38, 30] on input "Search" at bounding box center [46, 29] width 50 height 12
type input "amtx"
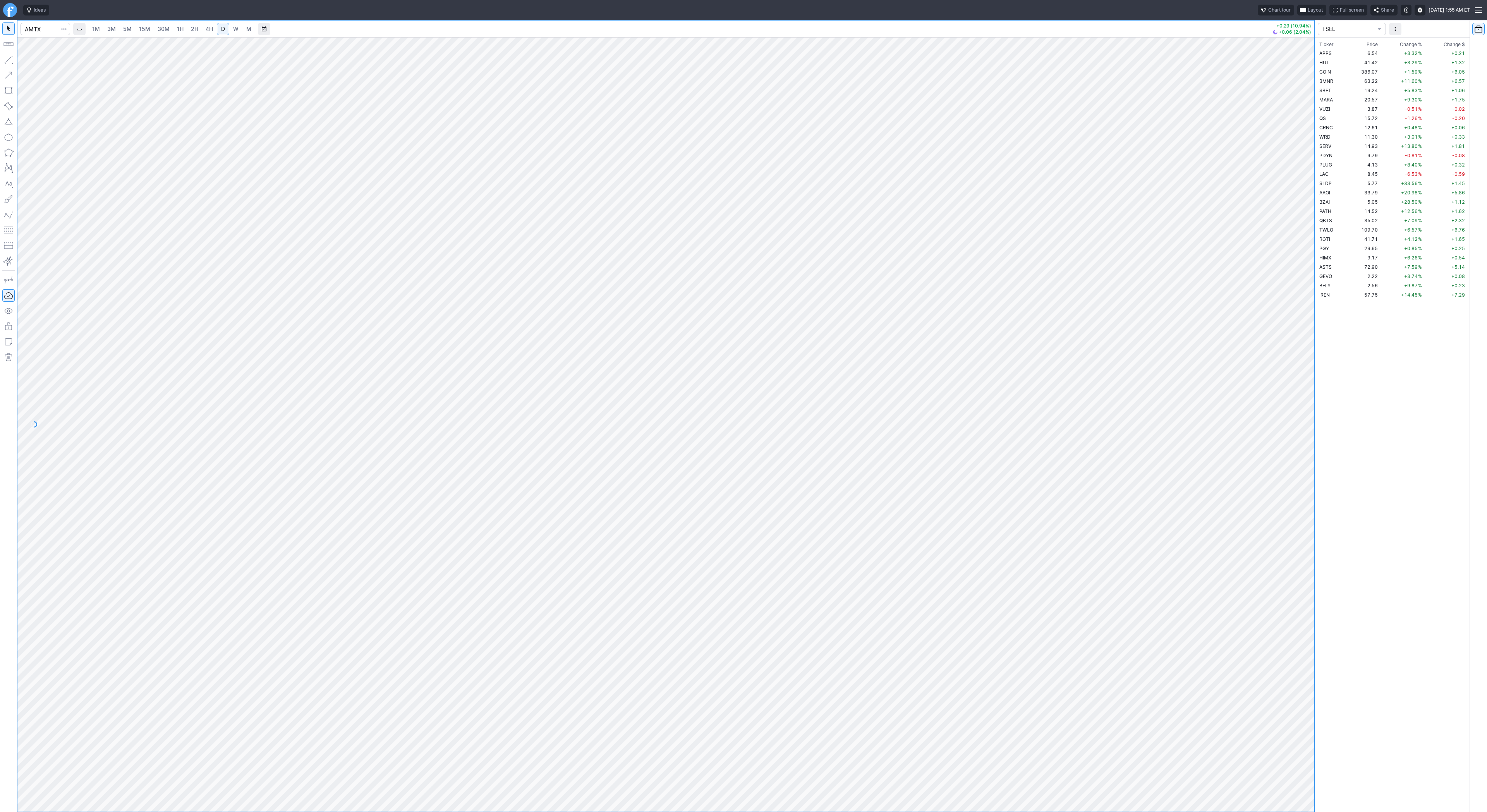
click at [233, 28] on span "W" at bounding box center [236, 28] width 5 height 6
click at [221, 30] on span "D" at bounding box center [223, 28] width 4 height 6
click at [66, 30] on span "button" at bounding box center [64, 29] width 5 height 8
click at [58, 56] on span "Save to Portfolio" at bounding box center [43, 55] width 39 height 8
click at [762, 393] on span "SECTOR" at bounding box center [775, 392] width 74 height 8
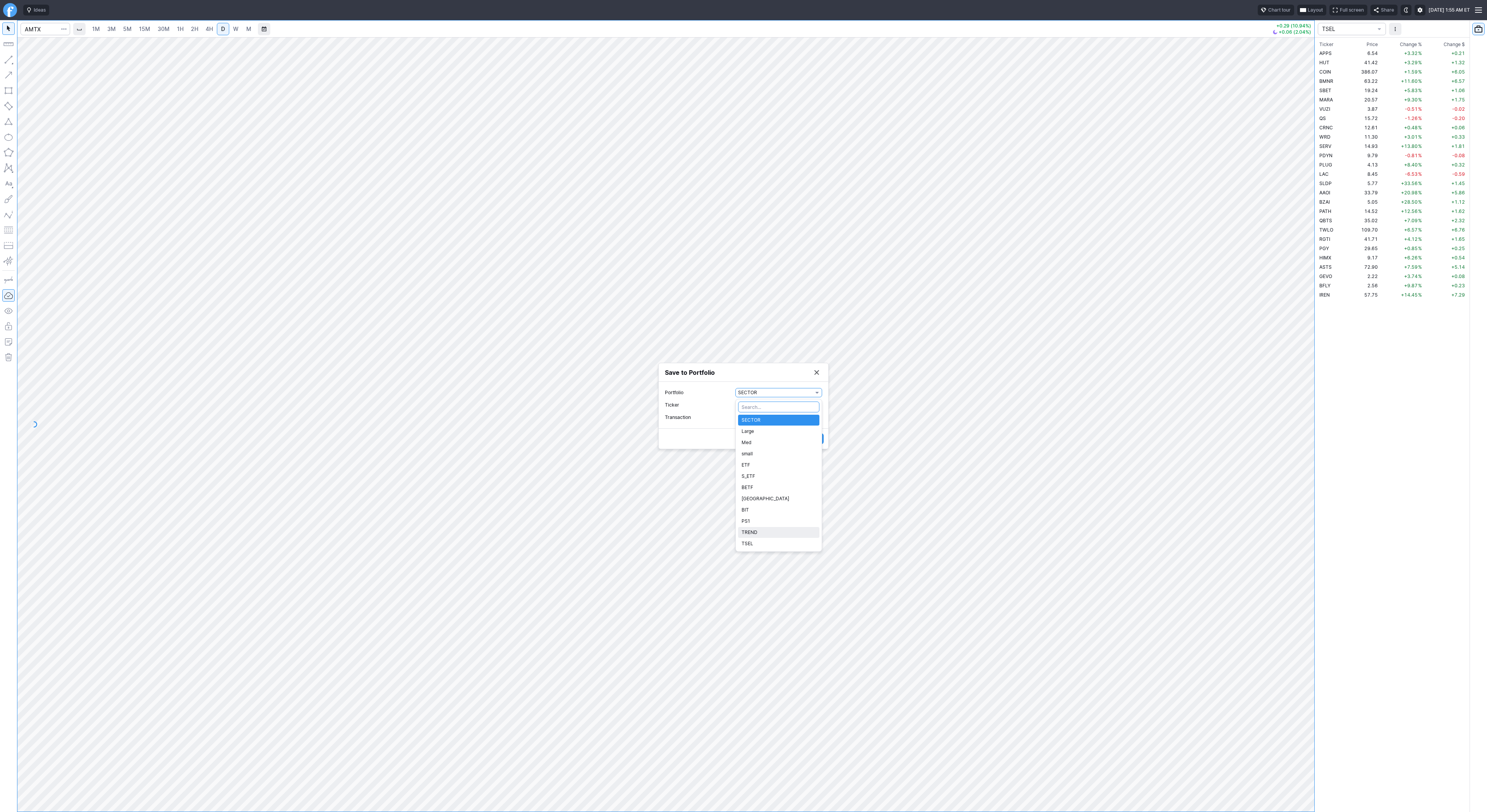
click at [767, 531] on span "TREND" at bounding box center [779, 532] width 74 height 8
click at [751, 414] on span "Watch" at bounding box center [775, 417] width 74 height 8
click at [756, 440] on span "Buy" at bounding box center [779, 443] width 74 height 8
drag, startPoint x: 744, startPoint y: 425, endPoint x: 718, endPoint y: 422, distance: 26.2
click at [718, 422] on label "Shares 0" at bounding box center [744, 424] width 157 height 9
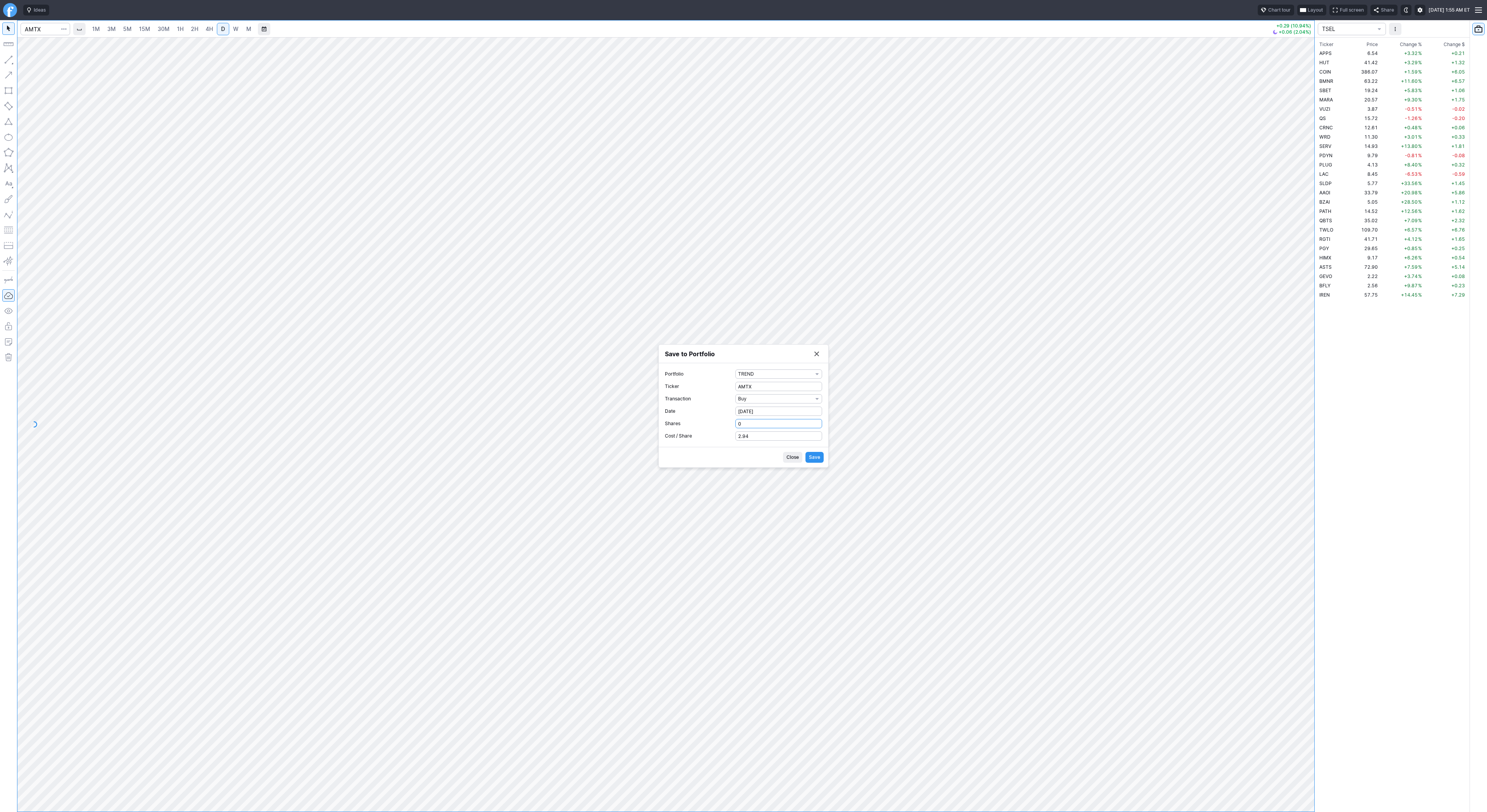
click at [735, 422] on input "0" at bounding box center [779, 424] width 87 height 9
type input "1"
click at [819, 458] on span "Save" at bounding box center [814, 457] width 11 height 8
click at [39, 32] on div at bounding box center [744, 406] width 1487 height 812
click at [41, 29] on input "Search" at bounding box center [46, 29] width 50 height 12
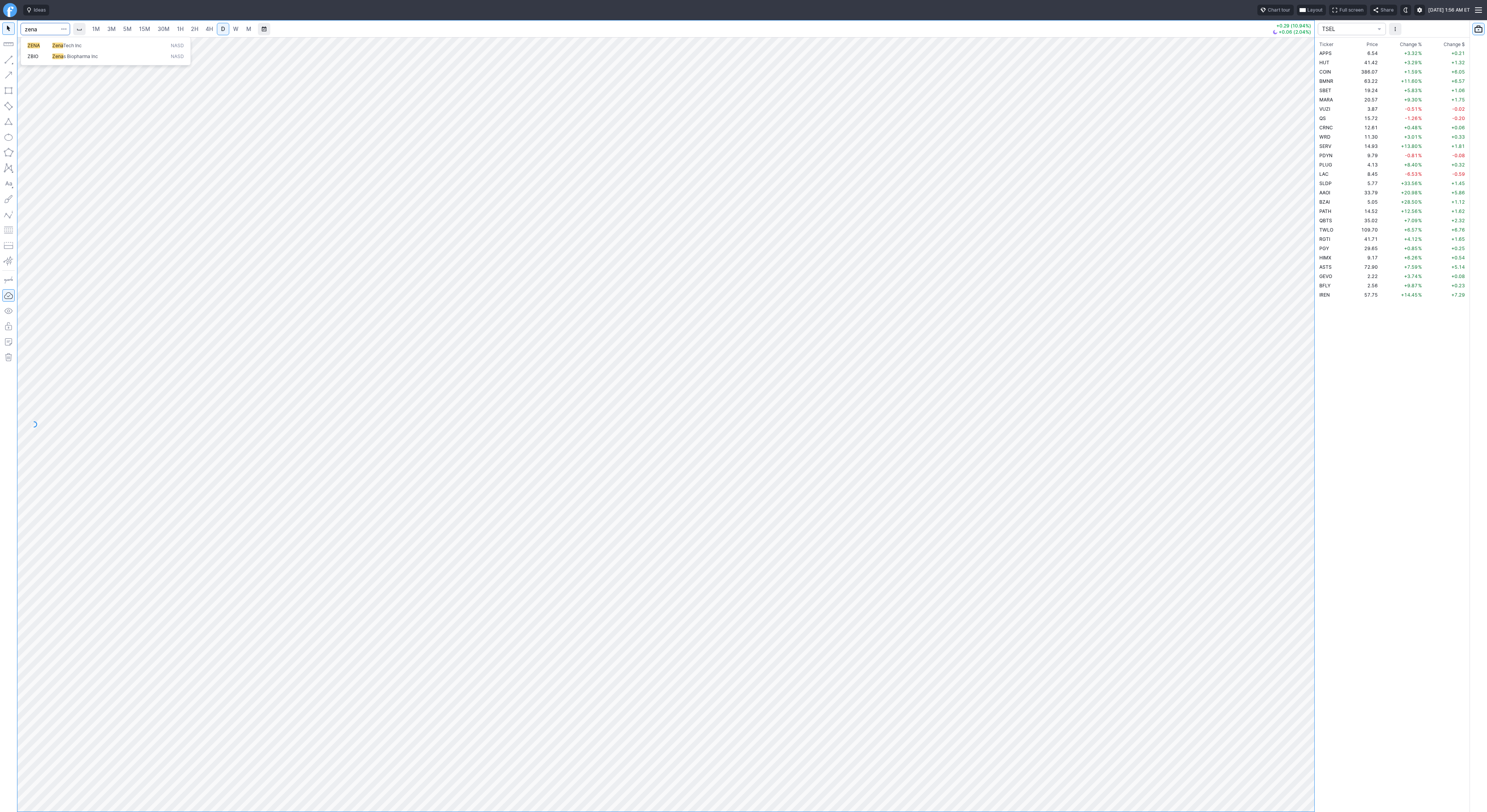
type input "zena"
click at [204, 26] on link "4H" at bounding box center [209, 29] width 14 height 12
click at [36, 28] on input "Search" at bounding box center [46, 29] width 50 height 12
type input "eose"
click at [215, 28] on link "4H" at bounding box center [209, 29] width 14 height 12
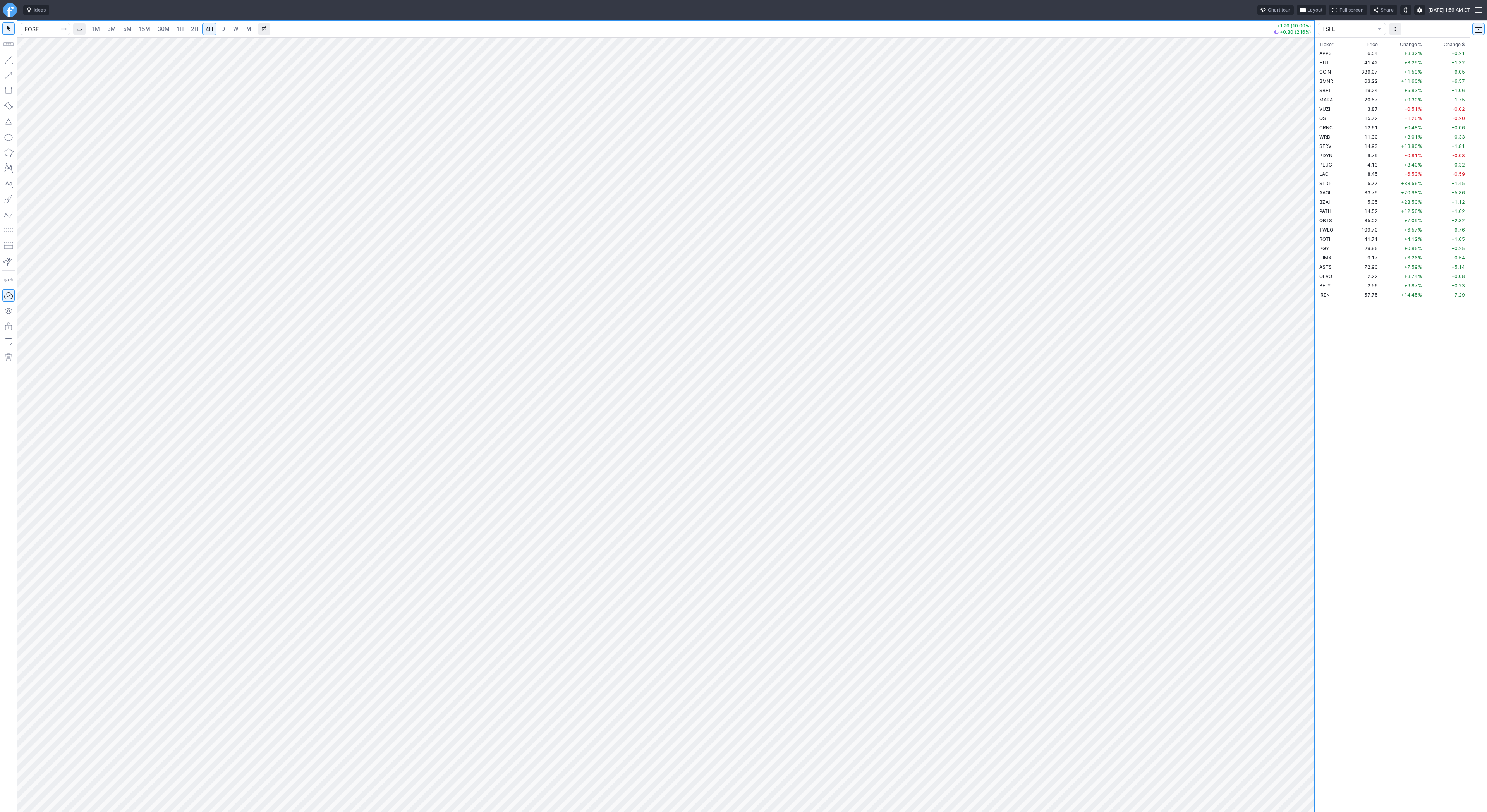
click at [227, 28] on link "D" at bounding box center [223, 29] width 12 height 12
drag, startPoint x: 39, startPoint y: 35, endPoint x: 39, endPoint y: 31, distance: 4.0
click at [39, 33] on input "Search" at bounding box center [46, 29] width 50 height 12
type input "rekr"
click at [36, 27] on input "Search" at bounding box center [46, 29] width 50 height 12
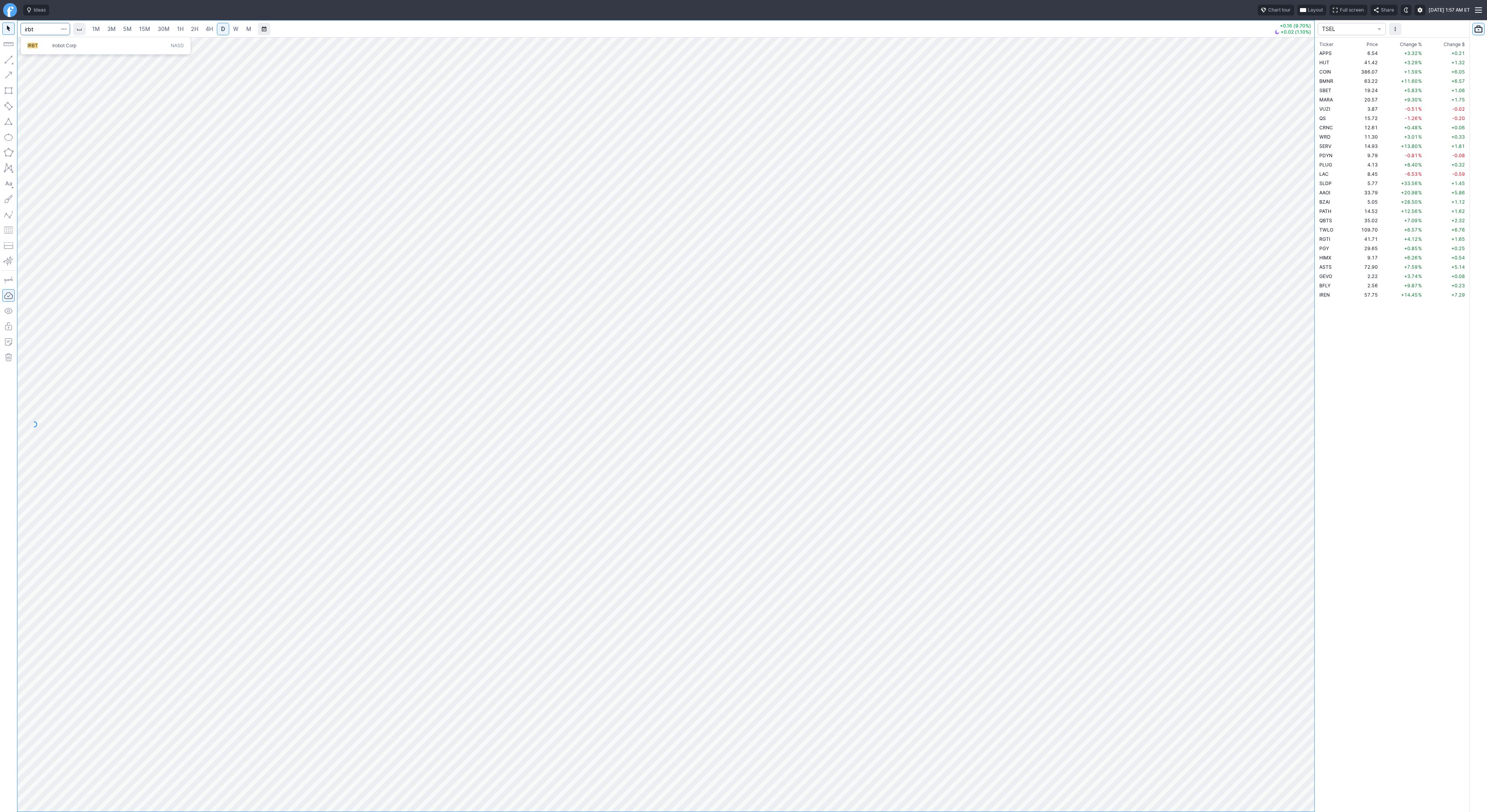
type input "irbt"
click at [1433, 634] on div "1M 3M 5M 15M 30M 1H 2H 4H D W M +0.34 (8.06%) -0.05 (1.10%) TSEL Ticker Price C…" at bounding box center [744, 416] width 1487 height 792
click at [246, 31] on span "M" at bounding box center [249, 28] width 5 height 6
click at [227, 32] on link "D" at bounding box center [223, 29] width 12 height 12
click at [241, 28] on link "W" at bounding box center [236, 29] width 12 height 12
